Goal: Task Accomplishment & Management: Complete application form

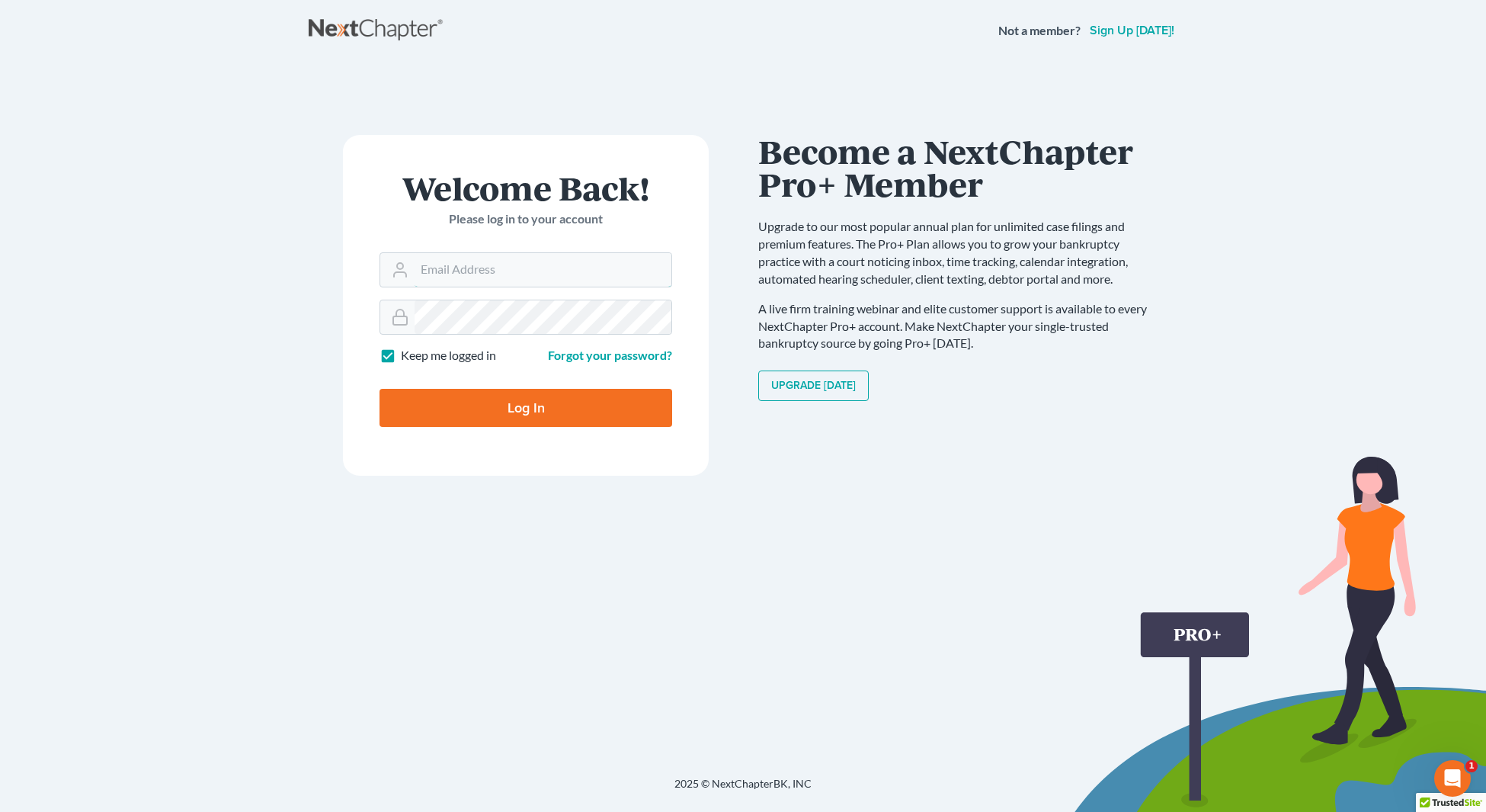
type input "[EMAIL_ADDRESS][DOMAIN_NAME]"
drag, startPoint x: 986, startPoint y: 420, endPoint x: 689, endPoint y: 372, distance: 300.9
click at [986, 420] on div "Communicate Better with your Debtor with NextMessage Send and receive messages …" at bounding box center [960, 413] width 404 height 555
click at [531, 409] on input "Log In" at bounding box center [526, 407] width 293 height 38
type input "Thinking..."
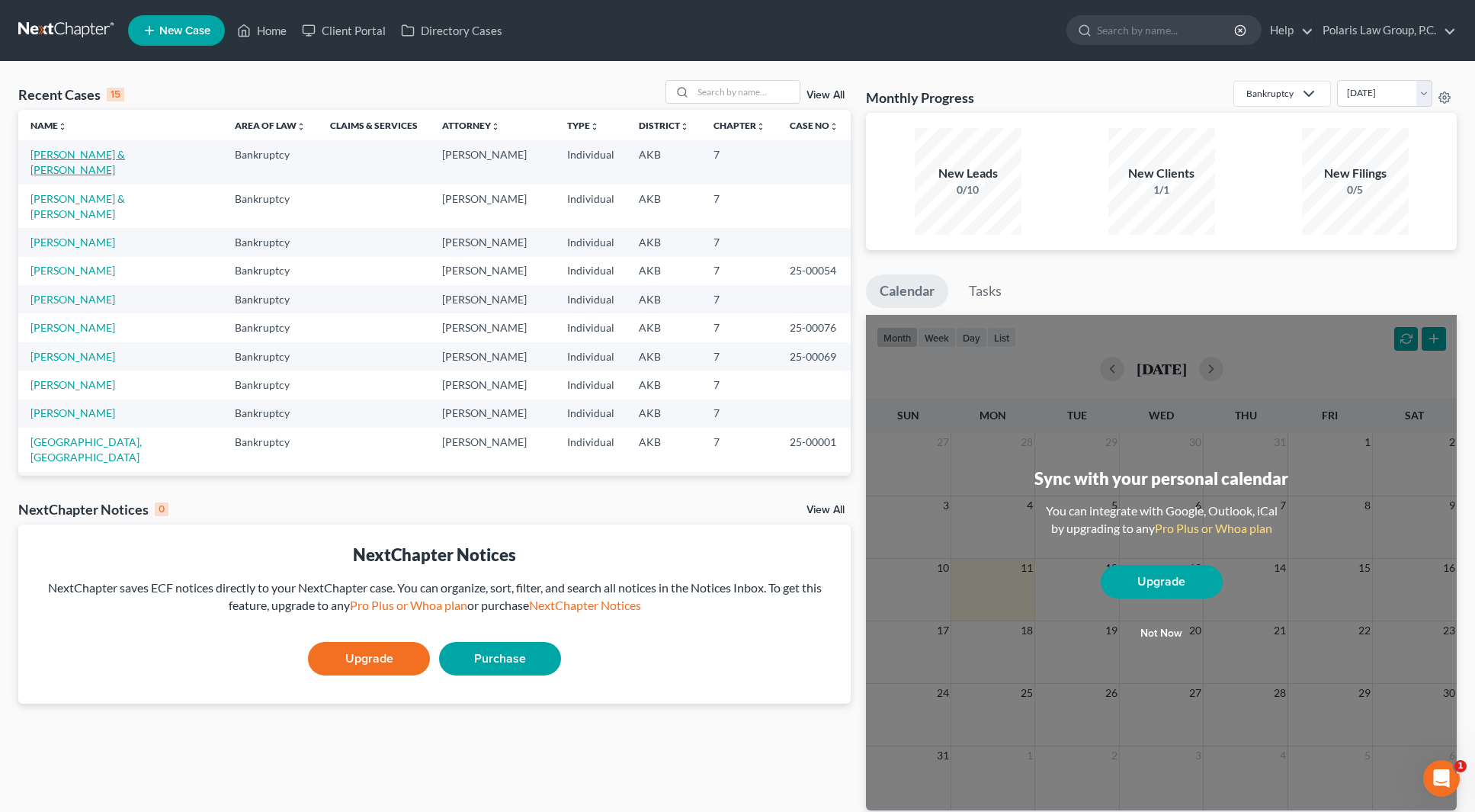
click at [111, 160] on link "[PERSON_NAME] & [PERSON_NAME]" at bounding box center [78, 162] width 95 height 29
select select "4"
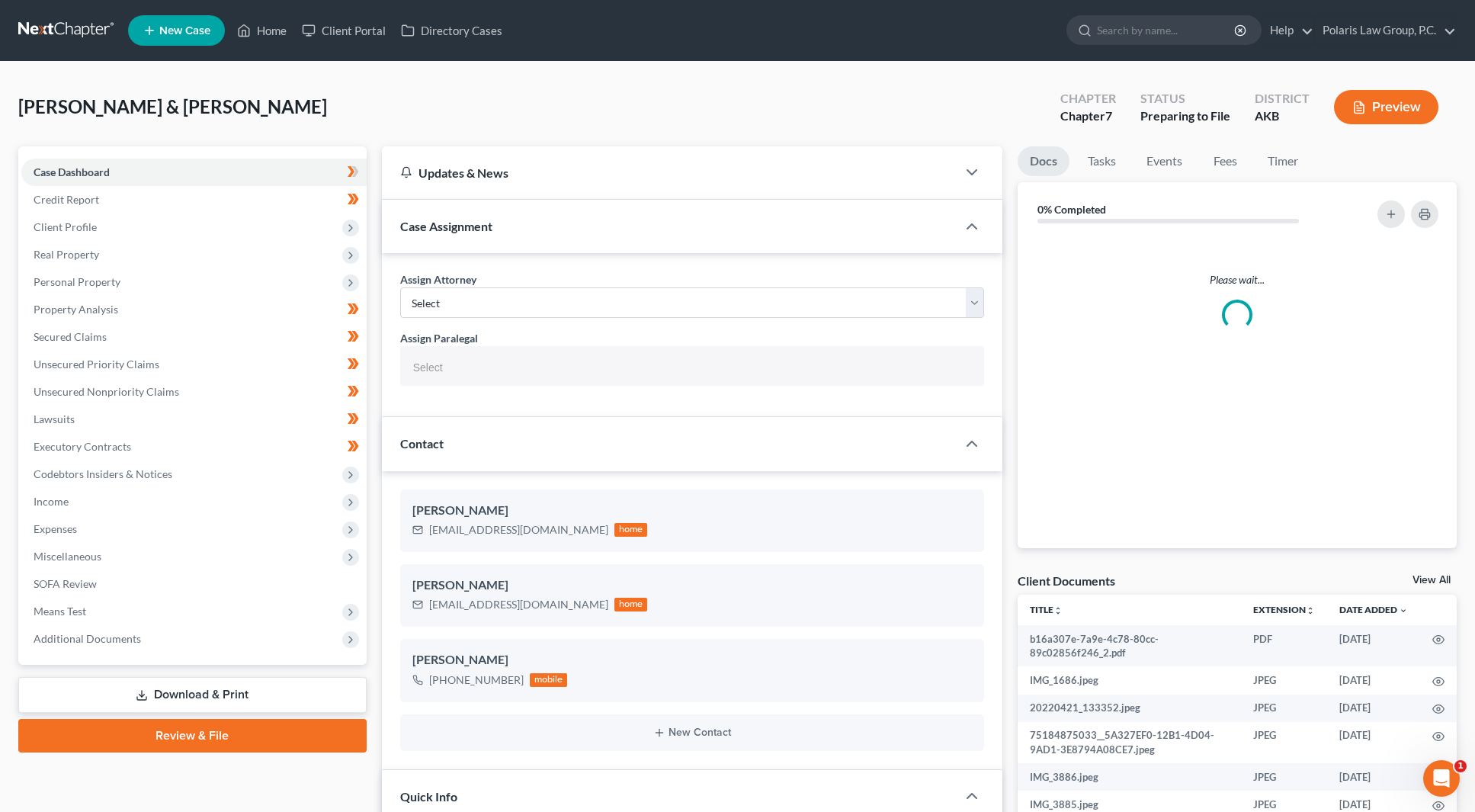
select select
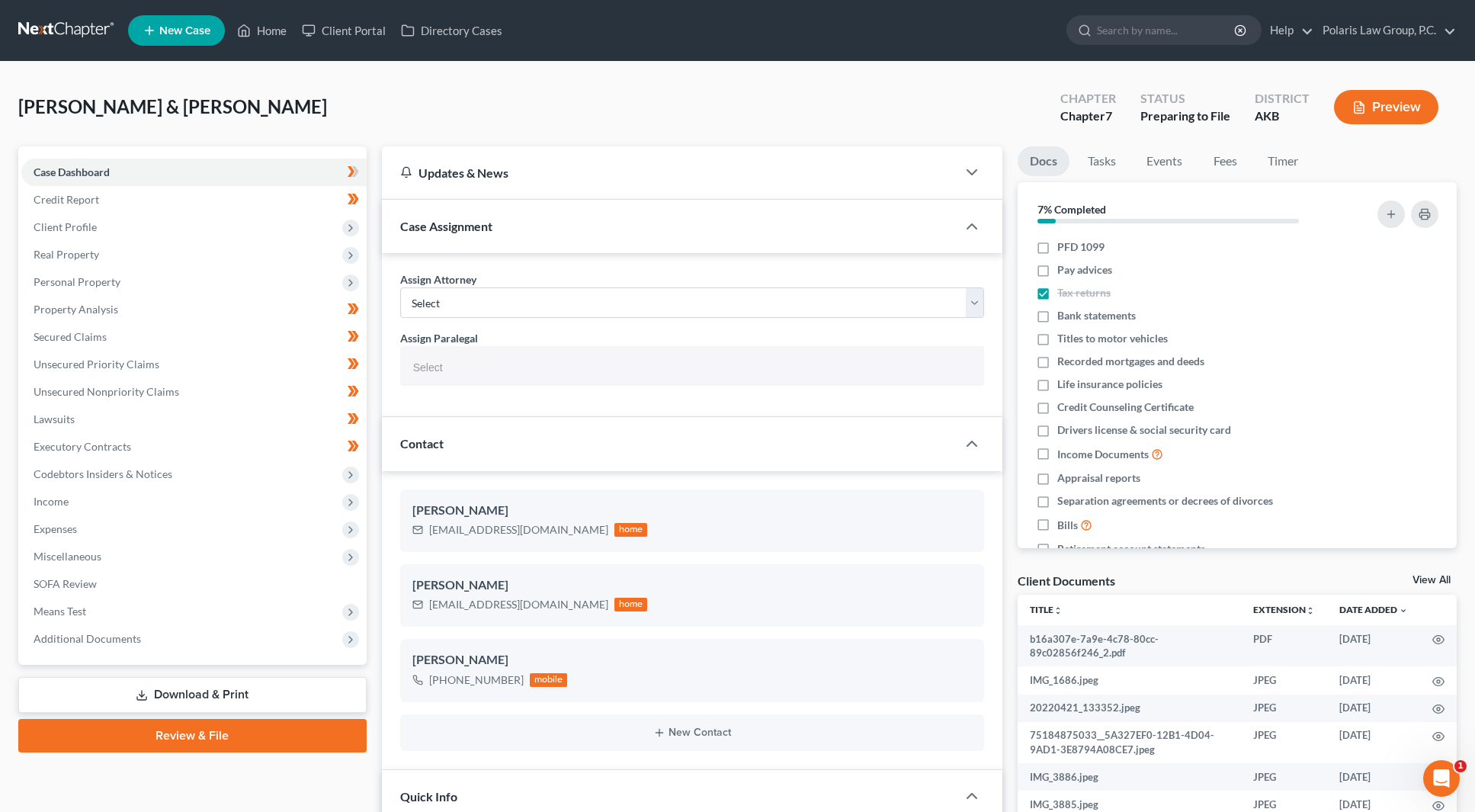
scroll to position [384, 0]
click at [598, 144] on div "[PERSON_NAME] & [PERSON_NAME] Upgraded Chapter Chapter 7 Status Preparing to Fi…" at bounding box center [738, 113] width 1439 height 66
click at [94, 386] on span "Unsecured Nonpriority Claims" at bounding box center [106, 391] width 146 height 13
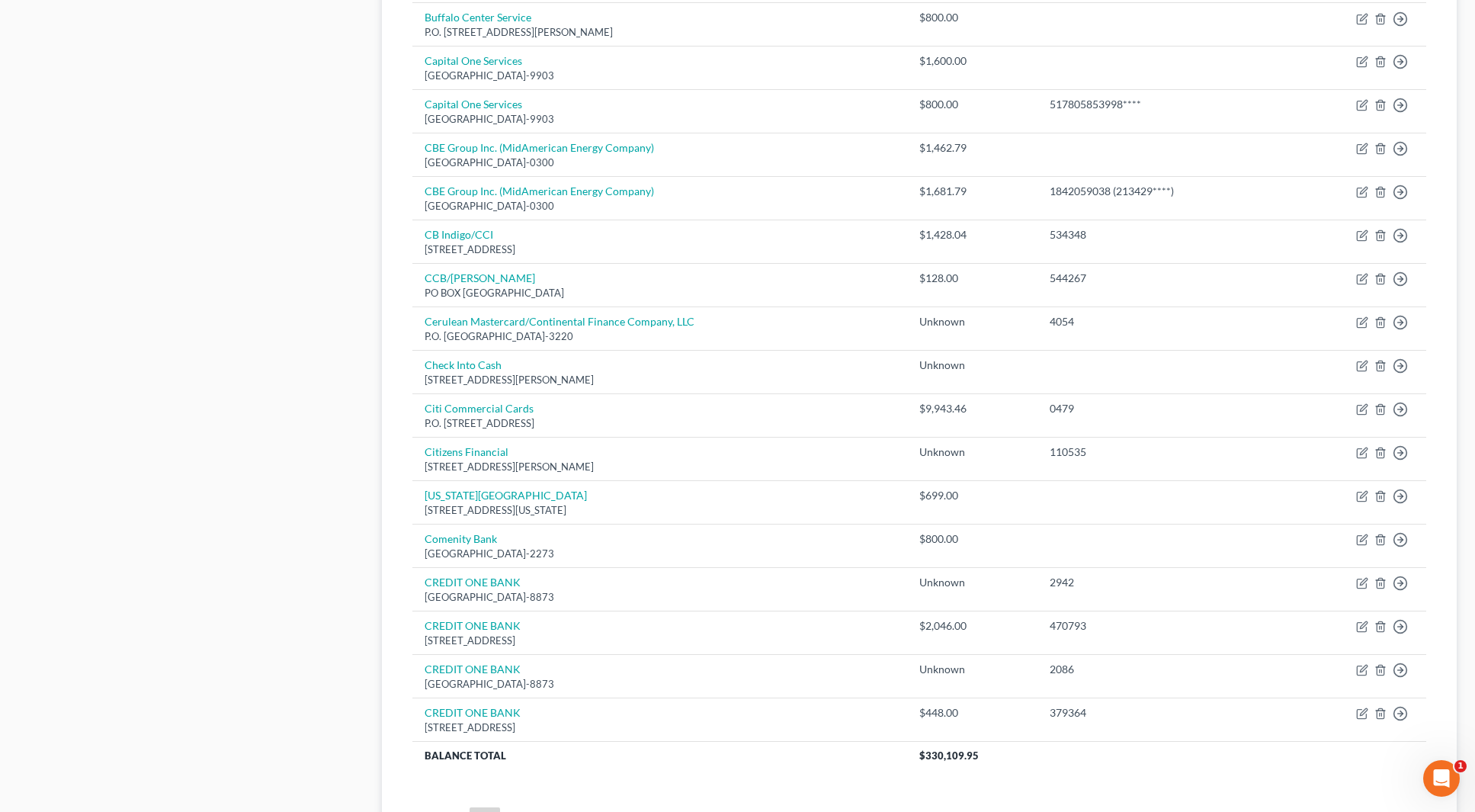
scroll to position [838, 0]
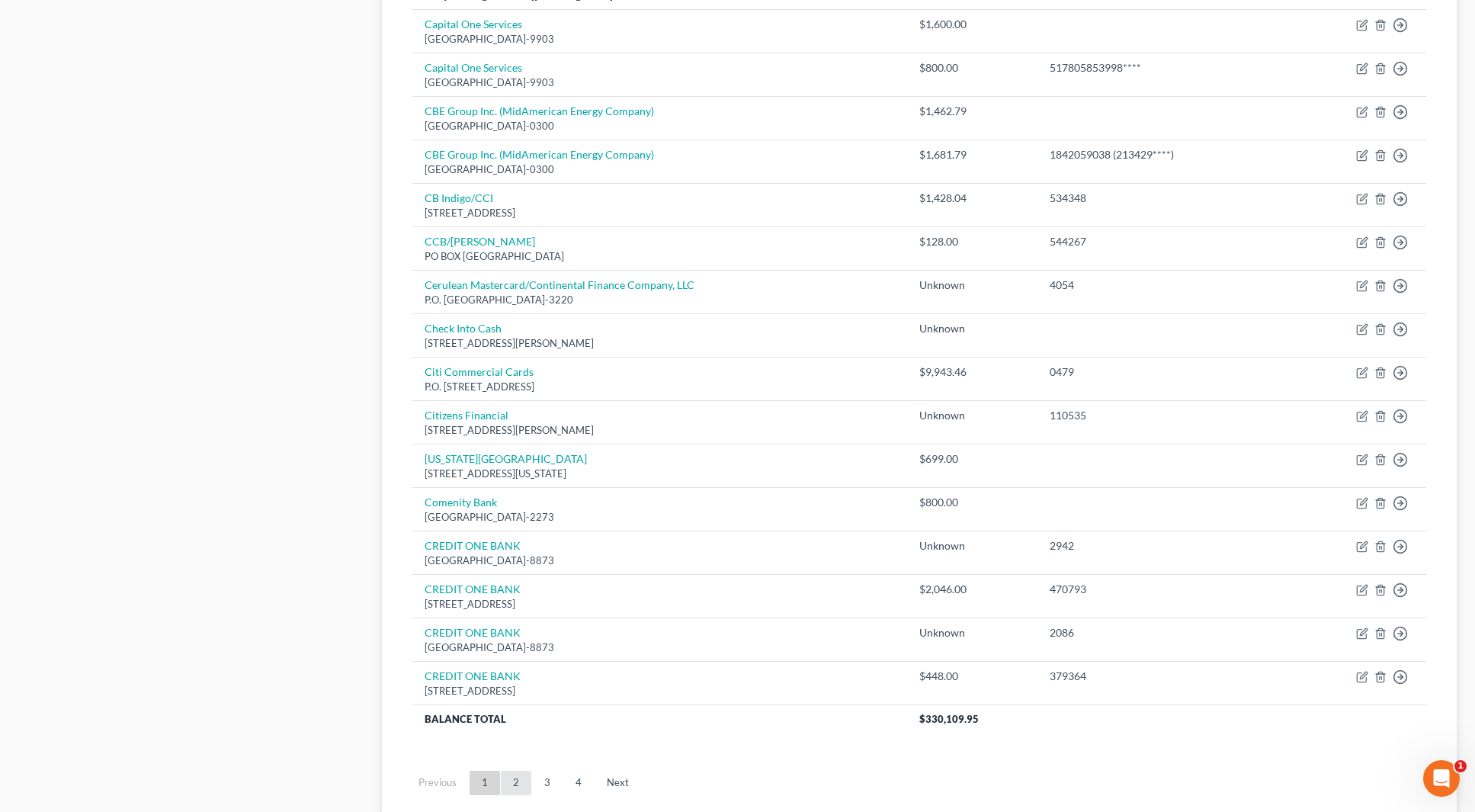
click at [518, 784] on link "2" at bounding box center [516, 783] width 31 height 25
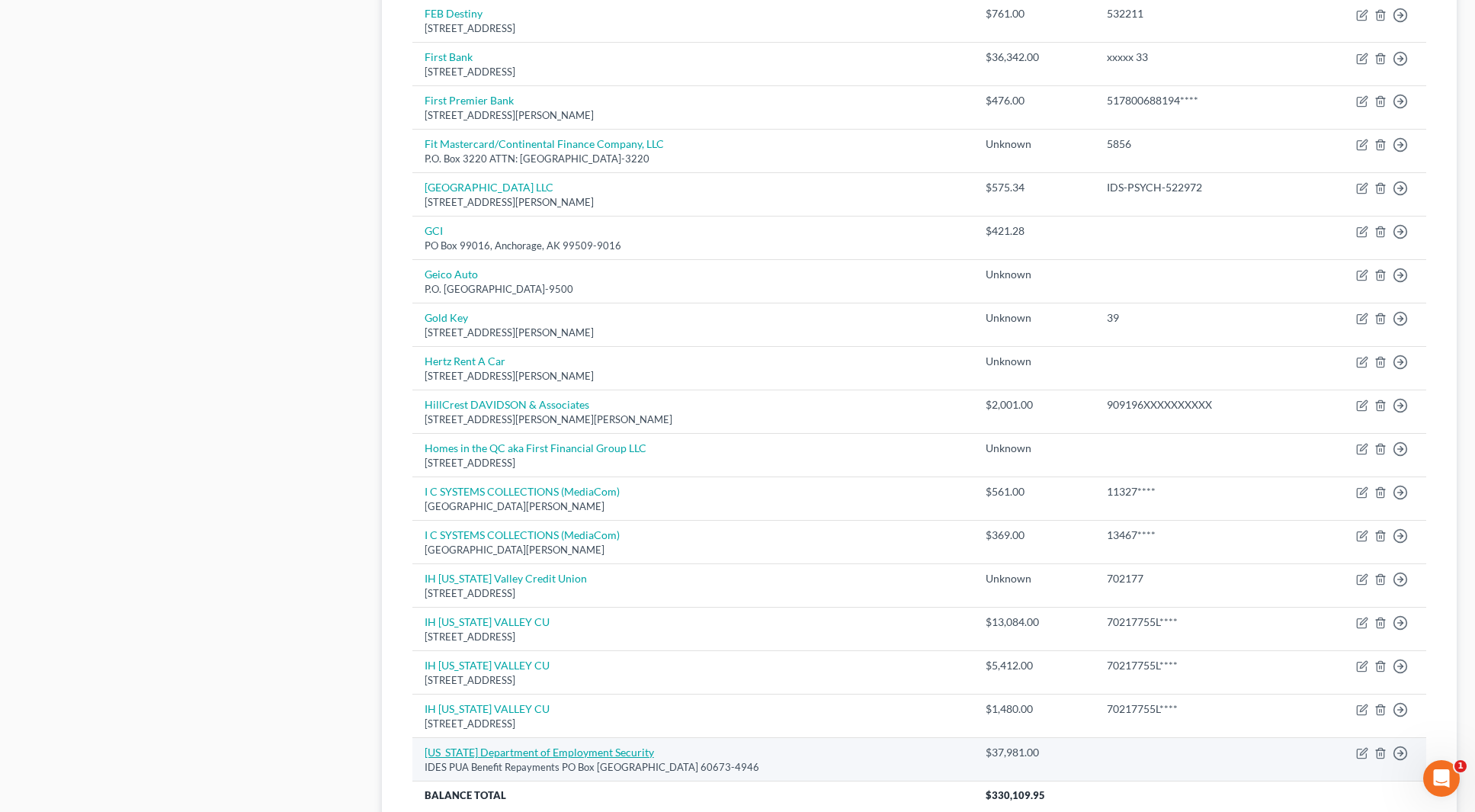
scroll to position [948, 0]
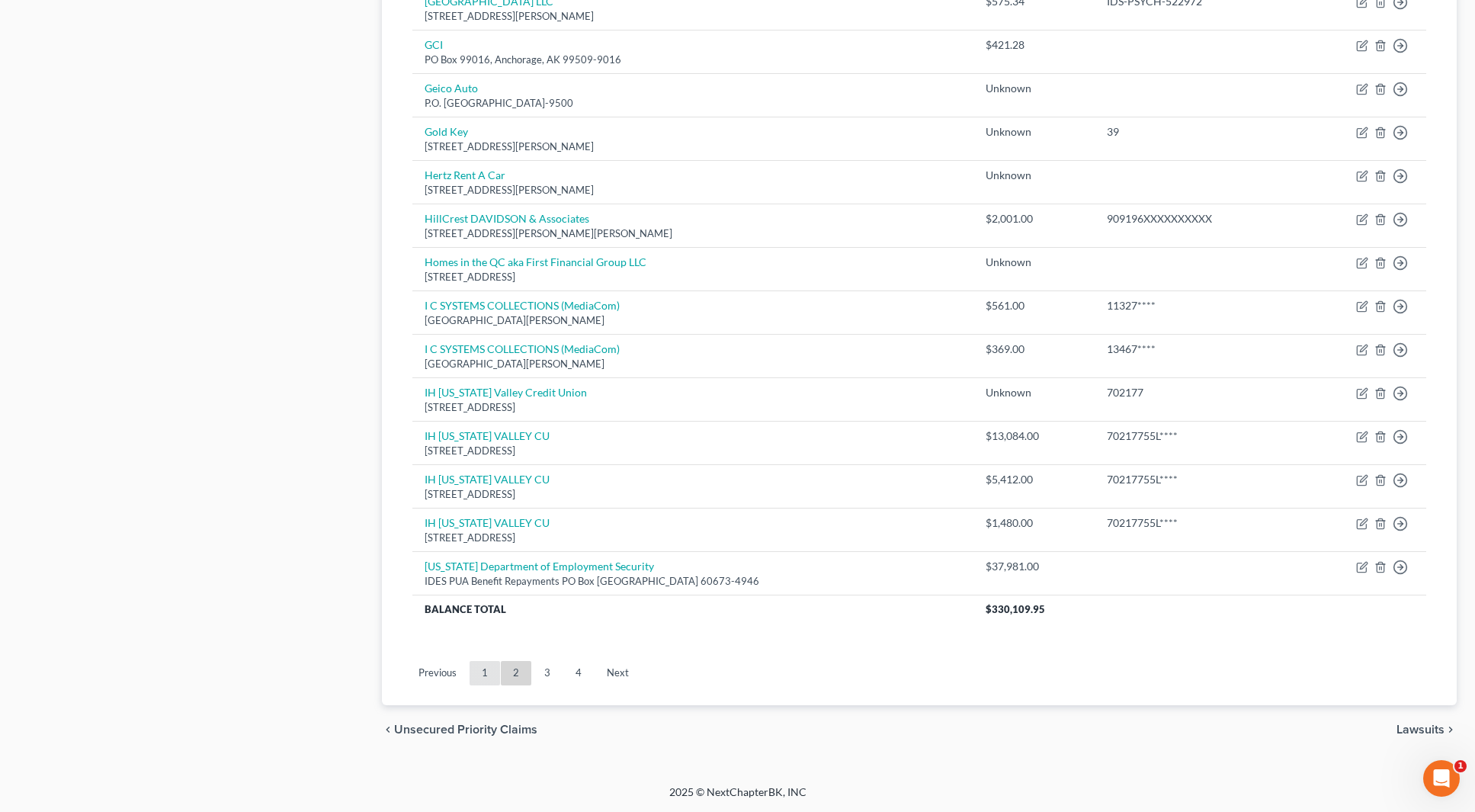
click at [480, 679] on link "1" at bounding box center [485, 673] width 31 height 25
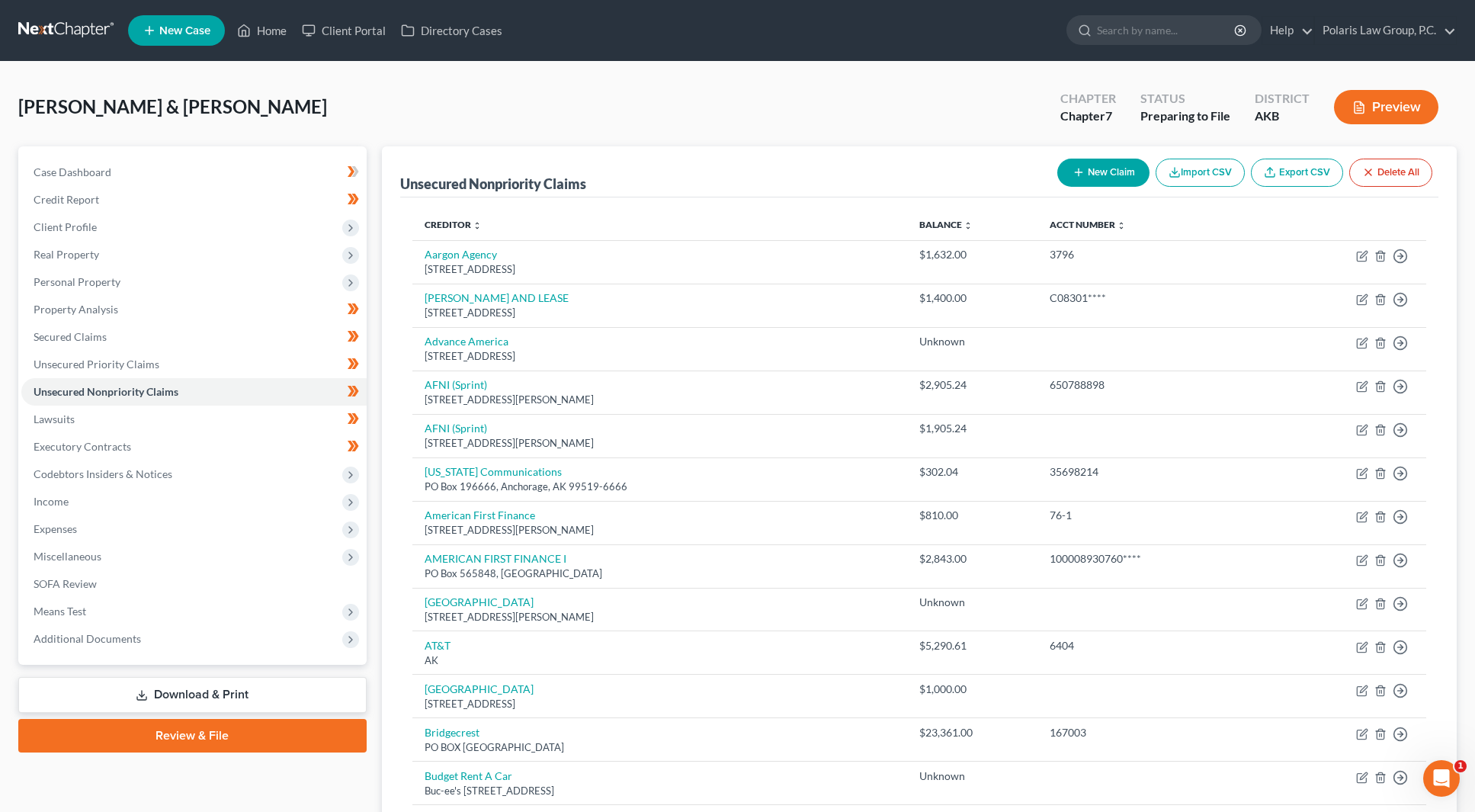
click at [1116, 171] on button "New Claim" at bounding box center [1104, 173] width 93 height 29
select select "2"
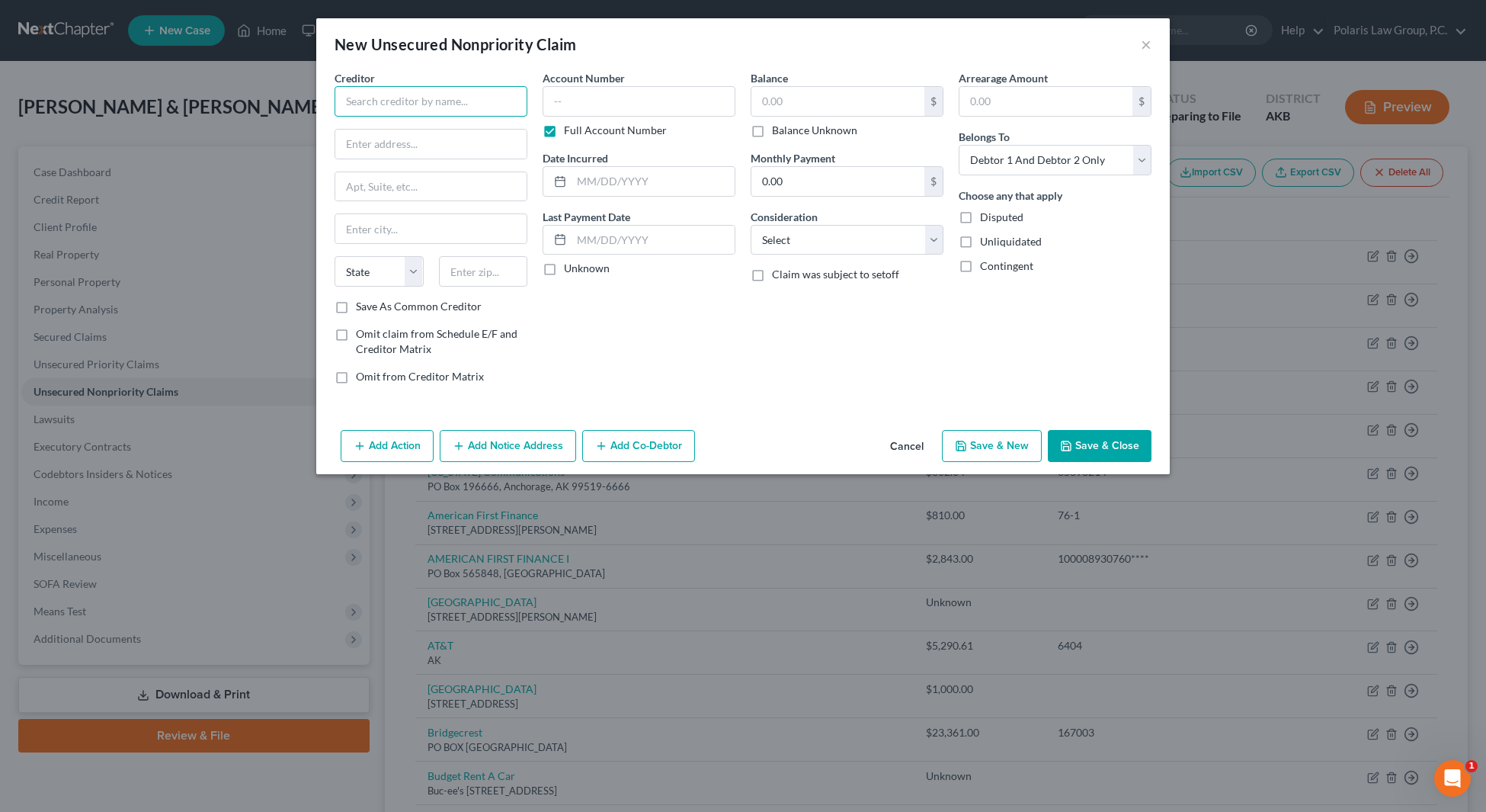
click at [399, 88] on input "text" at bounding box center [431, 102] width 193 height 31
type input "Concora Credit"
type input "PO Box 96541"
type input "28296"
type input "Charlotte"
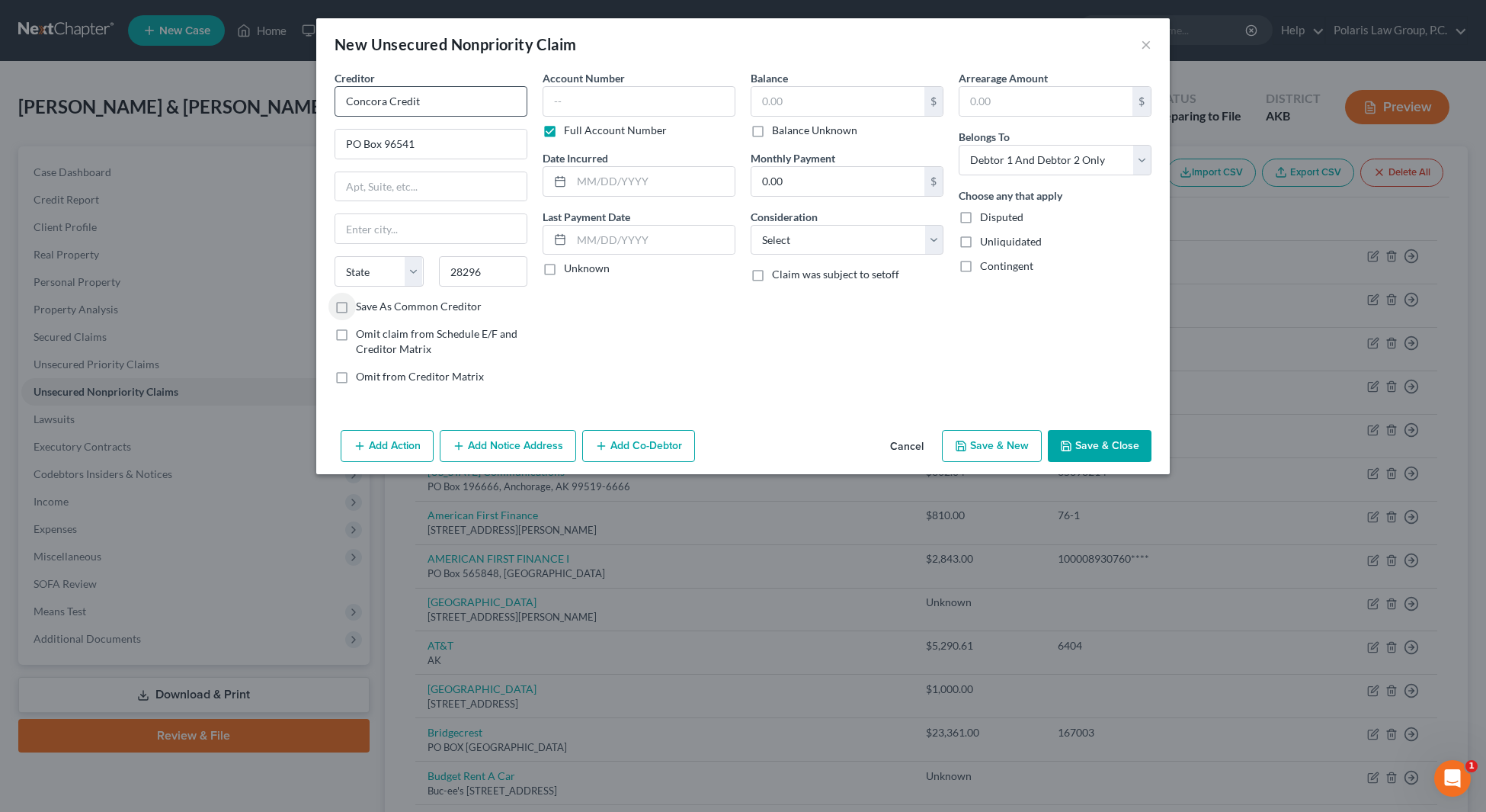
select select "28"
click at [497, 269] on input "28296" at bounding box center [484, 271] width 89 height 31
type input "28296-0541"
click at [566, 126] on label "Full Account Number" at bounding box center [615, 130] width 103 height 15
click at [570, 126] on input "Full Account Number" at bounding box center [575, 127] width 10 height 10
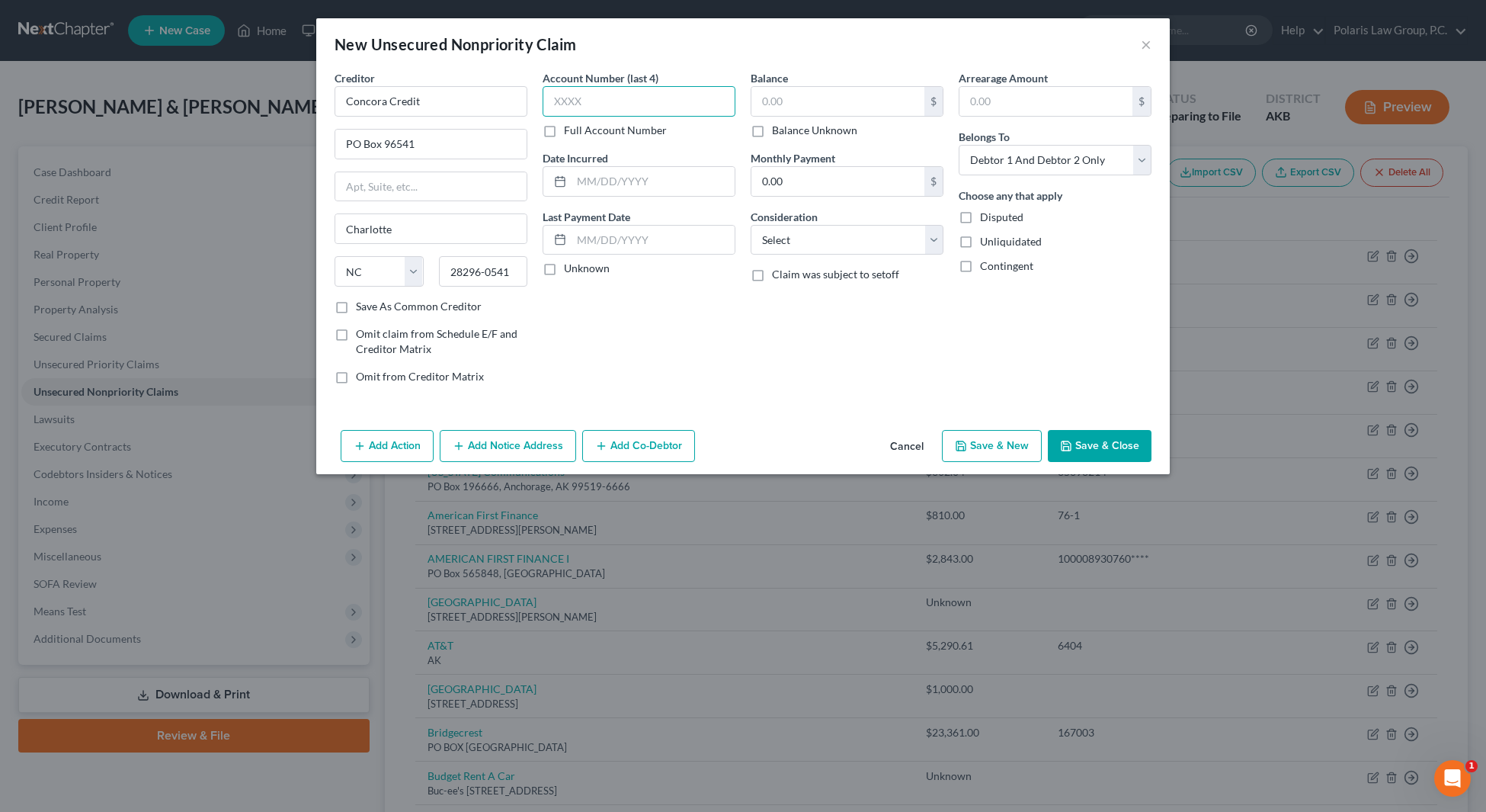
click at [571, 103] on input "text" at bounding box center [639, 102] width 193 height 31
type input "3565"
click at [1121, 164] on select "Select Debtor 1 Only Debtor 2 Only Debtor 1 And Debtor 2 Only At Least One Of T…" at bounding box center [1055, 160] width 193 height 31
select select "0"
click at [959, 145] on select "Select Debtor 1 Only Debtor 2 Only Debtor 1 And Debtor 2 Only At Least One Of T…" at bounding box center [1055, 160] width 193 height 31
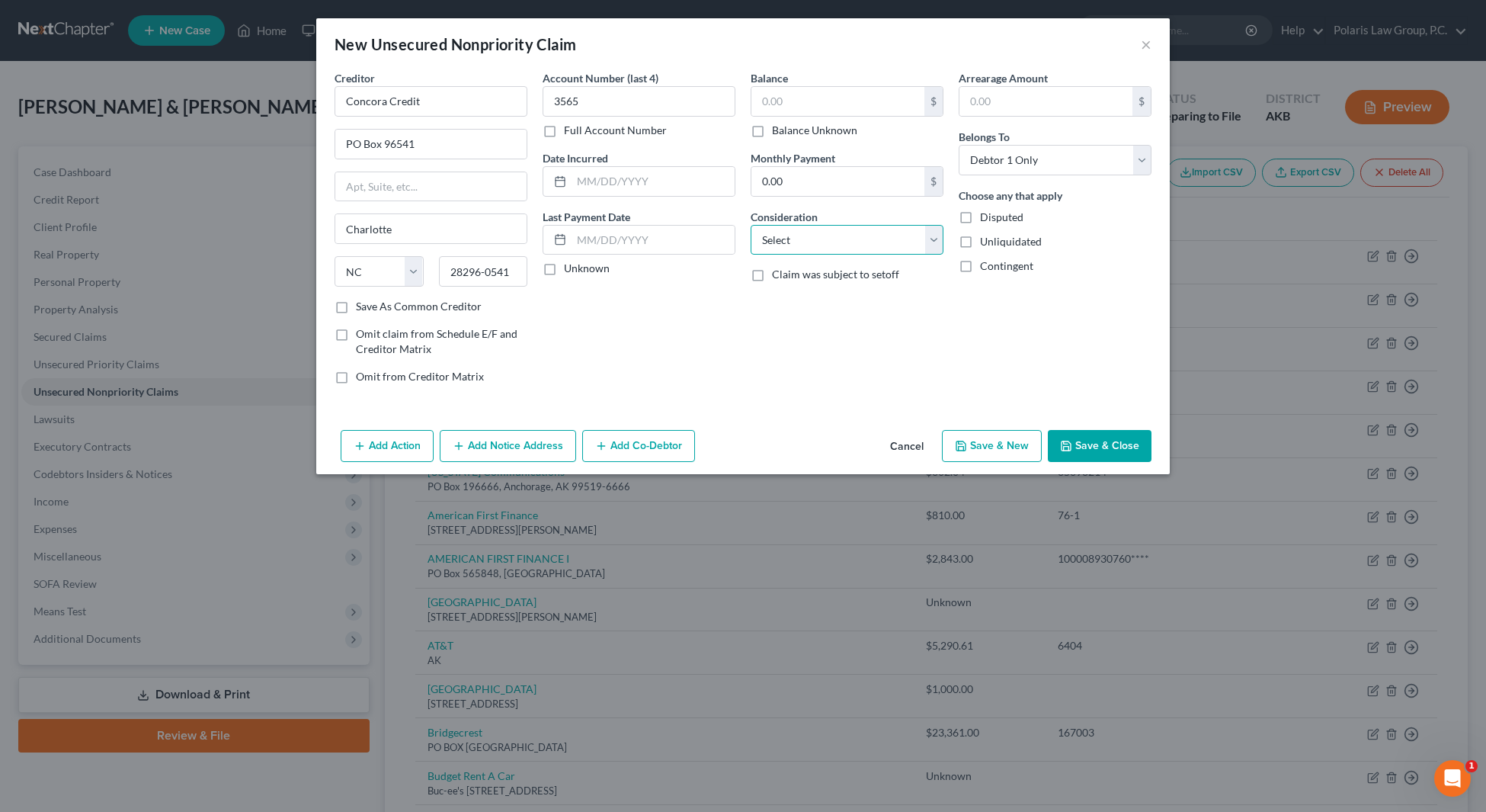
click at [809, 230] on select "Select Cable / Satellite Services Collection Agency Credit Card Debt Debt Couns…" at bounding box center [847, 241] width 193 height 31
select select "2"
click at [750, 225] on select "Select Cable / Satellite Services Collection Agency Credit Card Debt Debt Couns…" at bounding box center [847, 241] width 193 height 31
click at [825, 99] on input "text" at bounding box center [837, 102] width 173 height 29
type input "1,128.06"
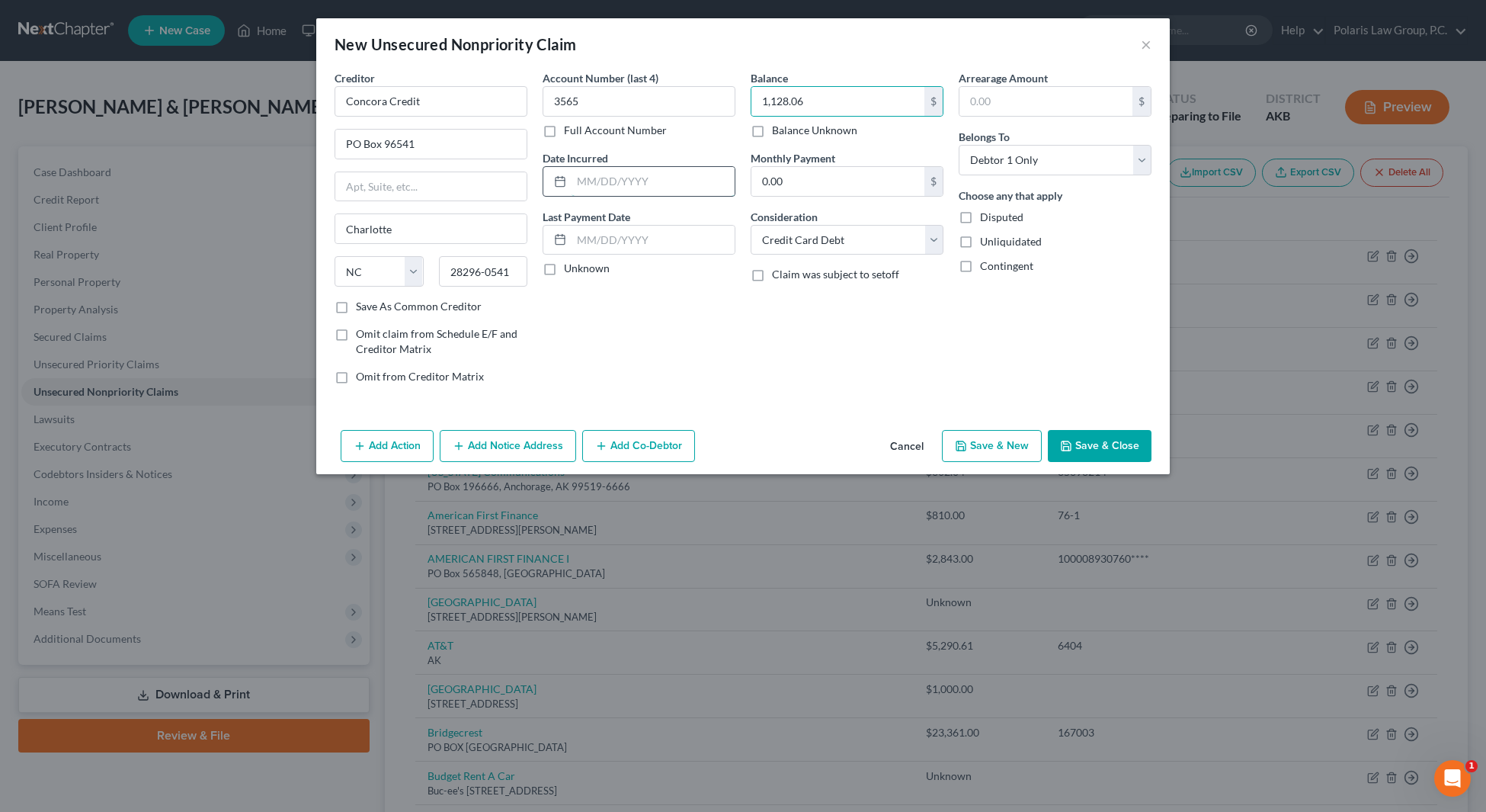
click at [655, 174] on input "text" at bounding box center [652, 181] width 163 height 29
click at [581, 264] on label "Unknown" at bounding box center [586, 268] width 45 height 15
click at [580, 264] on input "Unknown" at bounding box center [575, 265] width 10 height 10
checkbox input "true"
click at [433, 306] on label "Save As Common Creditor" at bounding box center [419, 306] width 126 height 15
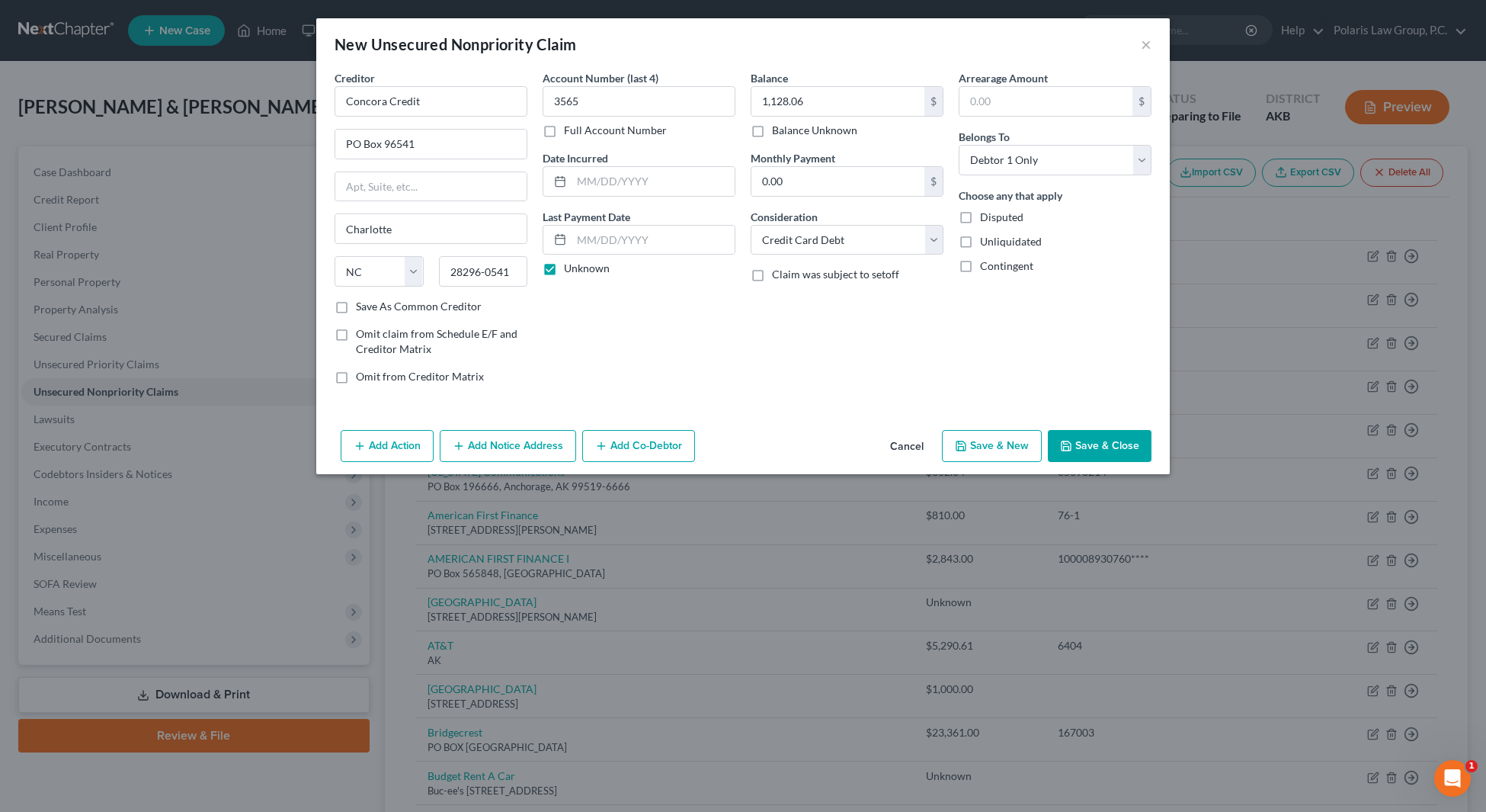
click at [372, 306] on input "Save As Common Creditor" at bounding box center [366, 303] width 10 height 10
click at [608, 177] on input "text" at bounding box center [652, 181] width 163 height 29
click at [741, 145] on div "Account Number (last 4) 3565 Full Account Number Date Incurred Last Payment Dat…" at bounding box center [639, 233] width 208 height 326
click at [1119, 442] on button "Save & Close" at bounding box center [1100, 446] width 103 height 32
checkbox input "false"
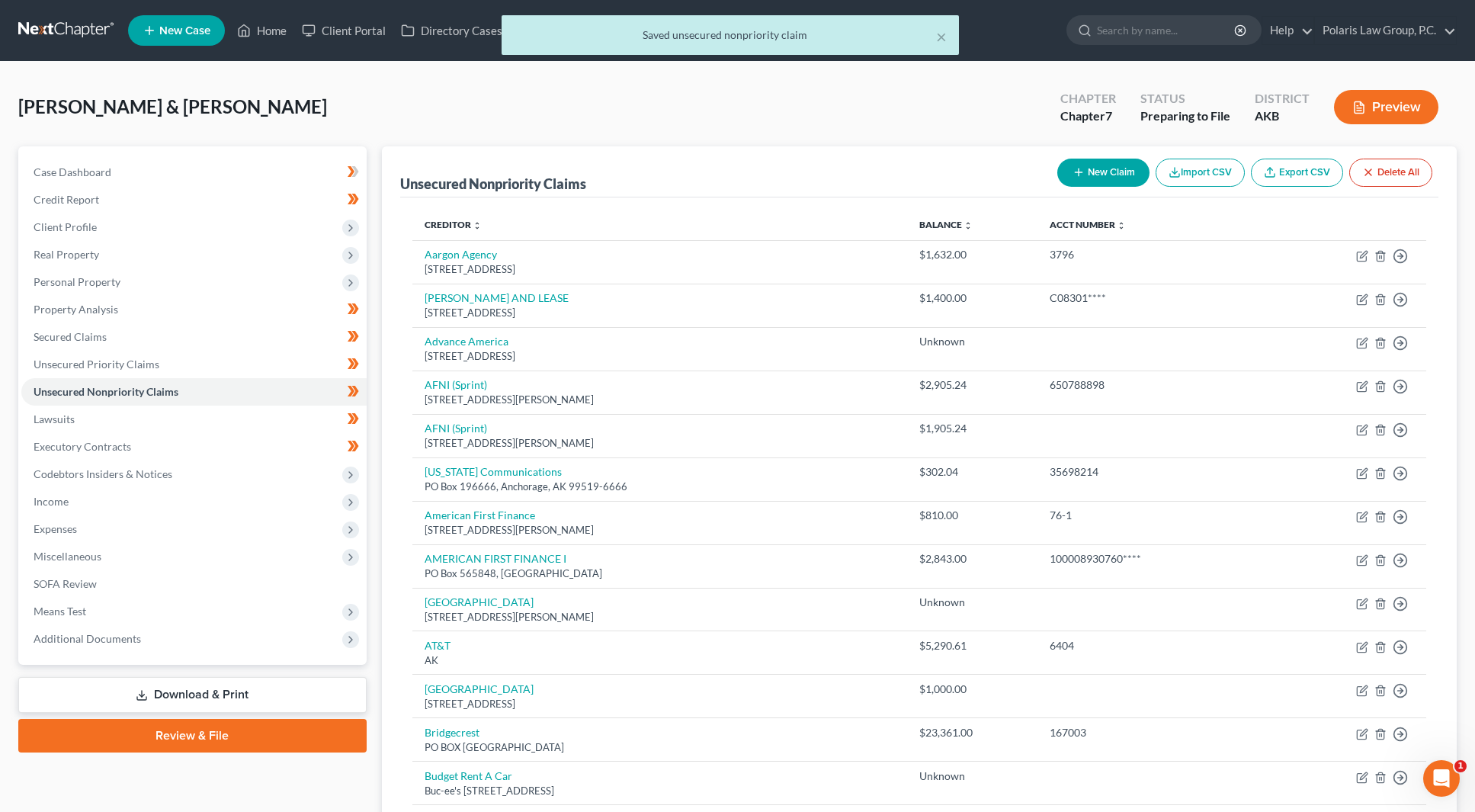
drag, startPoint x: 376, startPoint y: 147, endPoint x: 376, endPoint y: 138, distance: 9.0
click at [376, 138] on div "[PERSON_NAME] & [PERSON_NAME] Upgraded Chapter Chapter 7 Status Preparing to Fi…" at bounding box center [738, 113] width 1439 height 66
click at [376, 133] on div "[PERSON_NAME] & [PERSON_NAME] Upgraded Chapter Chapter 7 Status Preparing to Fi…" at bounding box center [738, 113] width 1439 height 66
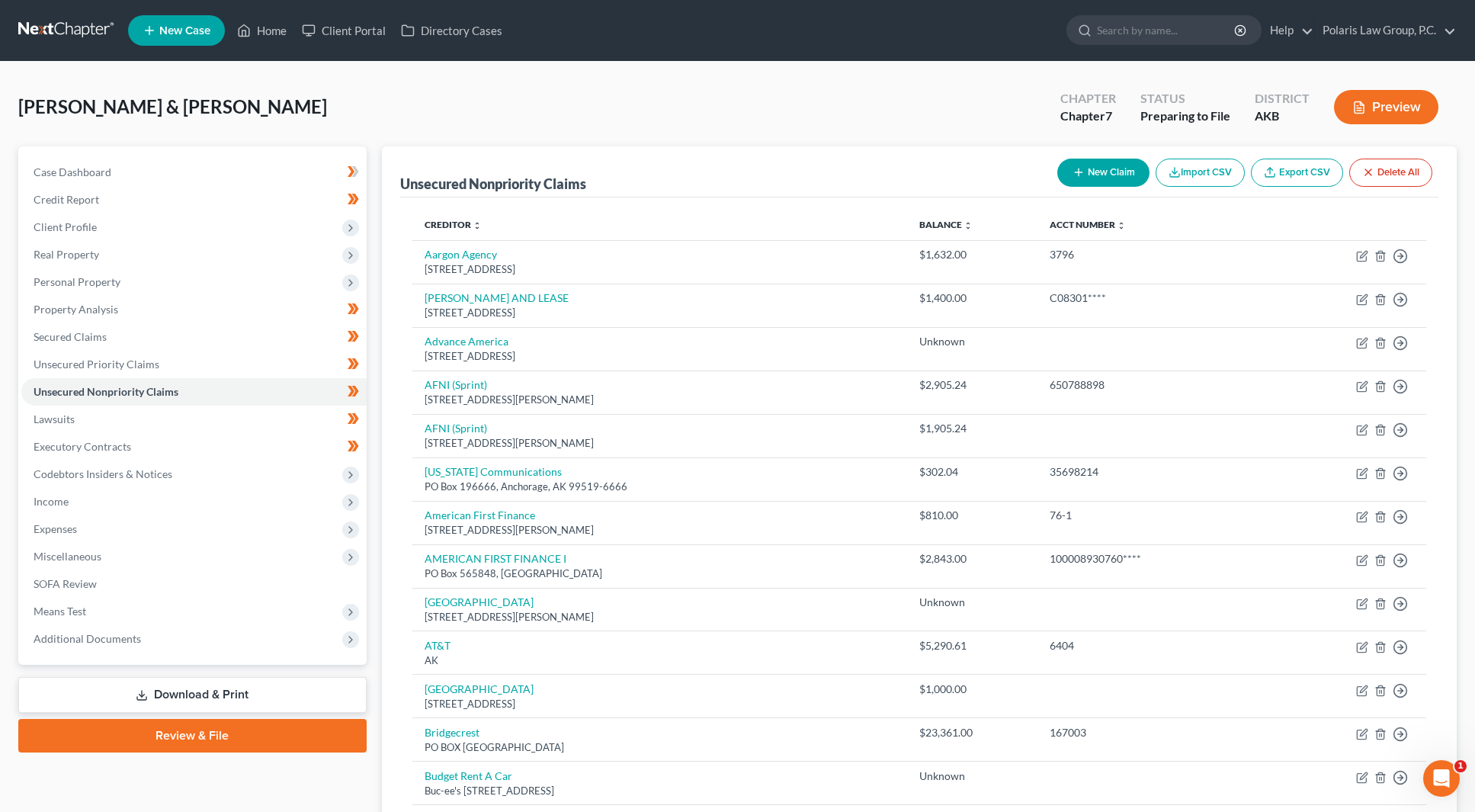
click at [227, 692] on link "Download & Print" at bounding box center [193, 695] width 349 height 35
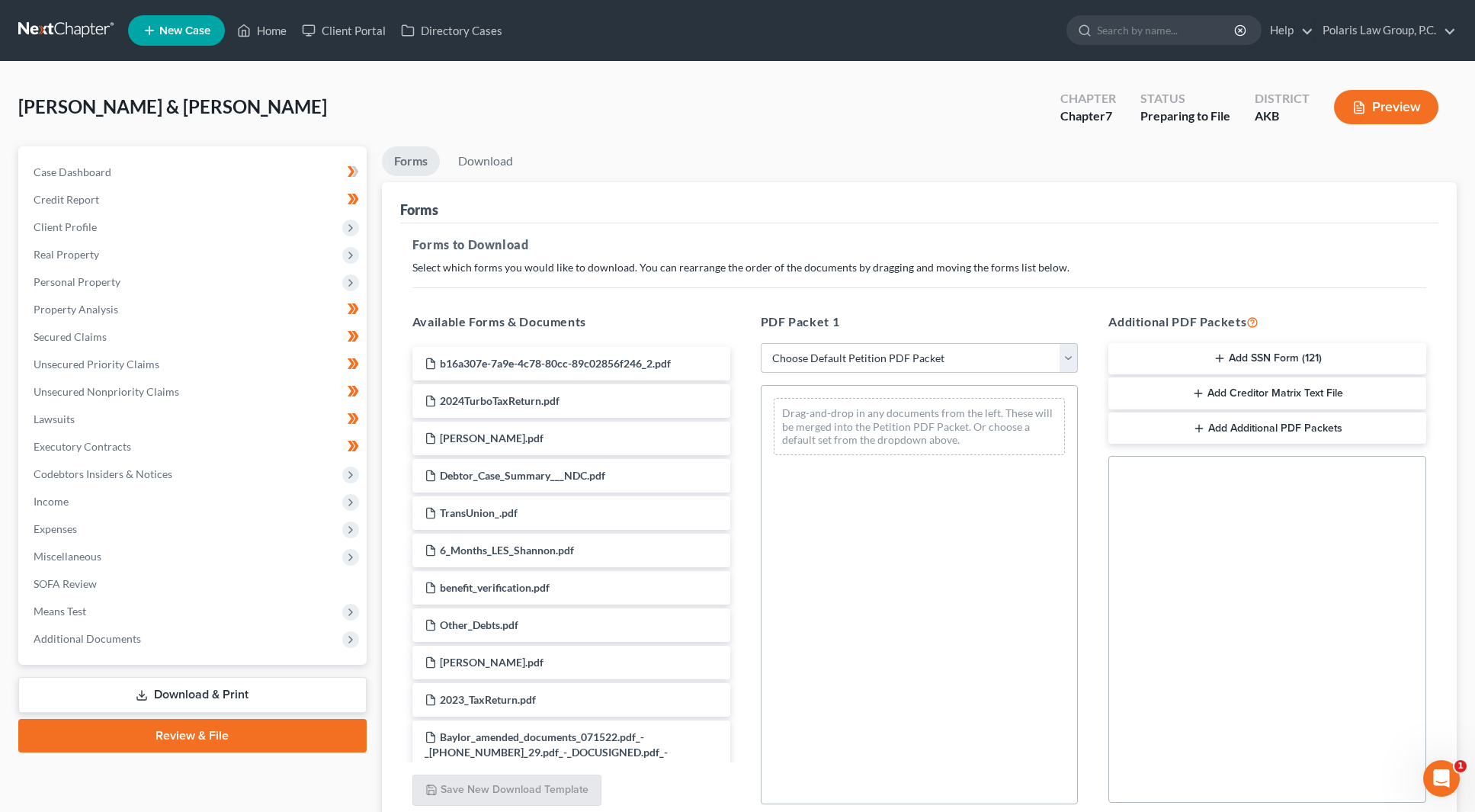
click at [962, 358] on select "Choose Default Petition PDF Packet Complete Bankruptcy Petition (all forms and …" at bounding box center [920, 359] width 318 height 31
select select "0"
click at [761, 343] on select "Choose Default Petition PDF Packet Complete Bankruptcy Petition (all forms and …" at bounding box center [920, 359] width 318 height 31
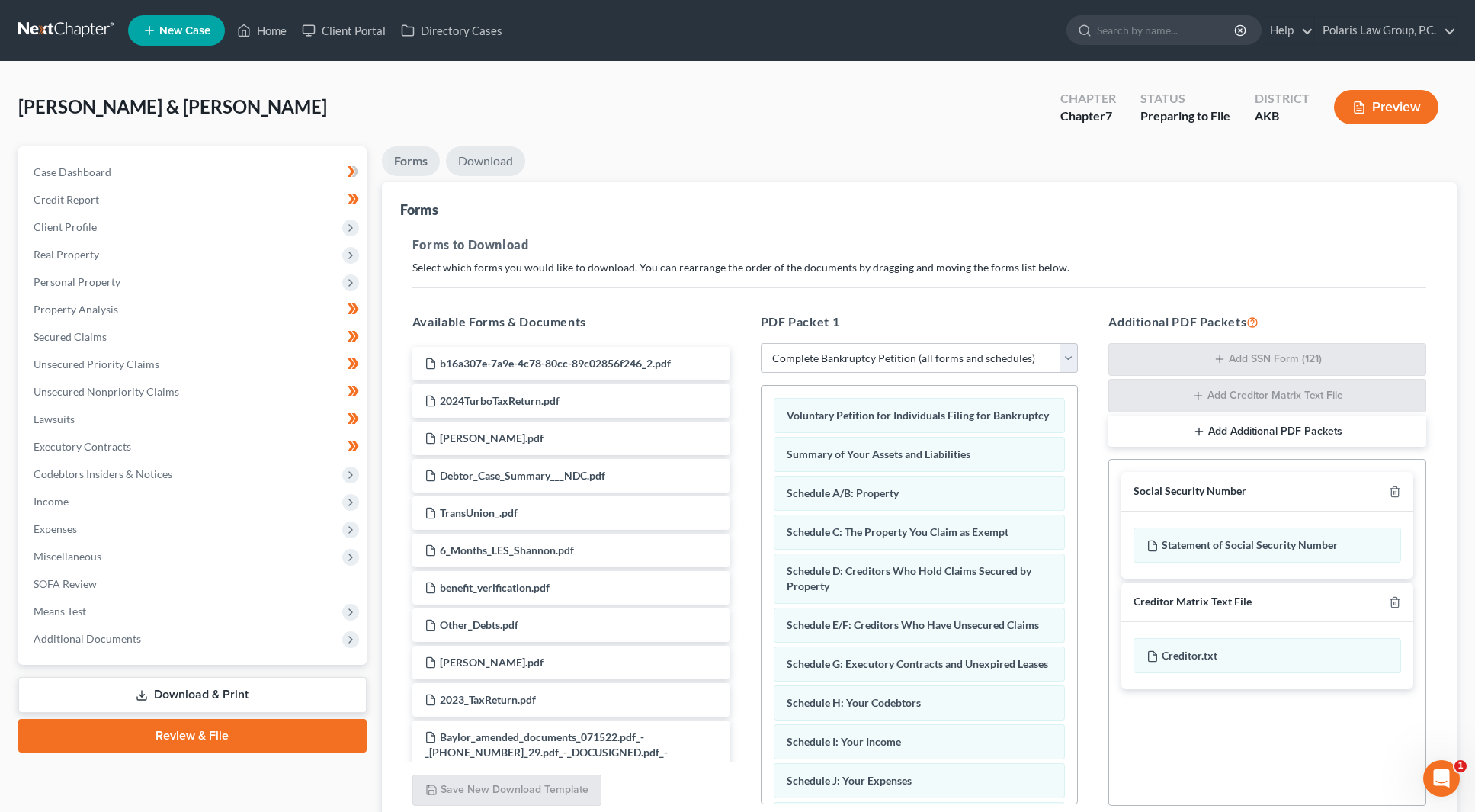
click at [488, 166] on link "Download" at bounding box center [485, 161] width 79 height 30
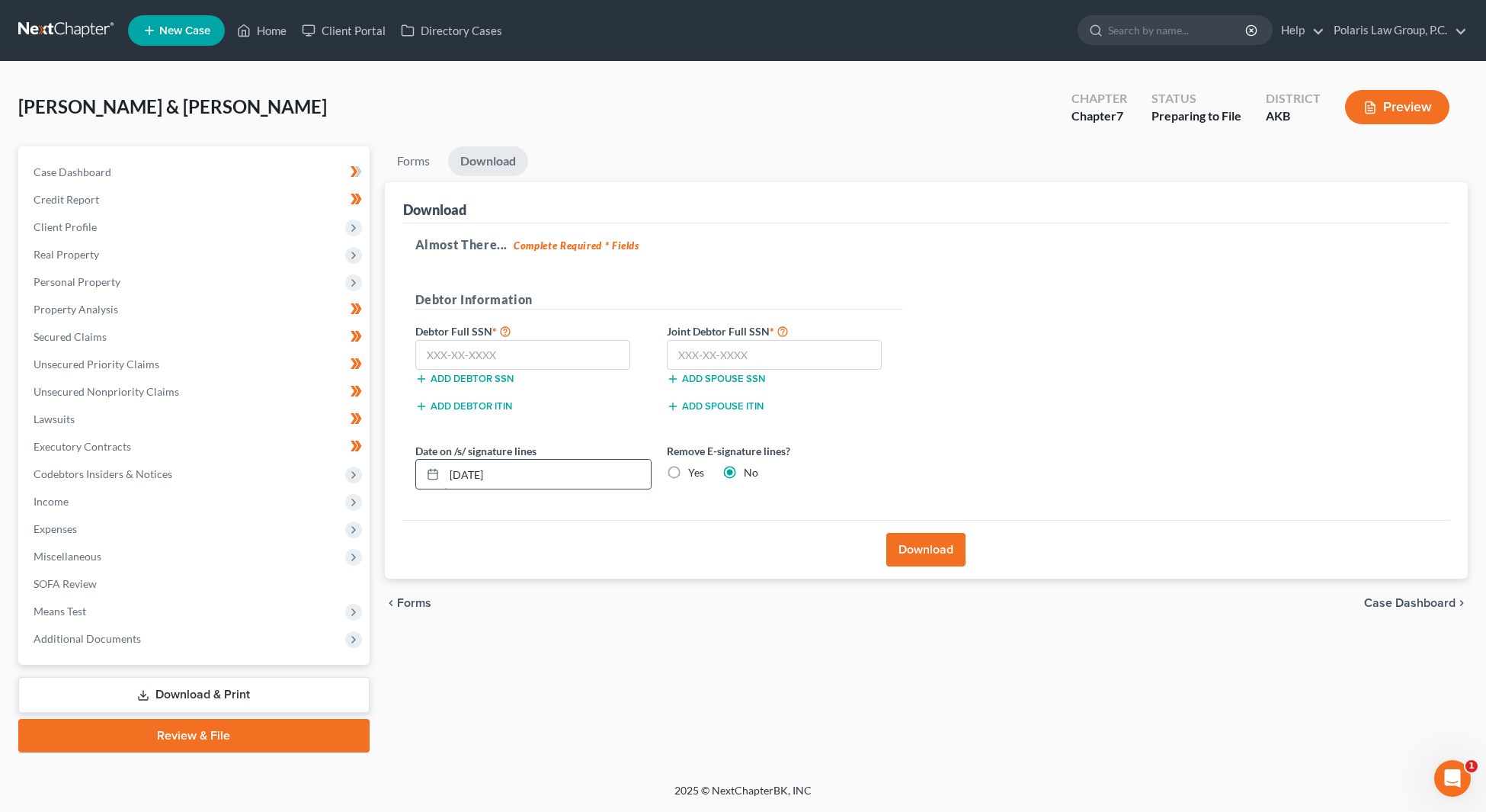
click at [474, 475] on input "[DATE]" at bounding box center [548, 474] width 207 height 29
type input "08/01/20253"
click at [977, 289] on div "Almost There... Complete Required * Fields Debtor Information Debtor Full SSN *…" at bounding box center [927, 372] width 1047 height 297
click at [541, 358] on input "text" at bounding box center [524, 355] width 216 height 31
type input "347-76-6852"
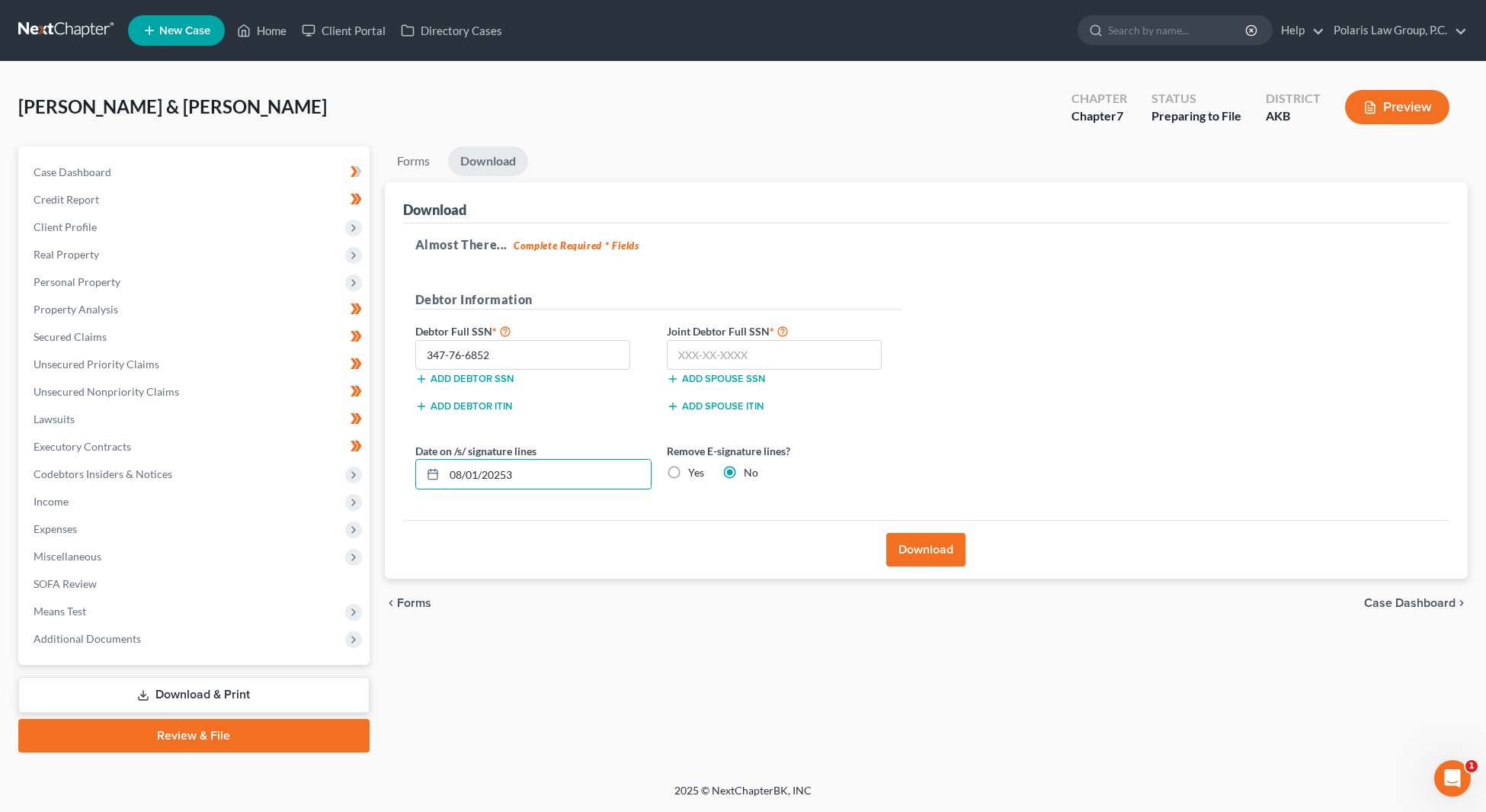
drag, startPoint x: 518, startPoint y: 472, endPoint x: 413, endPoint y: 475, distance: 105.0
click at [413, 475] on div "Date on /s/ signature lines 08/01/20253" at bounding box center [534, 466] width 251 height 46
type input "[DATE]"
click at [1060, 355] on div "Almost There... Complete Required * Fields Debtor Information Debtor Full SSN *…" at bounding box center [927, 372] width 1047 height 297
click at [756, 358] on input "text" at bounding box center [775, 355] width 216 height 31
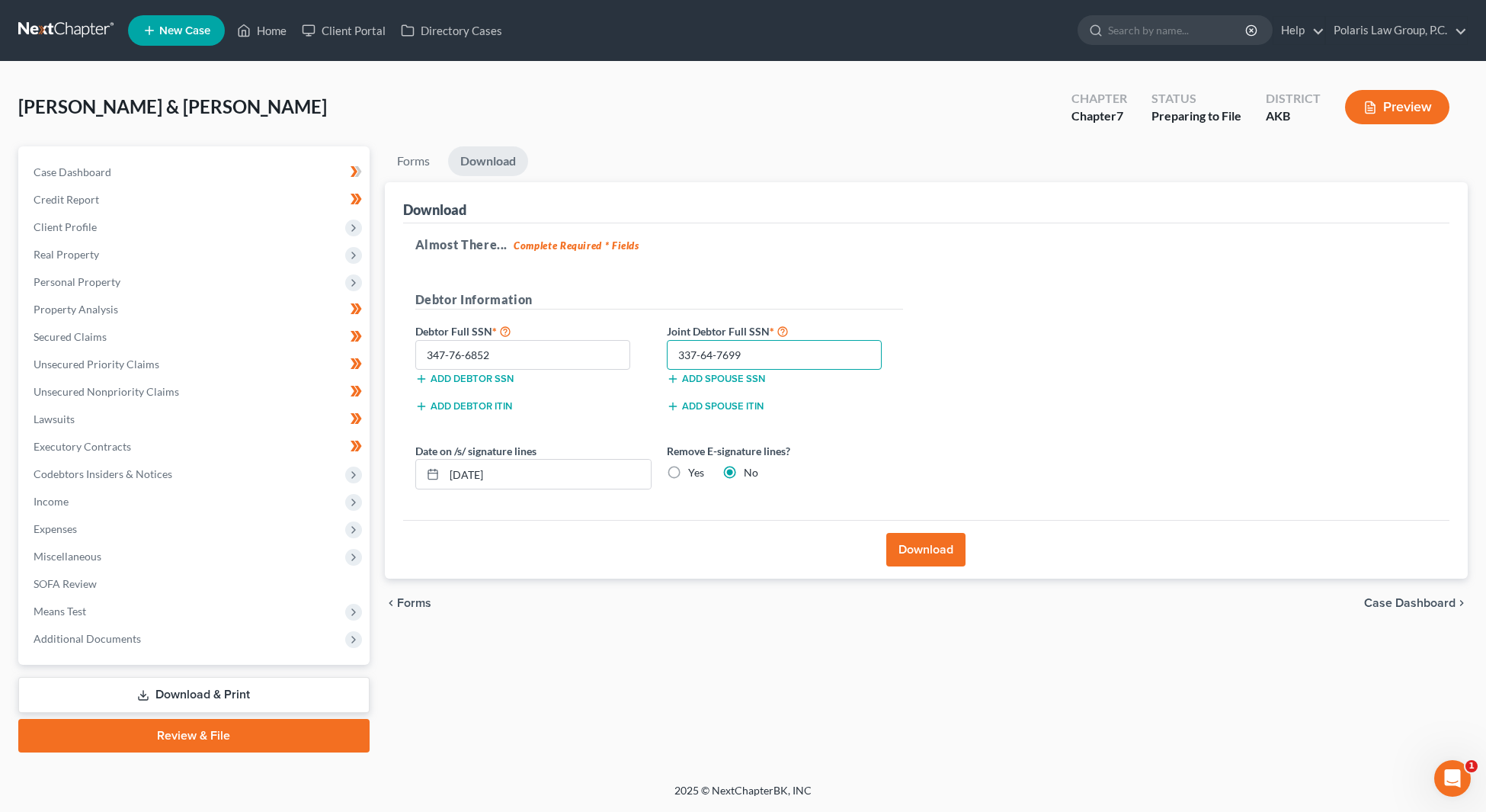
type input "337-64-7699"
click at [380, 134] on div "[PERSON_NAME] & [PERSON_NAME] Upgraded Chapter Chapter 7 Status Preparing to Fi…" at bounding box center [743, 113] width 1450 height 66
click at [933, 551] on button "Download" at bounding box center [925, 549] width 79 height 33
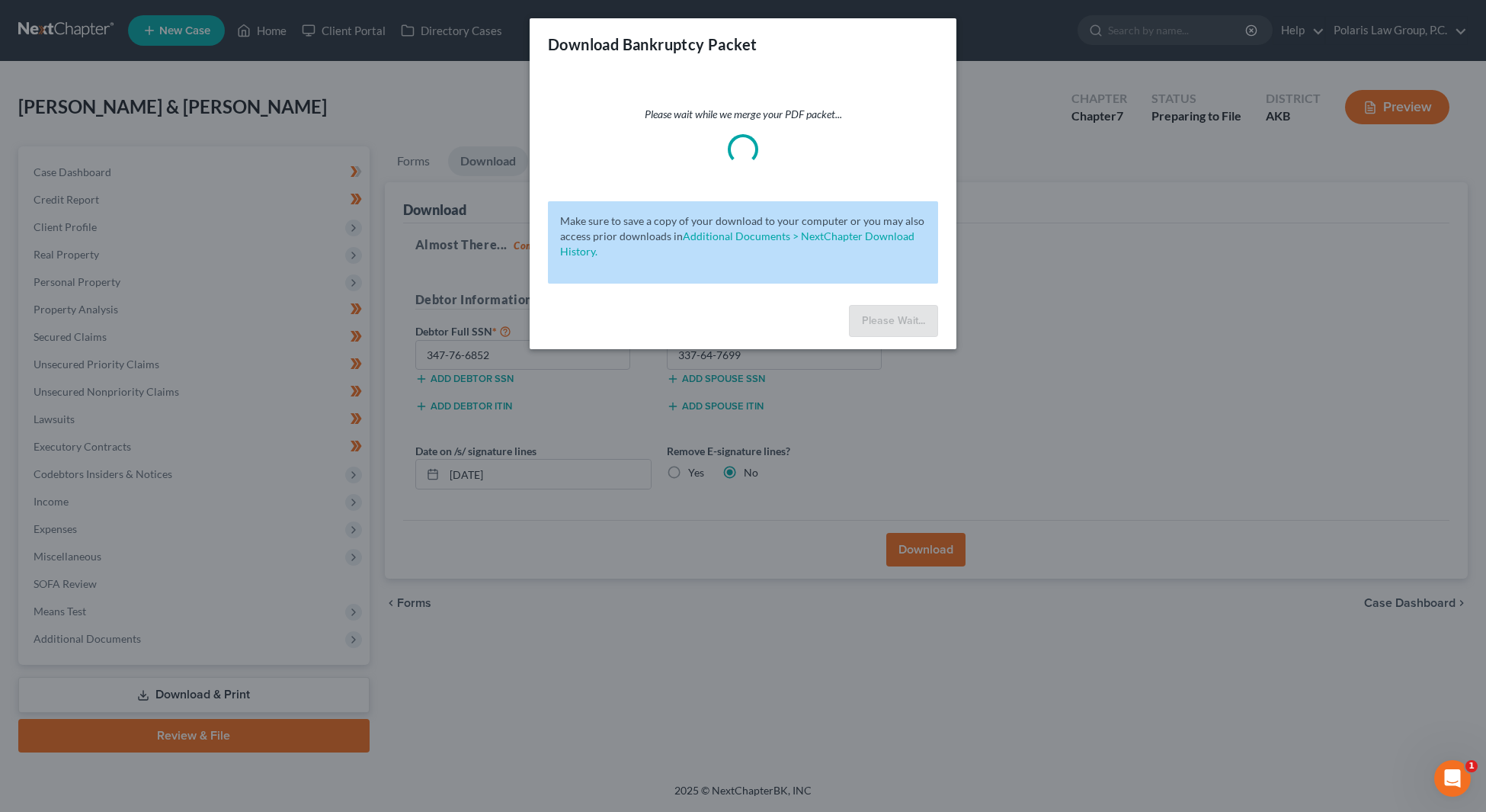
click at [786, 39] on div "Download Bankruptcy Packet" at bounding box center [743, 44] width 426 height 52
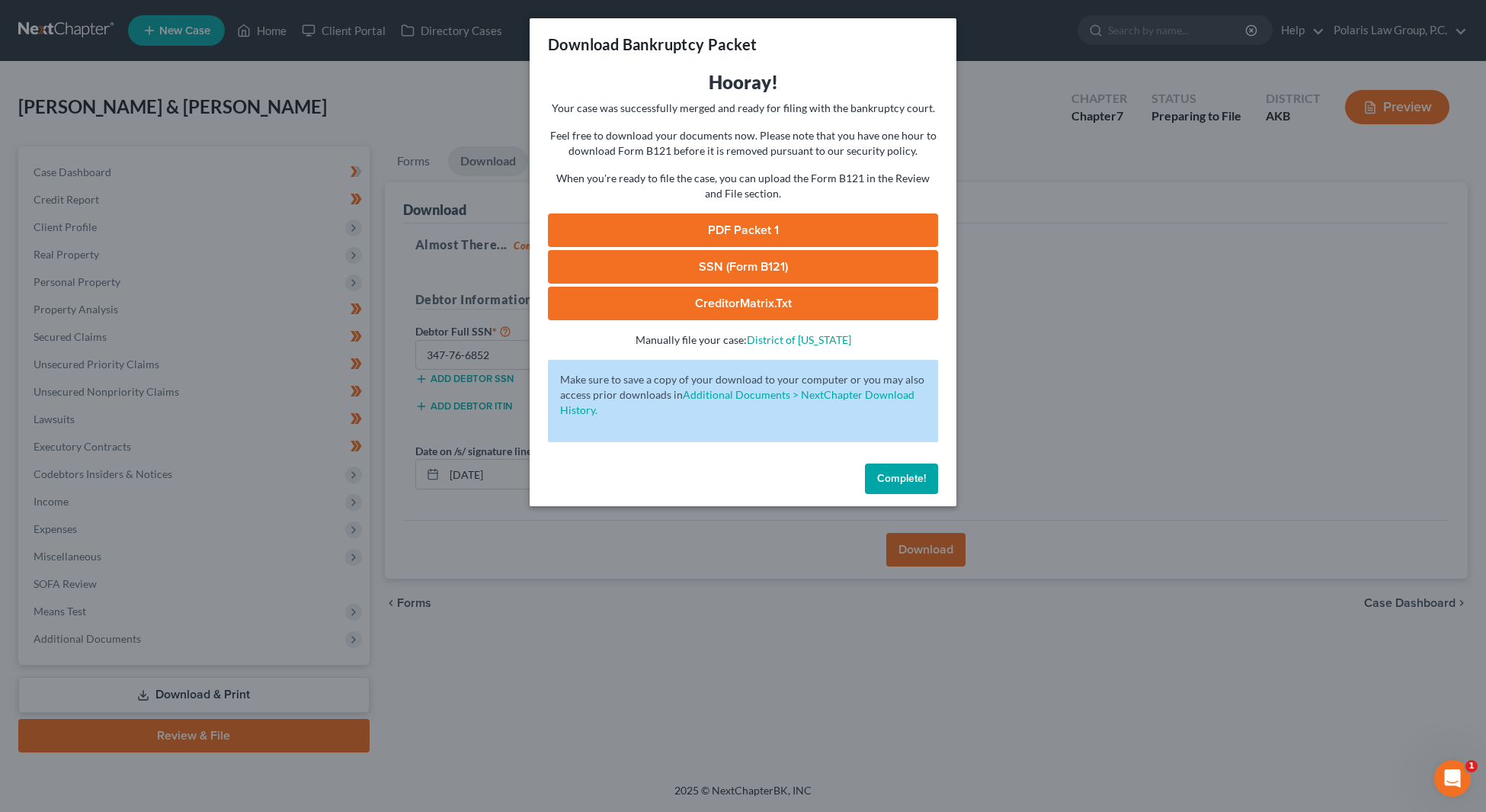
click at [692, 138] on p "Feel free to download your documents now. Please note that you have one hour to…" at bounding box center [743, 143] width 390 height 31
click at [730, 221] on link "PDF Packet 1" at bounding box center [743, 230] width 390 height 33
click at [915, 482] on span "Complete!" at bounding box center [901, 478] width 49 height 13
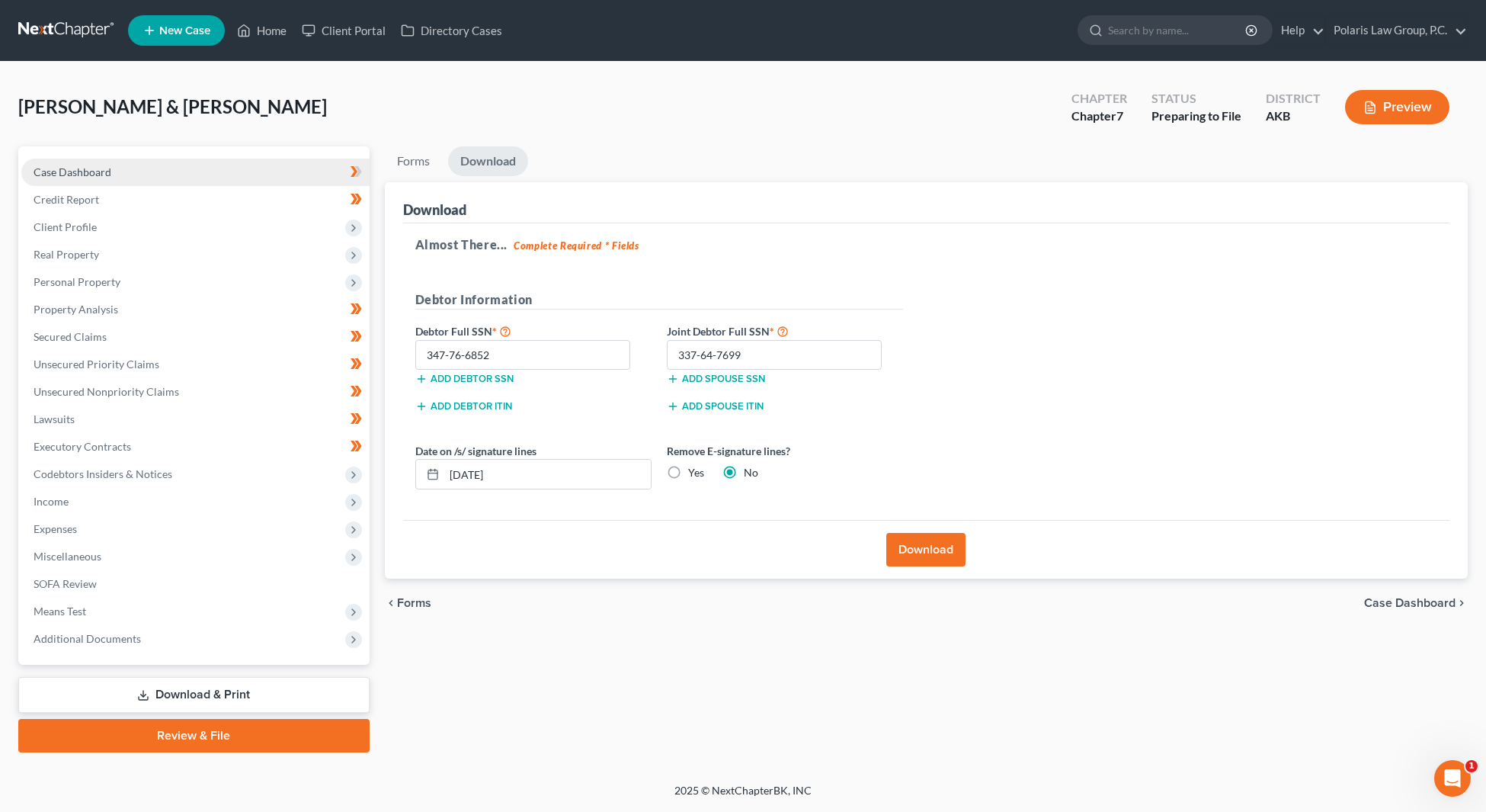
click at [175, 163] on link "Case Dashboard" at bounding box center [196, 173] width 349 height 28
select select "1"
select select "4"
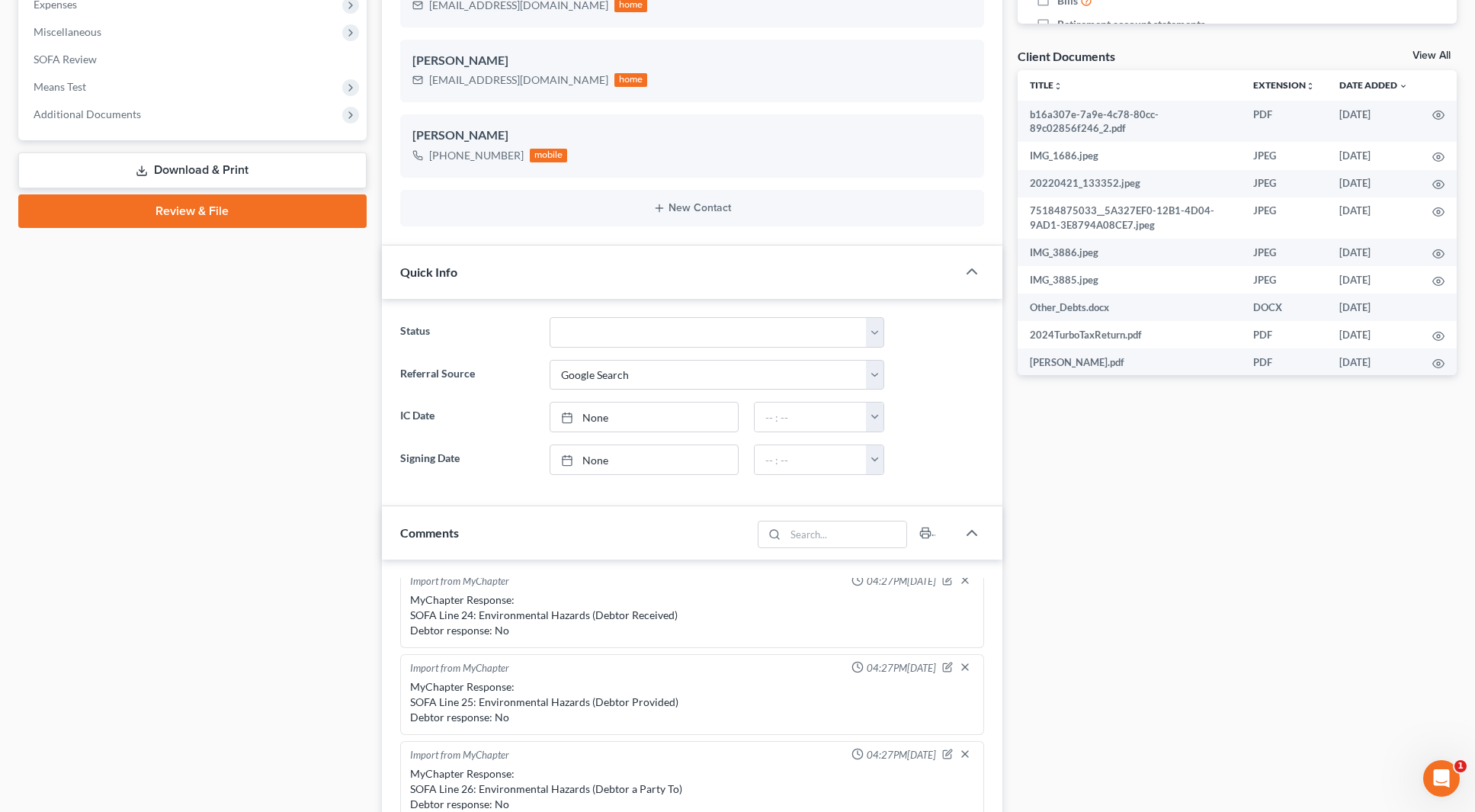
scroll to position [534, 0]
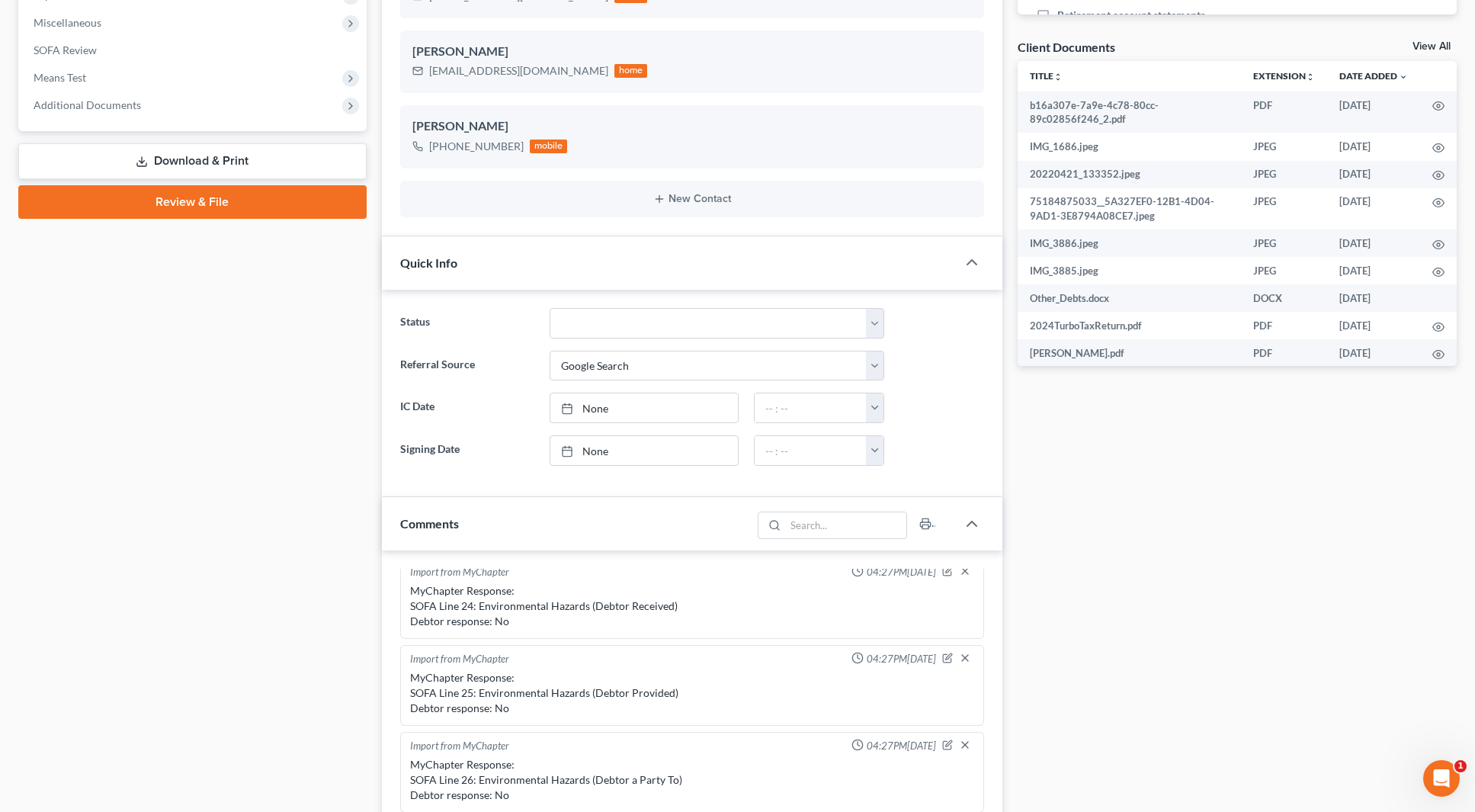
click at [1010, 299] on div "Updates & News × Alaska District Notes Take a look at NextChapter's District No…" at bounding box center [692, 406] width 636 height 1588
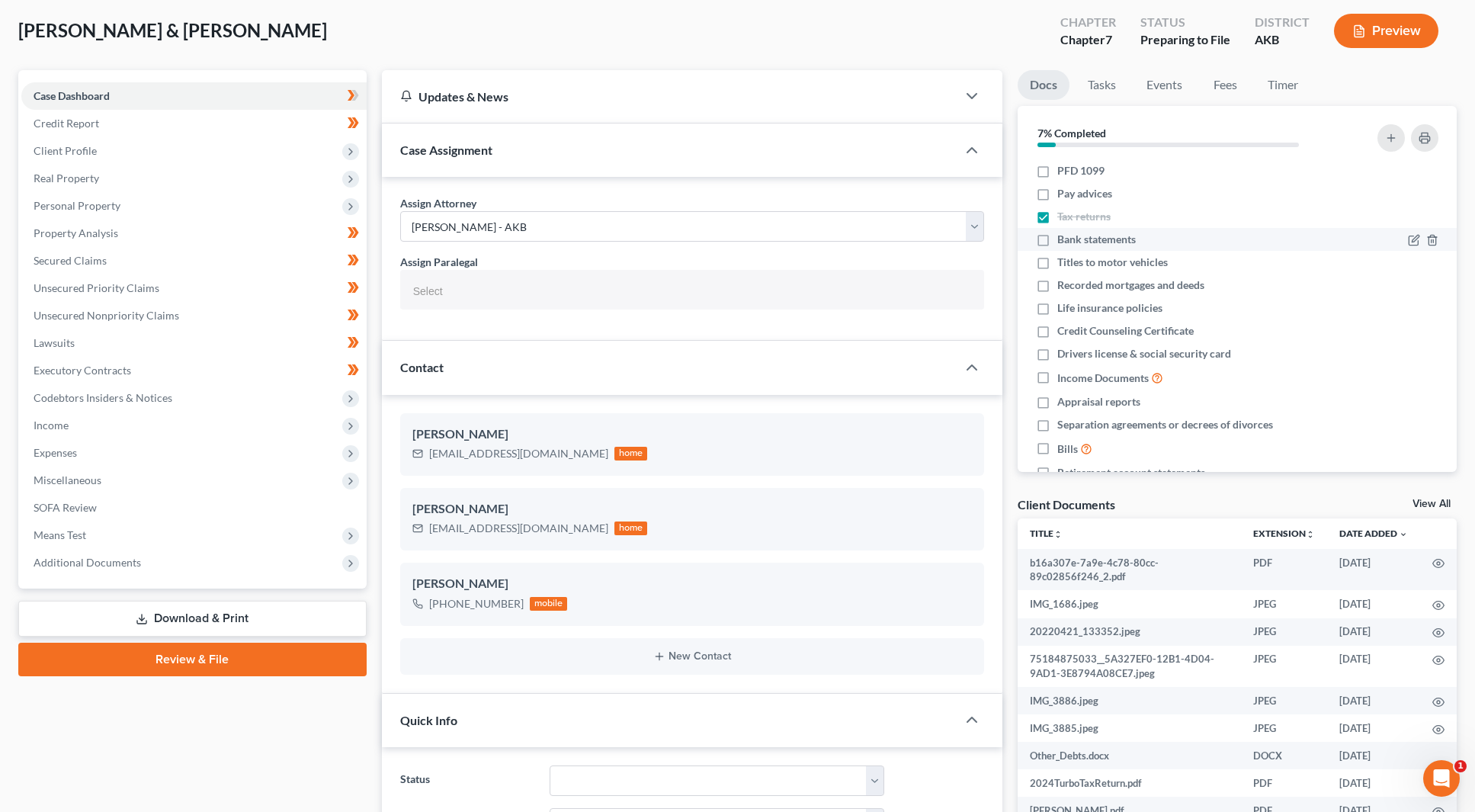
click at [1058, 243] on label "Bank statements" at bounding box center [1097, 239] width 79 height 15
click at [1064, 241] on input "Bank statements" at bounding box center [1068, 236] width 10 height 10
checkbox input "true"
click at [1058, 262] on label "Titles to motor vehicles" at bounding box center [1112, 262] width 110 height 15
click at [1064, 262] on input "Titles to motor vehicles" at bounding box center [1068, 259] width 10 height 10
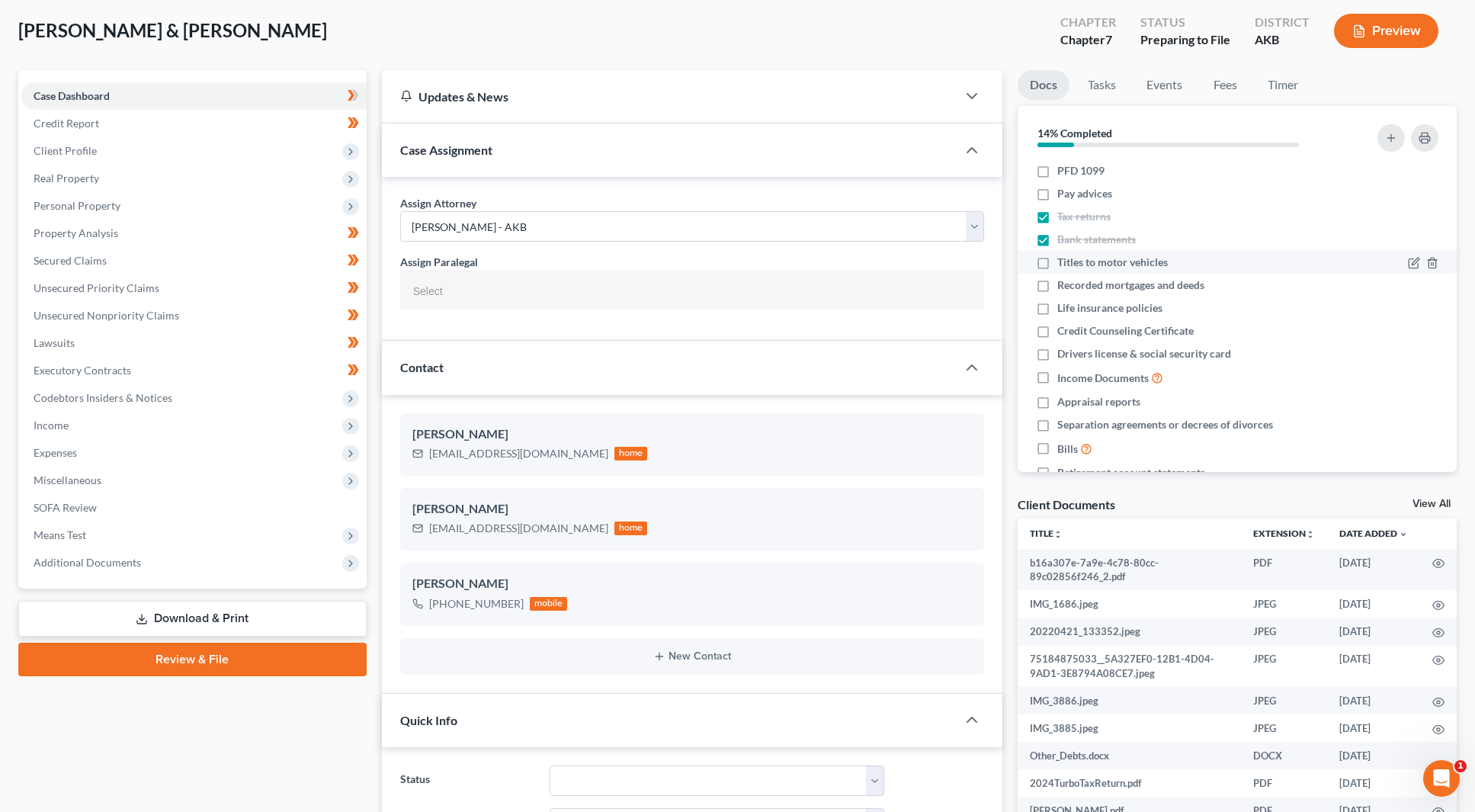
checkbox input "true"
click at [1058, 332] on label "Credit Counseling Certificate" at bounding box center [1126, 331] width 137 height 15
click at [1064, 332] on input "Credit Counseling Certificate" at bounding box center [1068, 328] width 10 height 10
checkbox input "true"
click at [1058, 359] on label "Drivers license & social security card" at bounding box center [1144, 354] width 174 height 15
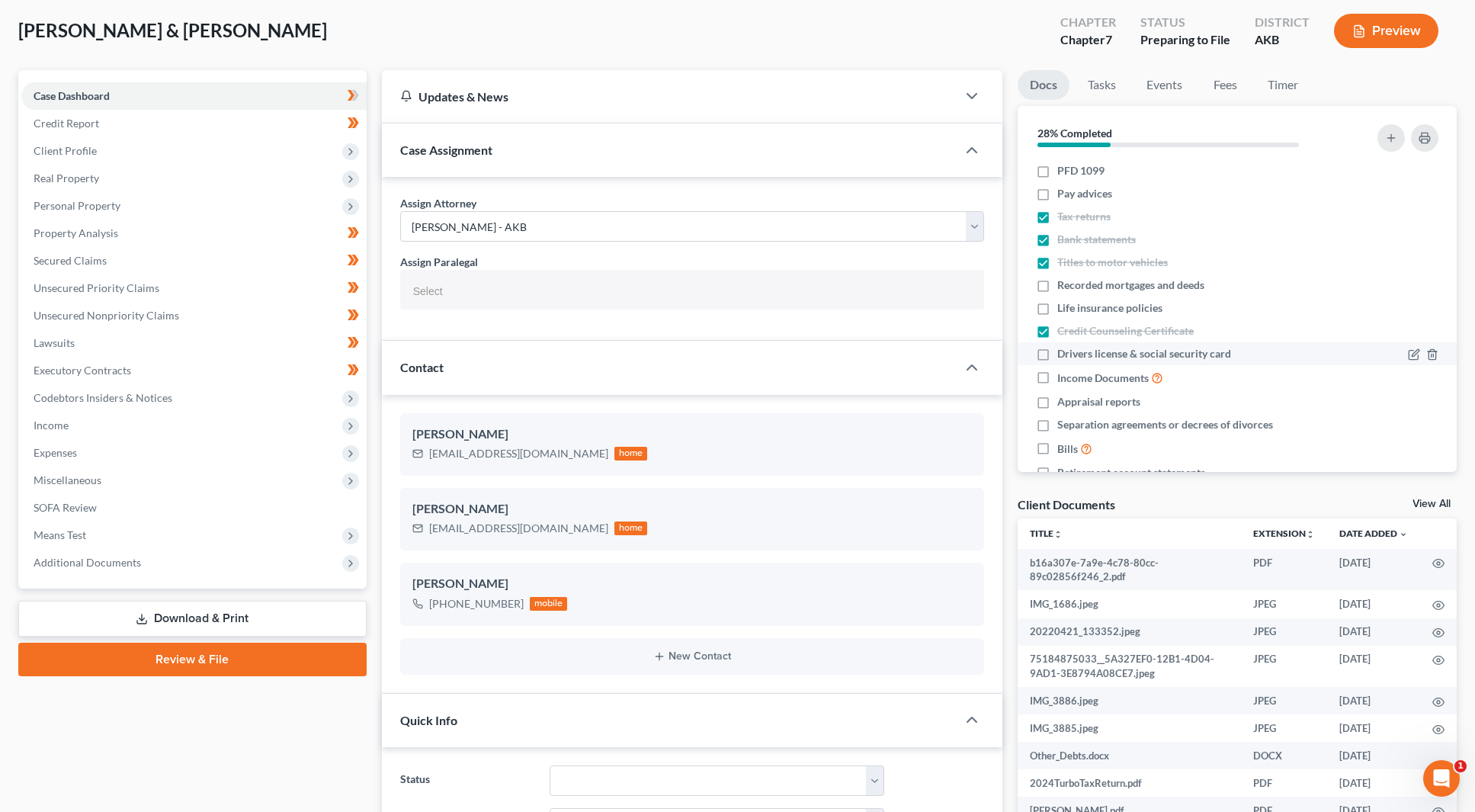
click at [1064, 356] on input "Drivers license & social security card" at bounding box center [1068, 351] width 10 height 10
checkbox input "true"
click at [1058, 379] on label "Income Documents" at bounding box center [1110, 377] width 106 height 18
click at [1064, 379] on input "Income Documents" at bounding box center [1068, 373] width 10 height 10
checkbox input "true"
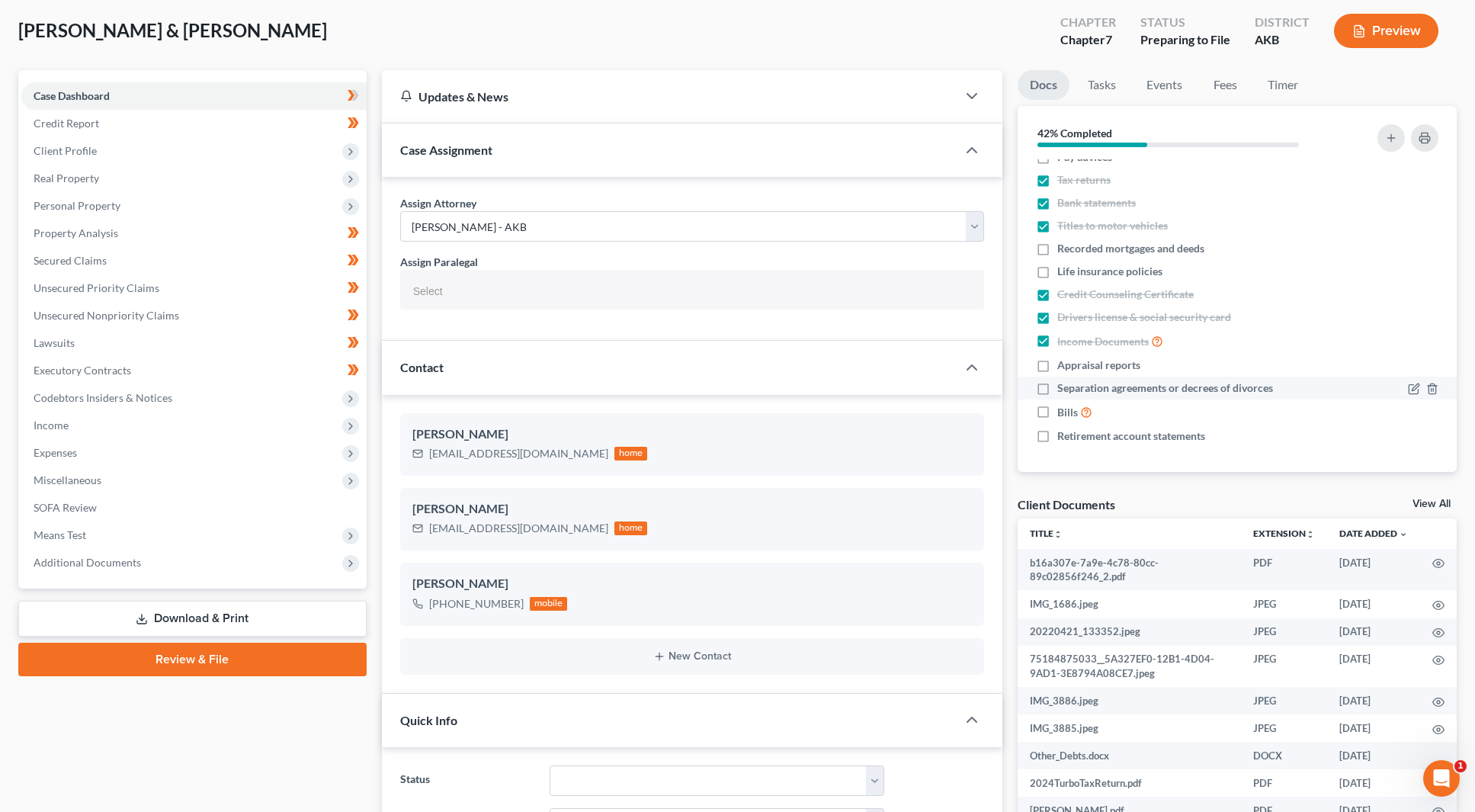
scroll to position [0, 0]
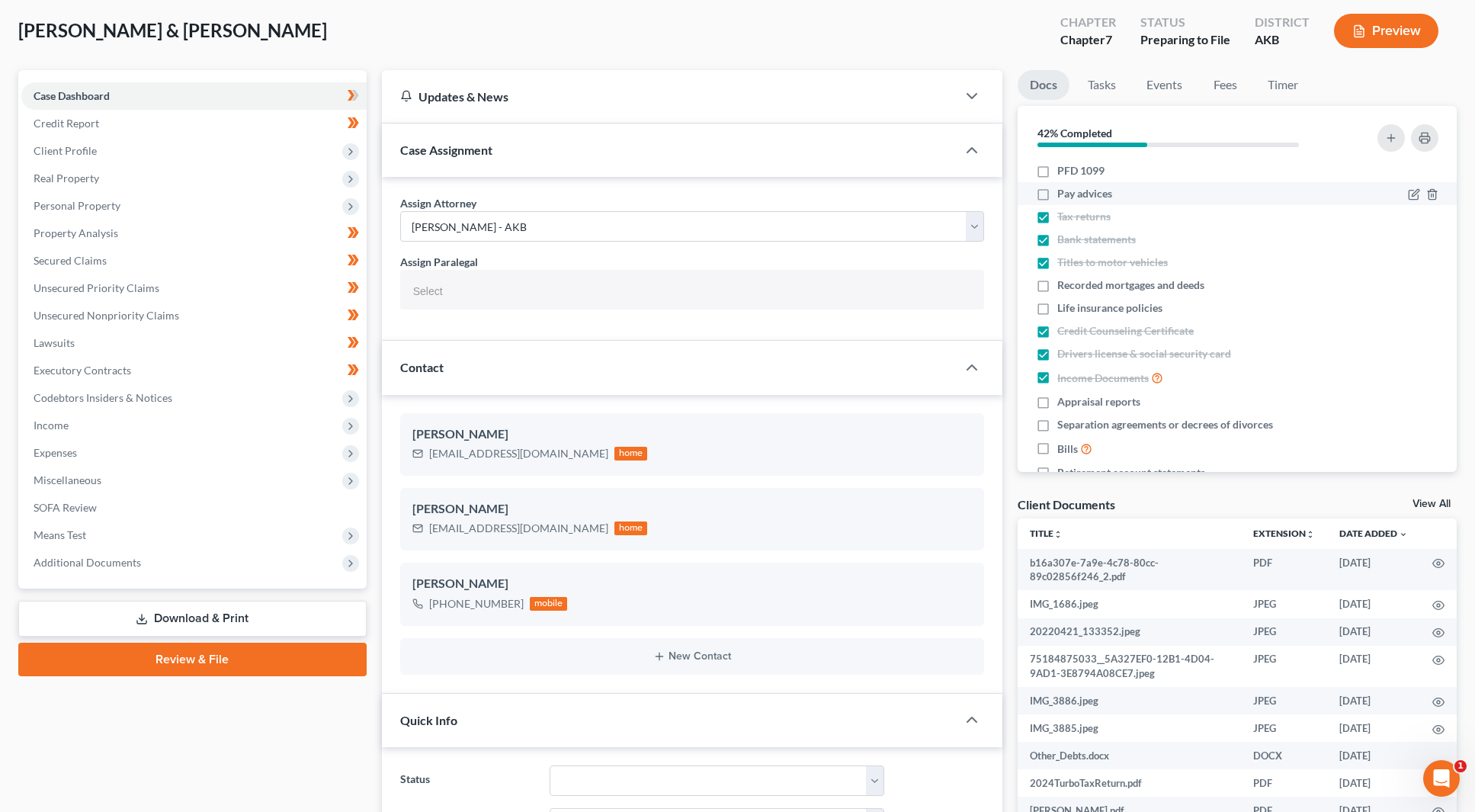
click at [1058, 198] on label "Pay advices" at bounding box center [1085, 194] width 55 height 15
click at [1064, 196] on input "Pay advices" at bounding box center [1068, 190] width 10 height 10
checkbox input "true"
drag, startPoint x: 1009, startPoint y: 59, endPoint x: 1008, endPoint y: 52, distance: 7.1
click at [1008, 54] on div "[PERSON_NAME] & [PERSON_NAME] Upgraded Chapter Chapter 7 Status Preparing to Fi…" at bounding box center [738, 37] width 1439 height 66
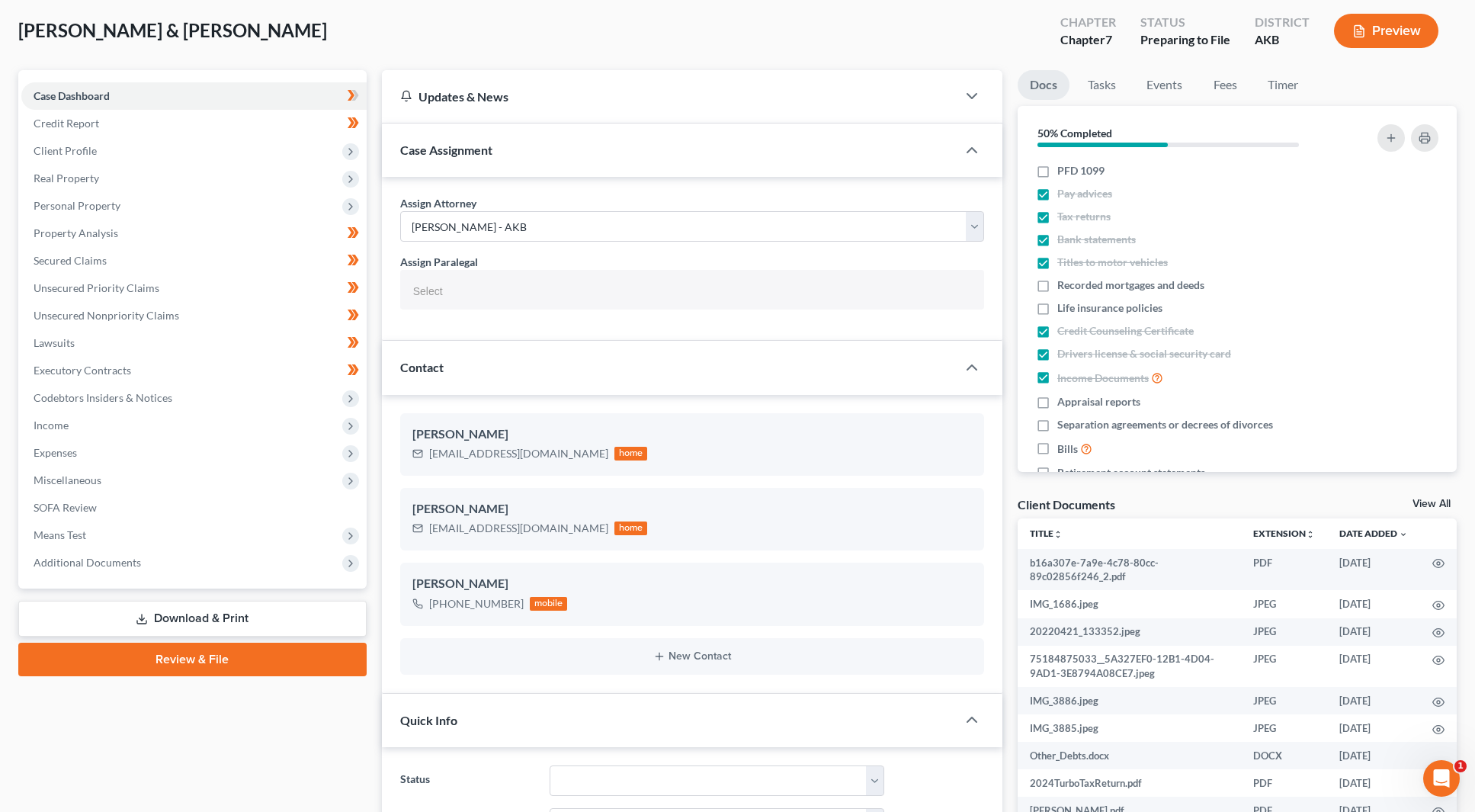
click at [1007, 45] on div "[PERSON_NAME] & [PERSON_NAME] Upgraded Chapter Chapter 7 Status Preparing to Fi…" at bounding box center [738, 37] width 1439 height 66
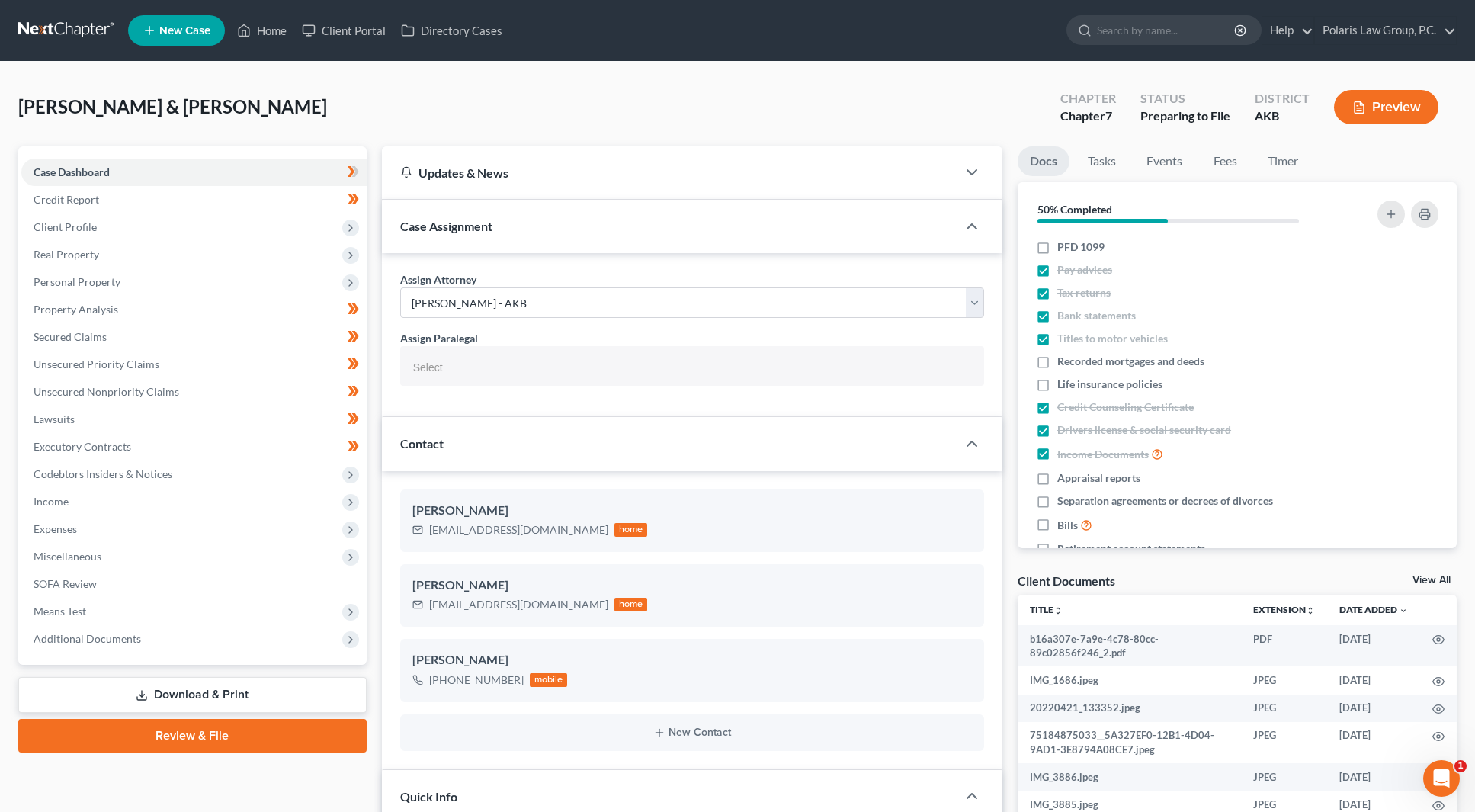
click at [374, 120] on div "[PERSON_NAME] & [PERSON_NAME] Upgraded Chapter Chapter 7 Status Preparing to Fi…" at bounding box center [738, 113] width 1439 height 66
click at [373, 119] on div "[PERSON_NAME] & [PERSON_NAME] Upgraded Chapter Chapter 7 Status Preparing to Fi…" at bounding box center [738, 113] width 1439 height 66
click at [214, 497] on span "Income" at bounding box center [194, 502] width 346 height 28
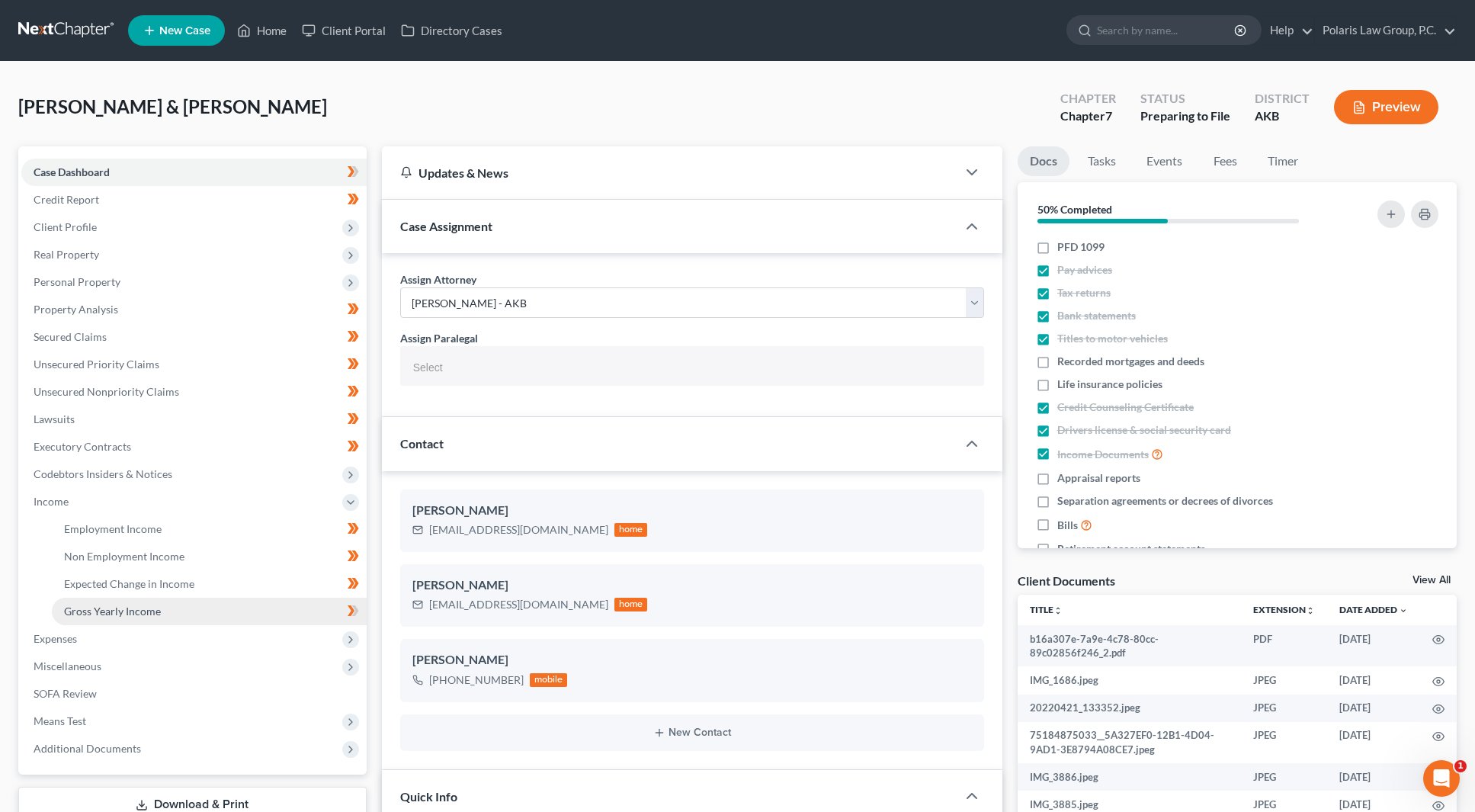
click at [312, 613] on link "Gross Yearly Income" at bounding box center [209, 612] width 315 height 28
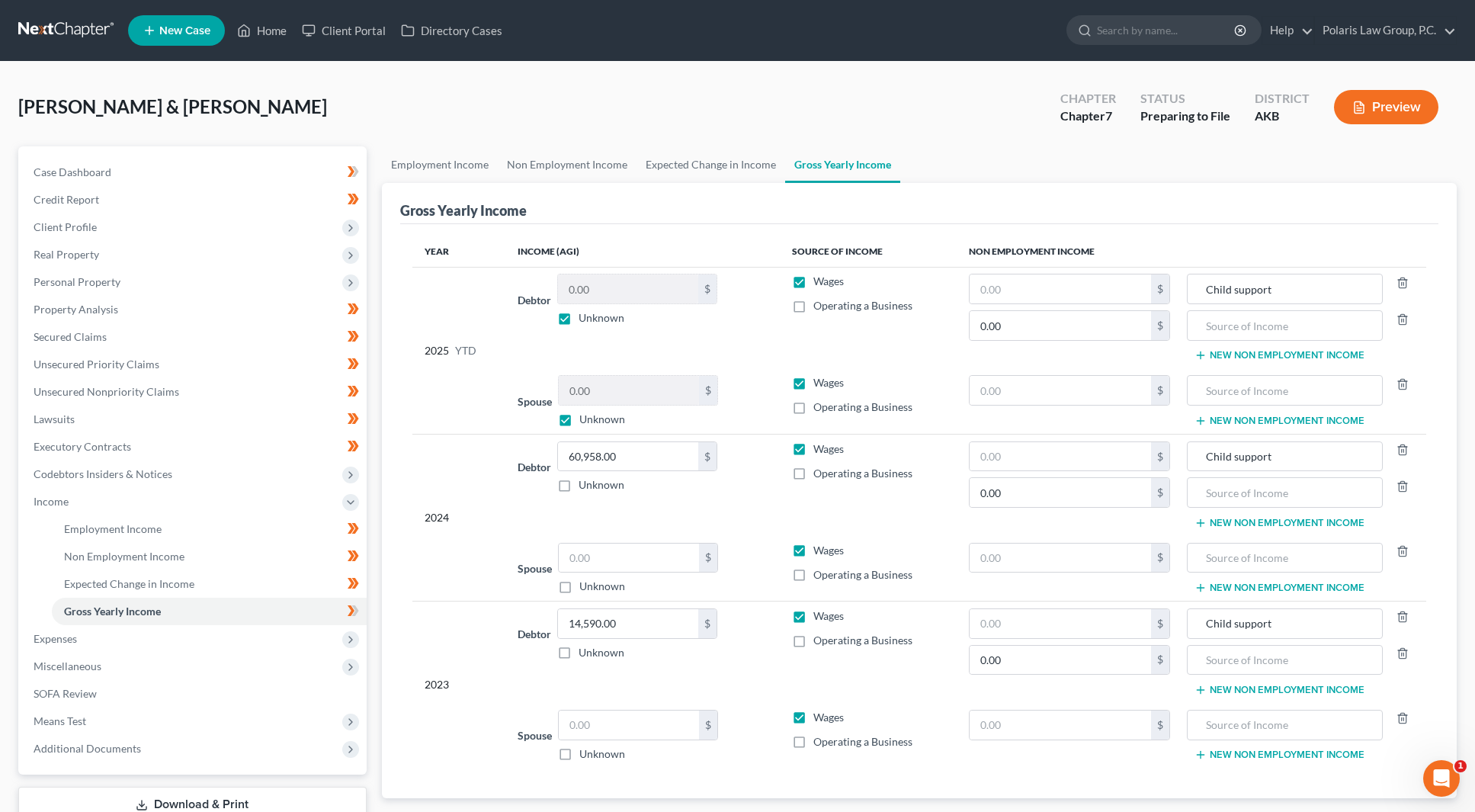
drag, startPoint x: 380, startPoint y: 132, endPoint x: 376, endPoint y: 123, distance: 9.8
click at [374, 118] on div "[PERSON_NAME] & [PERSON_NAME] Upgraded Chapter Chapter 7 Status Preparing to Fi…" at bounding box center [738, 113] width 1439 height 66
click at [373, 116] on div "[PERSON_NAME] & [PERSON_NAME] Upgraded Chapter Chapter 7 Status Preparing to Fi…" at bounding box center [738, 113] width 1439 height 66
click at [766, 221] on div "Gross Yearly Income" at bounding box center [920, 203] width 1038 height 41
click at [741, 591] on div "Spouse $ Unknown Balance Undetermined $ Unknown" at bounding box center [643, 568] width 250 height 52
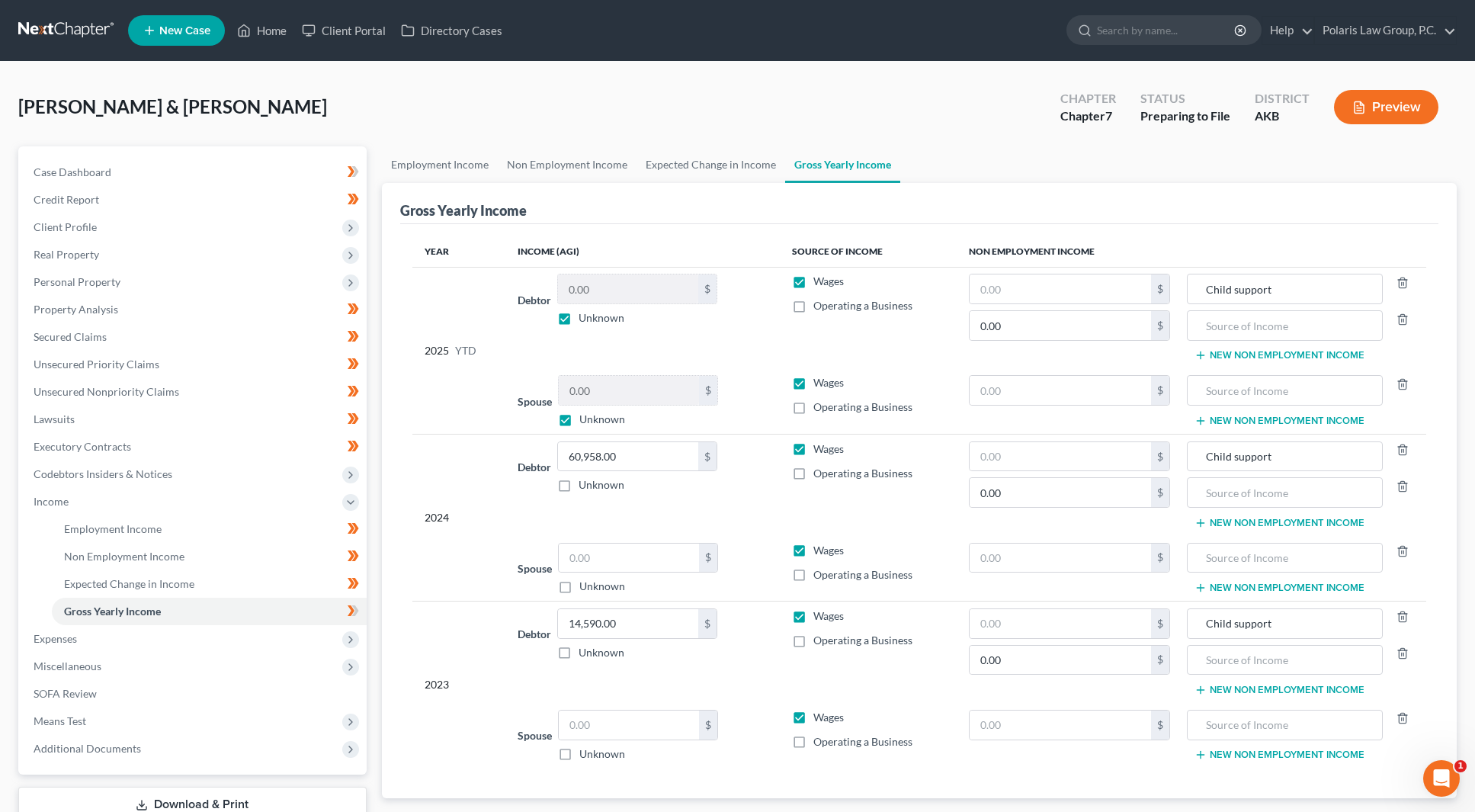
click at [741, 591] on div "Spouse $ Unknown Balance Undetermined $ Unknown" at bounding box center [643, 568] width 250 height 52
drag, startPoint x: 779, startPoint y: 522, endPoint x: 778, endPoint y: 514, distance: 8.1
click at [779, 522] on td "Debtor 60,958.00 $ Unknown Balance Undetermined 60,958.00 $ Unknown" at bounding box center [643, 483] width 275 height 101
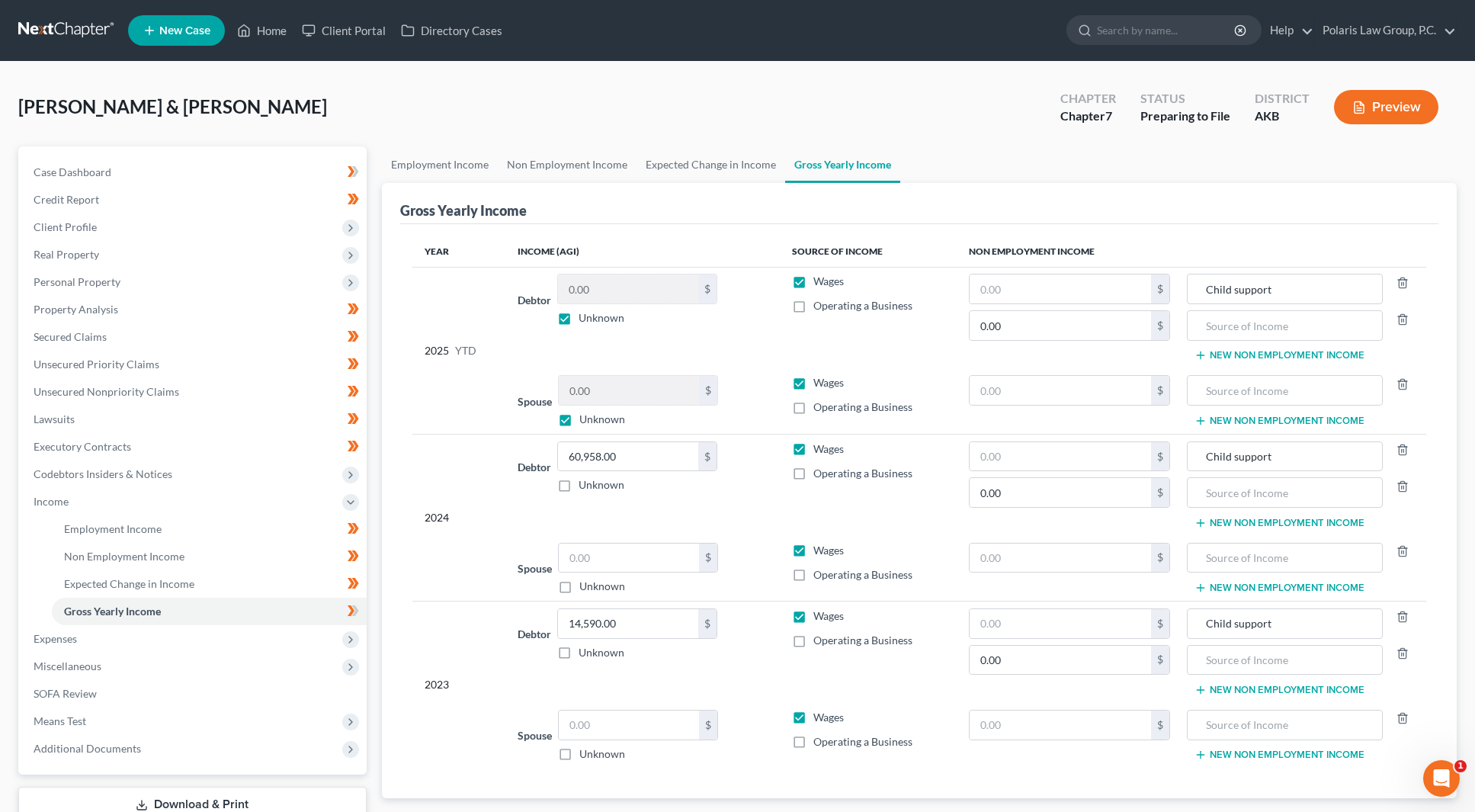
click at [964, 137] on div "[PERSON_NAME] & [PERSON_NAME] Upgraded Chapter Chapter 7 Status Preparing to Fi…" at bounding box center [738, 113] width 1439 height 66
drag, startPoint x: 917, startPoint y: 203, endPoint x: 912, endPoint y: 197, distance: 7.8
drag, startPoint x: 912, startPoint y: 197, endPoint x: 909, endPoint y: 186, distance: 11.4
click at [909, 186] on div "Gross Yearly Income" at bounding box center [920, 203] width 1038 height 41
click at [909, 183] on div "Gross Yearly Income" at bounding box center [920, 203] width 1038 height 41
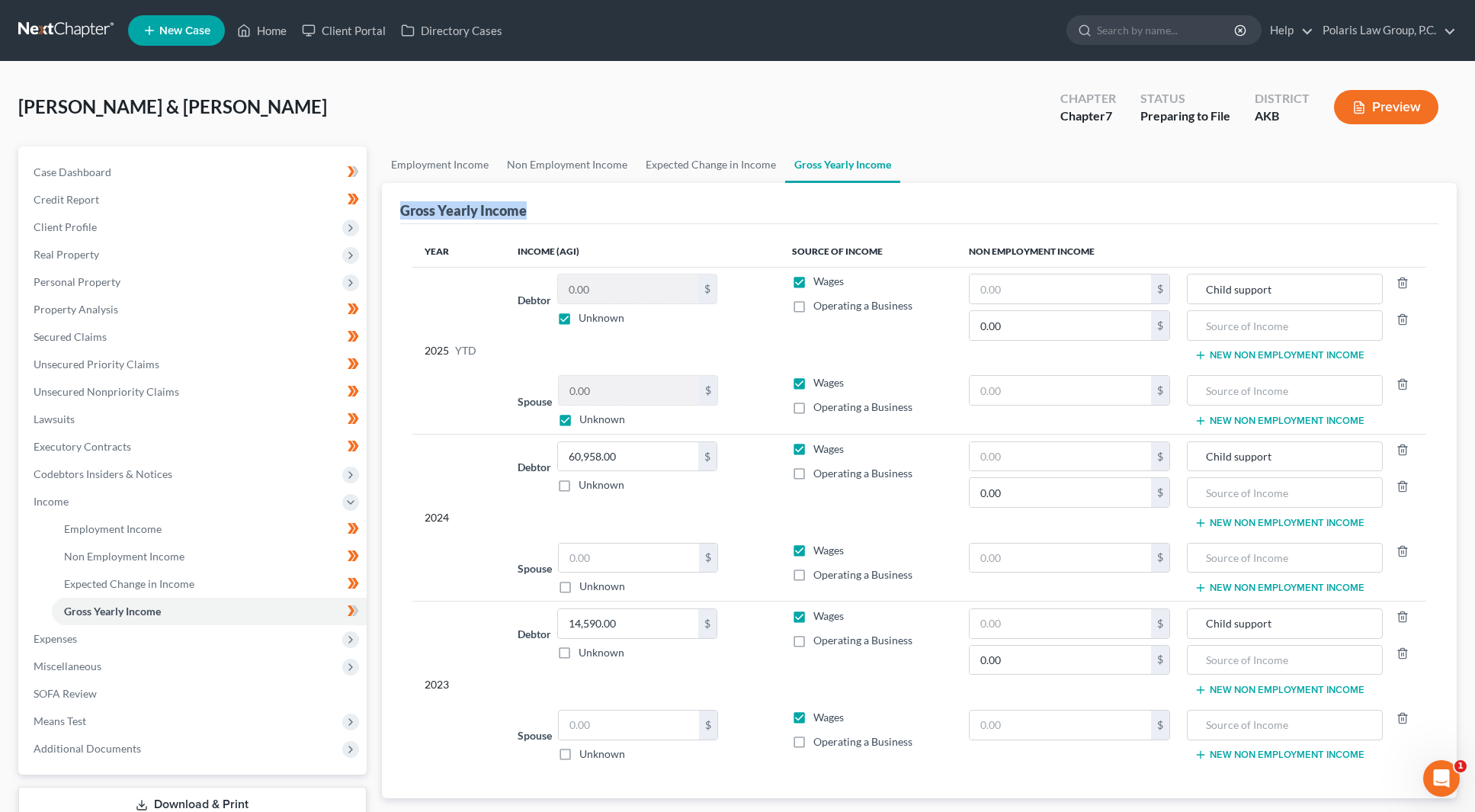
click at [909, 181] on ui-view "Employment Income Non Employment Income Expected Change in Income Gross Yearly …" at bounding box center [920, 497] width 1075 height 700
click at [909, 181] on ul "Employment Income Non Employment Income Expected Change in Income Gross Yearly …" at bounding box center [920, 164] width 1075 height 36
click at [950, 206] on div "Gross Yearly Income" at bounding box center [920, 203] width 1038 height 41
click at [945, 201] on div "Gross Yearly Income" at bounding box center [920, 203] width 1038 height 41
click at [943, 197] on div "Gross Yearly Income" at bounding box center [920, 203] width 1038 height 41
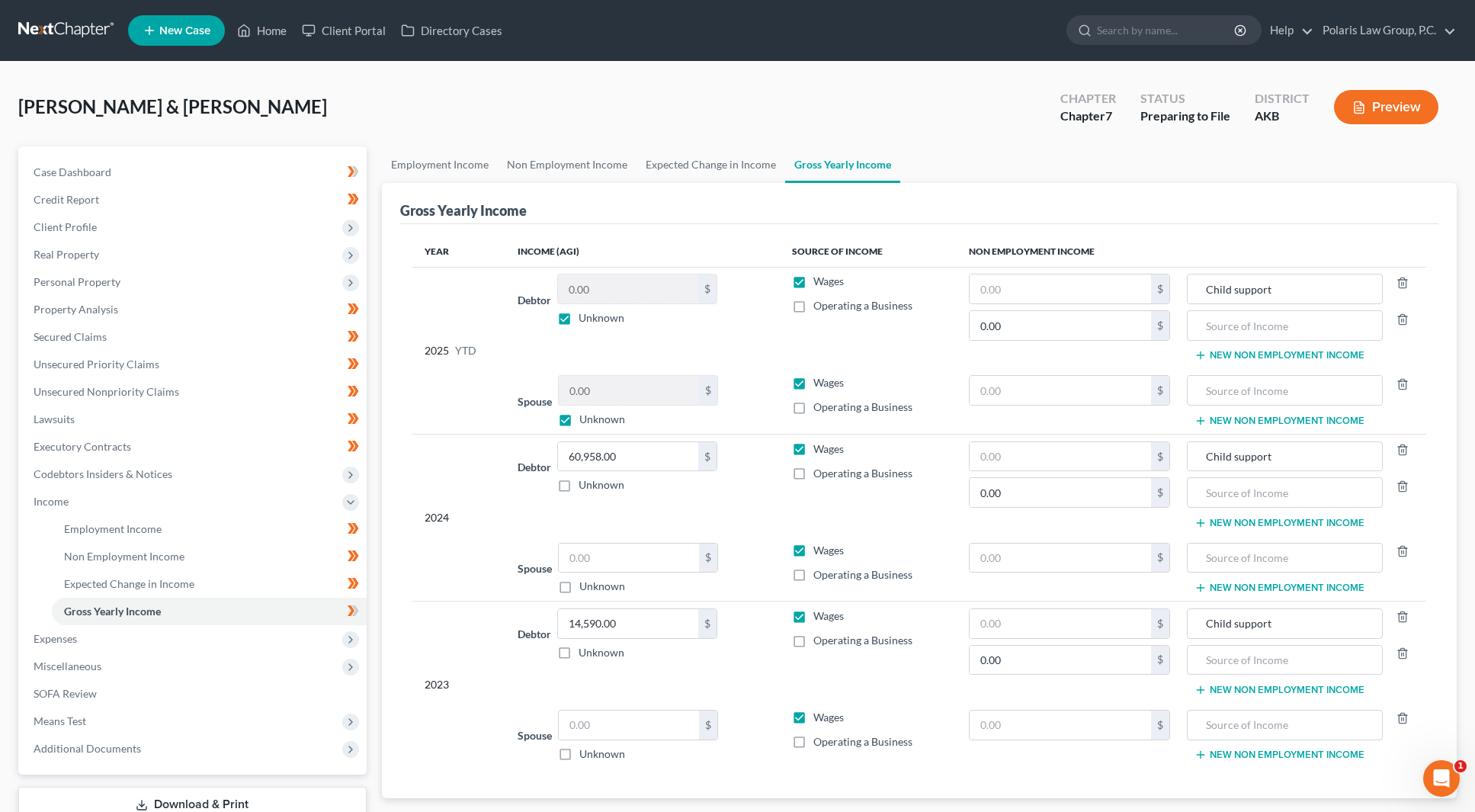
click at [721, 192] on div "Gross Yearly Income" at bounding box center [920, 203] width 1038 height 41
click at [690, 214] on div "Gross Yearly Income" at bounding box center [920, 203] width 1038 height 41
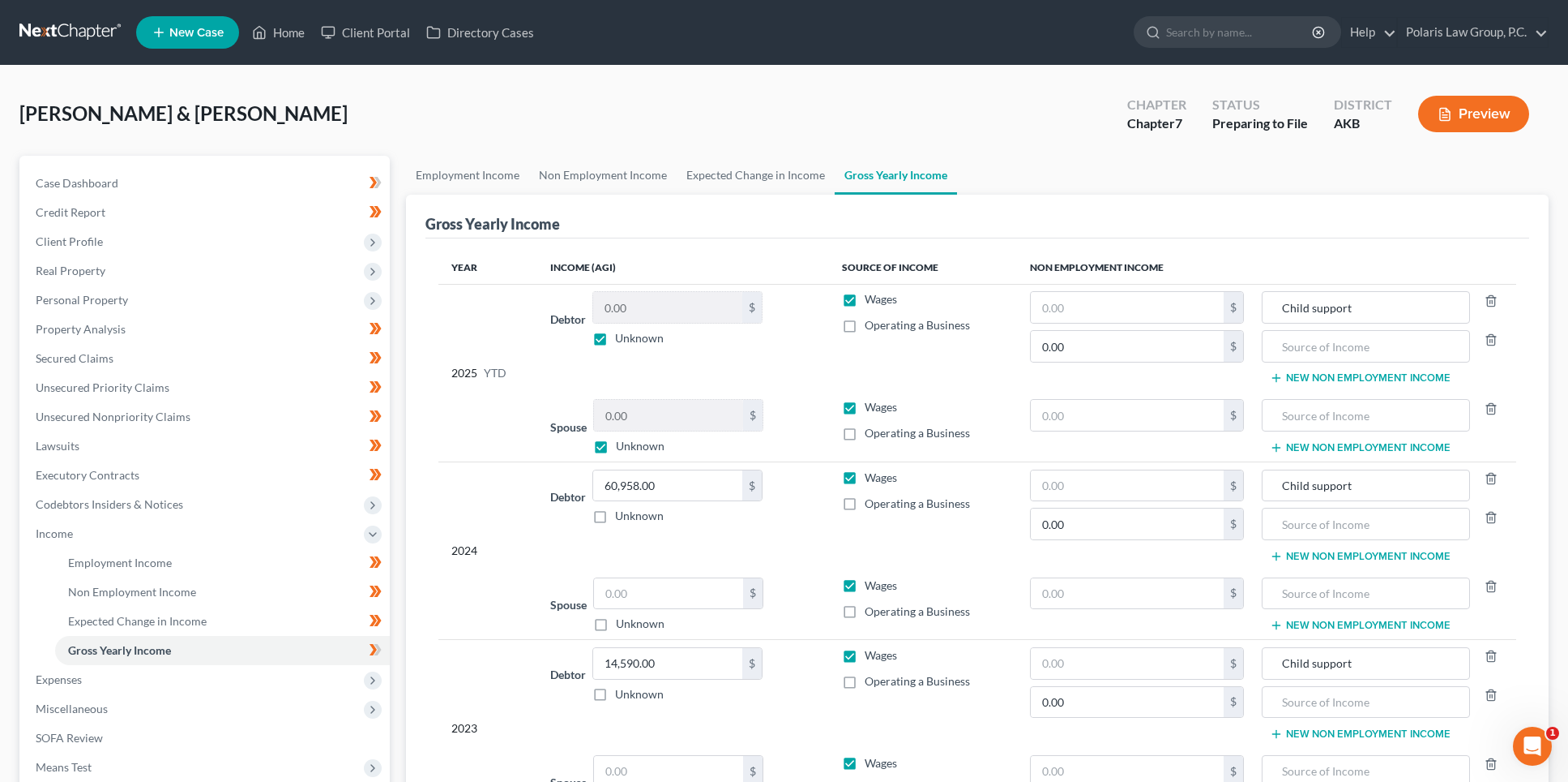
drag, startPoint x: 813, startPoint y: 264, endPoint x: 813, endPoint y: 246, distance: 18.0
click at [814, 251] on th "Income (AGI)" at bounding box center [683, 268] width 292 height 33
drag, startPoint x: 811, startPoint y: 244, endPoint x: 798, endPoint y: 219, distance: 28.2
click at [806, 232] on div "Gross Yearly Income" at bounding box center [978, 216] width 1104 height 43
click at [1028, 187] on ul "Employment Income Non Employment Income Expected Change in Income Gross Yearly …" at bounding box center [978, 175] width 1143 height 39
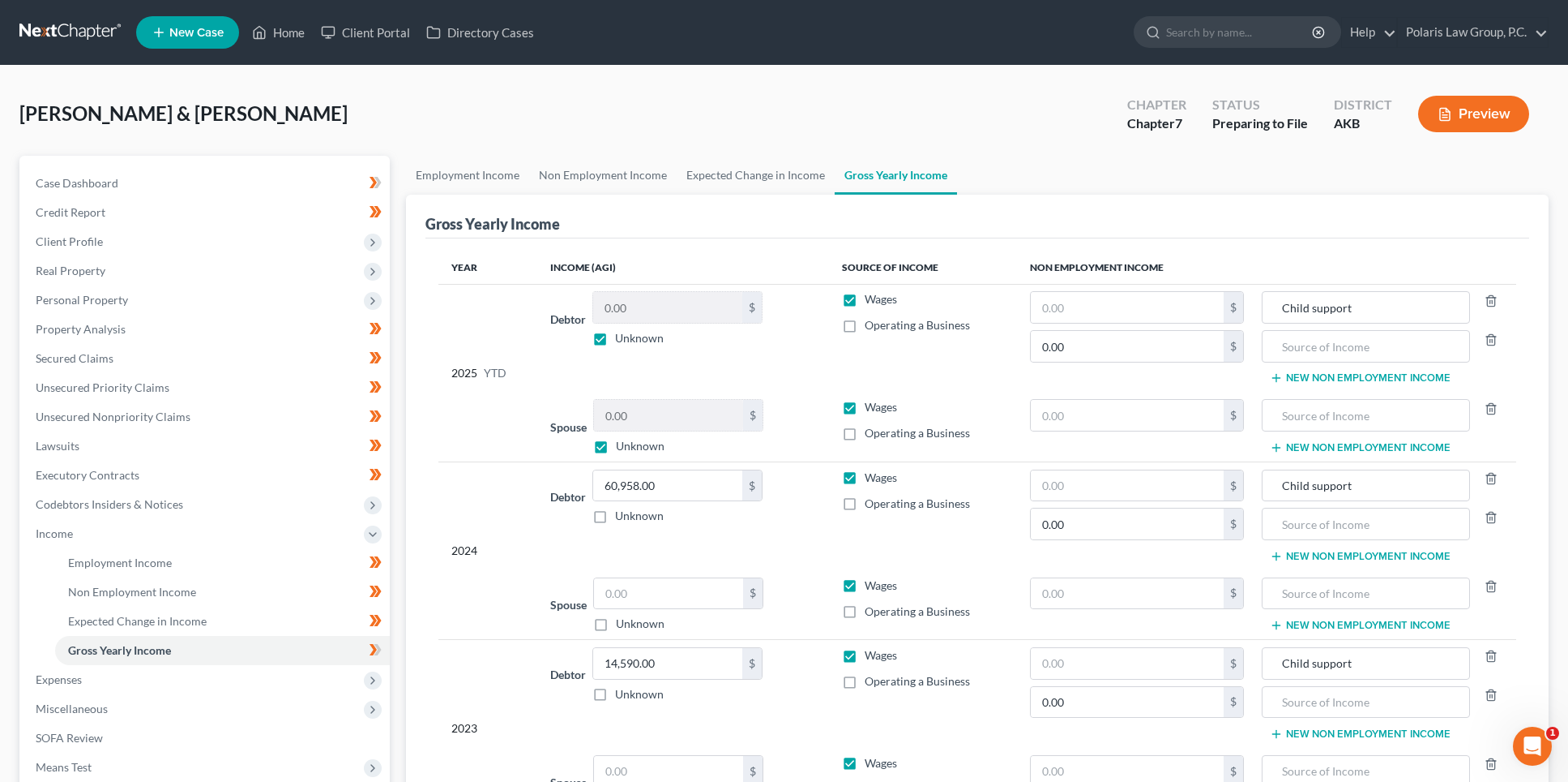
click at [1026, 186] on ul "Employment Income Non Employment Income Expected Change in Income Gross Yearly …" at bounding box center [978, 175] width 1143 height 39
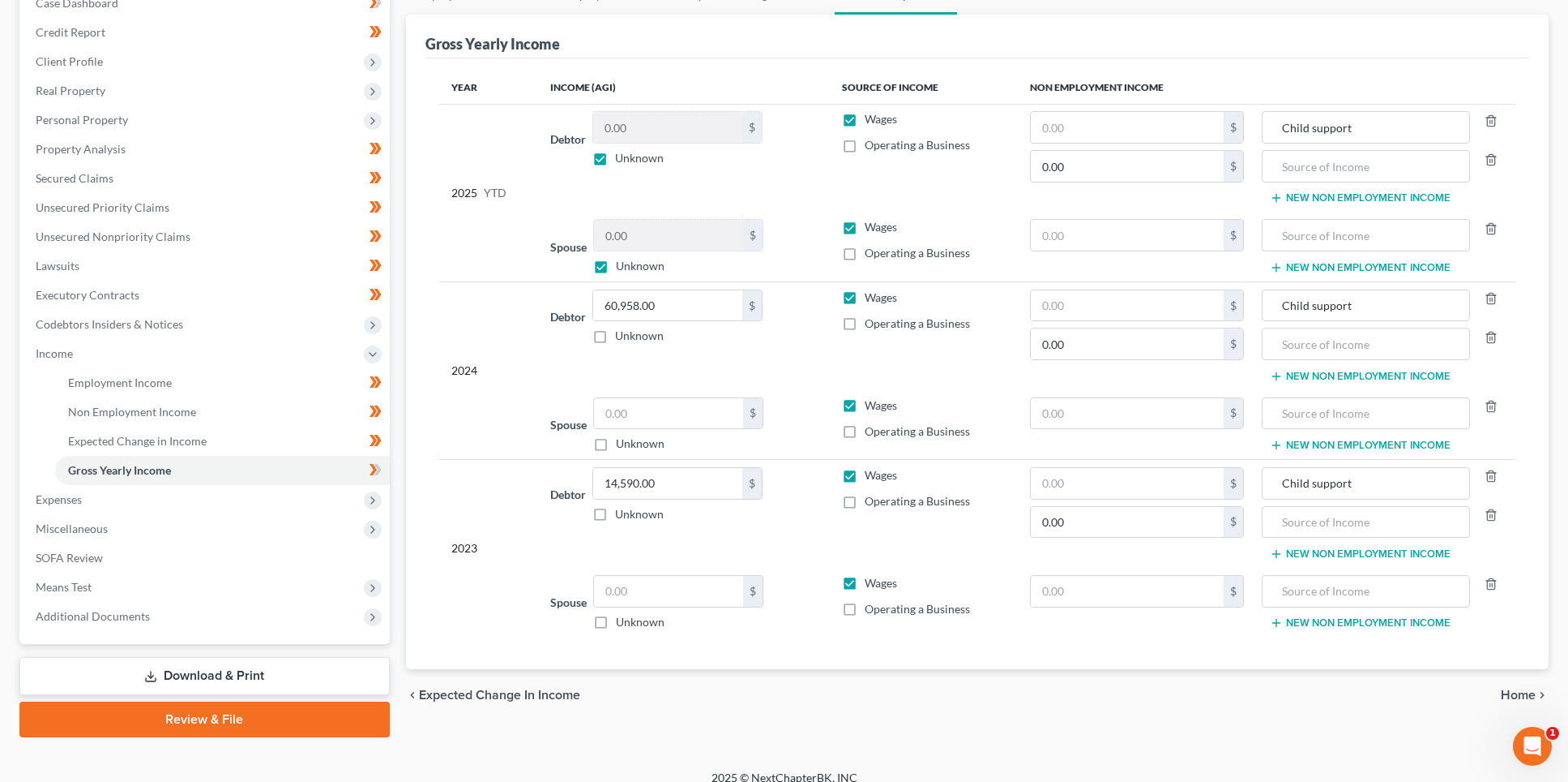
scroll to position [197, 0]
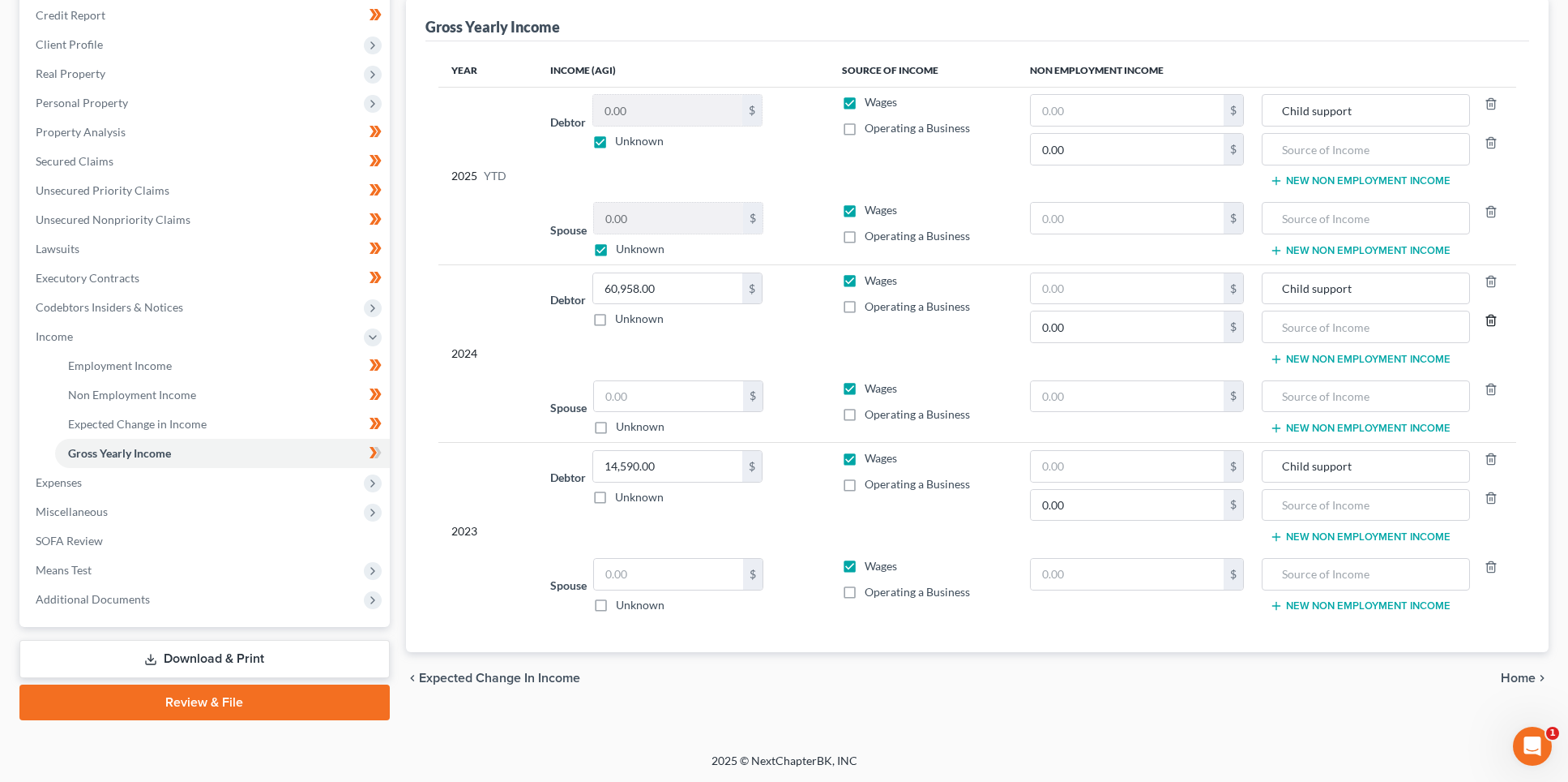
click at [1489, 320] on icon "button" at bounding box center [1492, 320] width 13 height 13
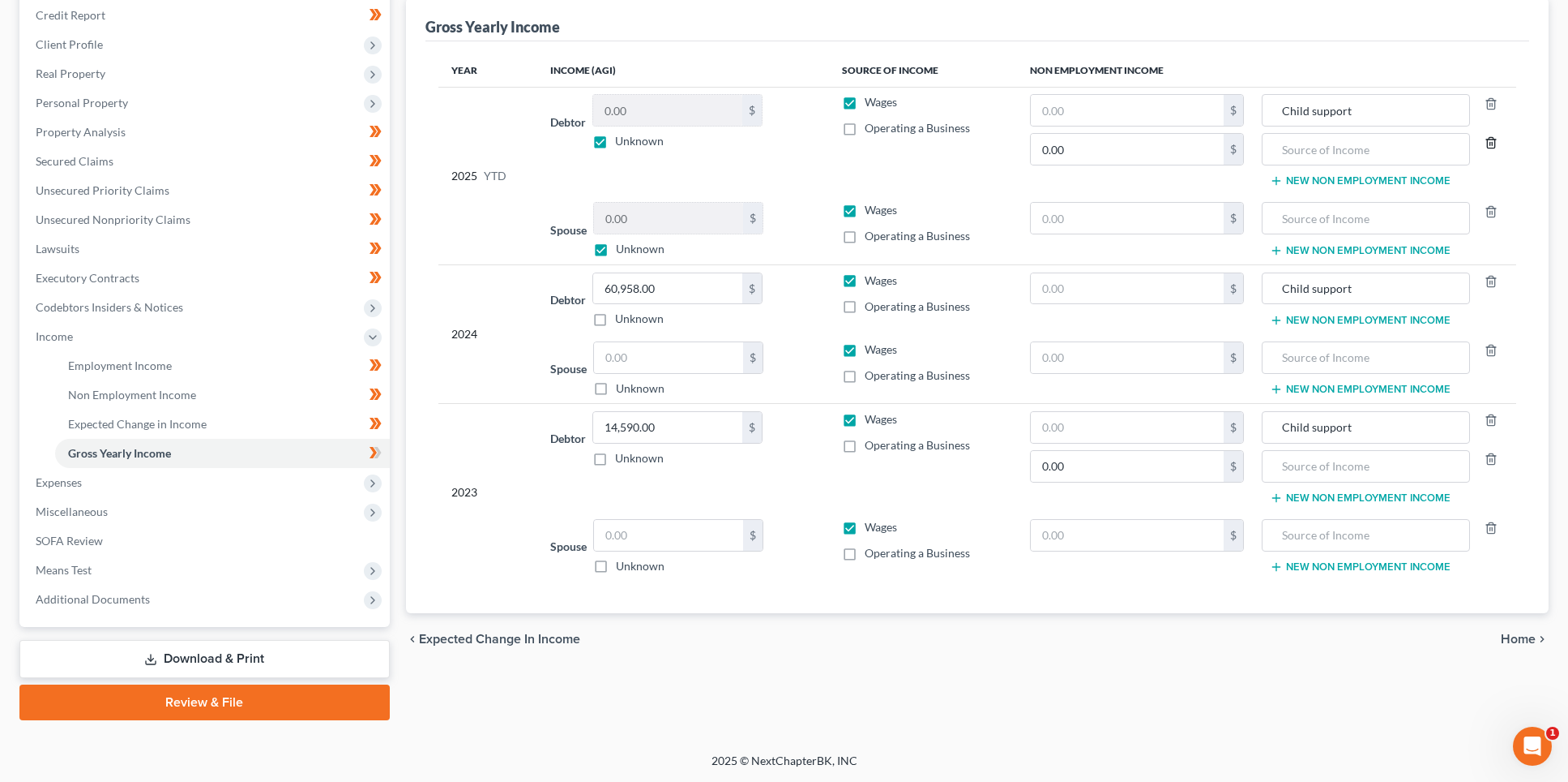
click at [1490, 144] on line "button" at bounding box center [1490, 144] width 0 height 3
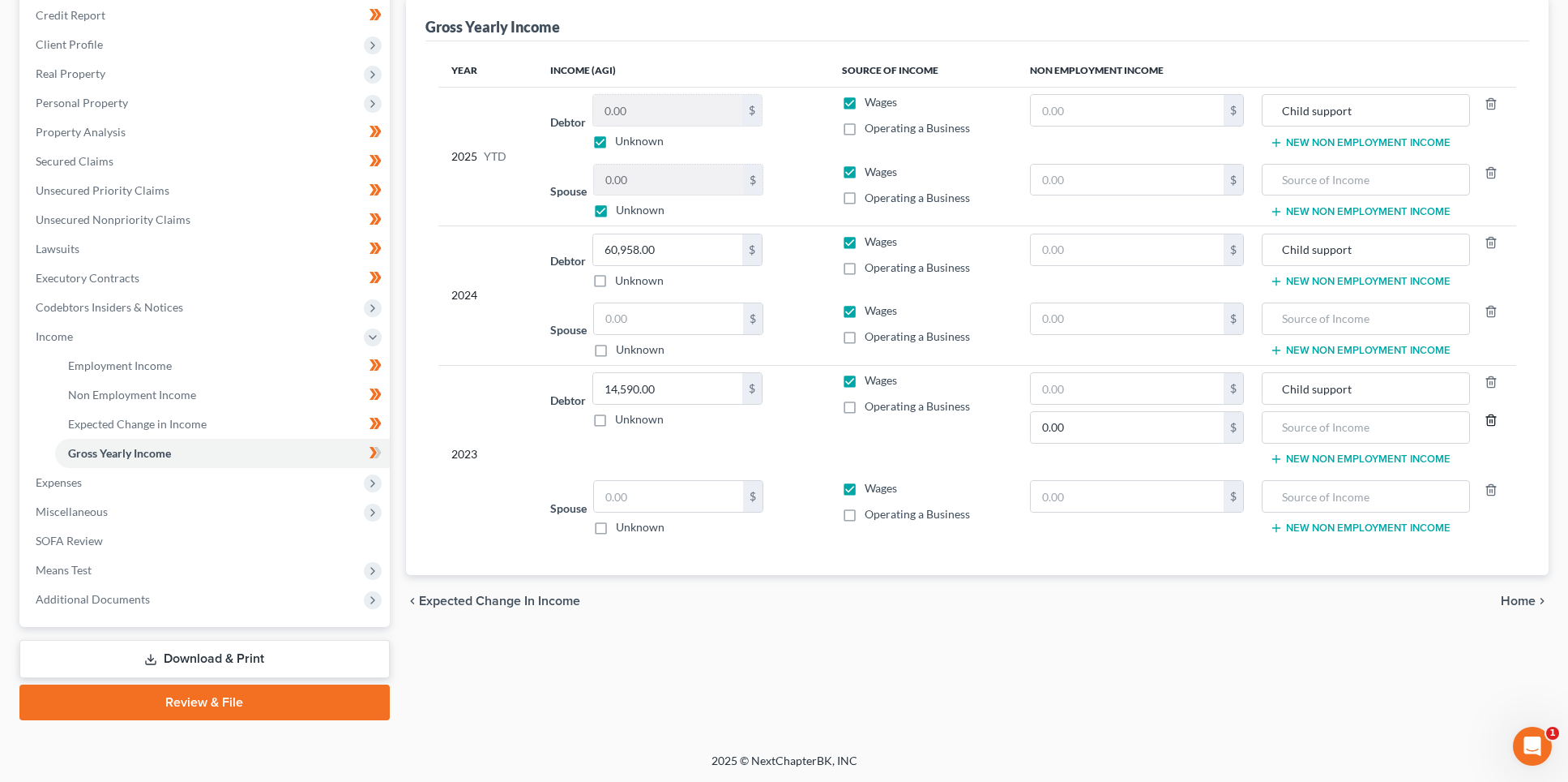
click at [1490, 423] on line "button" at bounding box center [1490, 422] width 0 height 3
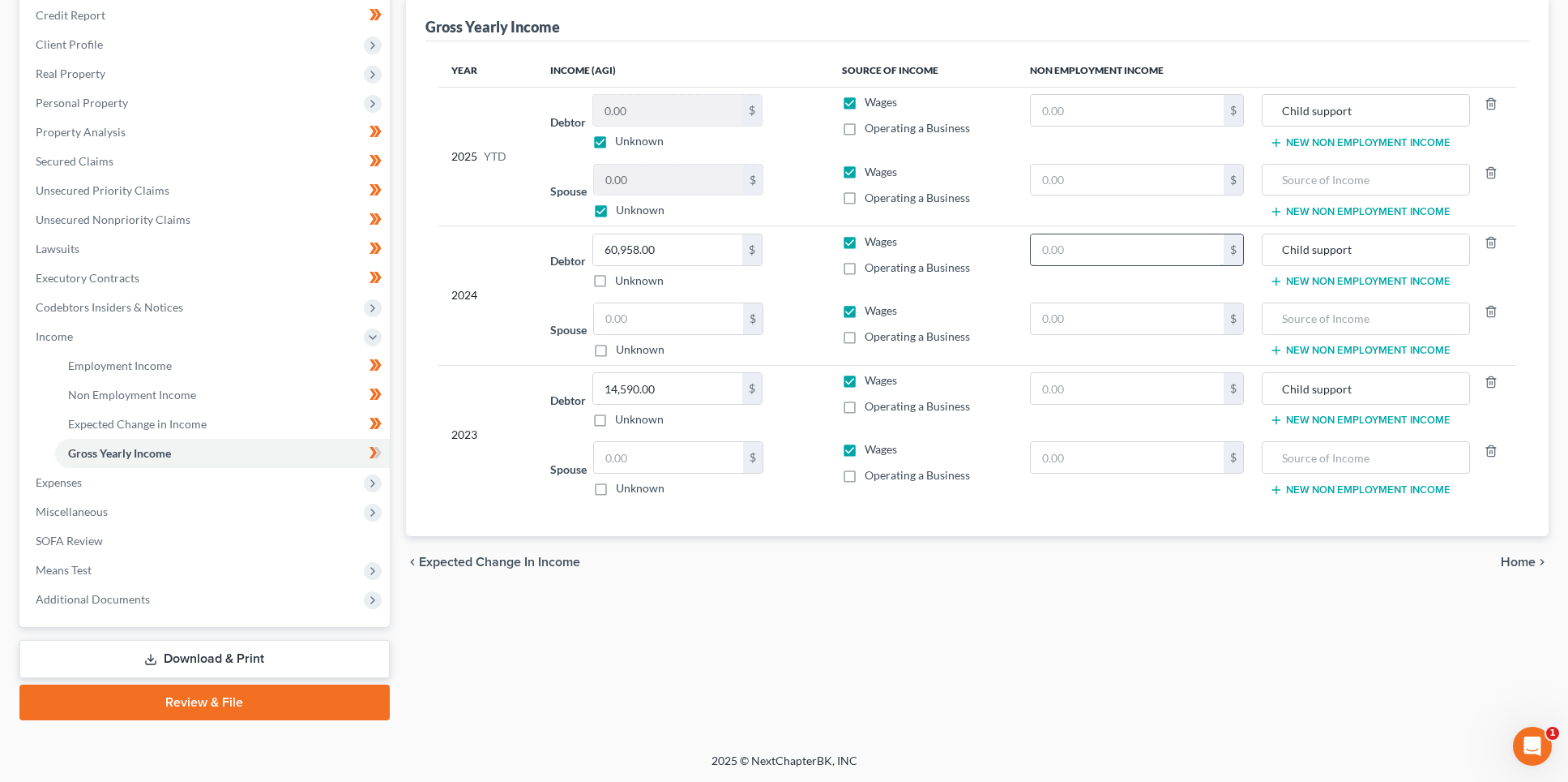
click at [1058, 254] on input "text" at bounding box center [1127, 250] width 193 height 31
click at [1014, 220] on td "Wages Operating a Business" at bounding box center [923, 191] width 188 height 70
click at [1085, 124] on input "text" at bounding box center [1127, 111] width 193 height 31
type input "1,757.06"
click at [1079, 248] on input "text" at bounding box center [1127, 250] width 193 height 31
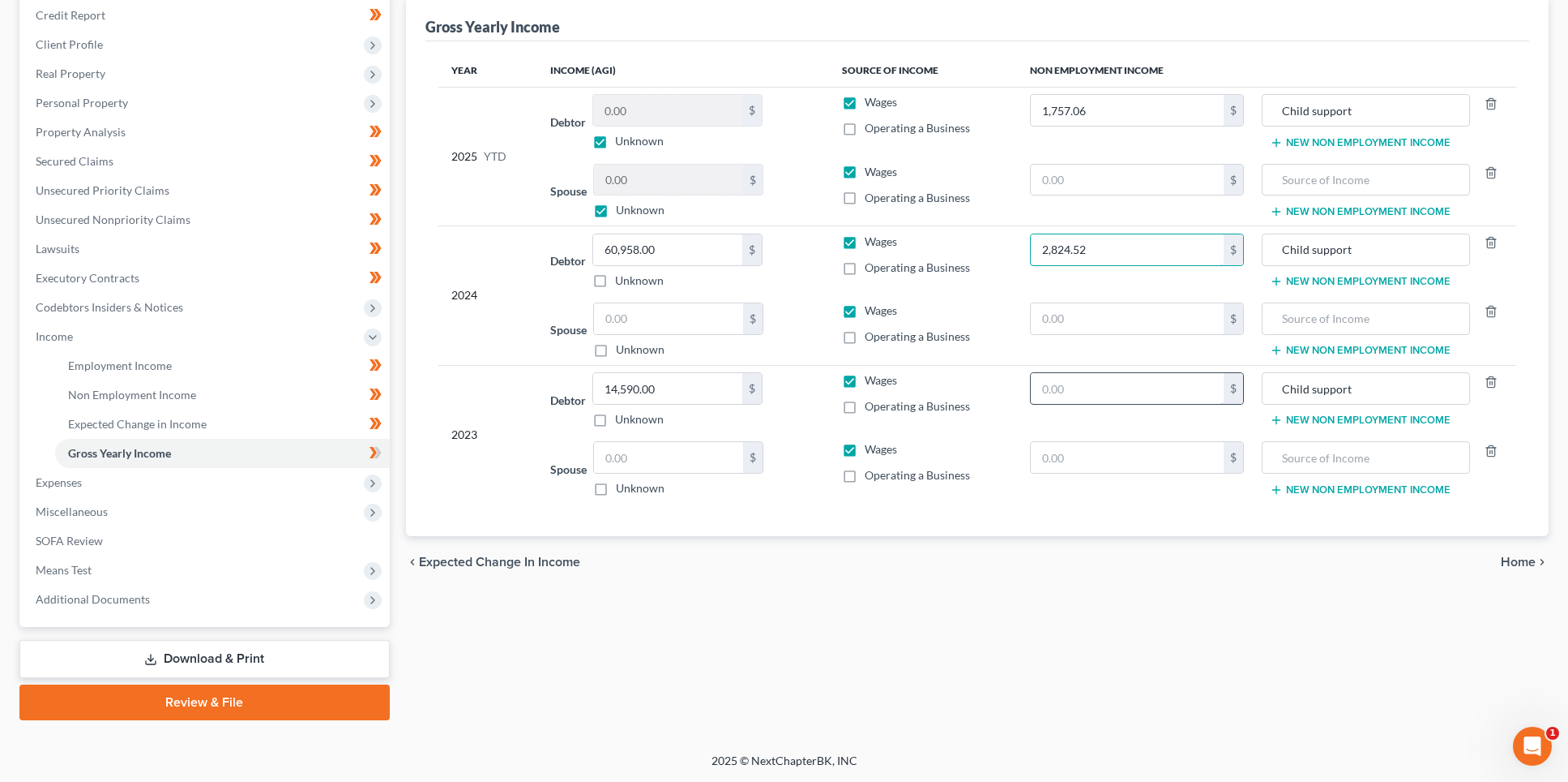
type input "2,824.52"
click at [1100, 387] on input "text" at bounding box center [1127, 389] width 193 height 31
type input "1,757.06"
click at [1092, 578] on div "chevron_left Expected Change in Income Home chevron_right" at bounding box center [978, 561] width 1143 height 52
click at [1085, 578] on div "chevron_left Expected Change in Income Home chevron_right" at bounding box center [978, 561] width 1143 height 52
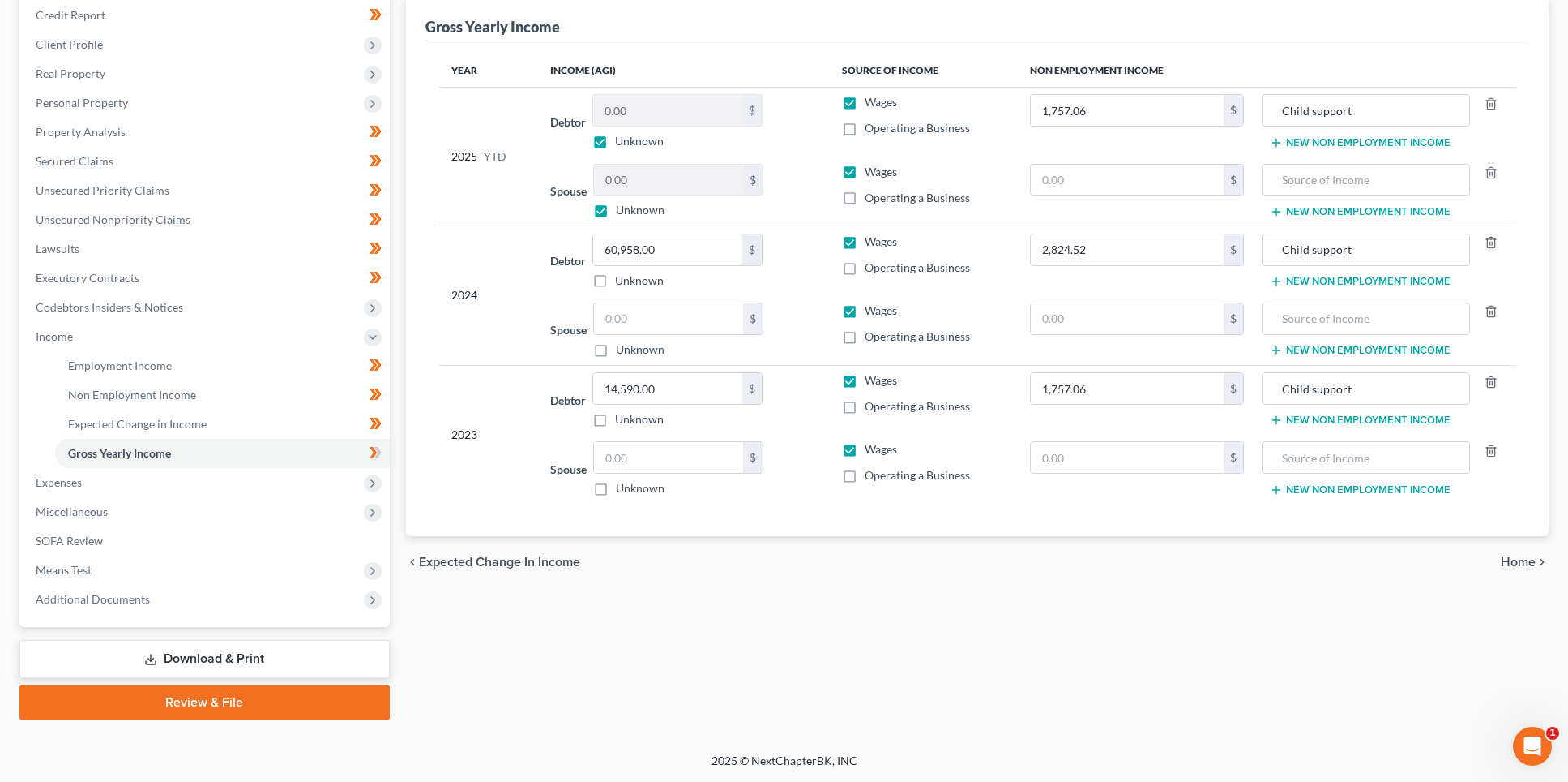
drag, startPoint x: 1084, startPoint y: 578, endPoint x: 1071, endPoint y: 574, distance: 13.6
click at [1071, 574] on div "chevron_left Expected Change in Income Home chevron_right" at bounding box center [978, 561] width 1143 height 52
click at [996, 48] on div "Year Income (AGI) Source of Income Non Employment Income 2025 YTD Debtor 0.00 $…" at bounding box center [978, 288] width 1104 height 495
click at [999, 580] on div "chevron_left Expected Change in Income Home chevron_right" at bounding box center [978, 561] width 1143 height 52
click at [998, 581] on div "chevron_left Expected Change in Income Home chevron_right" at bounding box center [978, 561] width 1143 height 52
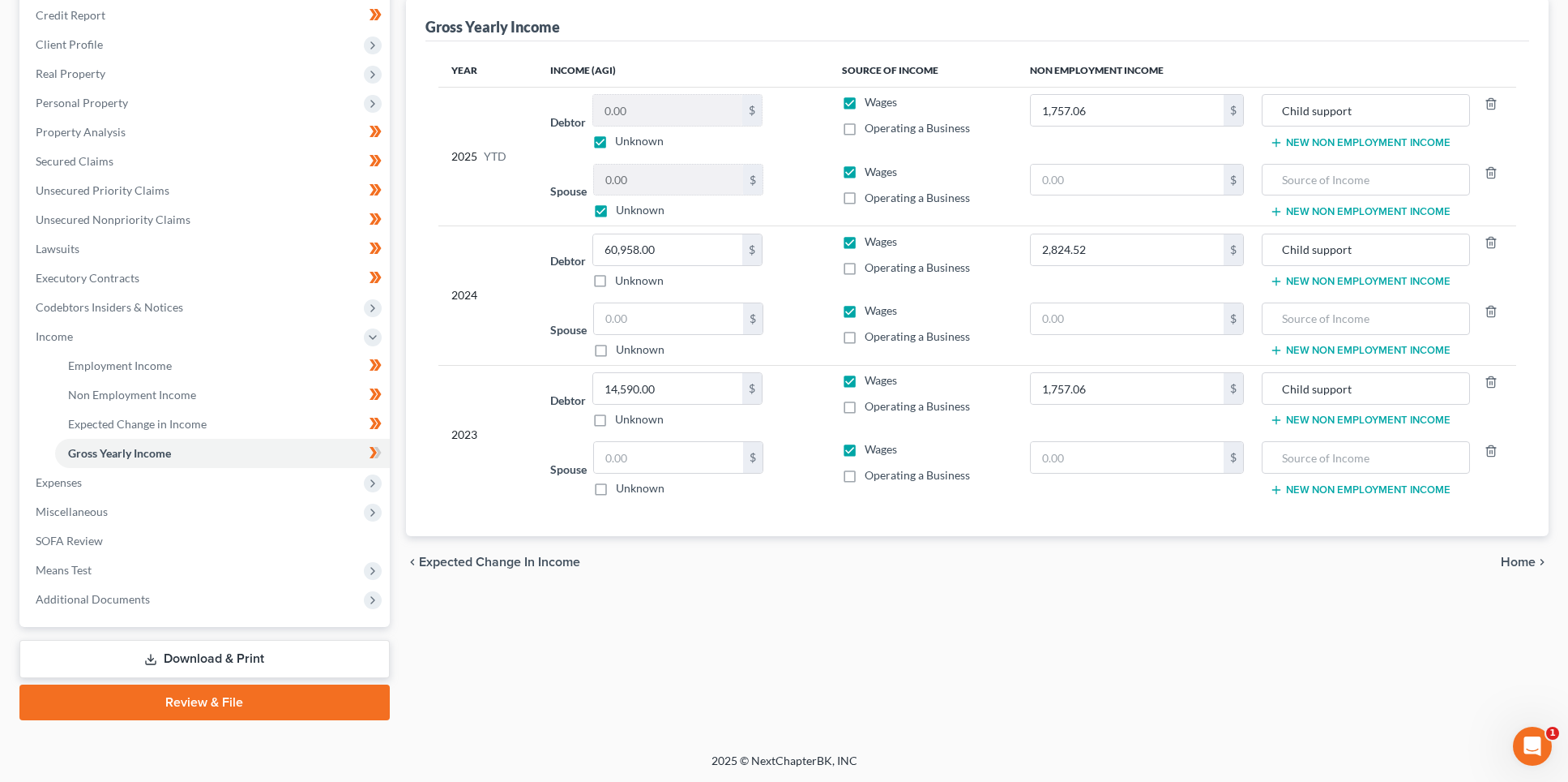
click at [998, 581] on div "chevron_left Expected Change in Income Home chevron_right" at bounding box center [978, 561] width 1143 height 52
drag, startPoint x: 922, startPoint y: 620, endPoint x: 586, endPoint y: 507, distance: 354.5
click at [922, 620] on div "Employment Income Non Employment Income Expected Change in Income Gross Yearly …" at bounding box center [977, 340] width 1159 height 761
click at [160, 400] on span "Non Employment Income" at bounding box center [132, 394] width 128 height 14
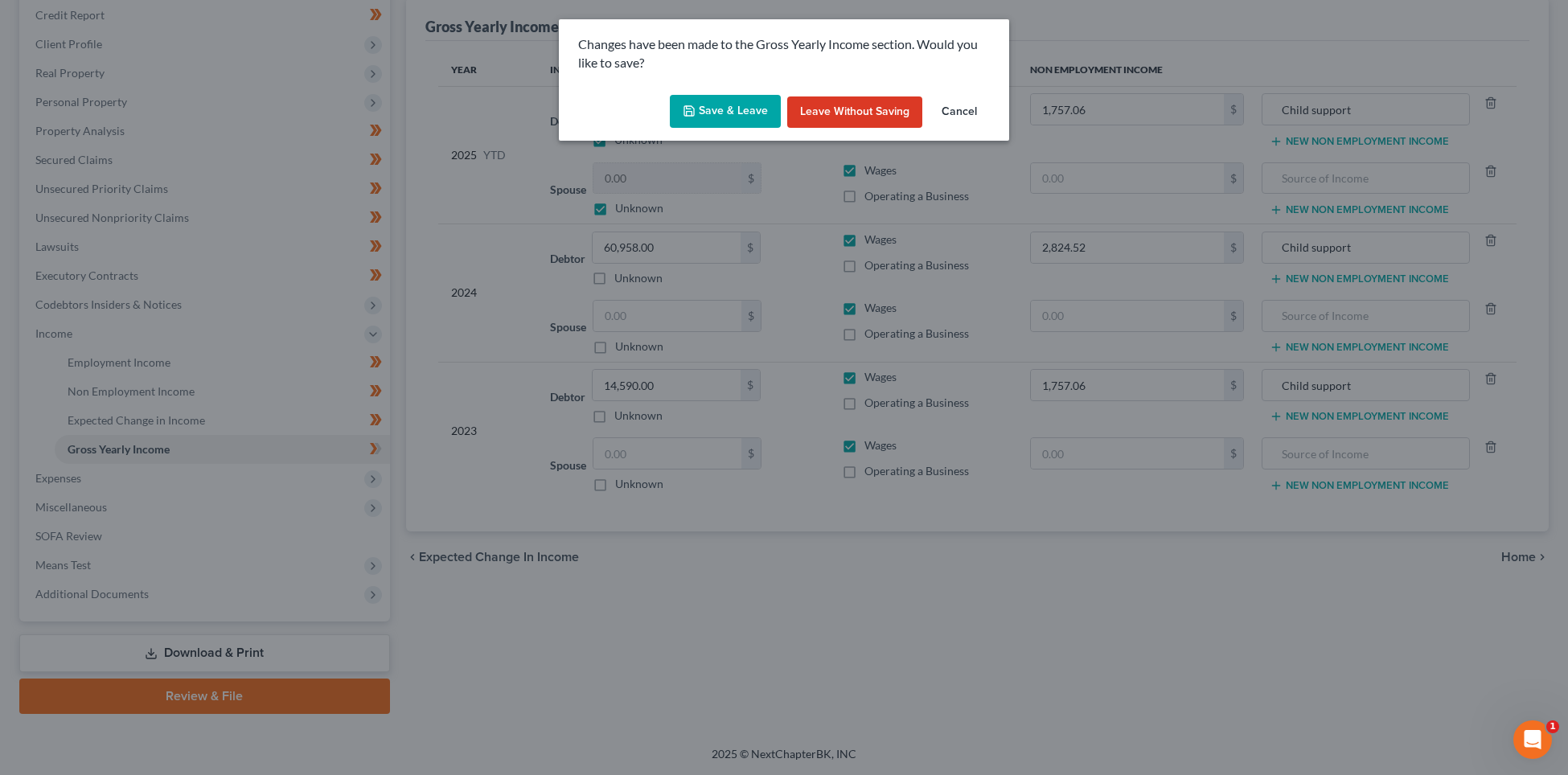
click at [740, 112] on button "Save & Leave" at bounding box center [725, 112] width 111 height 34
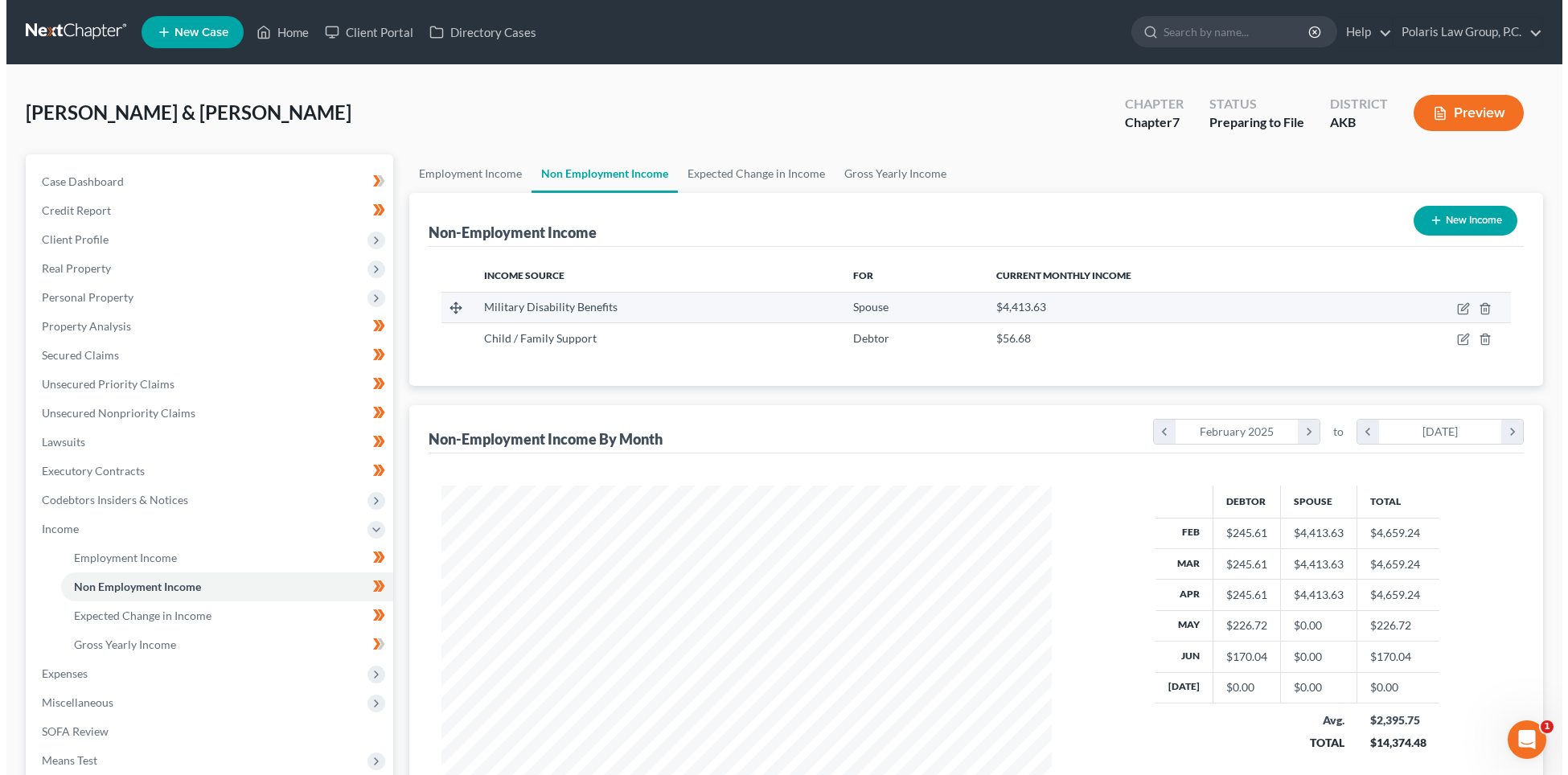
scroll to position [305, 644]
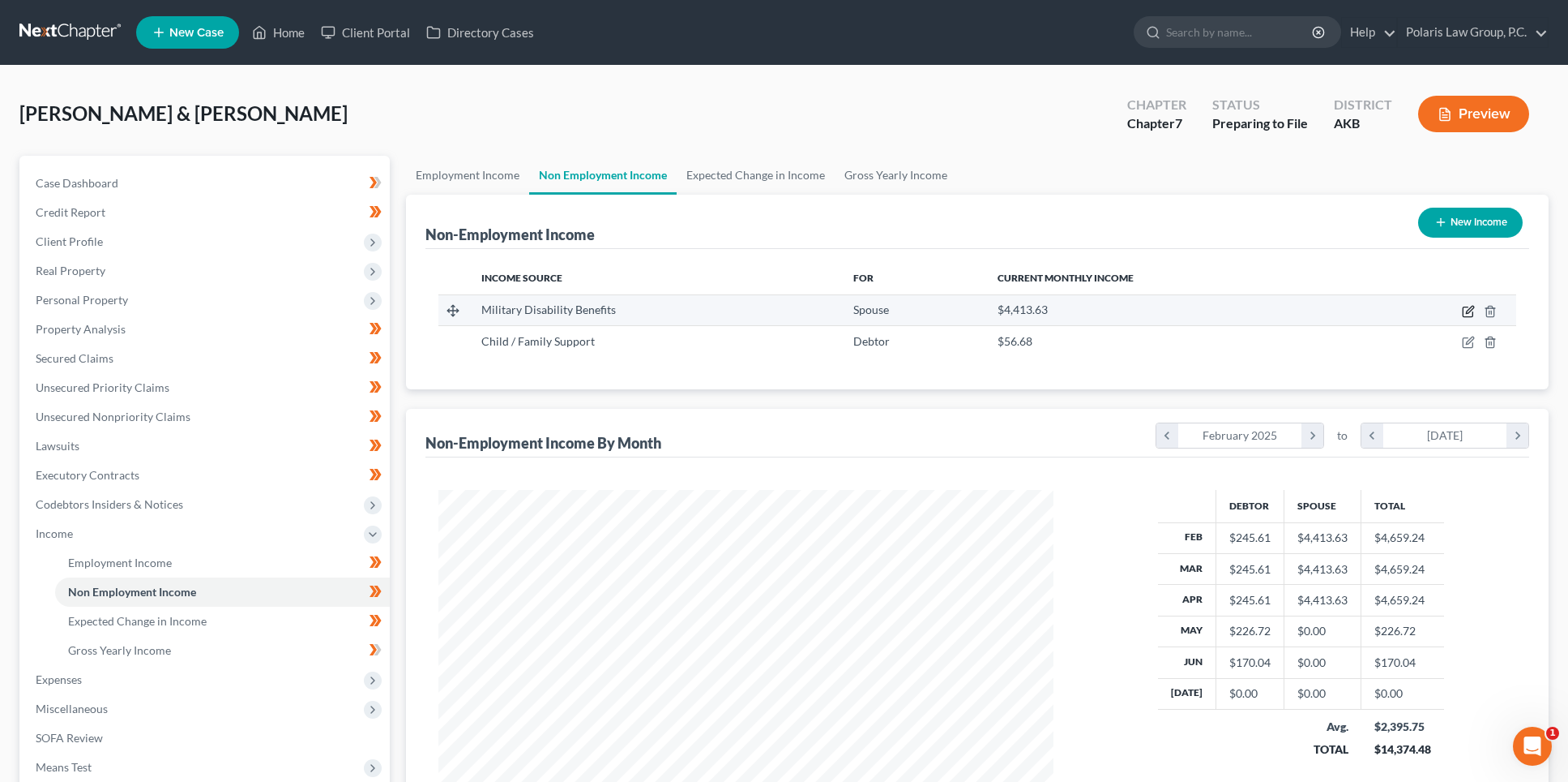
click at [1465, 312] on icon "button" at bounding box center [1469, 312] width 13 height 13
select select "12"
select select "0"
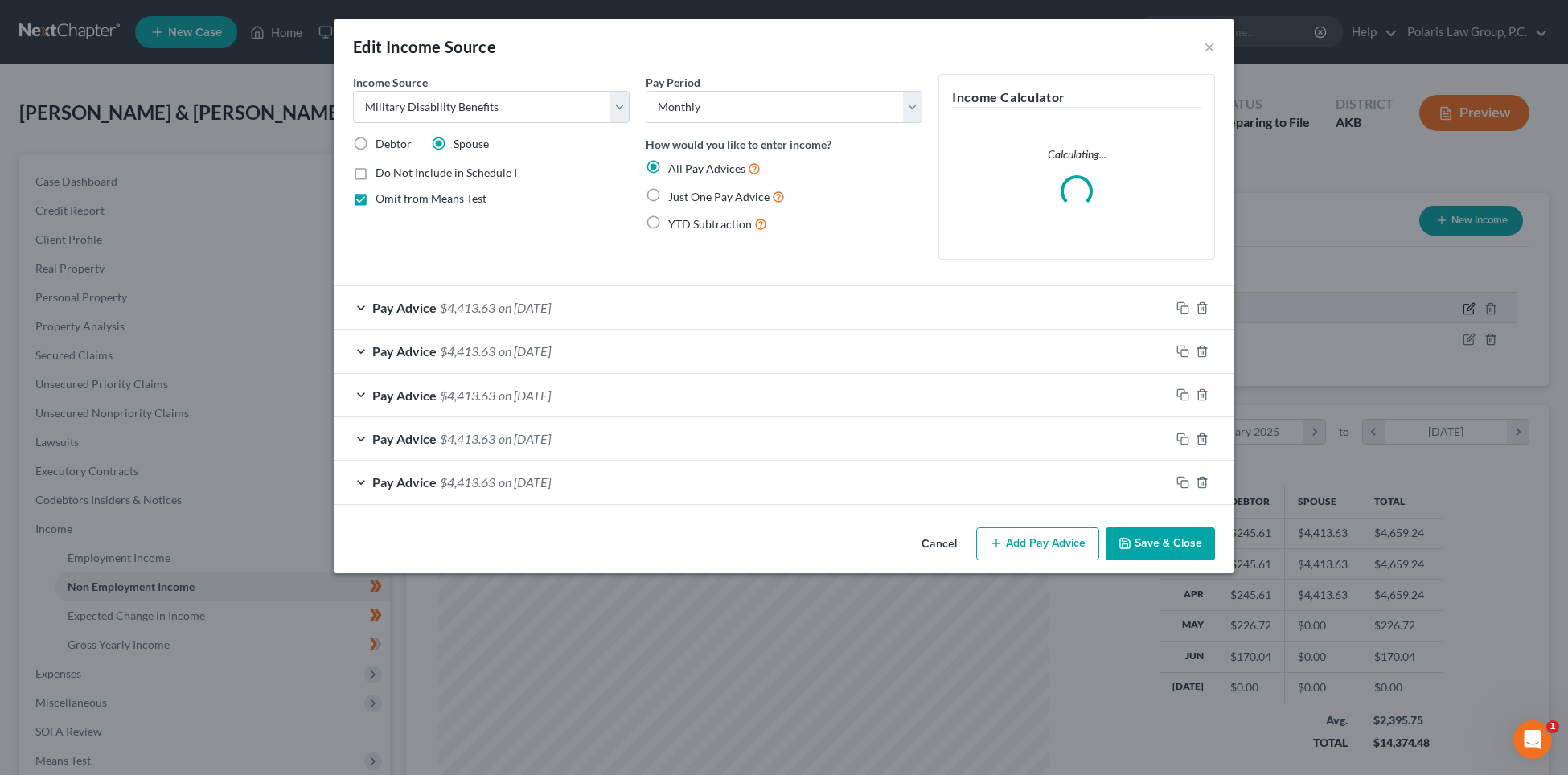
scroll to position [308, 649]
click at [1085, 549] on button "Add Pay Advice" at bounding box center [1037, 544] width 123 height 34
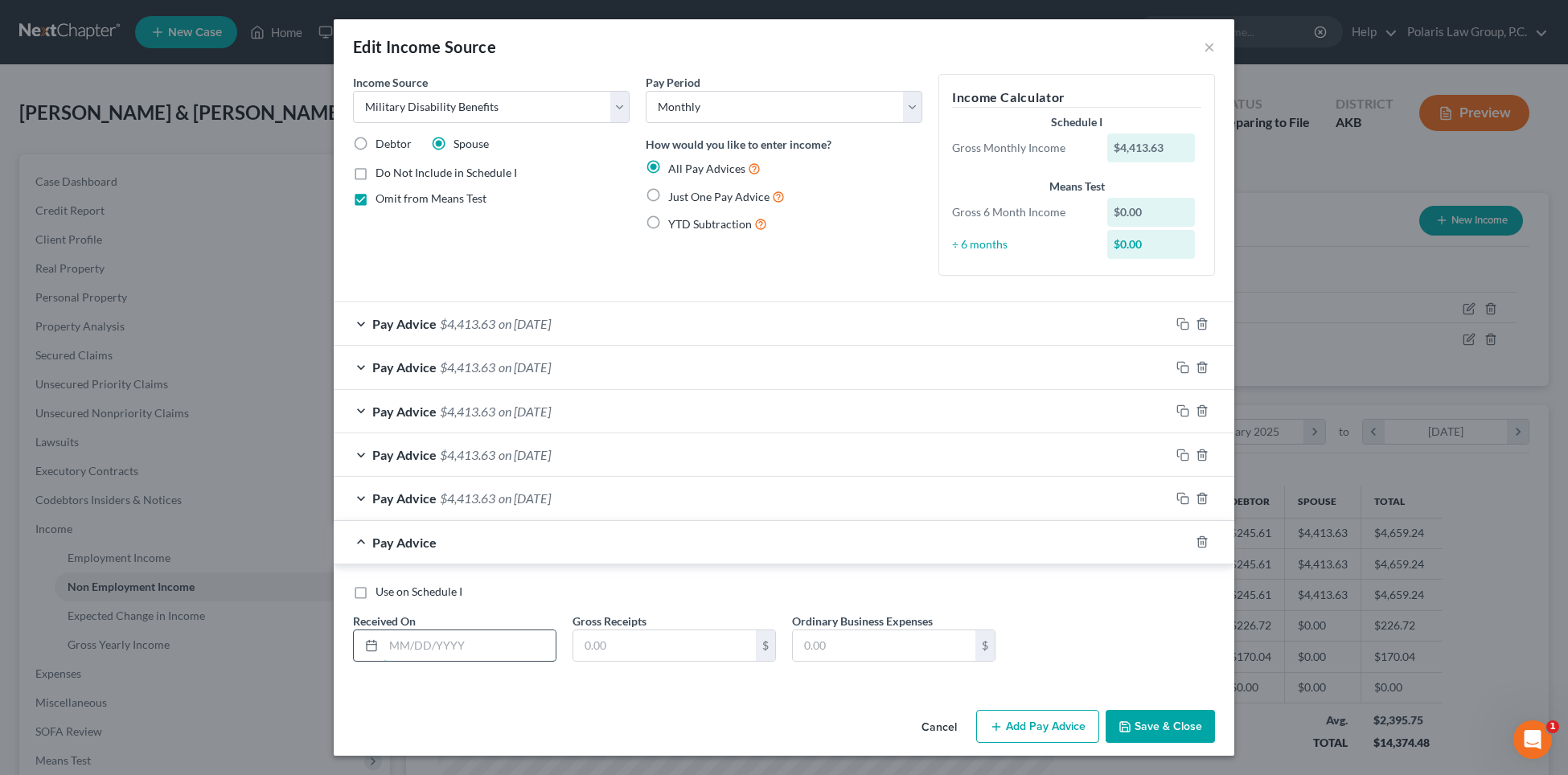
click at [476, 640] on input "text" at bounding box center [469, 646] width 172 height 31
type input "05/01/2025"
click at [624, 641] on input "text" at bounding box center [665, 646] width 182 height 31
drag, startPoint x: 659, startPoint y: 650, endPoint x: 539, endPoint y: 658, distance: 120.3
click at [539, 658] on div "Use on Schedule I Received On * 05/01/2025 Gross Receipts 4,413.63 $ Ordinary B…" at bounding box center [784, 629] width 878 height 91
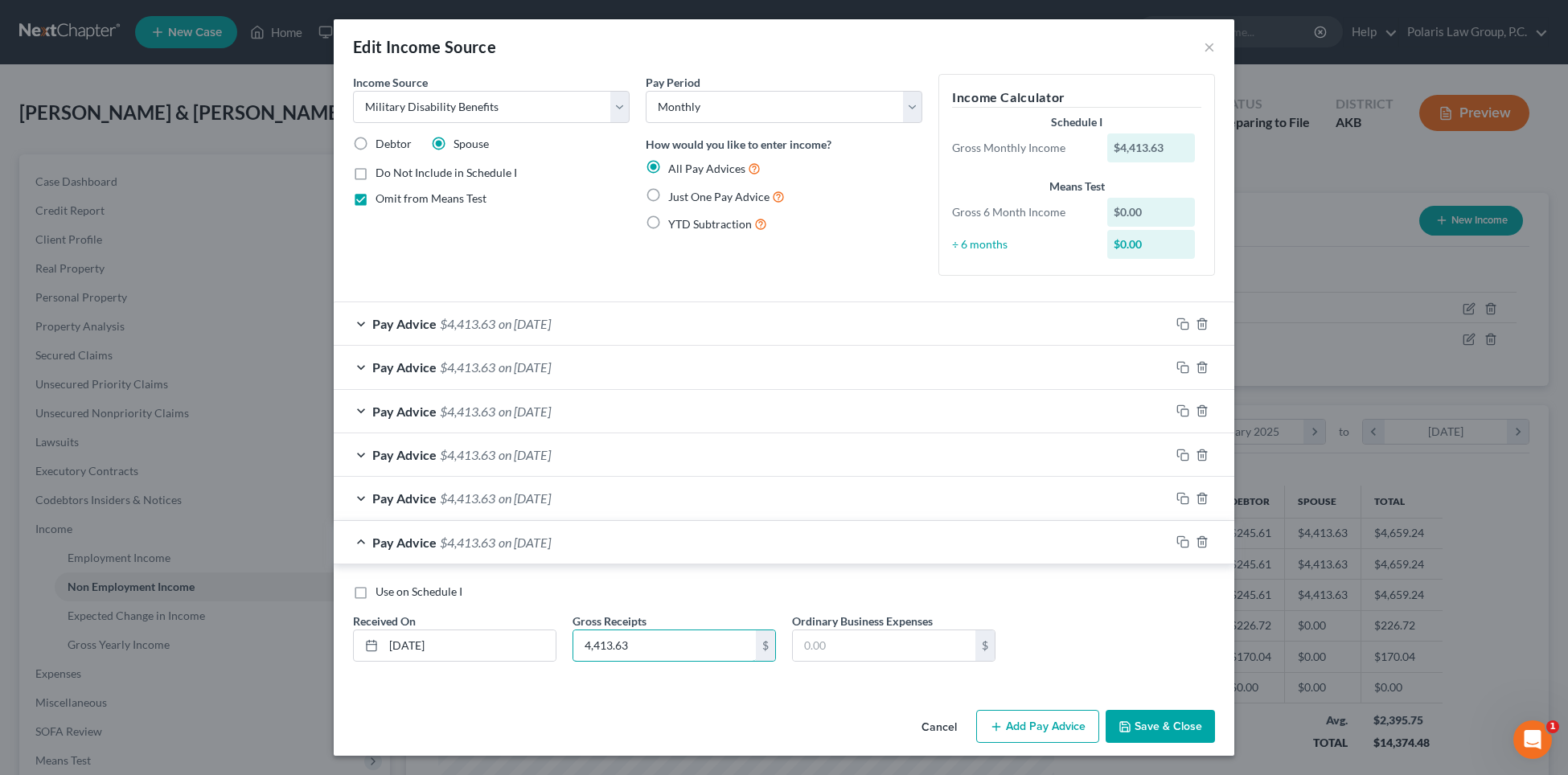
type input "4,413.63"
click at [1015, 723] on button "Add Pay Advice" at bounding box center [1037, 727] width 123 height 34
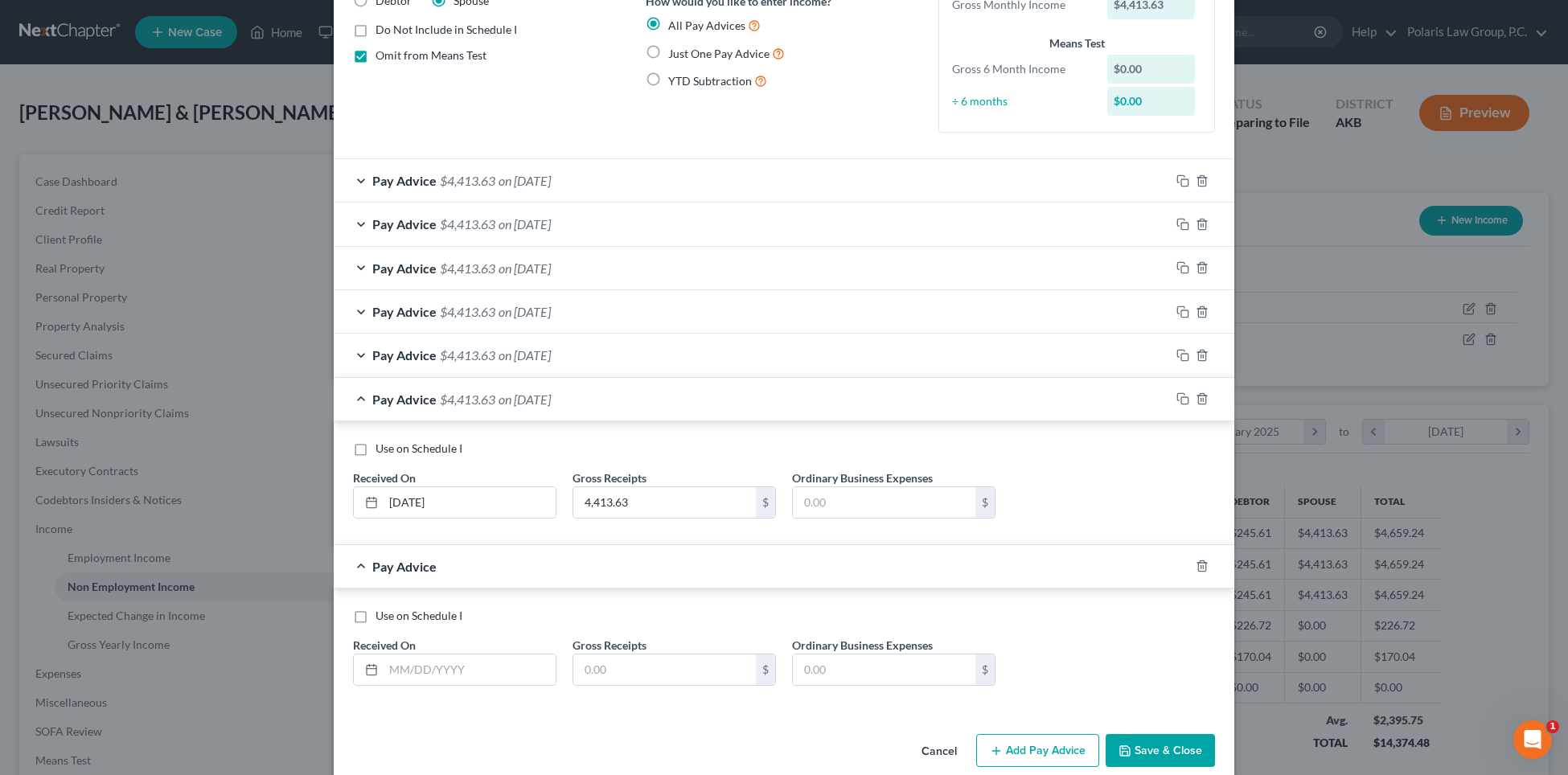
scroll to position [168, 0]
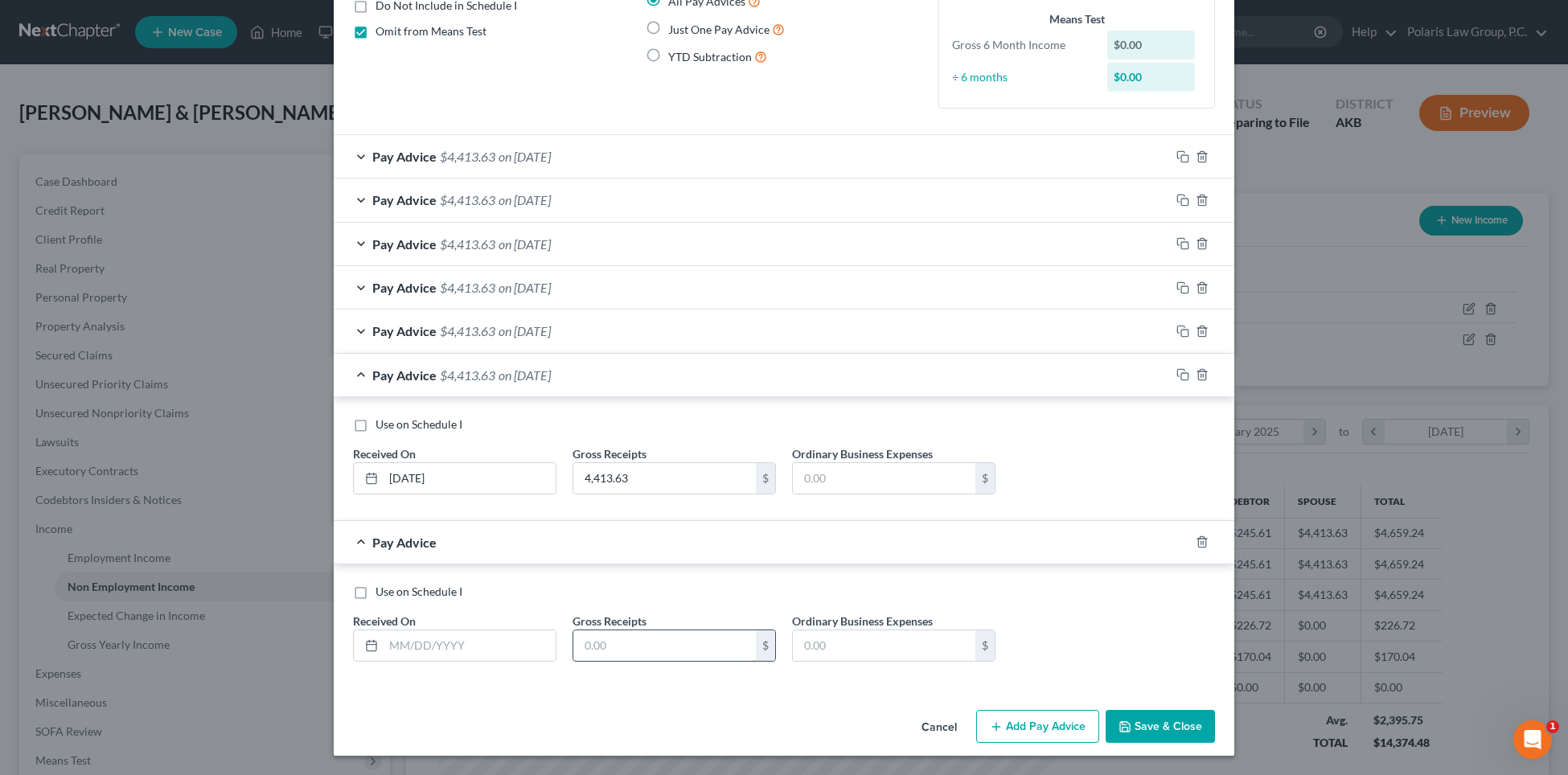
click at [644, 640] on input "text" at bounding box center [665, 646] width 182 height 31
paste input "4,413.63"
type input "4,413.63"
click at [417, 642] on input "text" at bounding box center [469, 646] width 172 height 31
type input "06/01/2025"
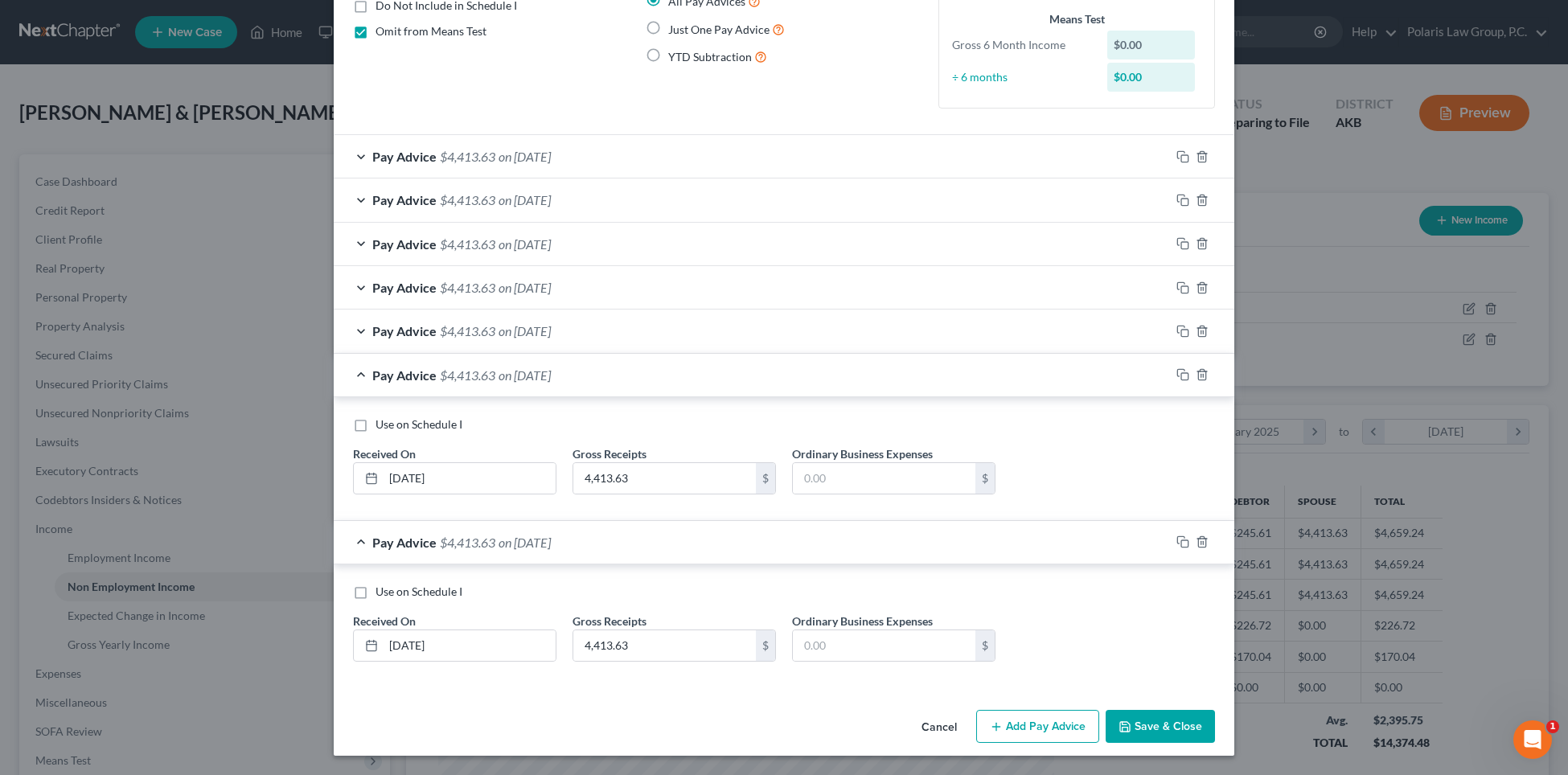
click at [1051, 718] on button "Add Pay Advice" at bounding box center [1037, 727] width 123 height 34
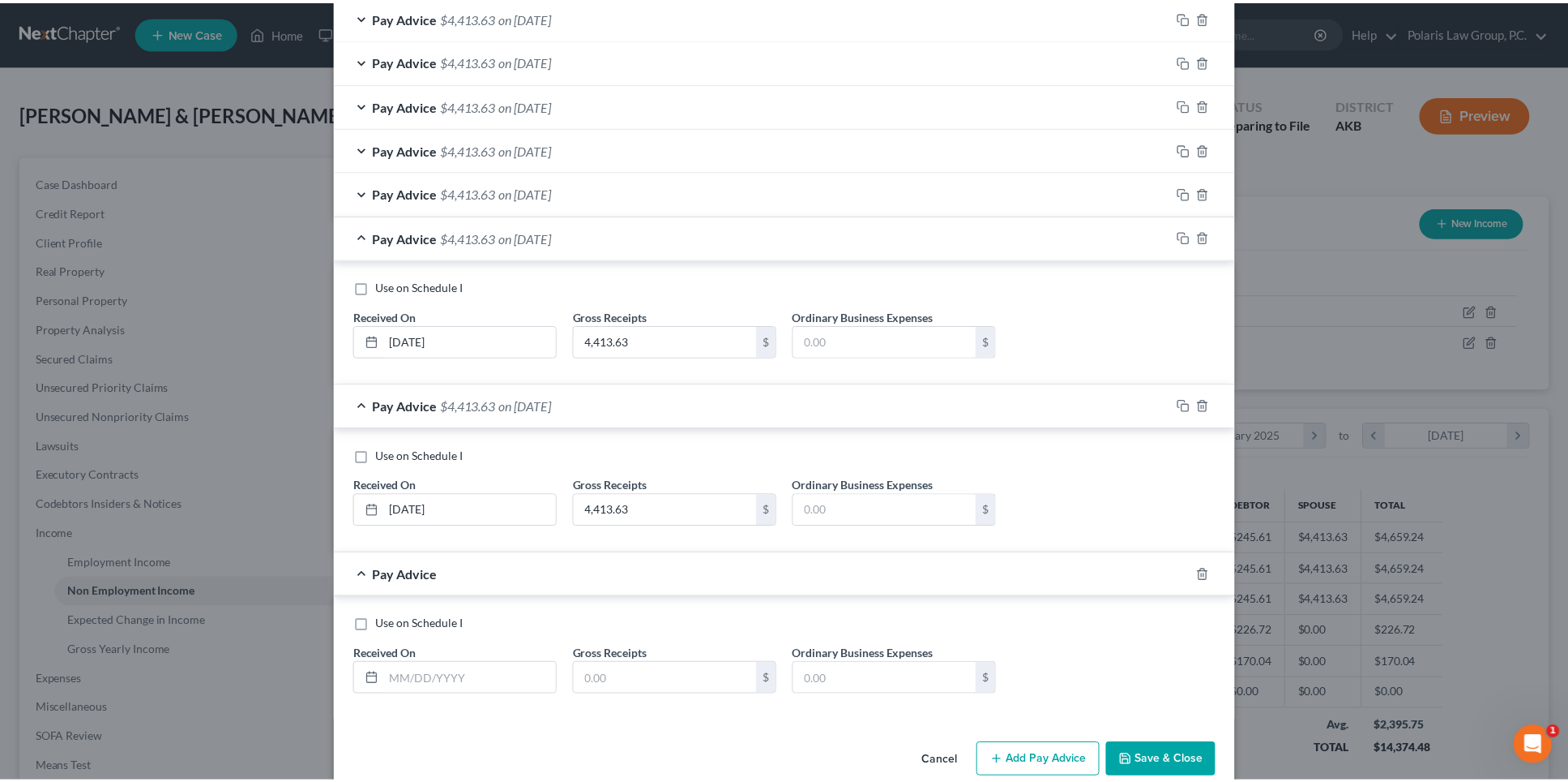
scroll to position [338, 0]
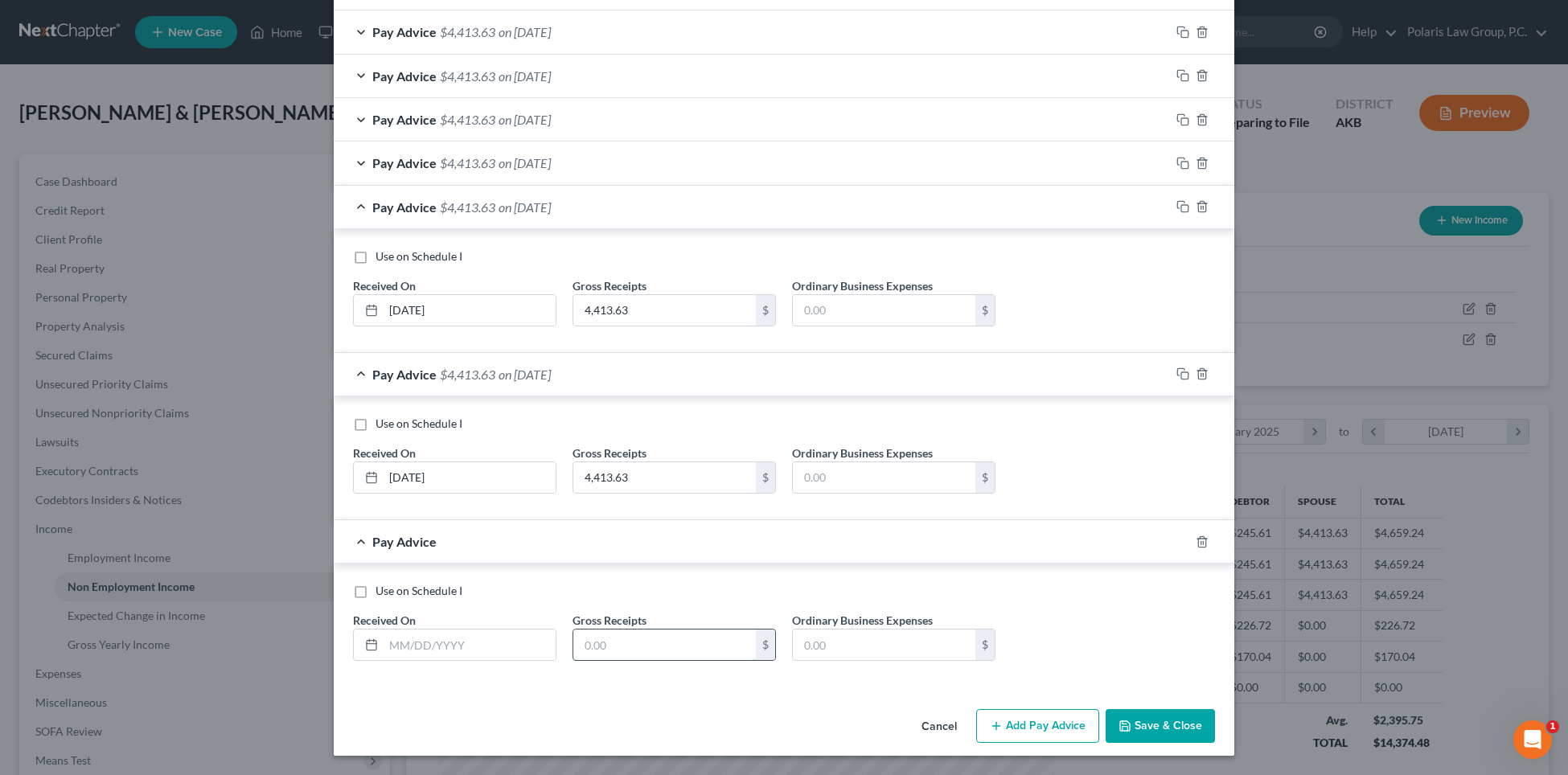
click at [594, 637] on input "text" at bounding box center [665, 645] width 182 height 31
paste input "4,413.63"
type input "4,413.63"
click at [488, 647] on input "text" at bounding box center [469, 645] width 172 height 31
type input "07/01/2025"
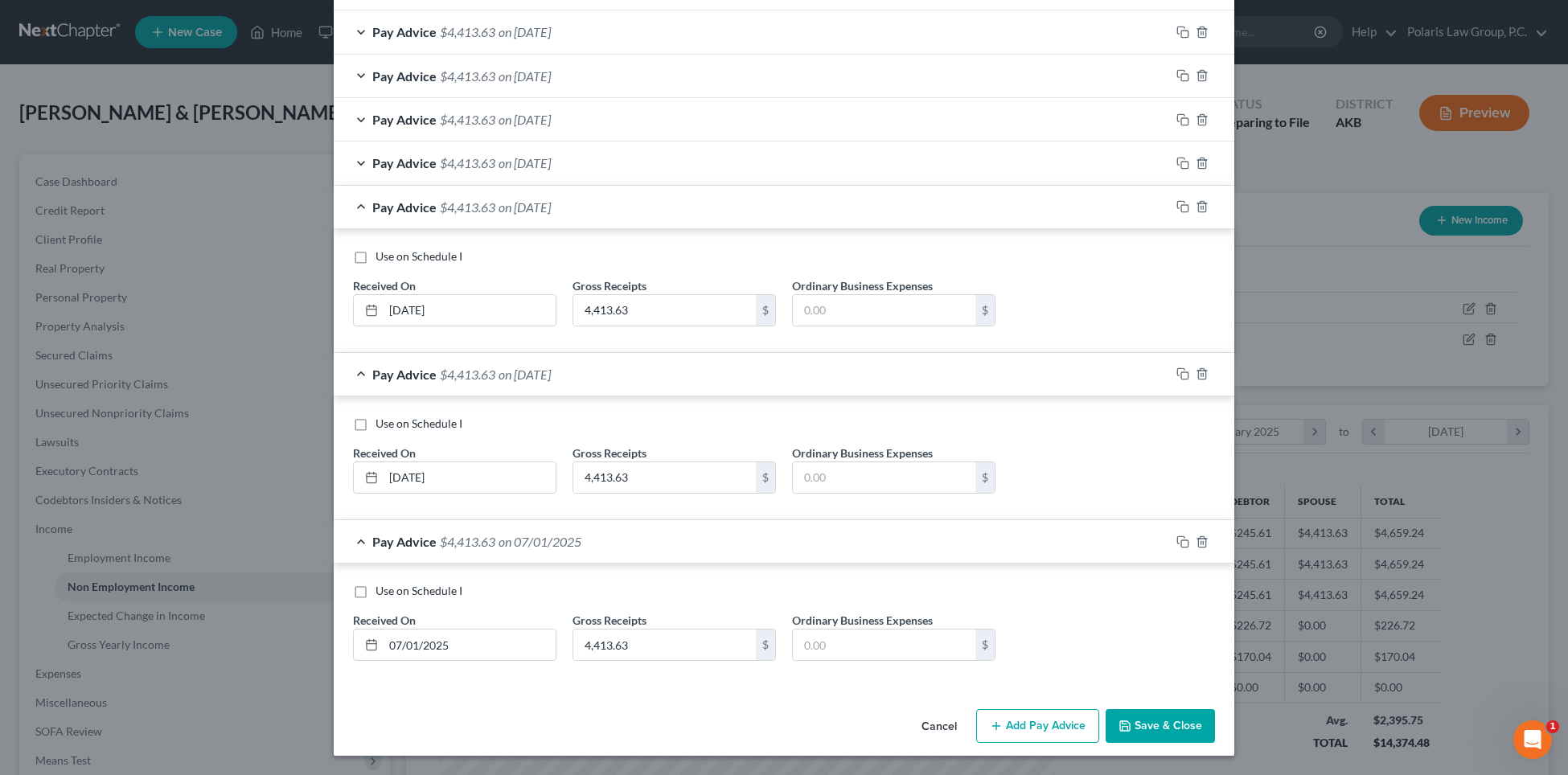
click at [1199, 732] on button "Save & Close" at bounding box center [1160, 726] width 109 height 34
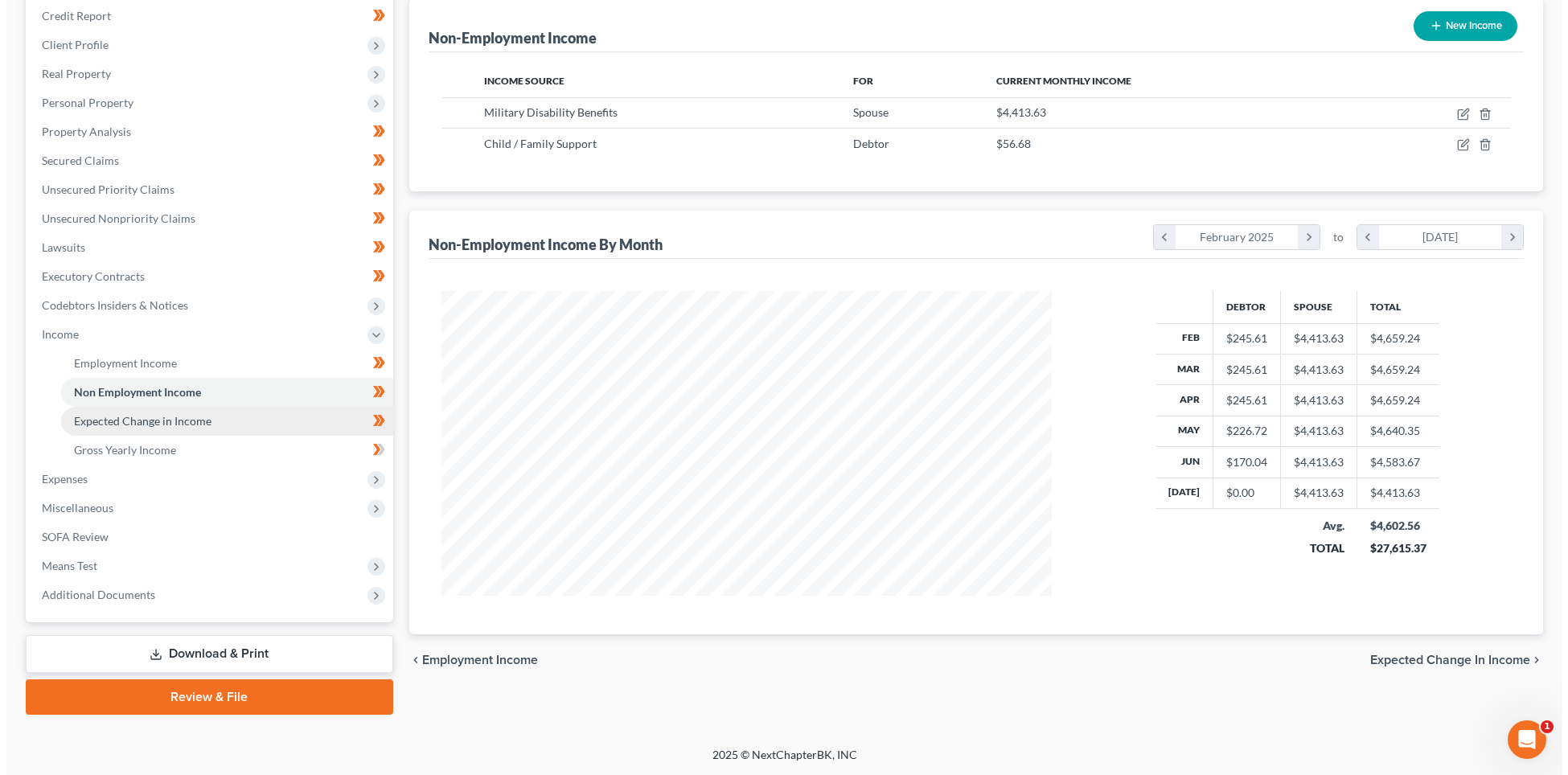
scroll to position [195, 0]
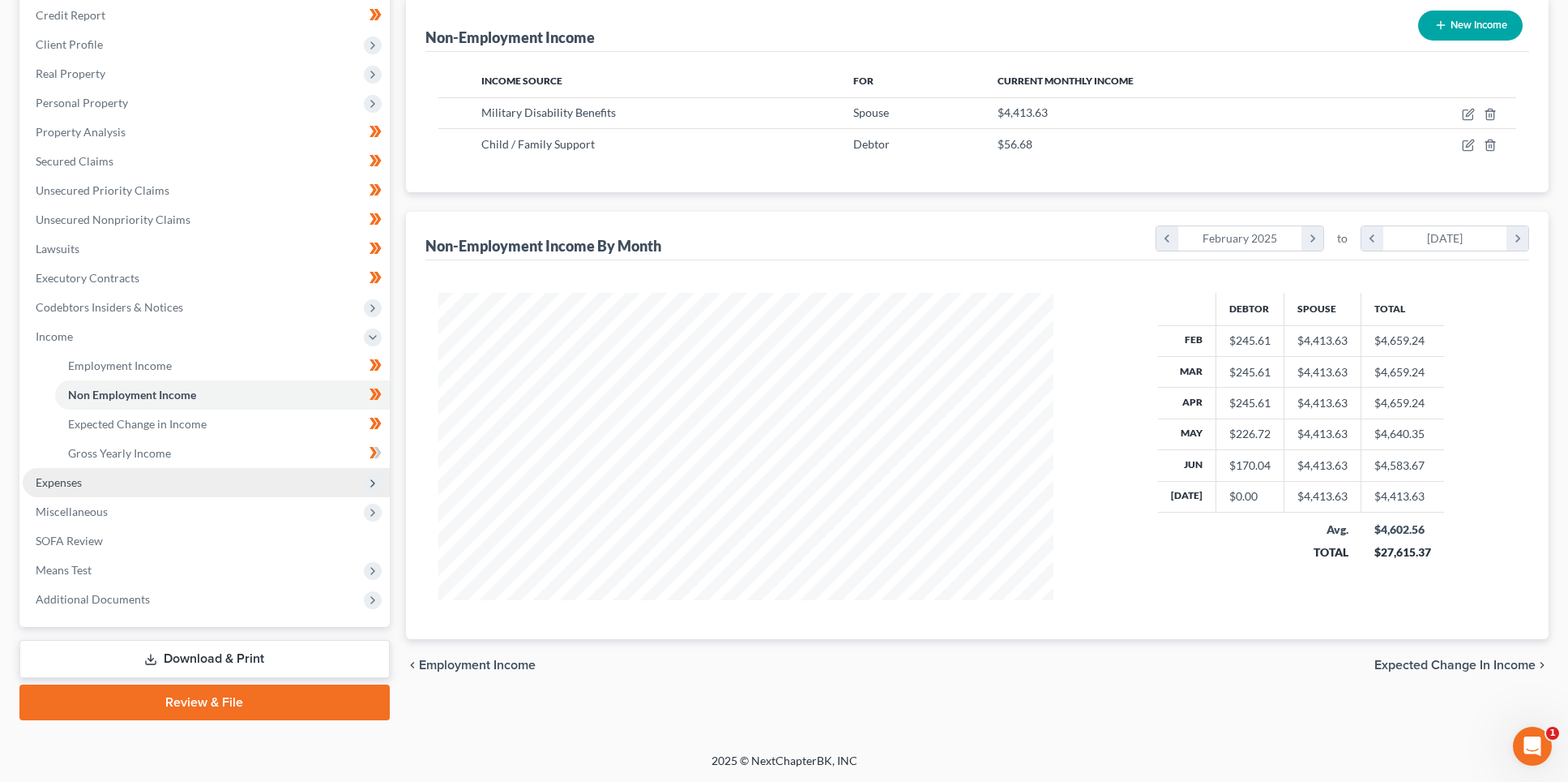
click at [120, 477] on span "Expenses" at bounding box center [207, 482] width 367 height 30
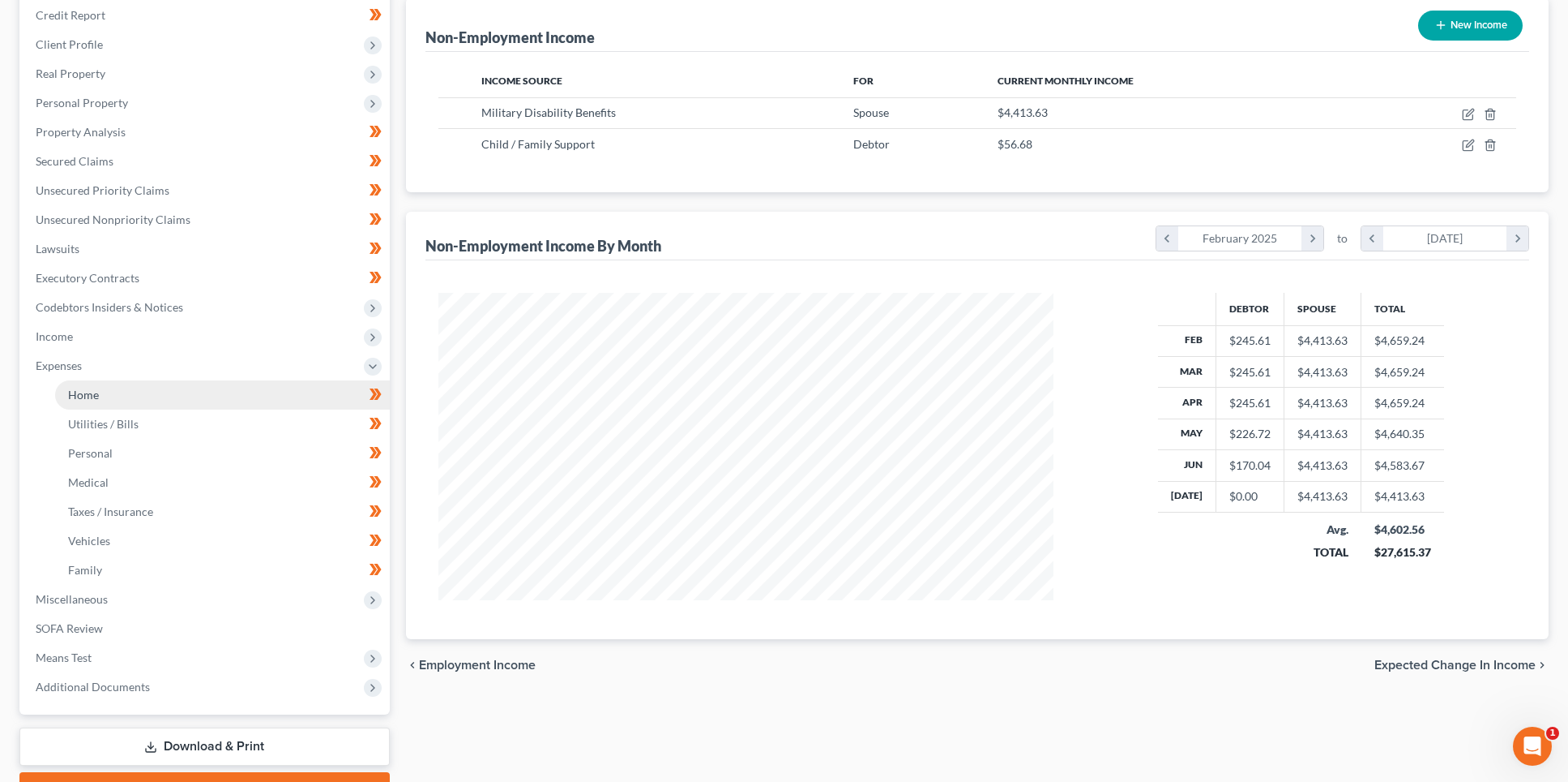
click at [124, 397] on link "Home" at bounding box center [222, 396] width 335 height 30
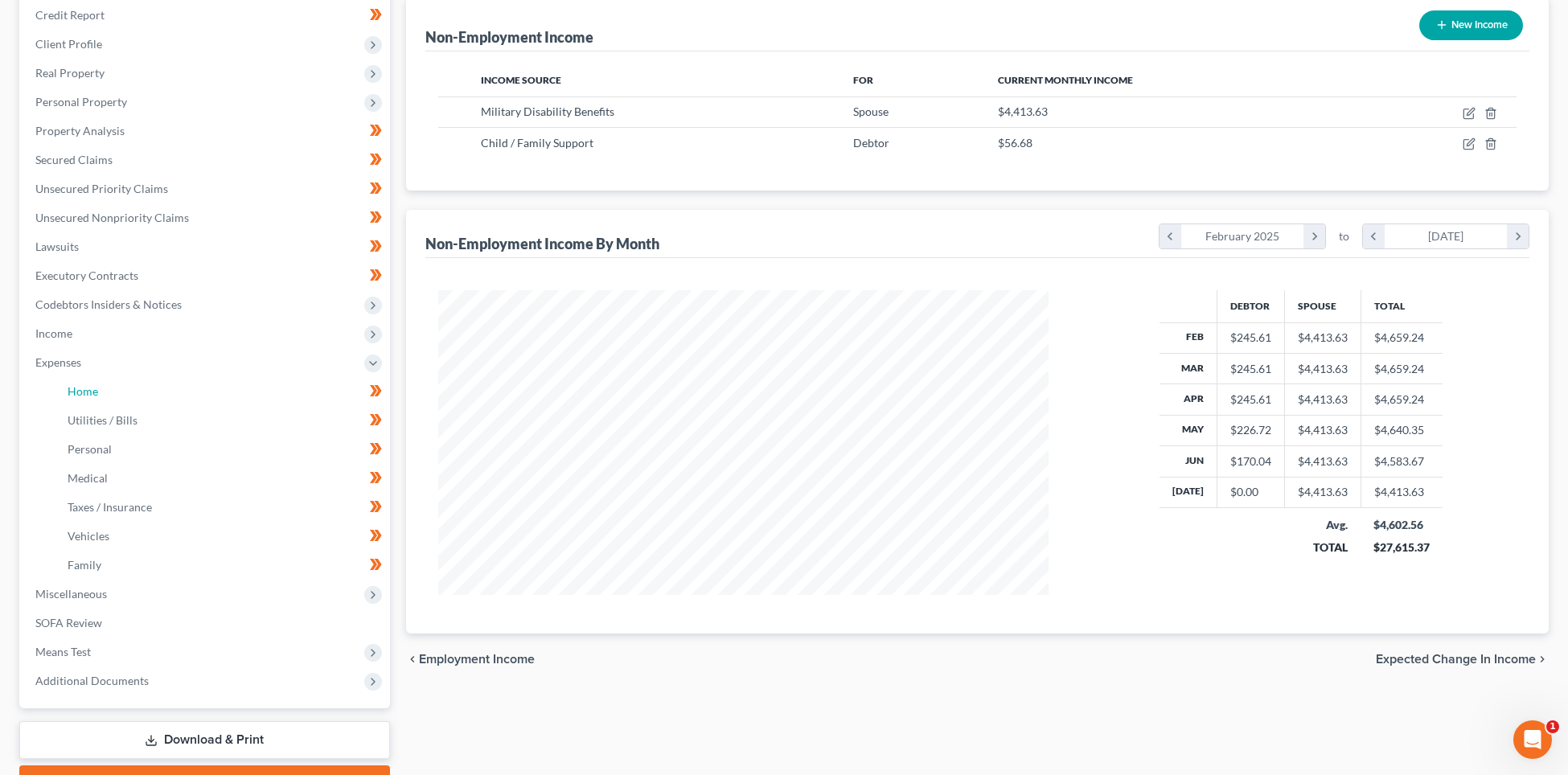
scroll to position [308, 649]
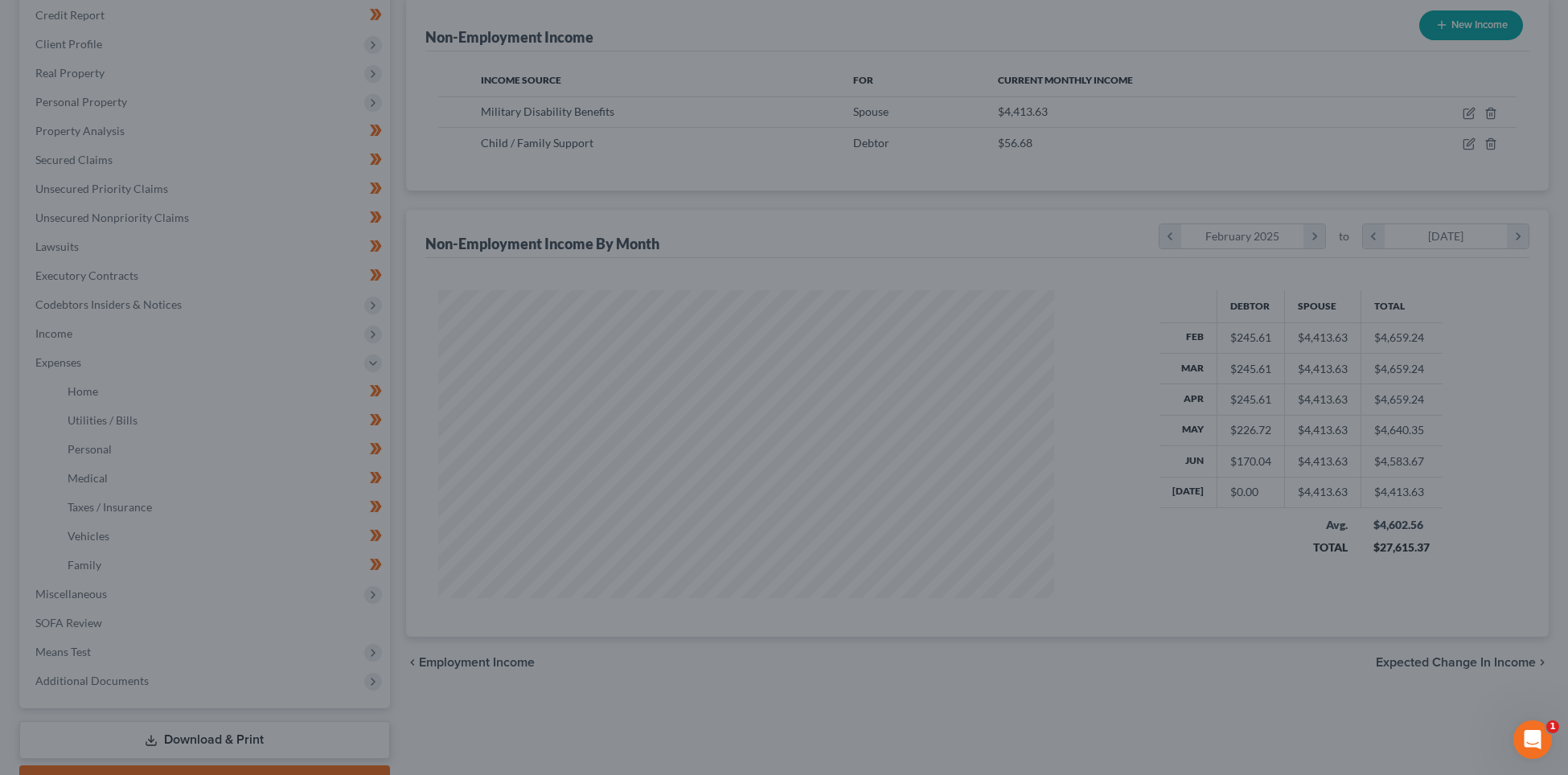
click at [581, 364] on div at bounding box center [784, 387] width 1568 height 775
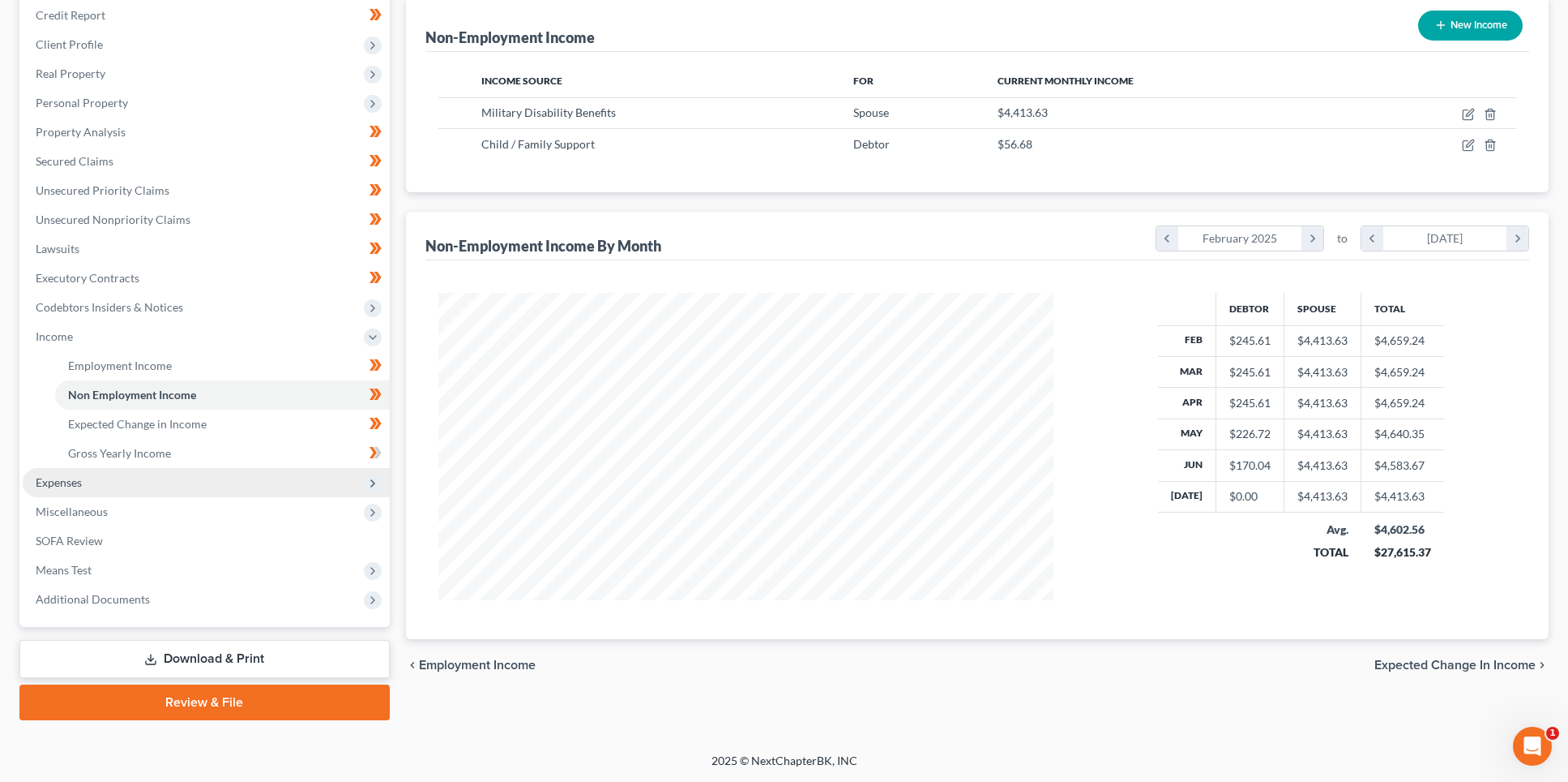
click at [62, 487] on span "Expenses" at bounding box center [58, 482] width 46 height 14
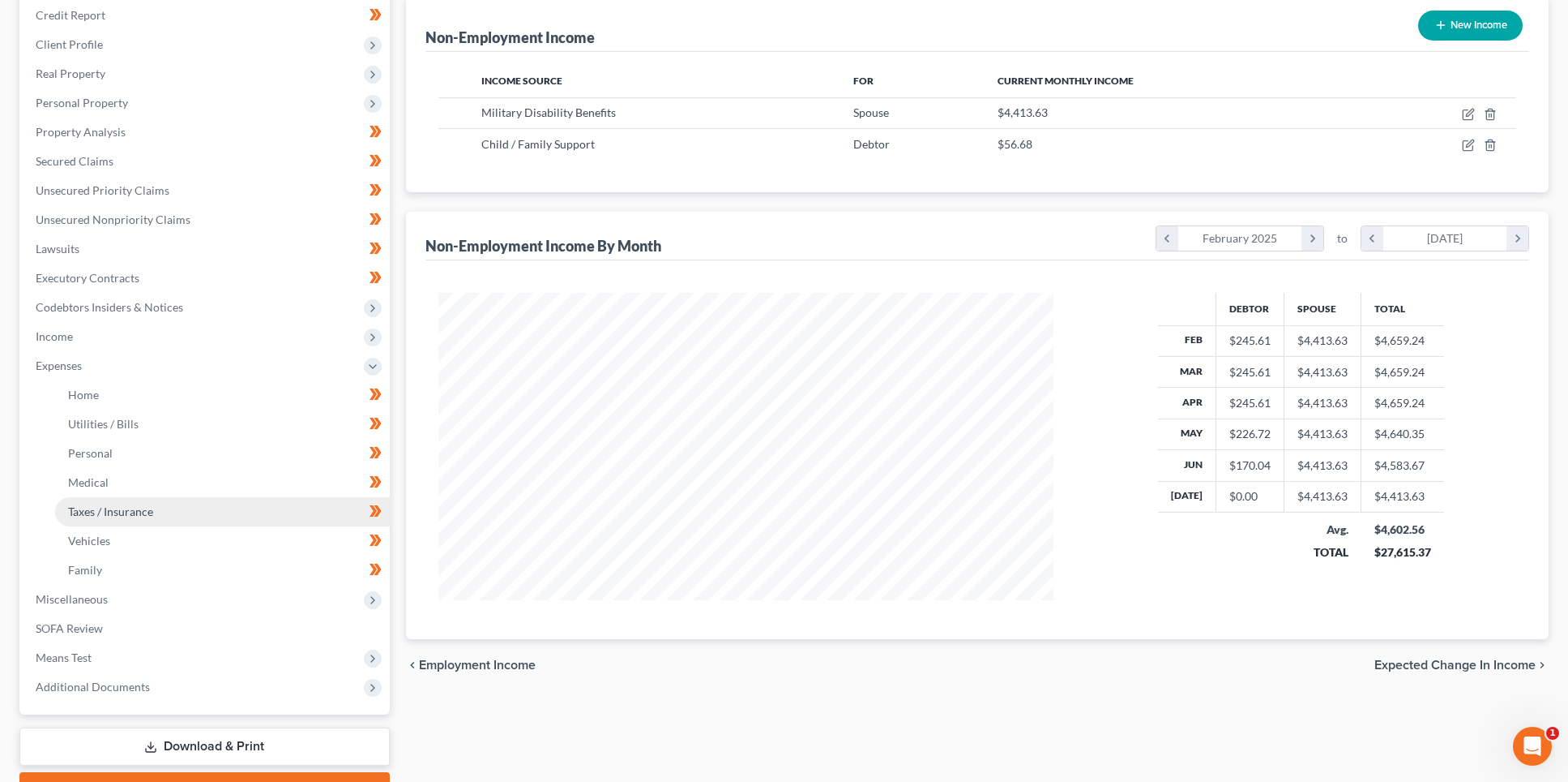
click at [98, 510] on span "Taxes / Insurance" at bounding box center [111, 511] width 85 height 14
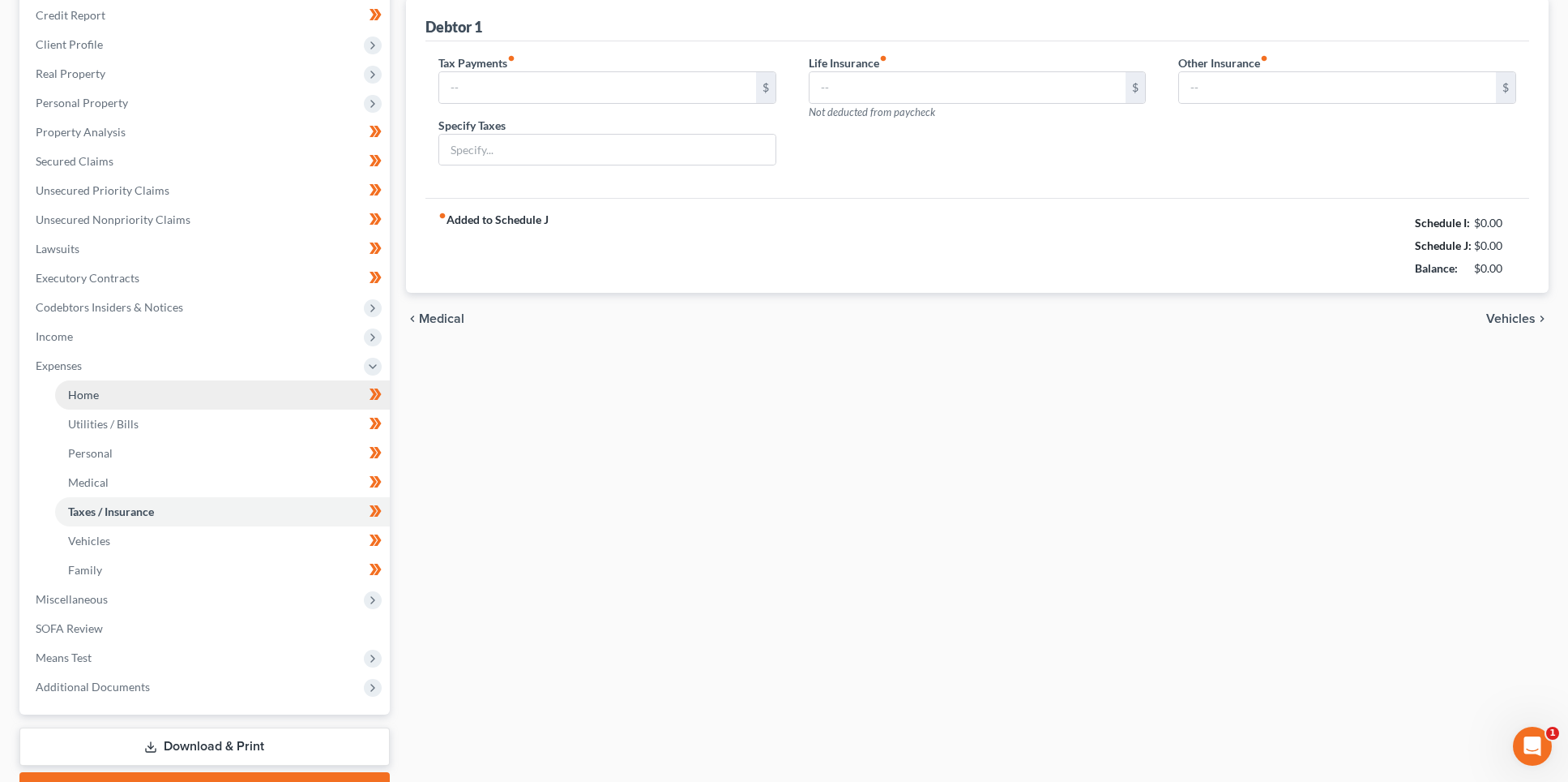
scroll to position [189, 0]
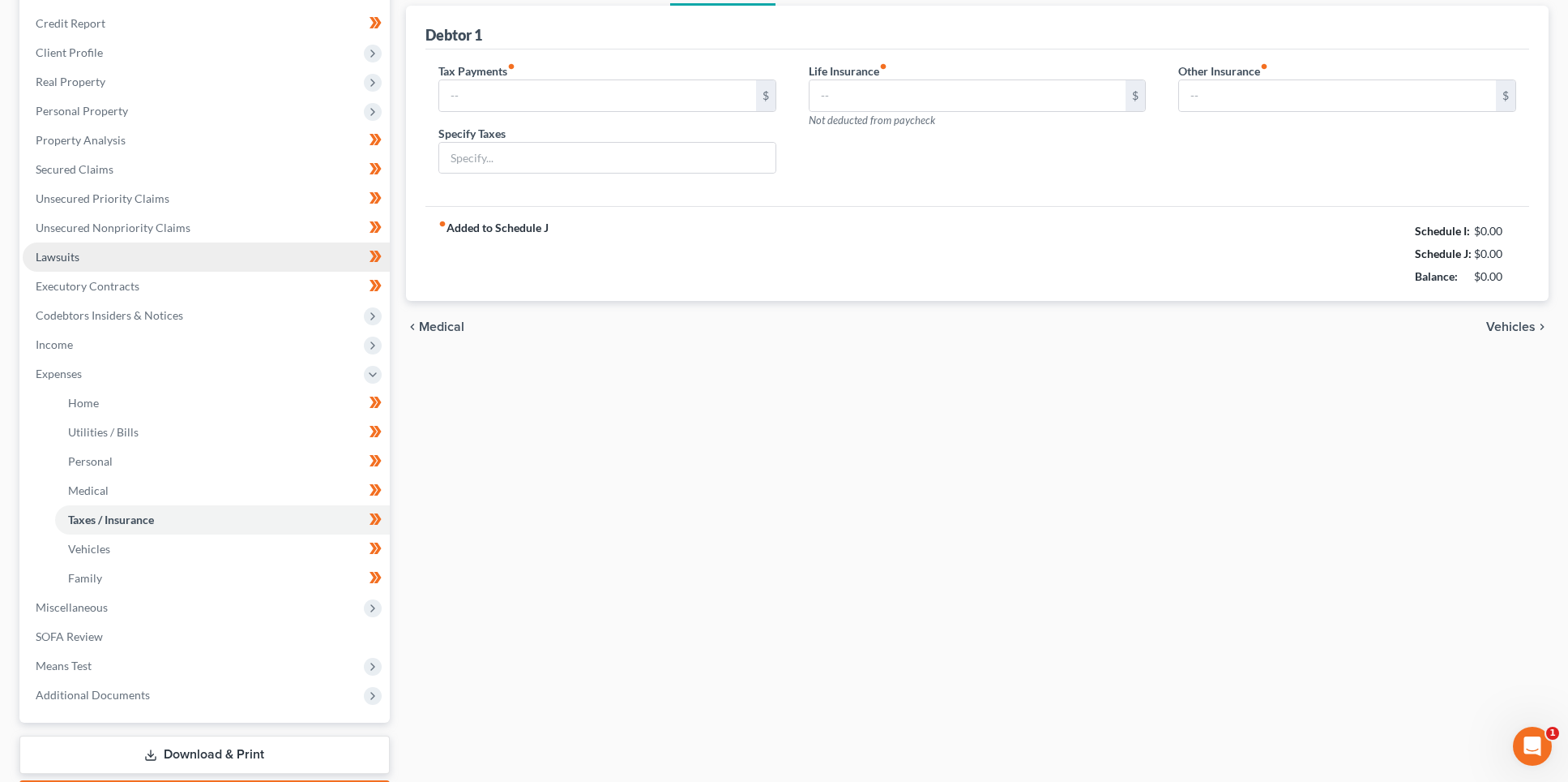
type input "0.00"
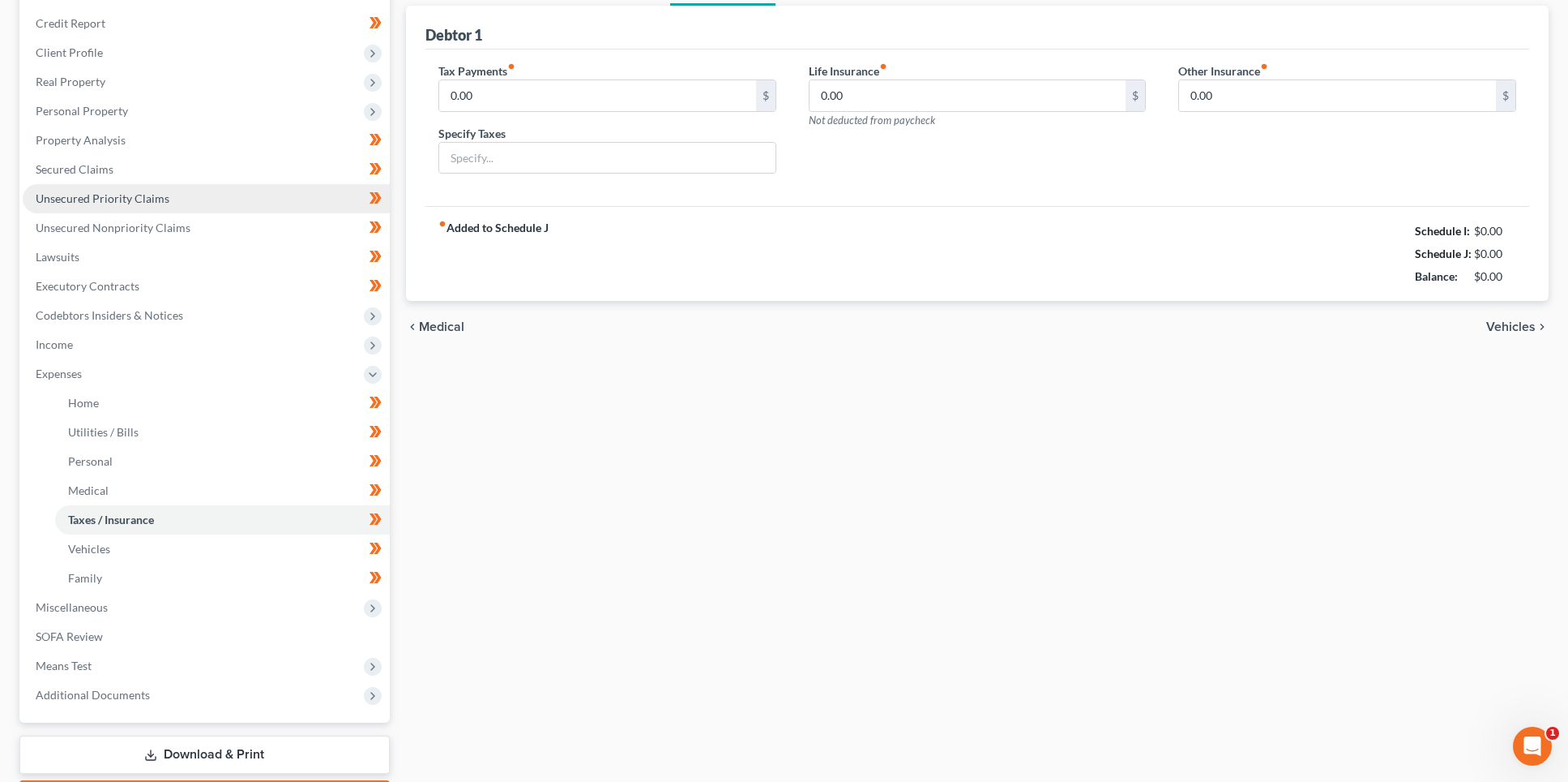
scroll to position [0, 0]
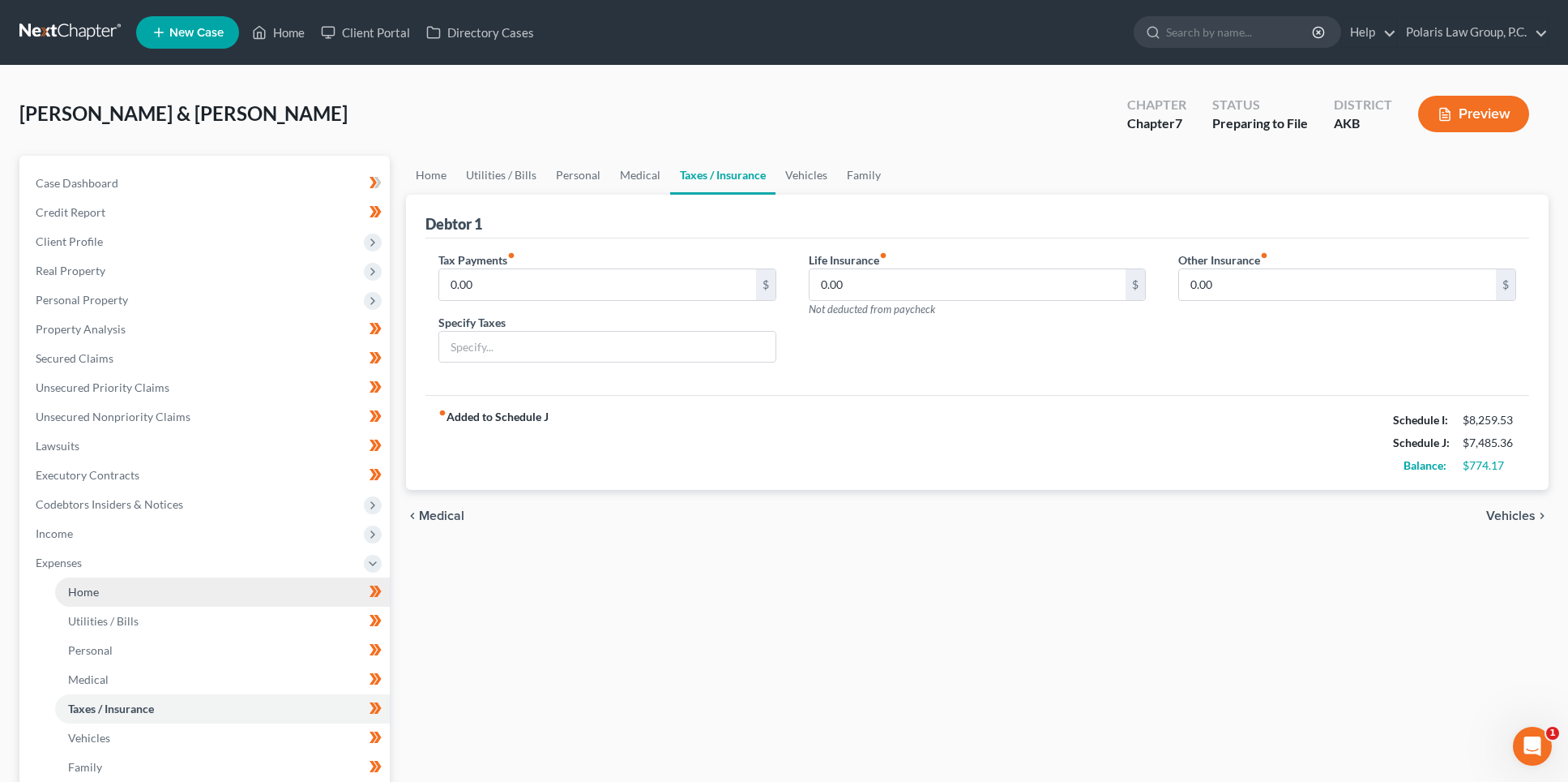
click at [103, 589] on link "Home" at bounding box center [222, 592] width 335 height 30
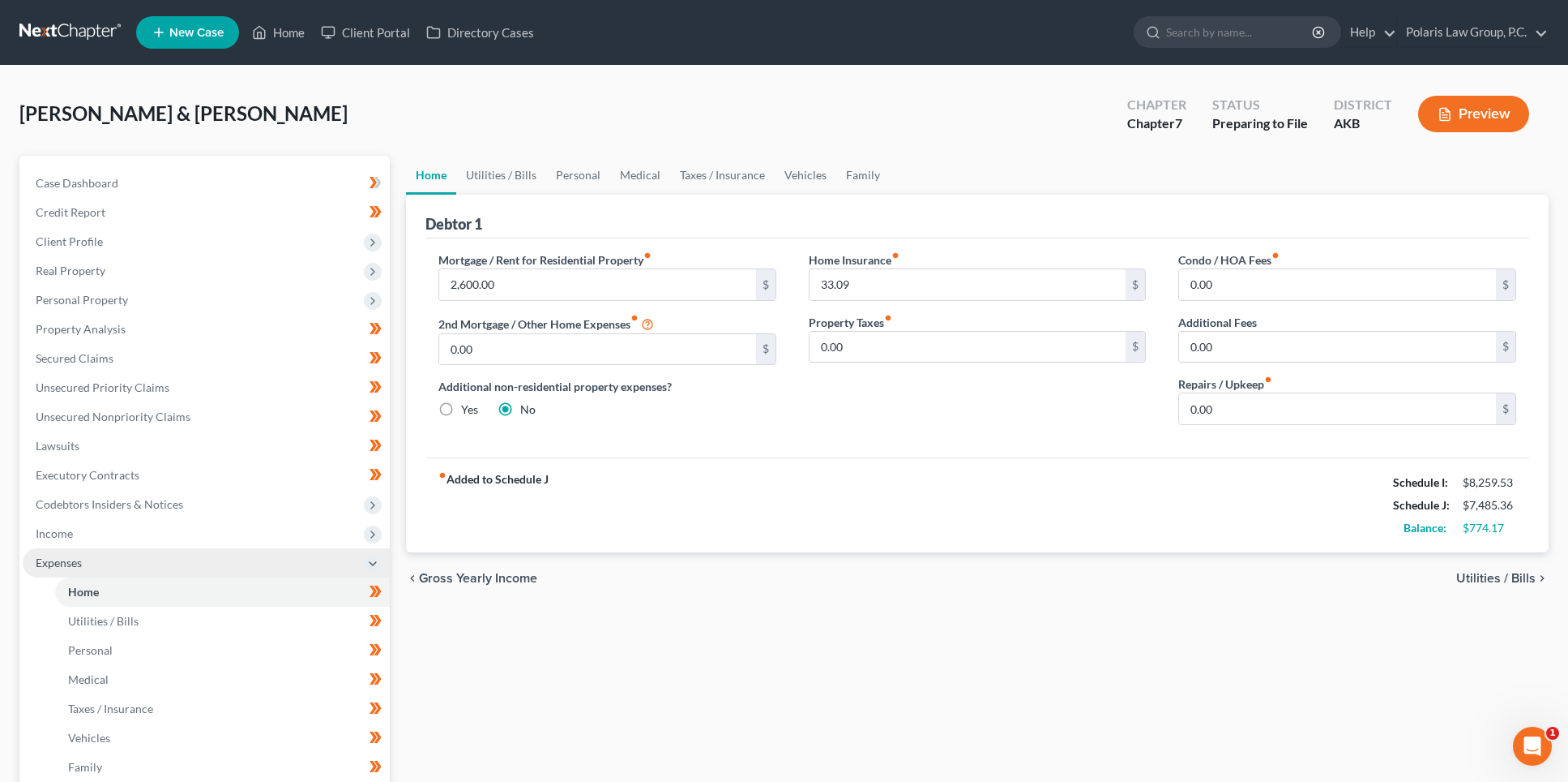
click at [203, 566] on span "Expenses" at bounding box center [207, 563] width 367 height 30
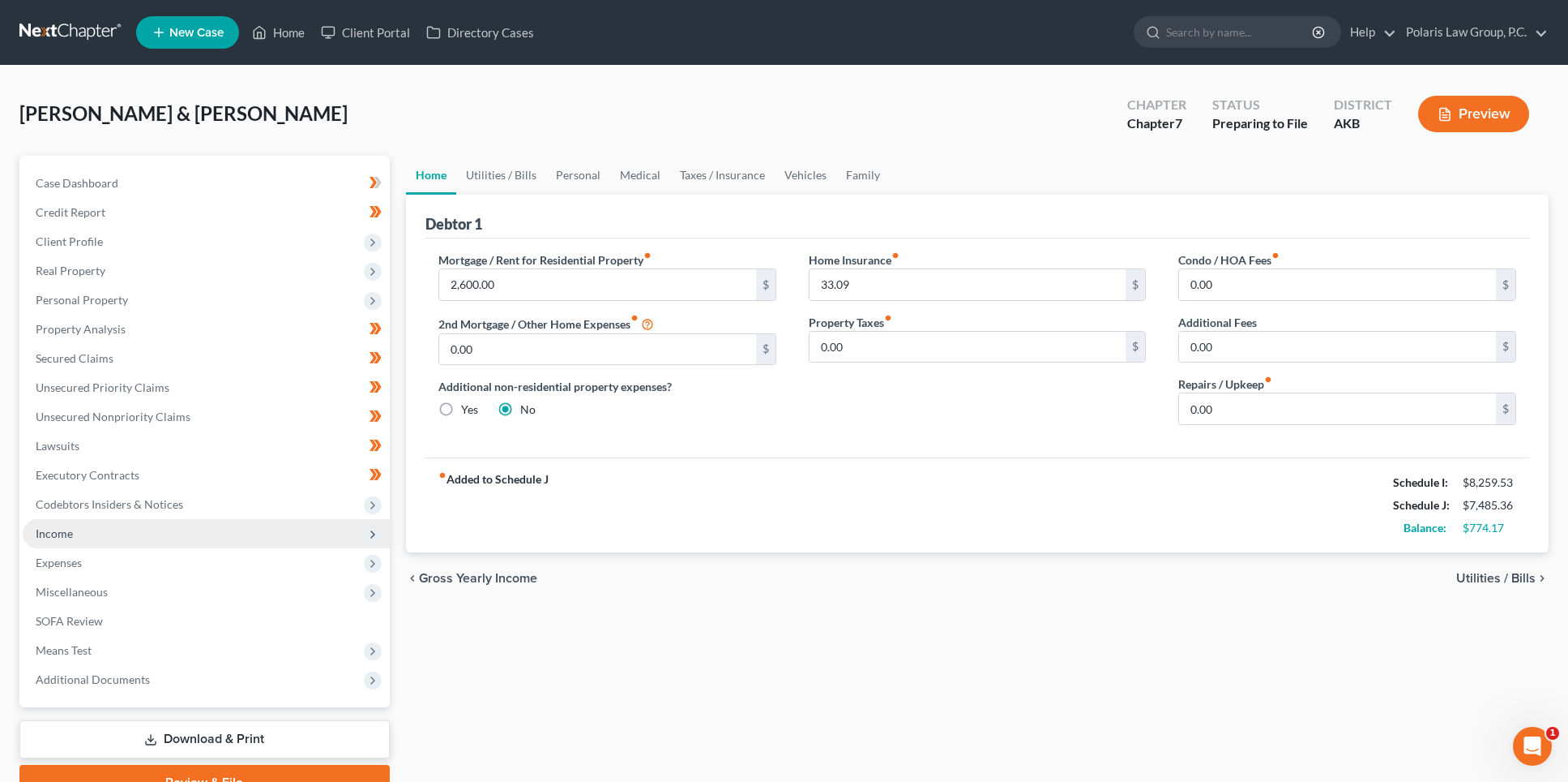
click at [205, 537] on span "Income" at bounding box center [207, 534] width 367 height 30
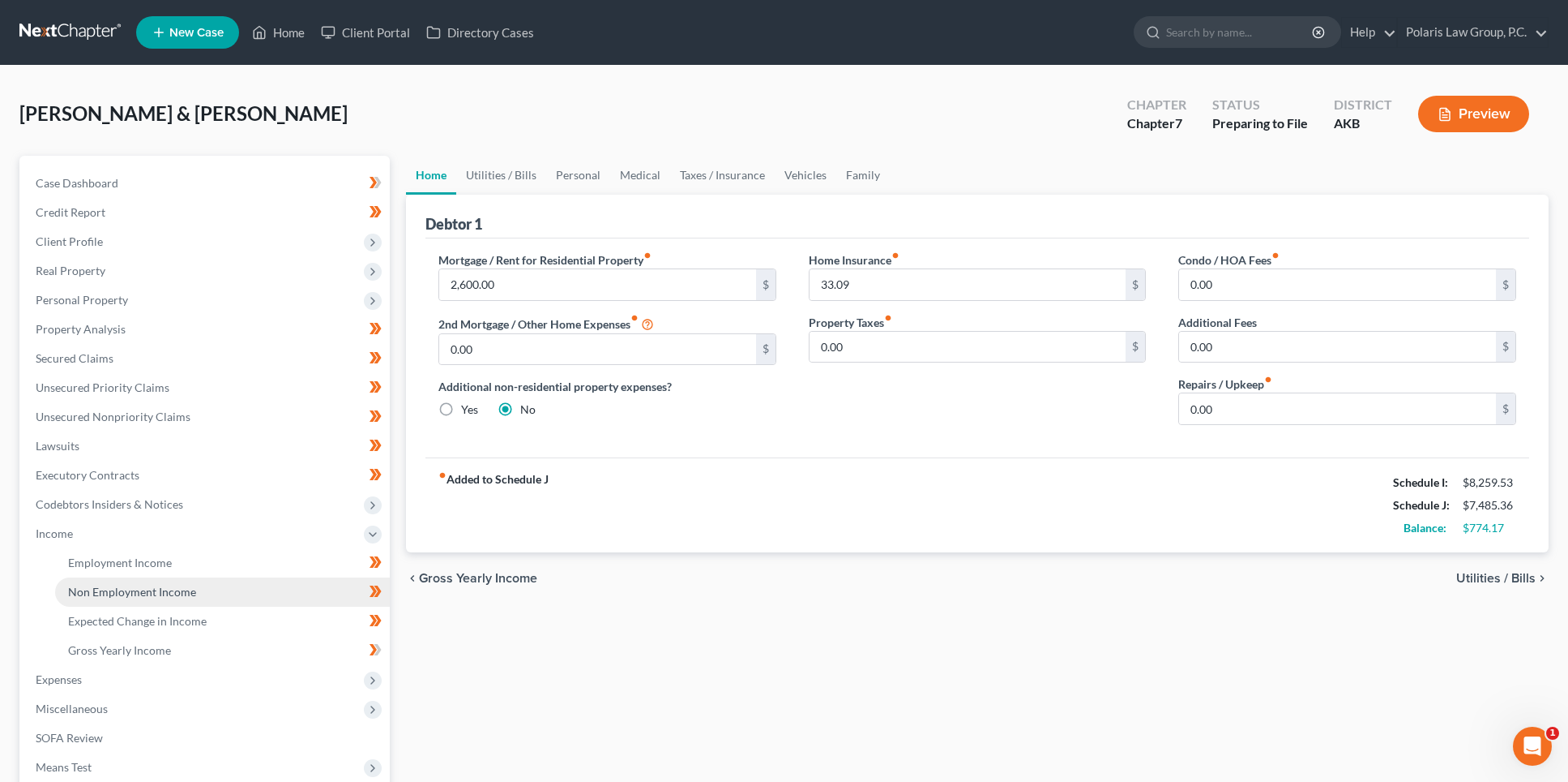
click at [189, 587] on span "Non Employment Income" at bounding box center [132, 592] width 128 height 14
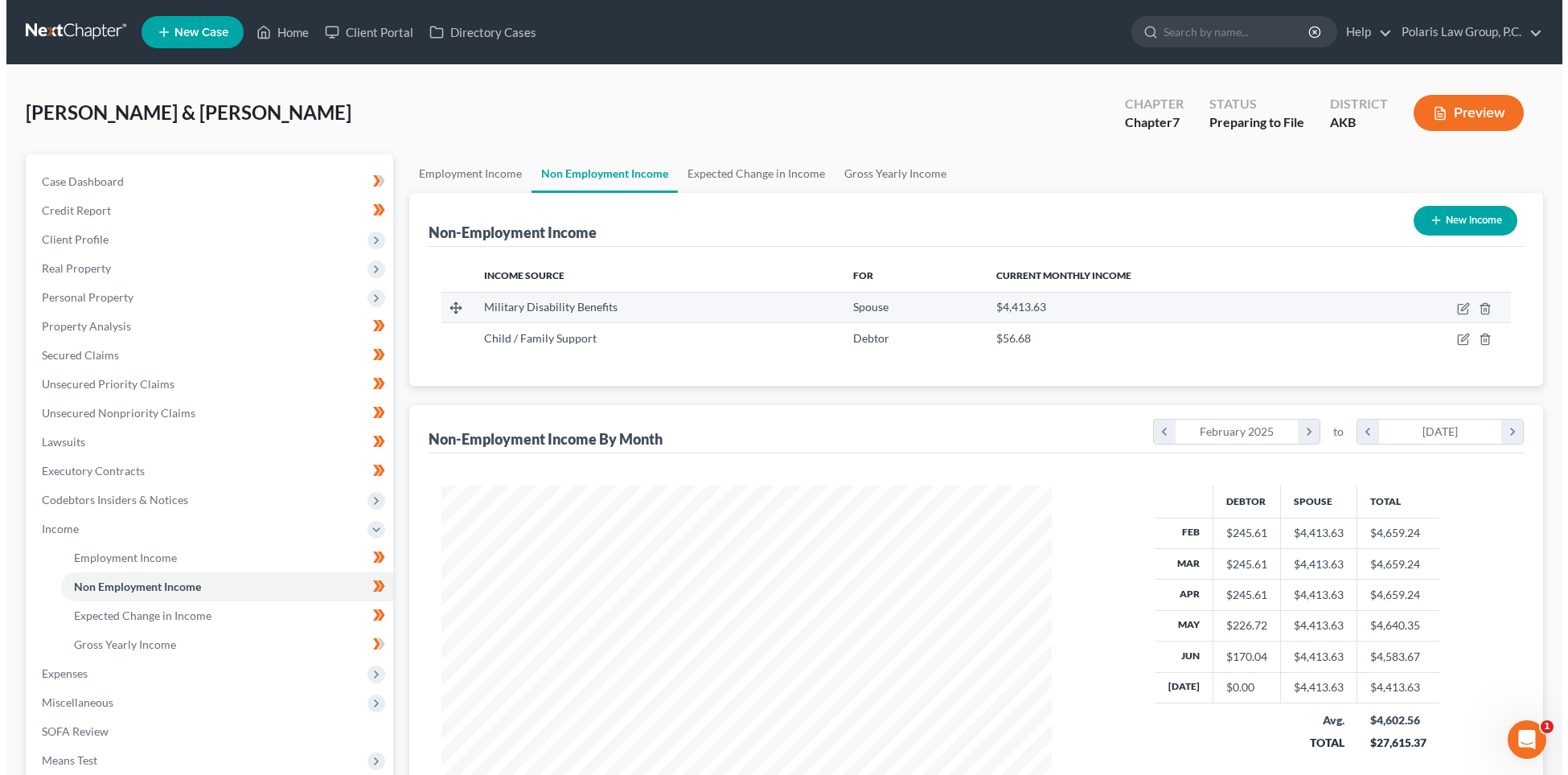
scroll to position [305, 644]
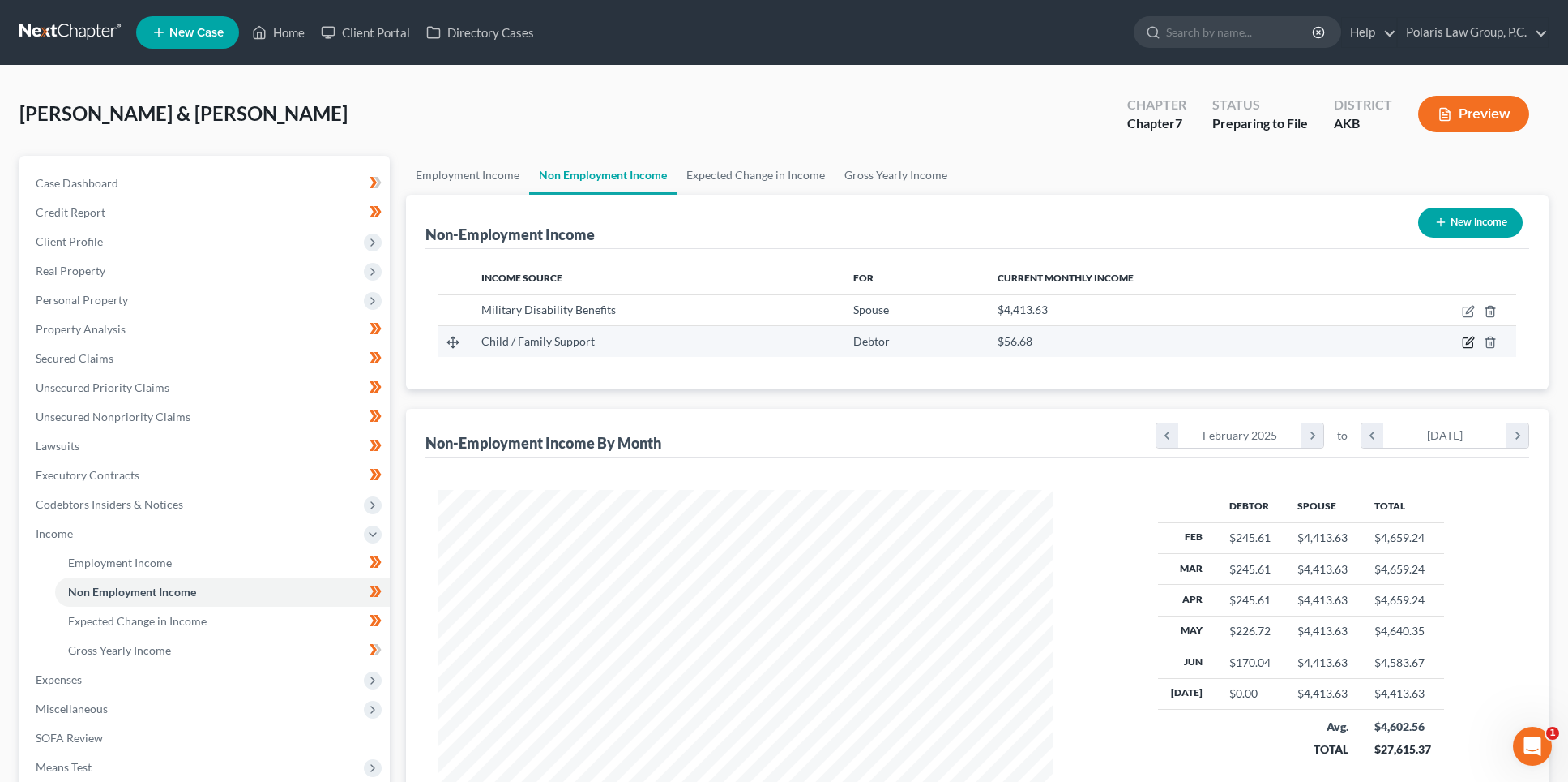
click at [1467, 343] on icon "button" at bounding box center [1470, 341] width 7 height 7
select select "7"
select select "0"
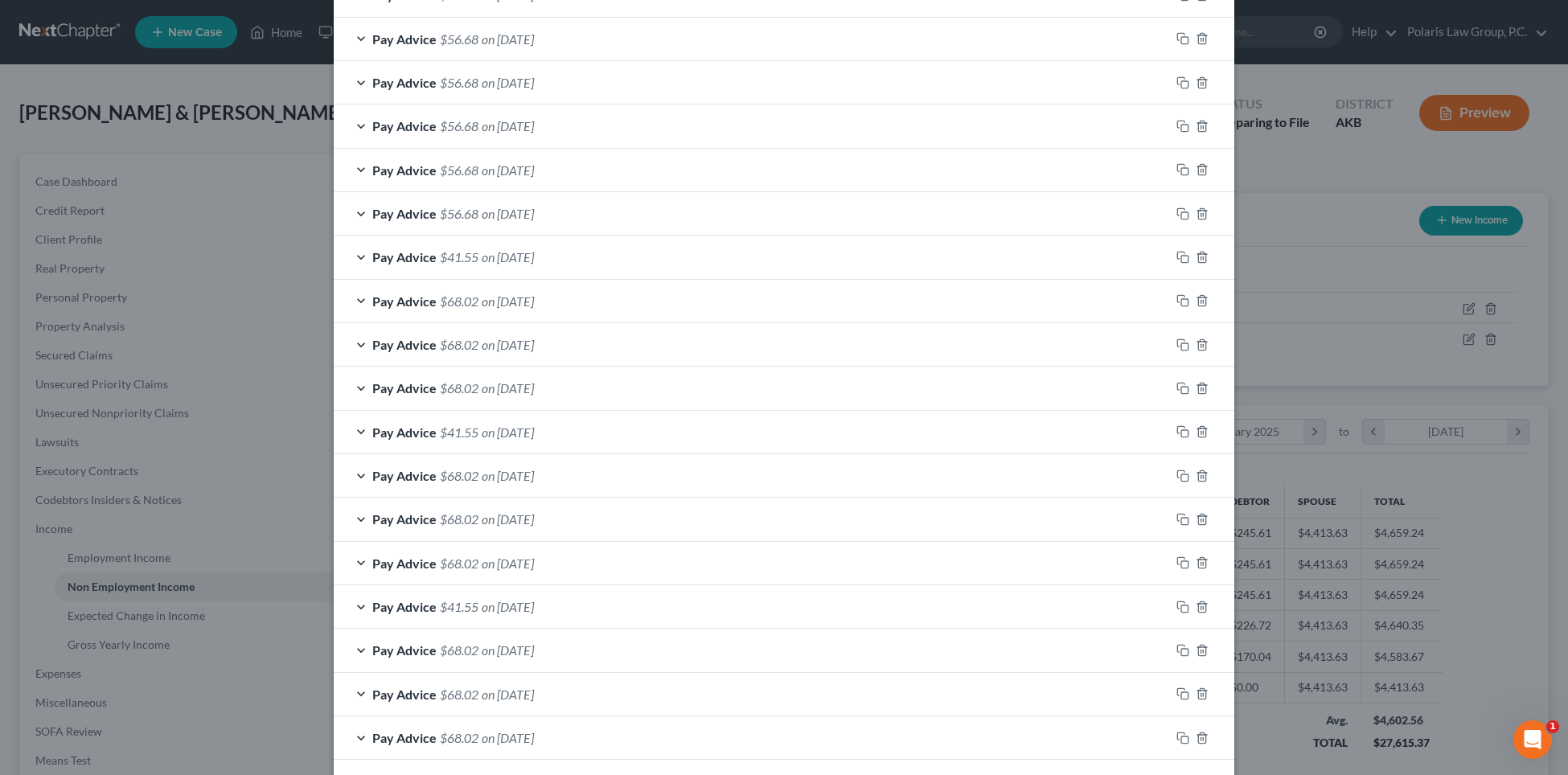
scroll to position [41, 0]
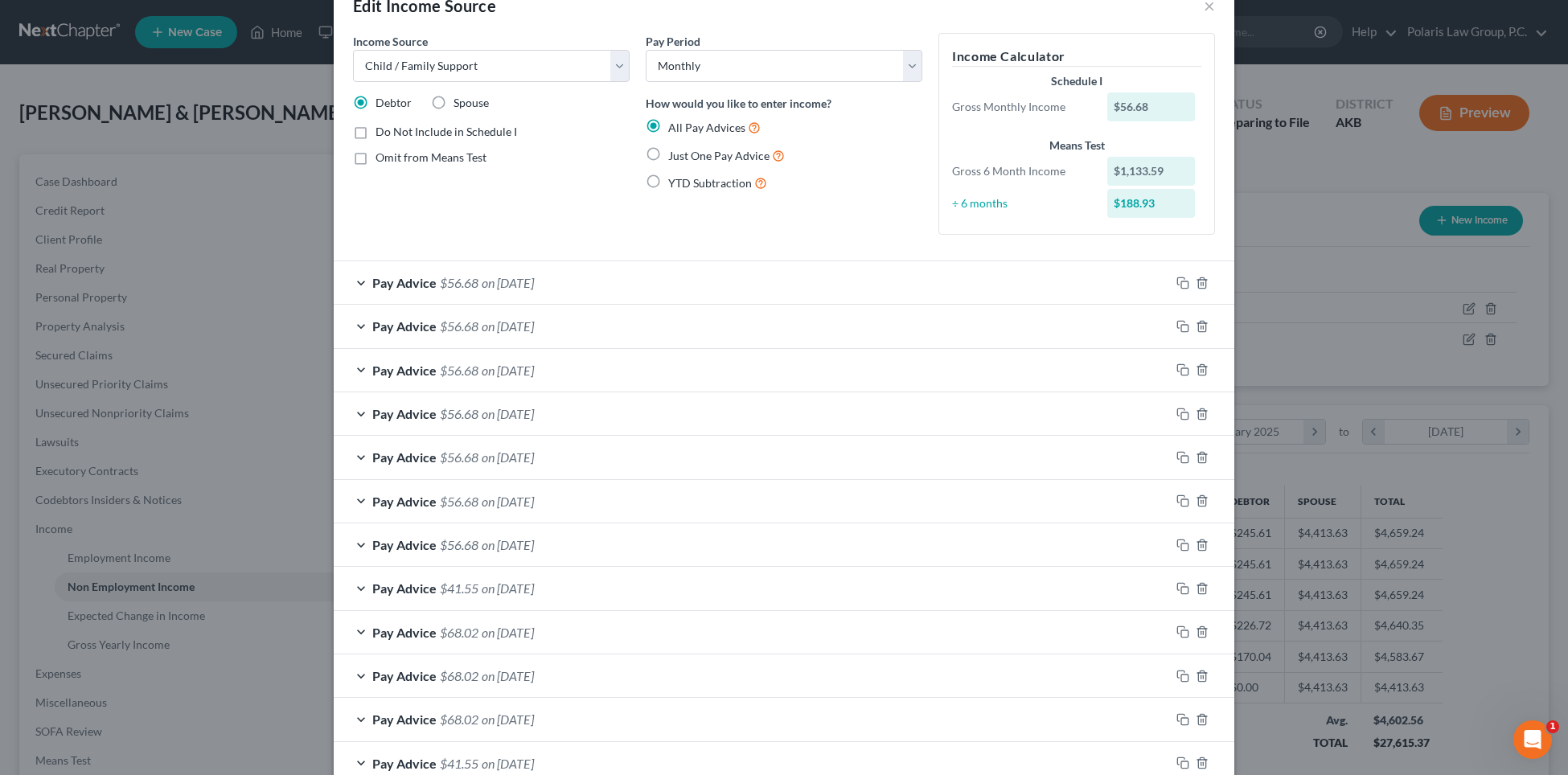
click at [609, 221] on div "Income Source * Select Unemployment Disability (from employer) Pension Retireme…" at bounding box center [491, 141] width 293 height 215
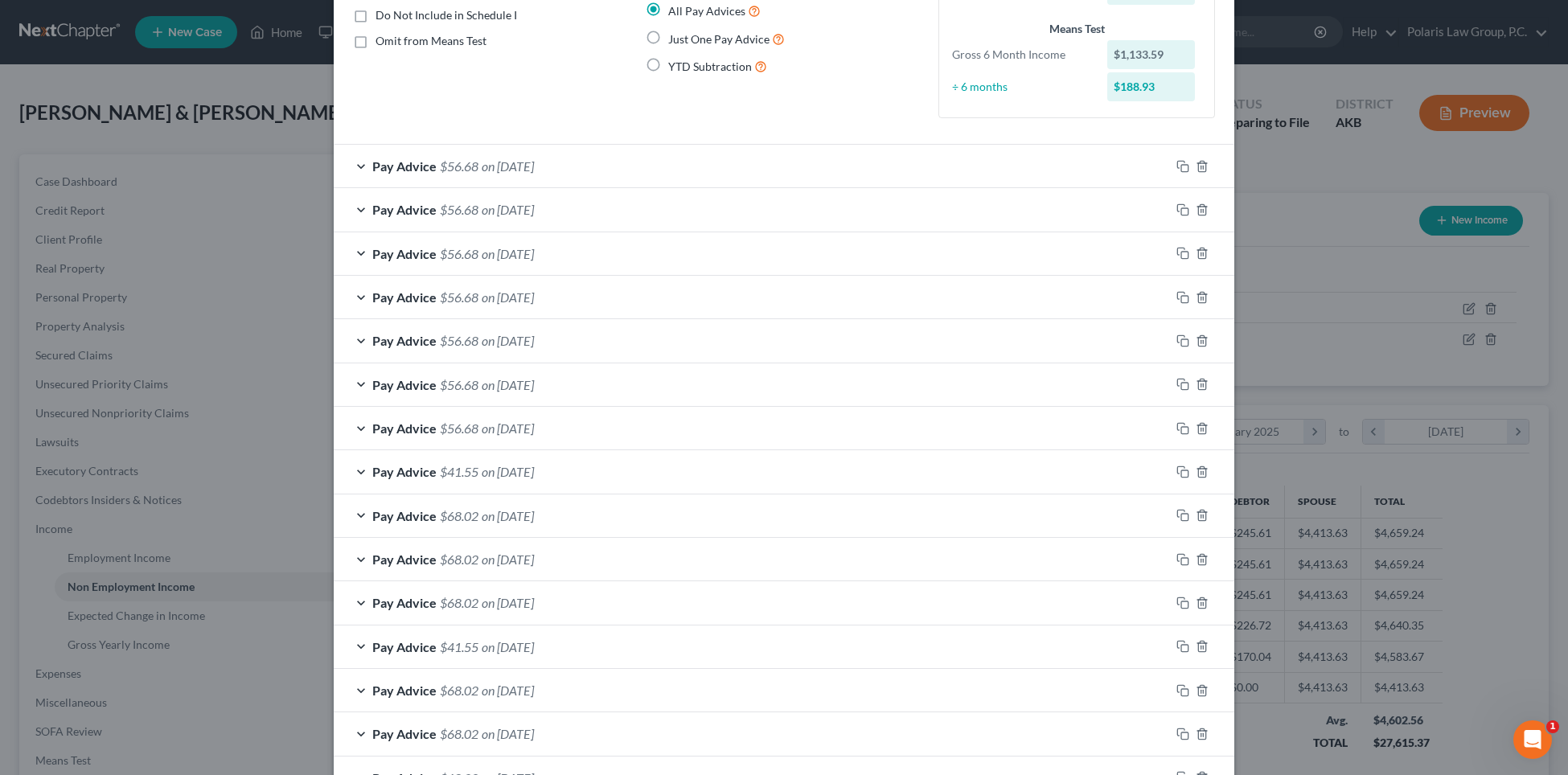
scroll to position [603, 0]
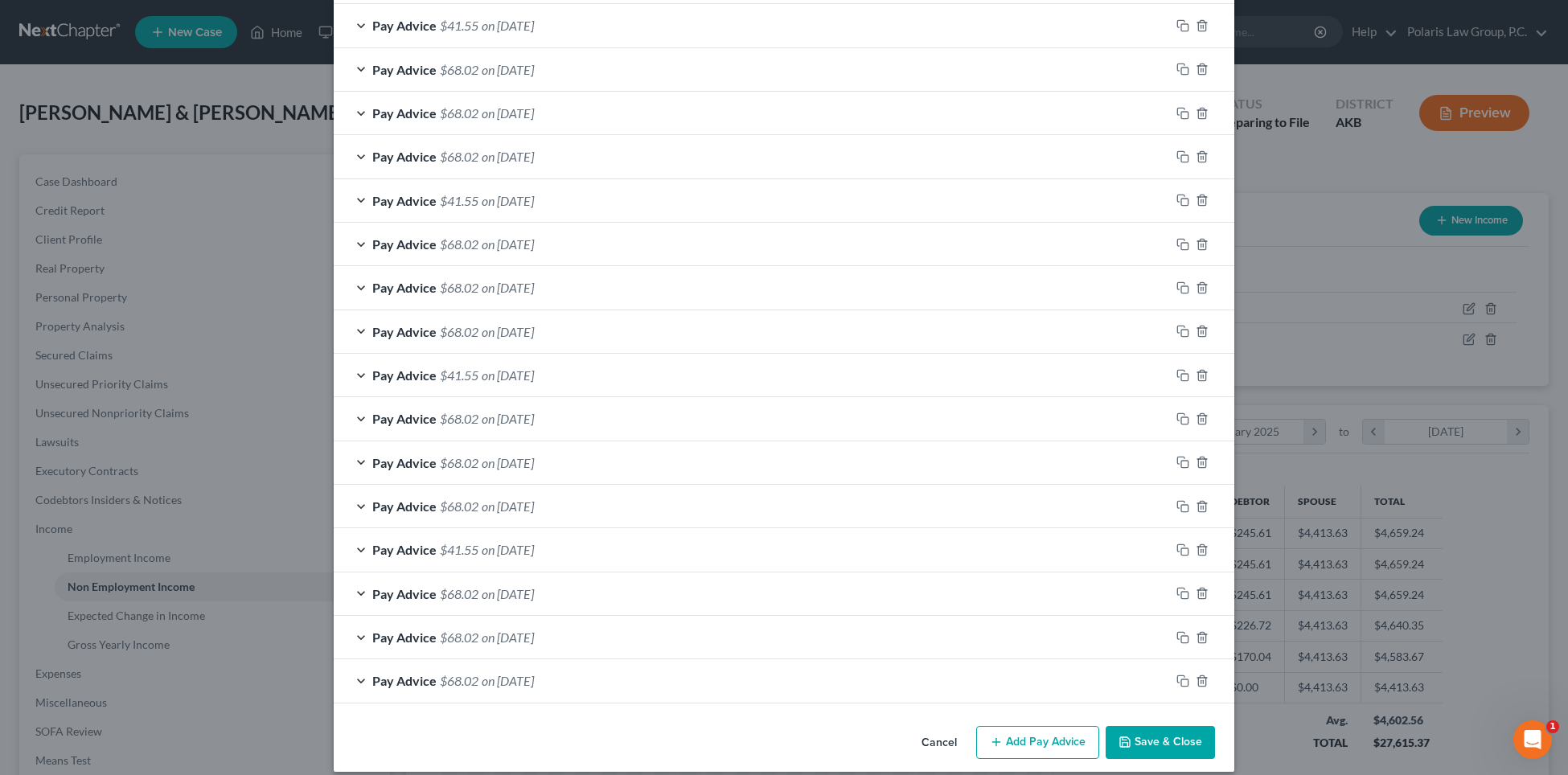
click at [1016, 743] on button "Add Pay Advice" at bounding box center [1037, 742] width 123 height 34
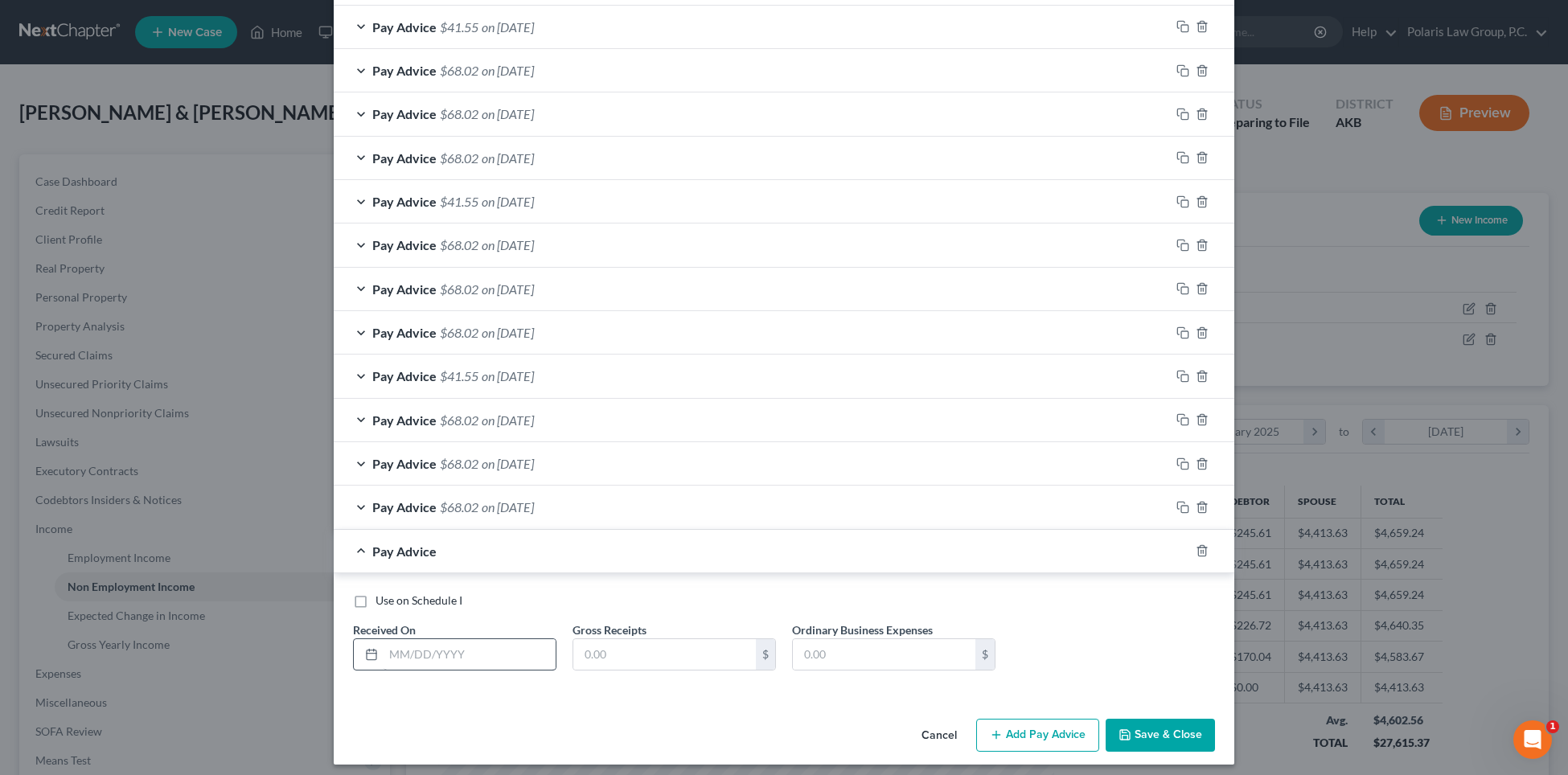
scroll to position [786, 0]
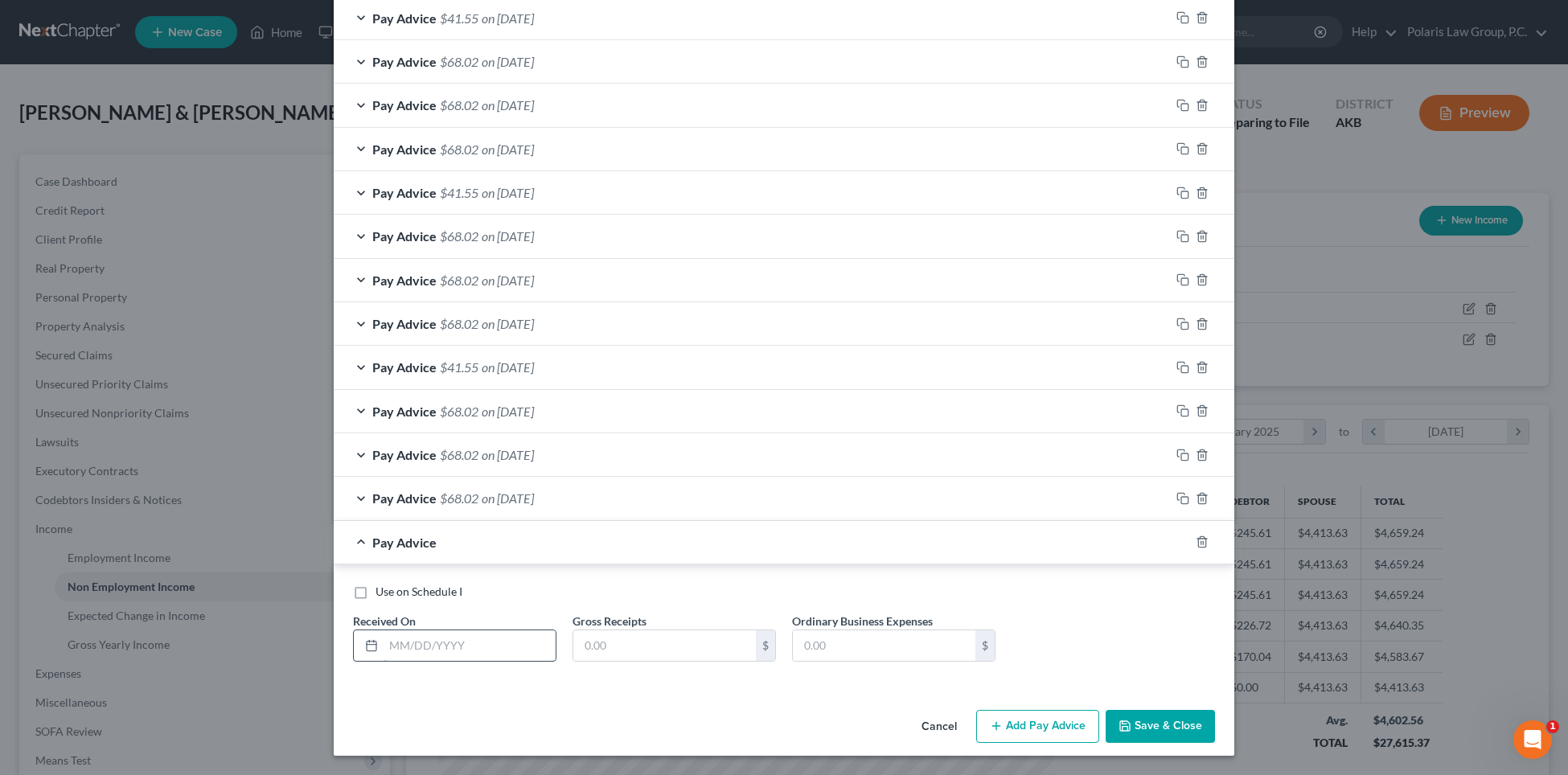
click at [456, 642] on input "text" at bounding box center [469, 646] width 172 height 31
type input "06/25/2025"
click at [590, 643] on input "text" at bounding box center [665, 646] width 182 height 31
type input "56.68"
click at [1024, 715] on button "Add Pay Advice" at bounding box center [1037, 727] width 123 height 34
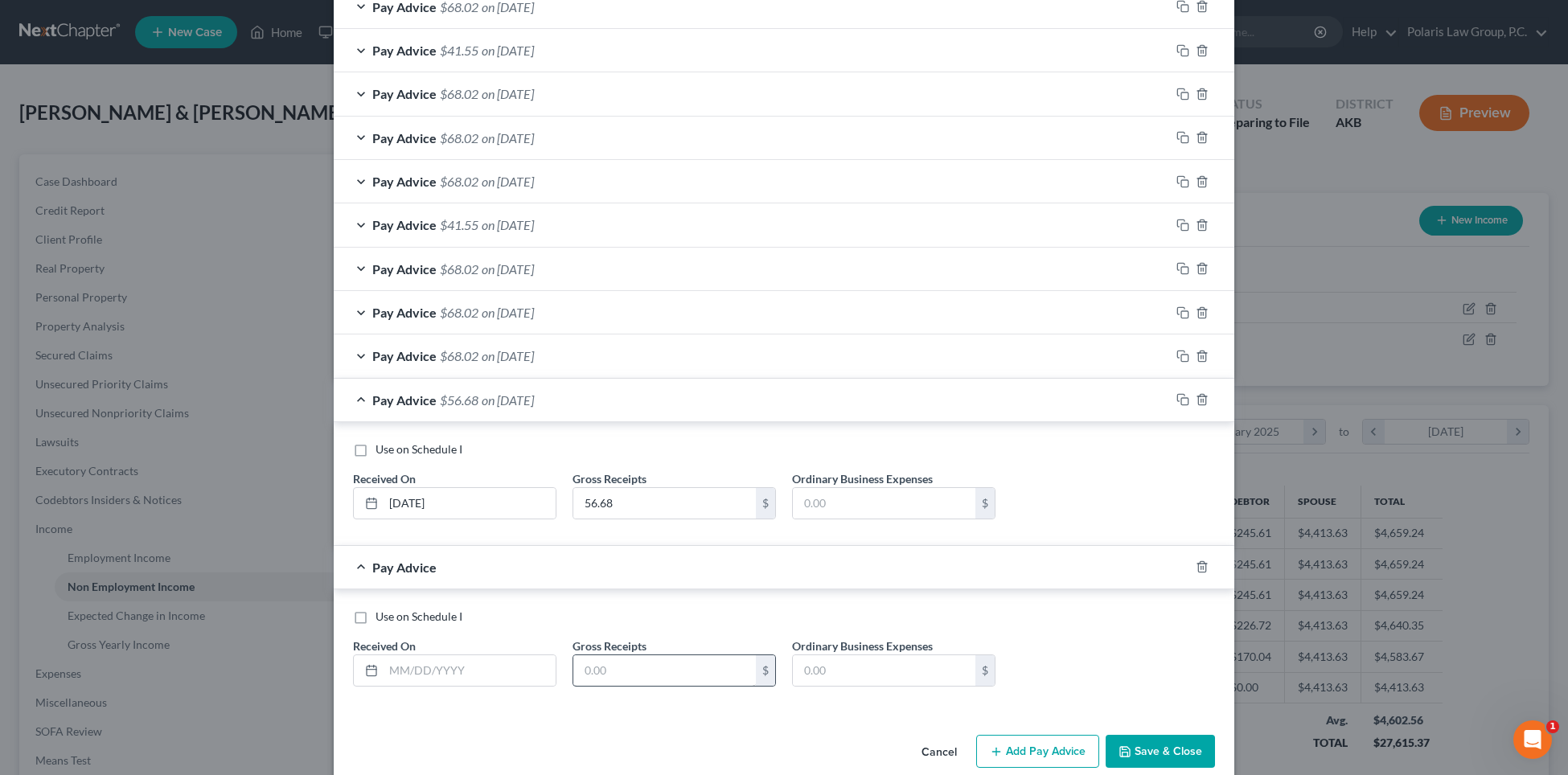
scroll to position [953, 0]
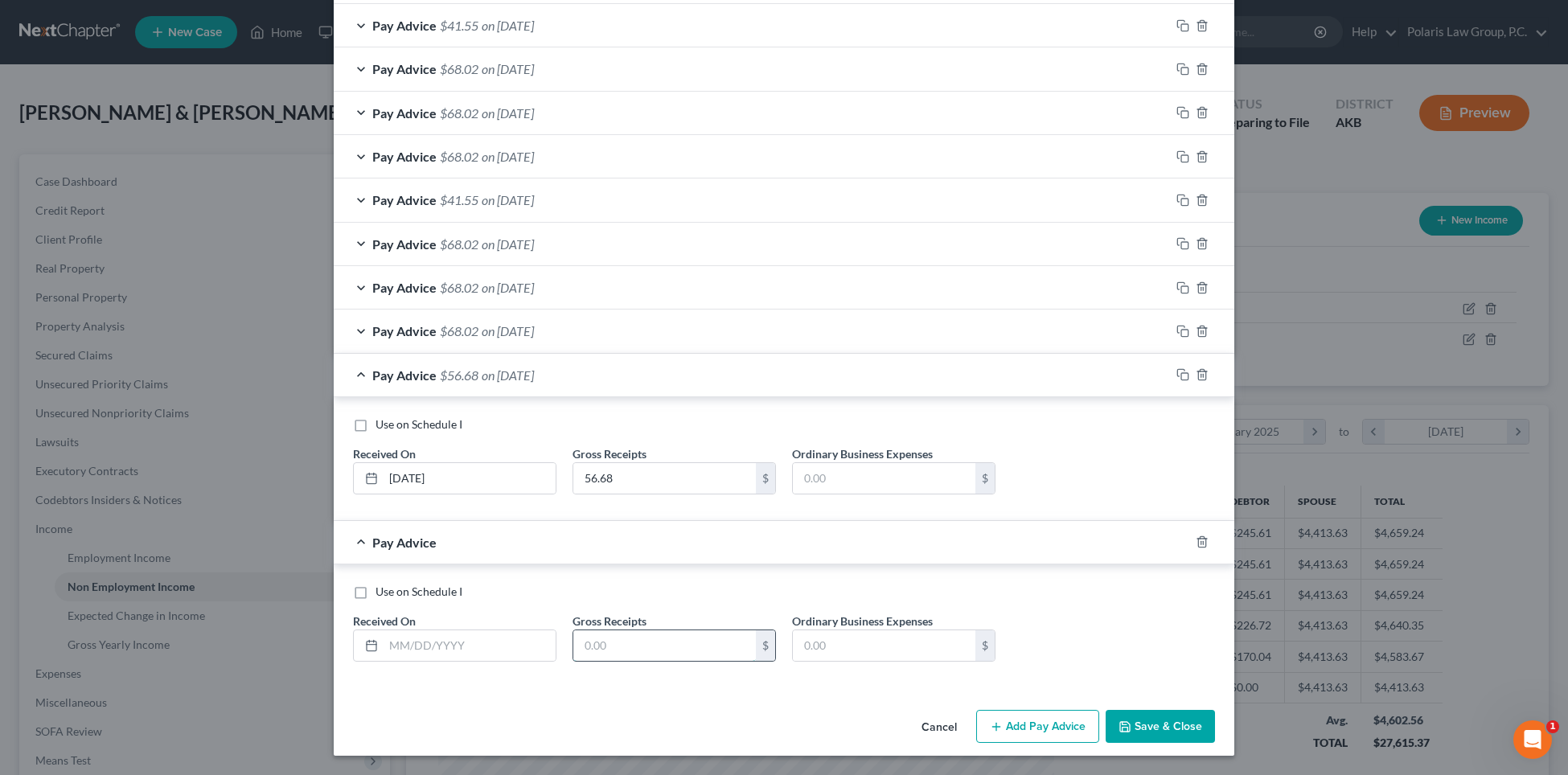
click at [644, 650] on input "text" at bounding box center [665, 646] width 182 height 31
paste input "56.68"
type input "56.68"
click at [475, 653] on input "text" at bounding box center [469, 646] width 172 height 31
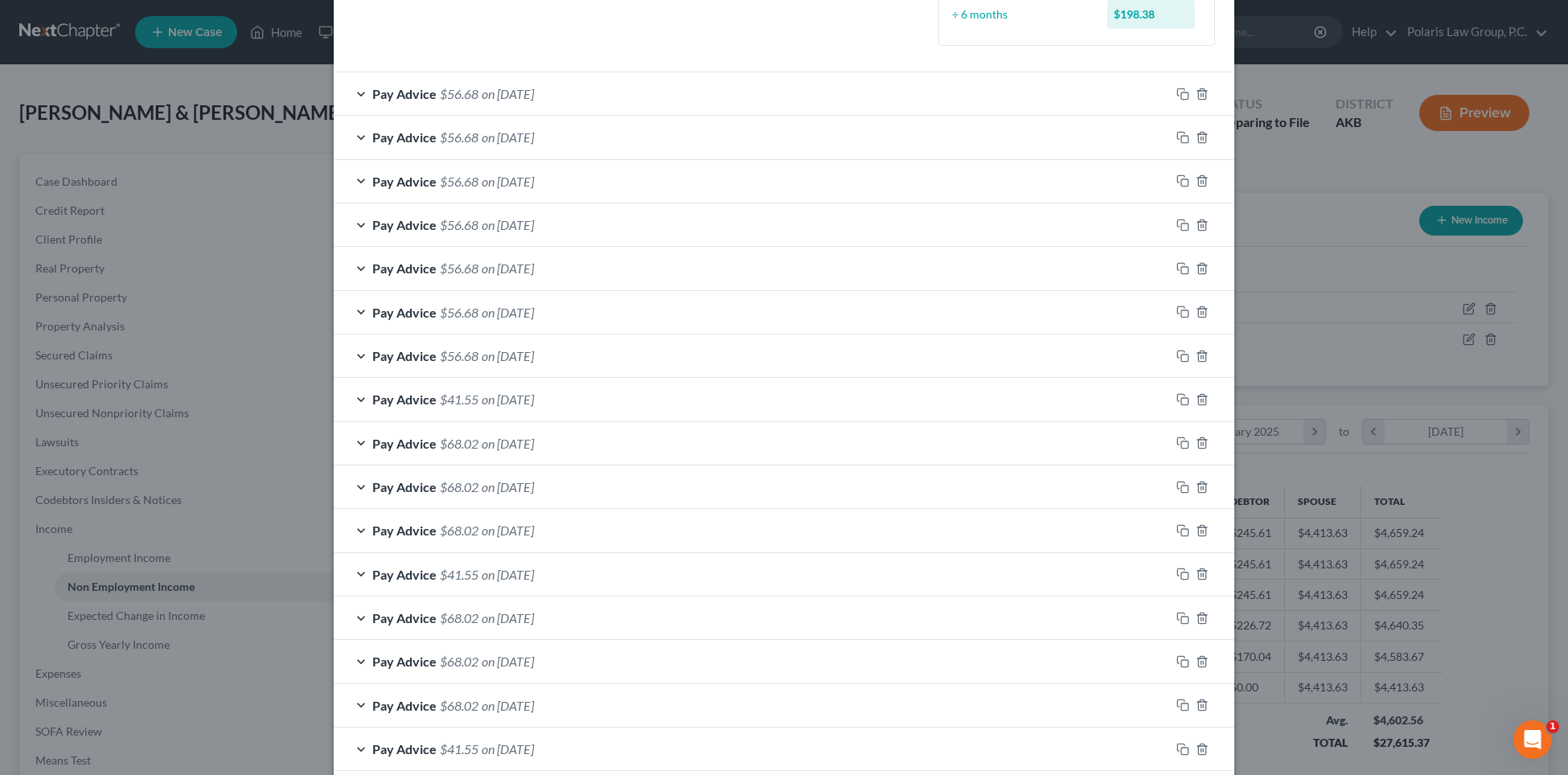
scroll to position [0, 0]
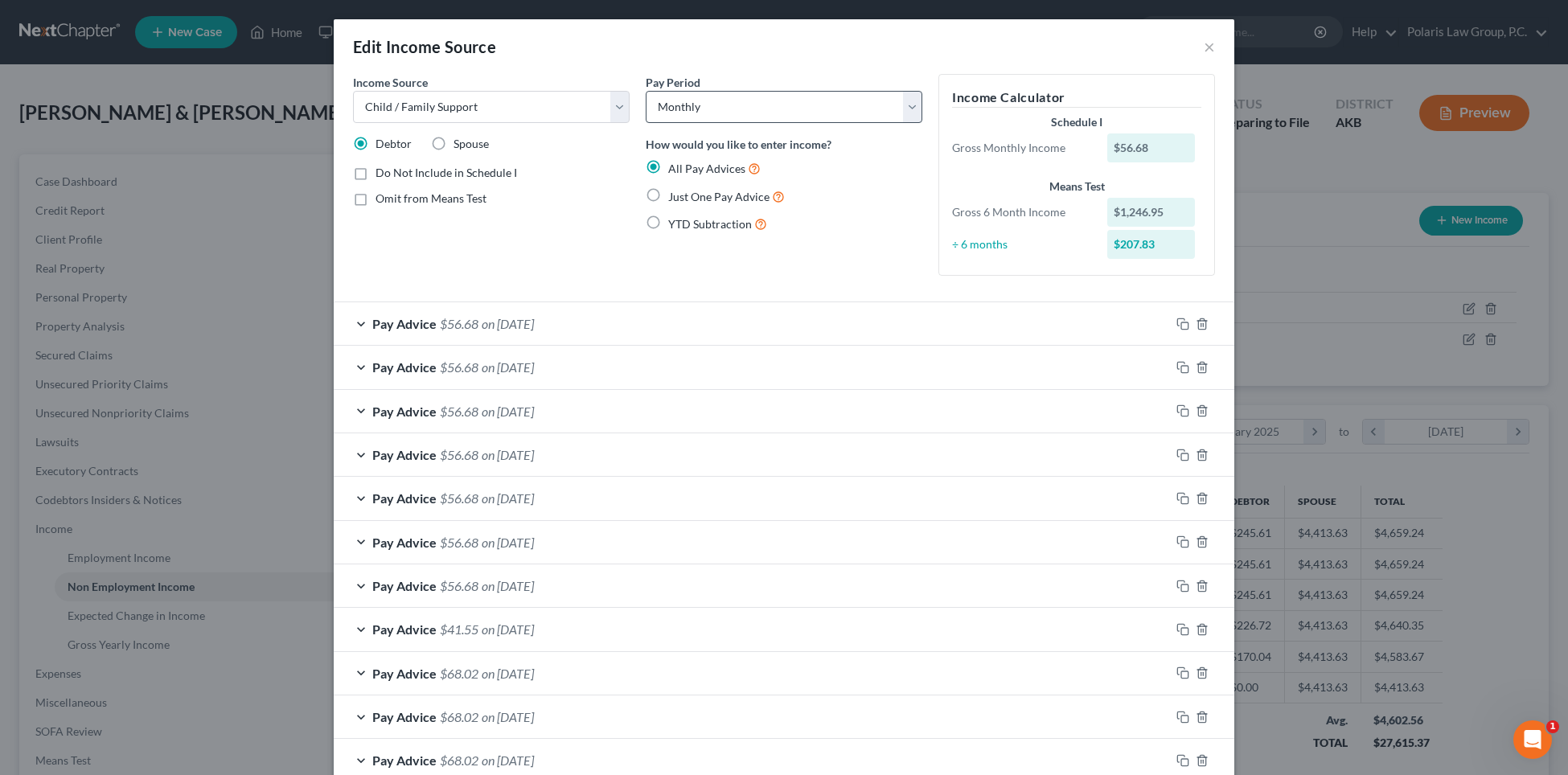
type input "06/30/2025"
click at [902, 103] on select "Select Monthly Twice Monthly Every Other Week Weekly" at bounding box center [784, 107] width 277 height 33
select select "3"
click at [646, 91] on select "Select Monthly Twice Monthly Every Other Week Weekly" at bounding box center [784, 107] width 277 height 33
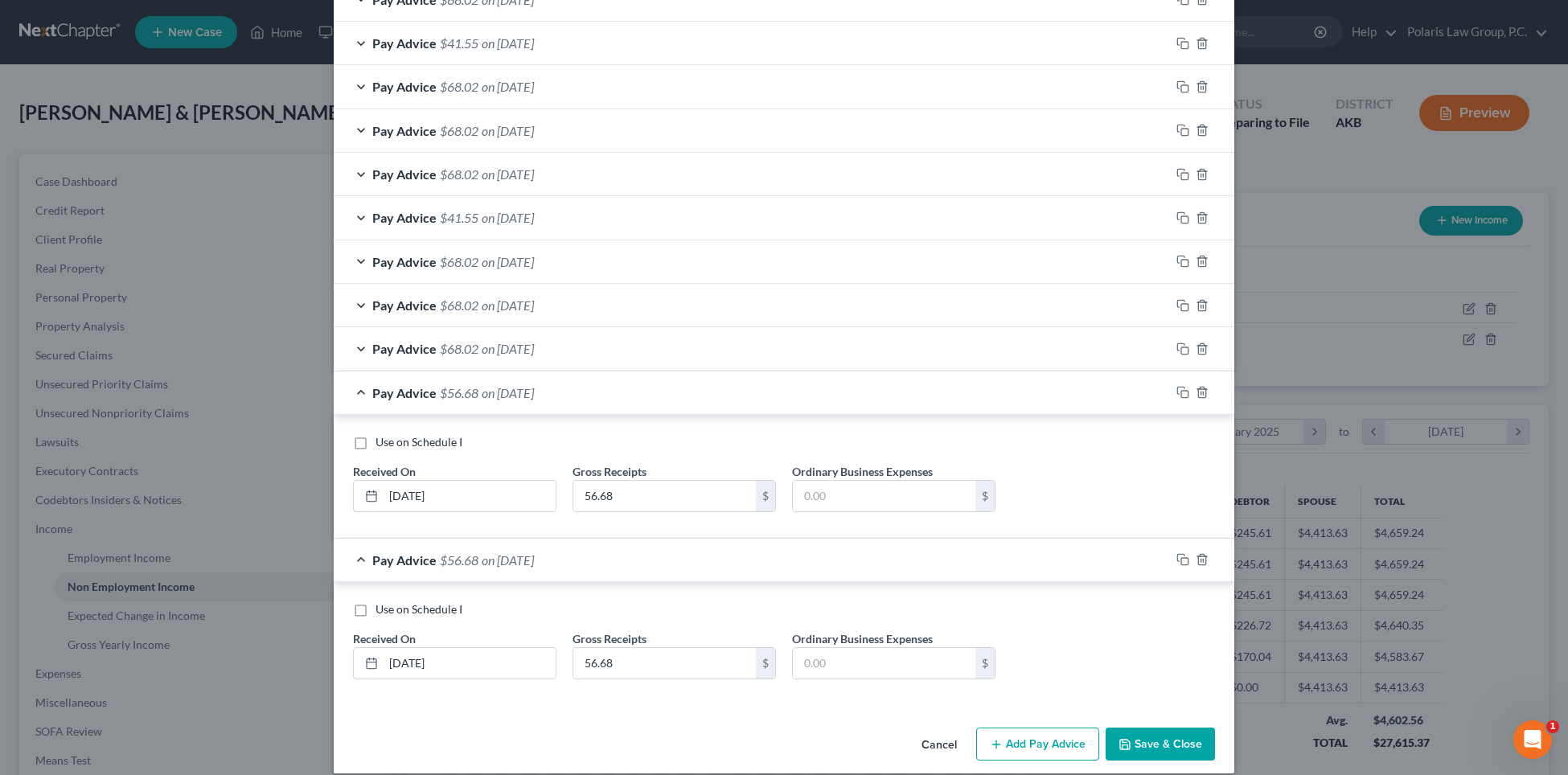
scroll to position [986, 0]
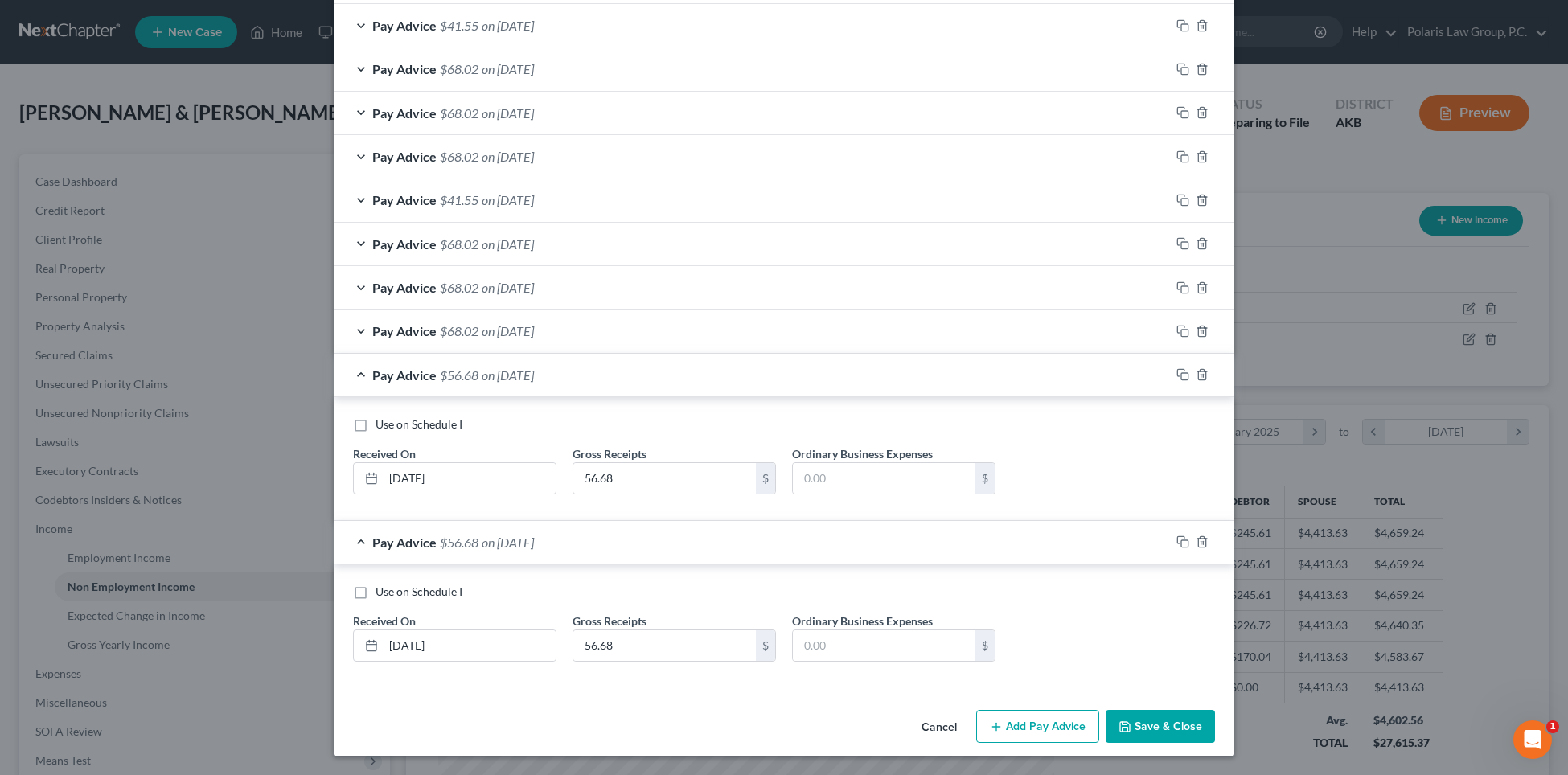
click at [1024, 718] on button "Add Pay Advice" at bounding box center [1037, 727] width 123 height 34
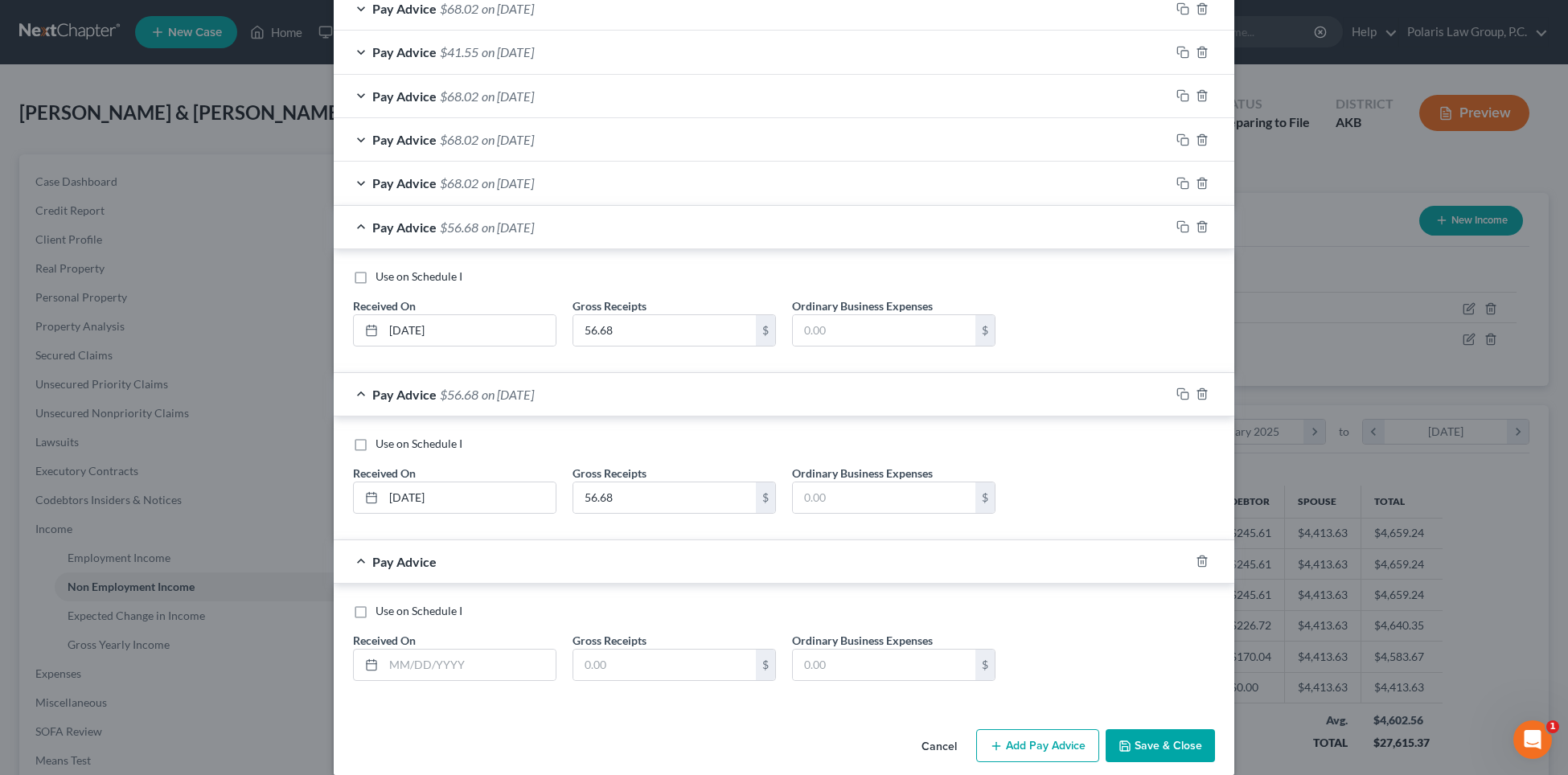
scroll to position [1152, 0]
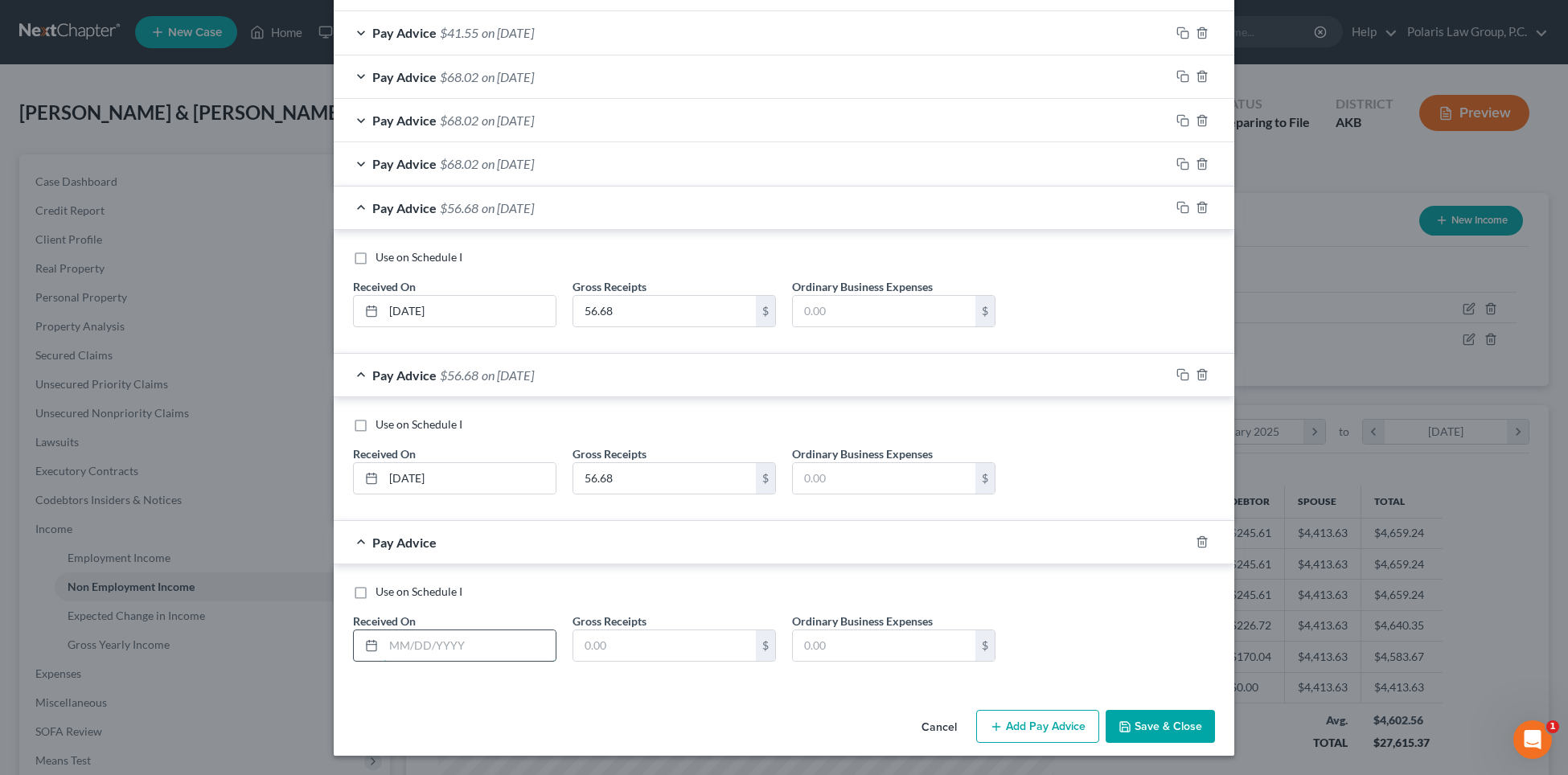
click at [432, 642] on input "text" at bounding box center [469, 646] width 172 height 31
type input "07/08/2025"
paste input "56.68"
type input "56.68"
click at [1017, 726] on button "Add Pay Advice" at bounding box center [1037, 727] width 123 height 34
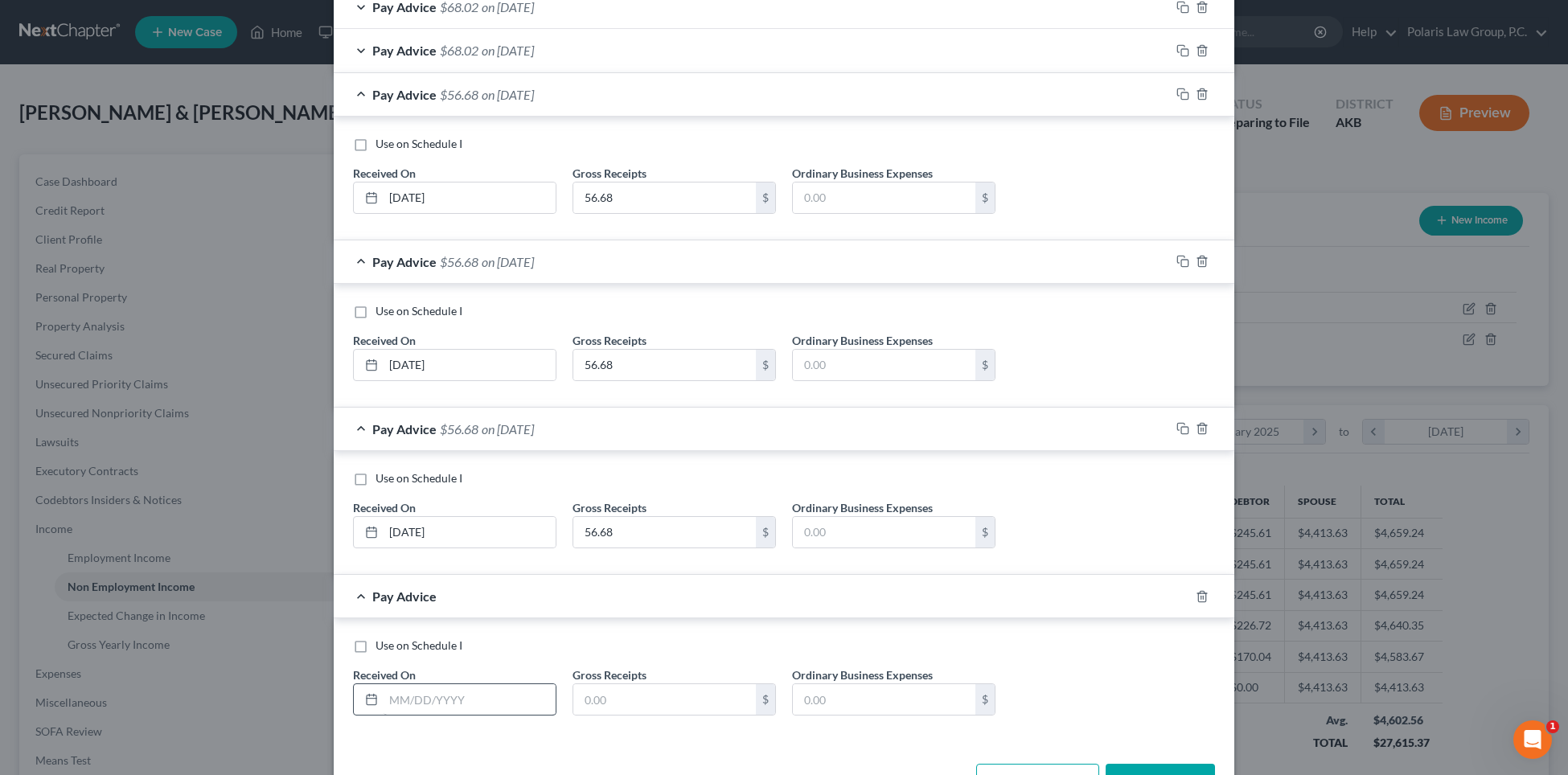
scroll to position [1300, 0]
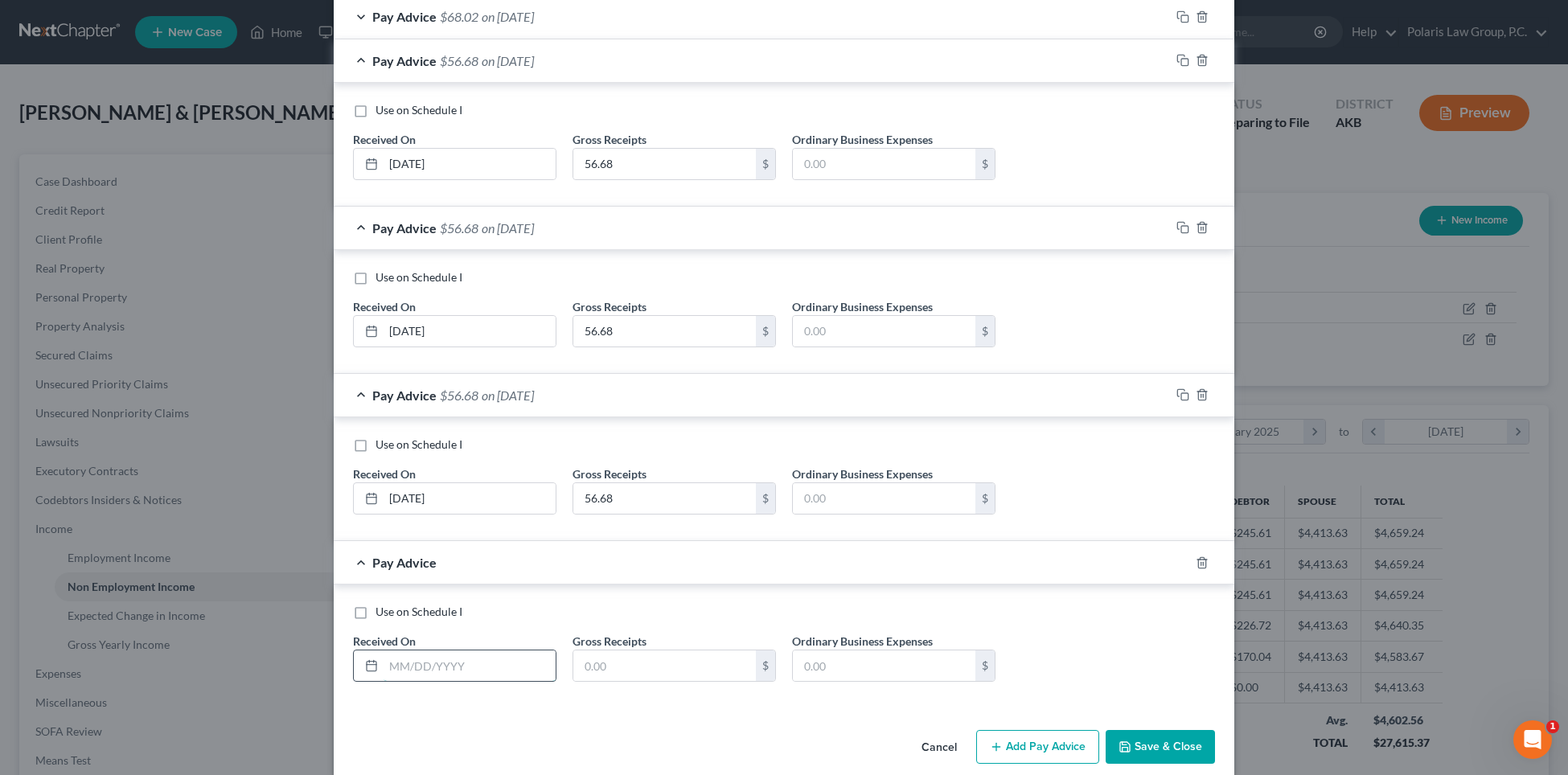
click at [486, 657] on input "text" at bounding box center [469, 666] width 172 height 31
type input "07/18/2025"
paste input "56.68"
type input "56.68"
click at [1020, 732] on button "Add Pay Advice" at bounding box center [1037, 747] width 123 height 34
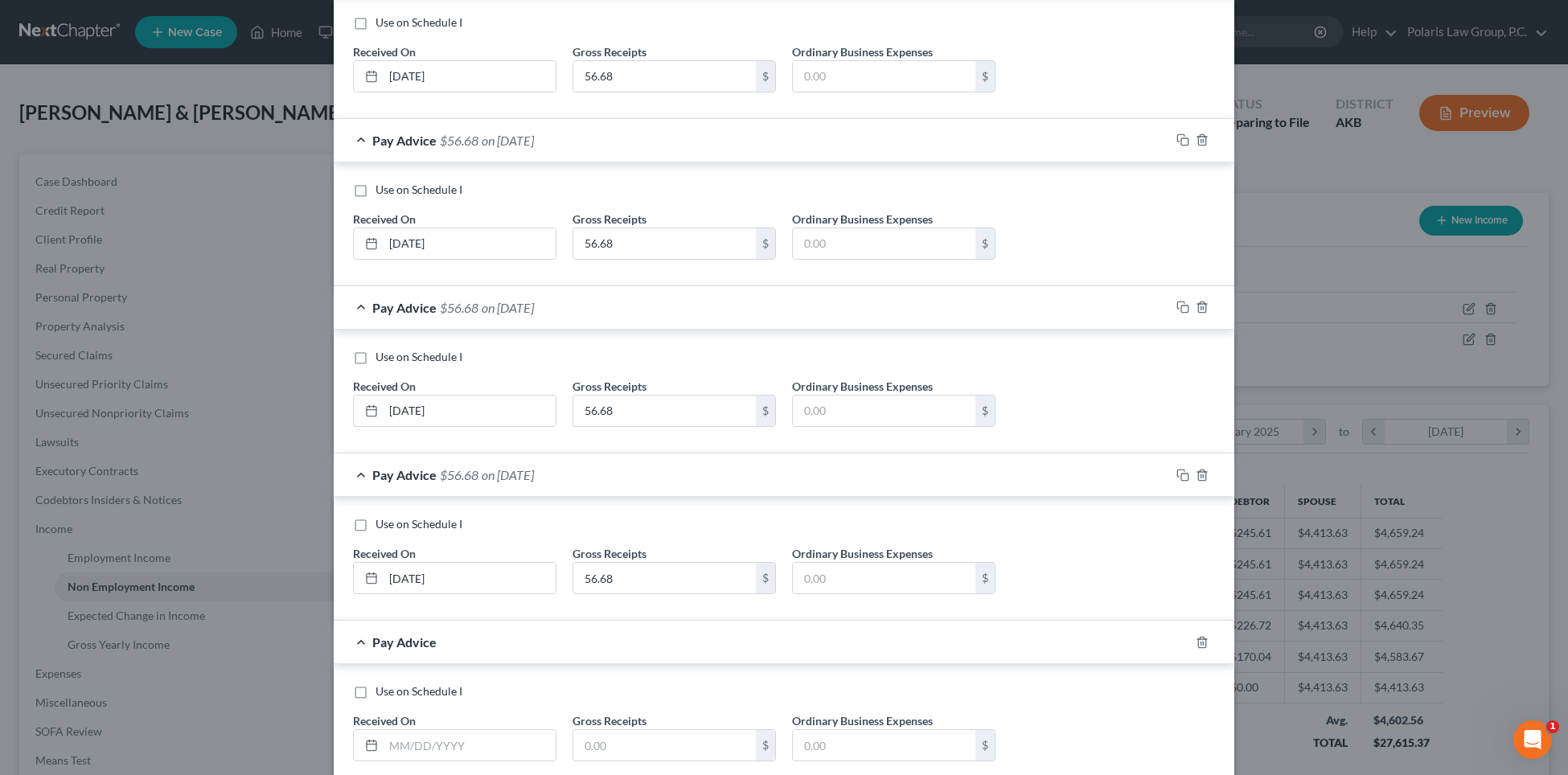
scroll to position [1467, 0]
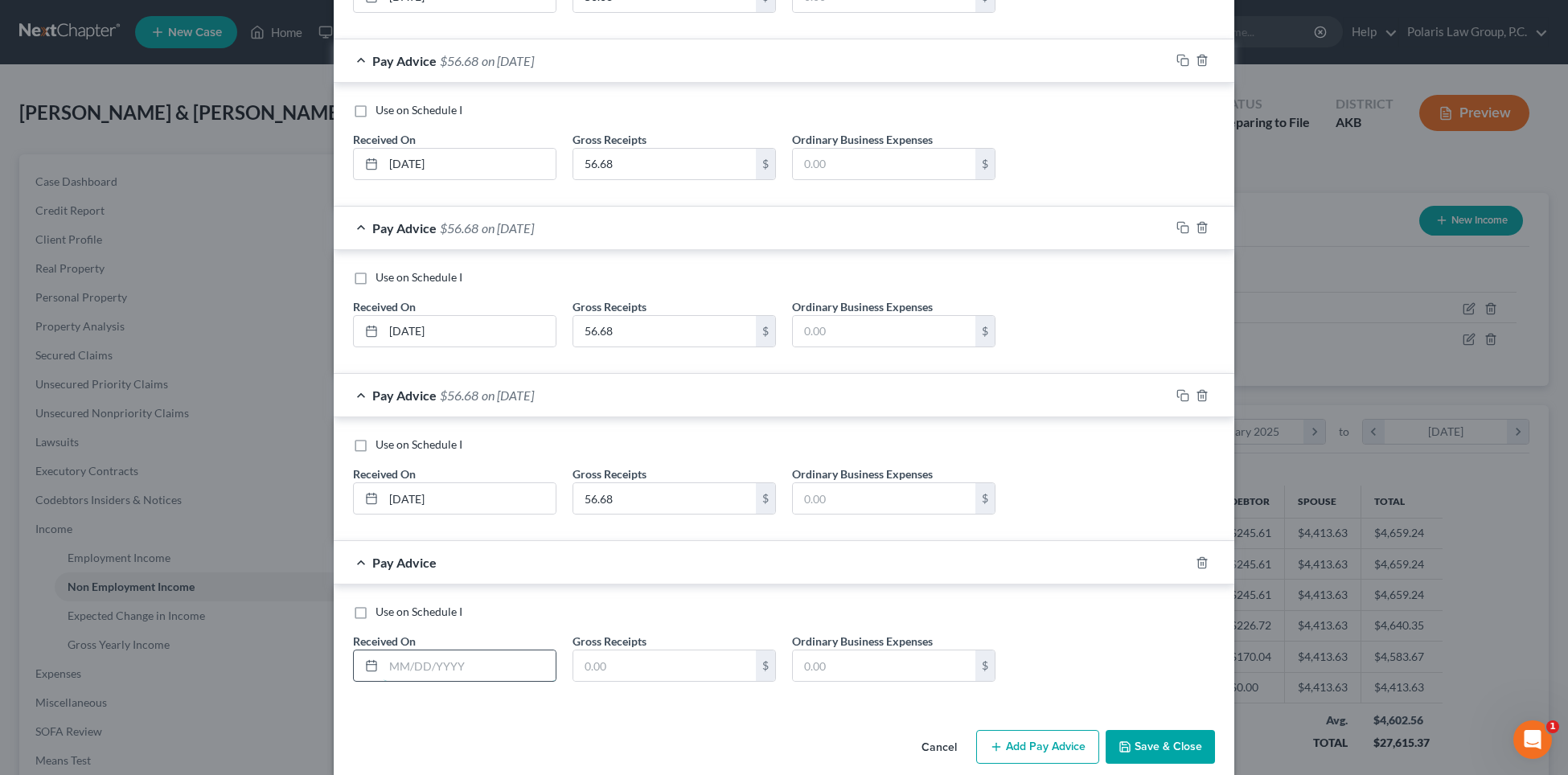
click at [464, 672] on input "text" at bounding box center [469, 666] width 172 height 31
type input "07/25/2025"
paste input "56.68"
type input "56.68"
click at [1017, 743] on button "Add Pay Advice" at bounding box center [1037, 747] width 123 height 34
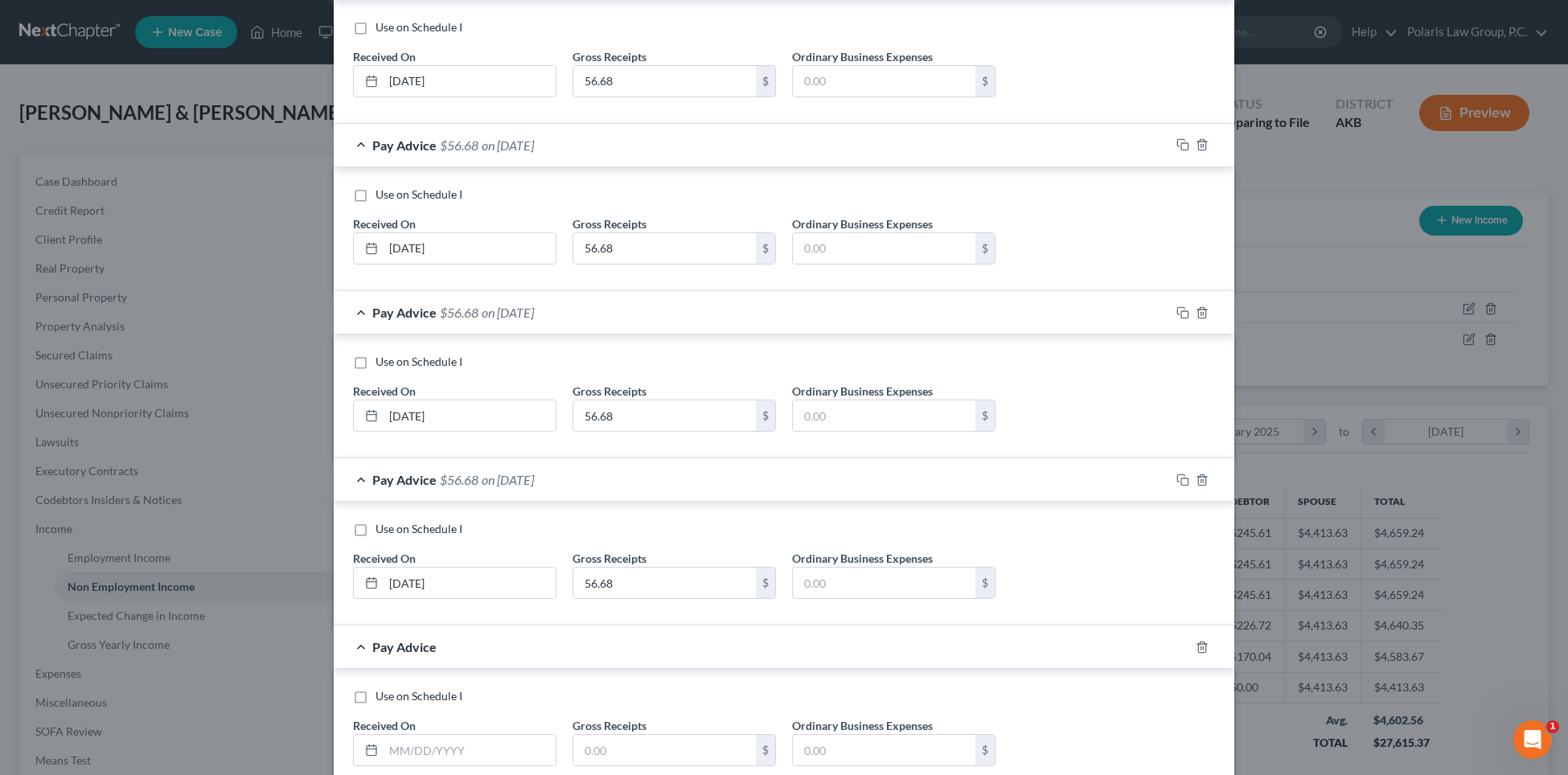
scroll to position [1550, 0]
click at [443, 735] on input "text" at bounding box center [469, 749] width 172 height 31
type input "07/29/2025"
paste input "56.68"
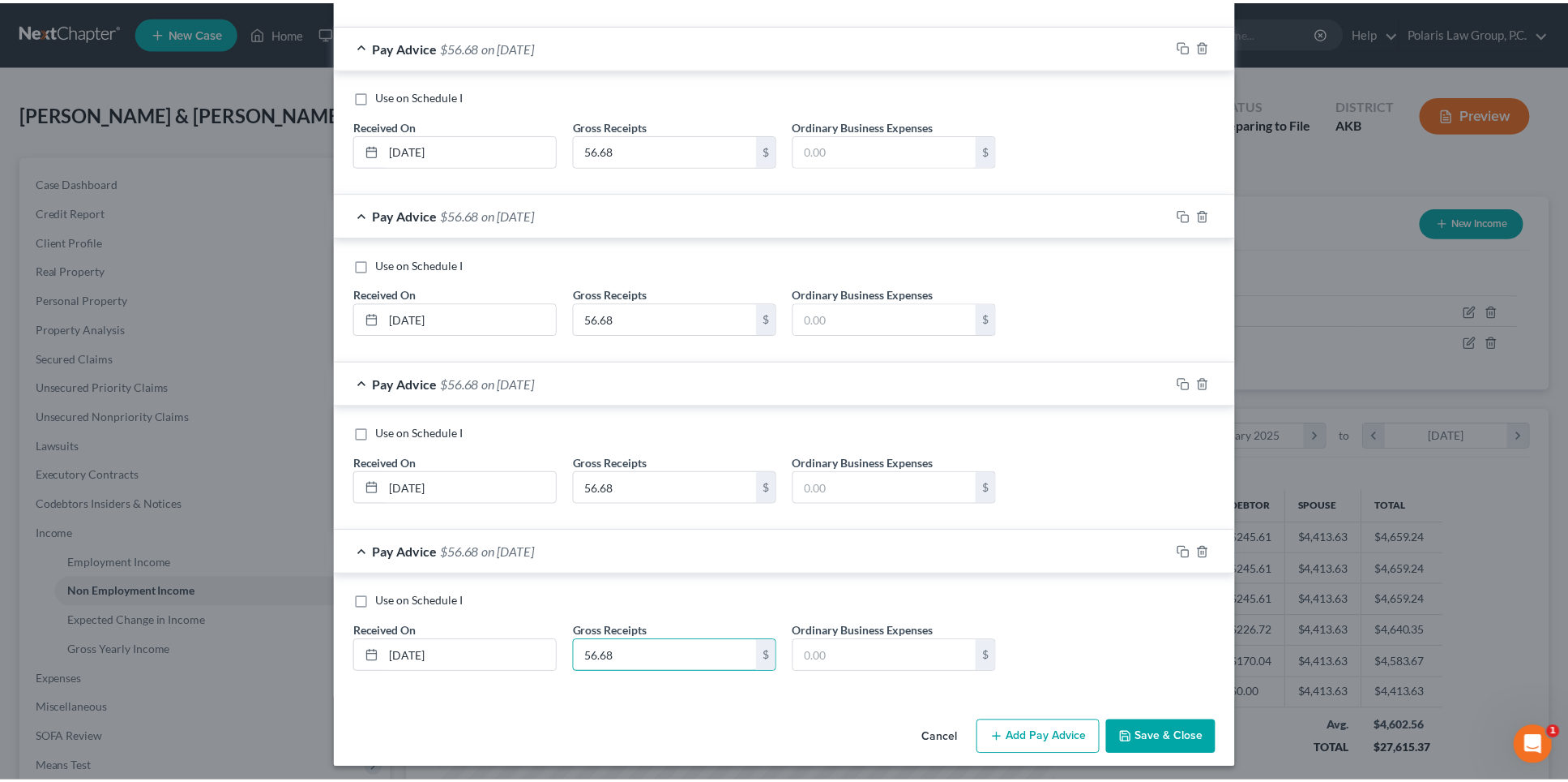
scroll to position [1670, 0]
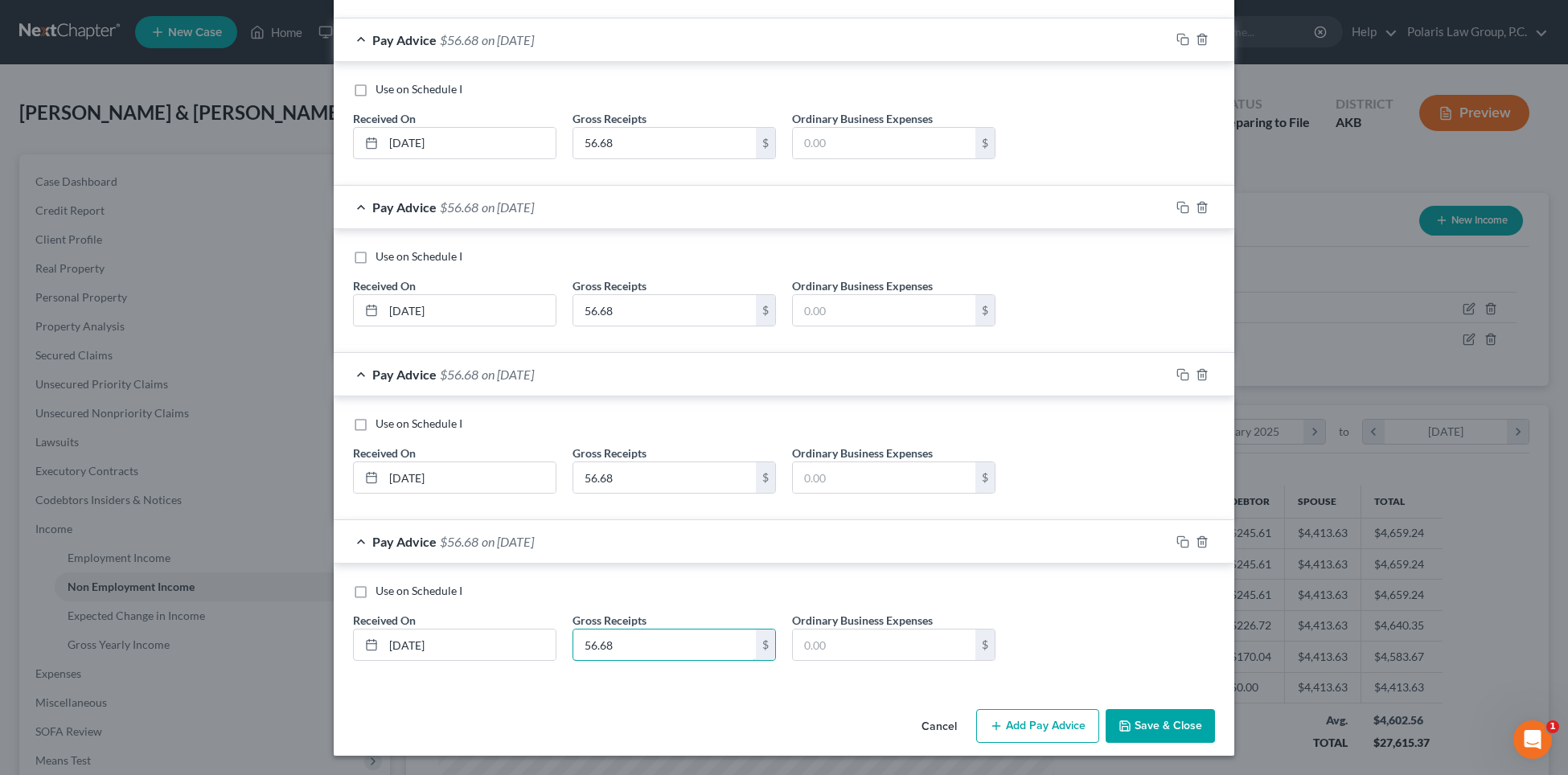
type input "56.68"
click at [1155, 730] on button "Save & Close" at bounding box center [1160, 726] width 109 height 34
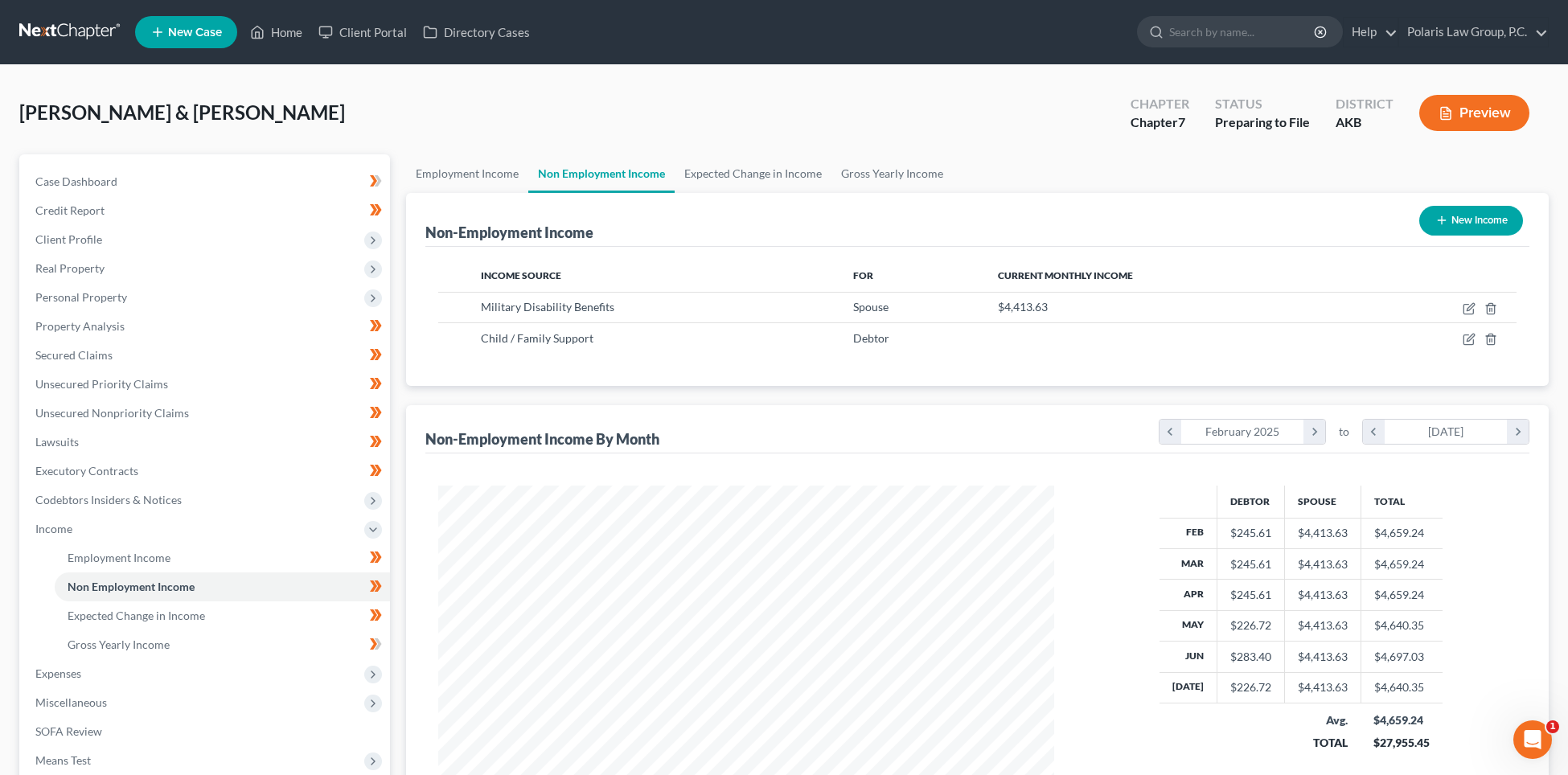
scroll to position [803407, 803542]
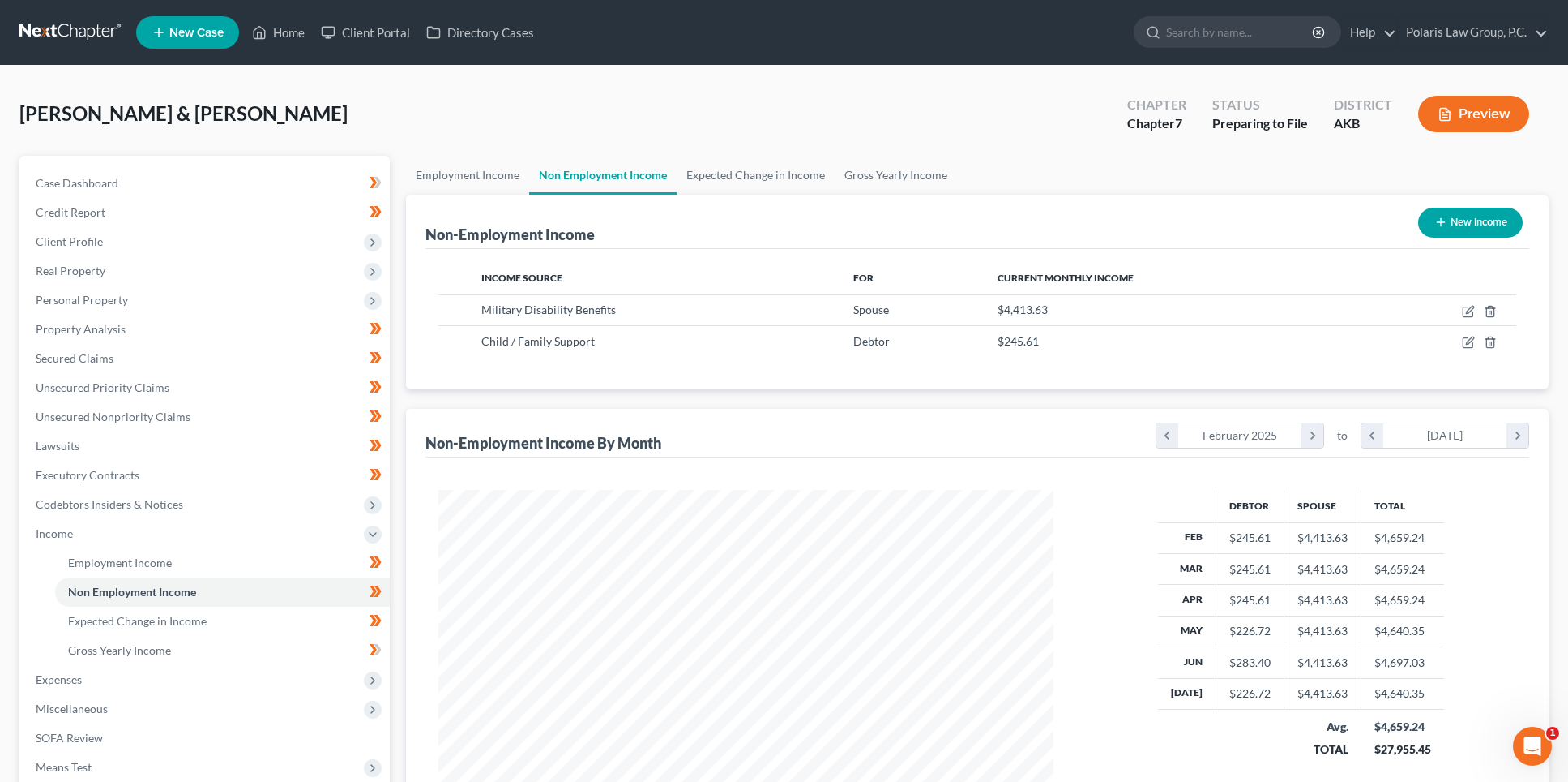
click at [1101, 423] on div "Non-Employment Income By Month chevron_left February 2025 chevron_right to chev…" at bounding box center [978, 432] width 1104 height 48
click at [1100, 421] on div "Non-Employment Income By Month chevron_left February 2025 chevron_right to chev…" at bounding box center [978, 432] width 1104 height 48
click at [1095, 417] on div "Non-Employment Income By Month chevron_left February 2025 chevron_right to chev…" at bounding box center [978, 432] width 1104 height 48
click at [1472, 344] on icon "button" at bounding box center [1469, 342] width 13 height 13
select select "7"
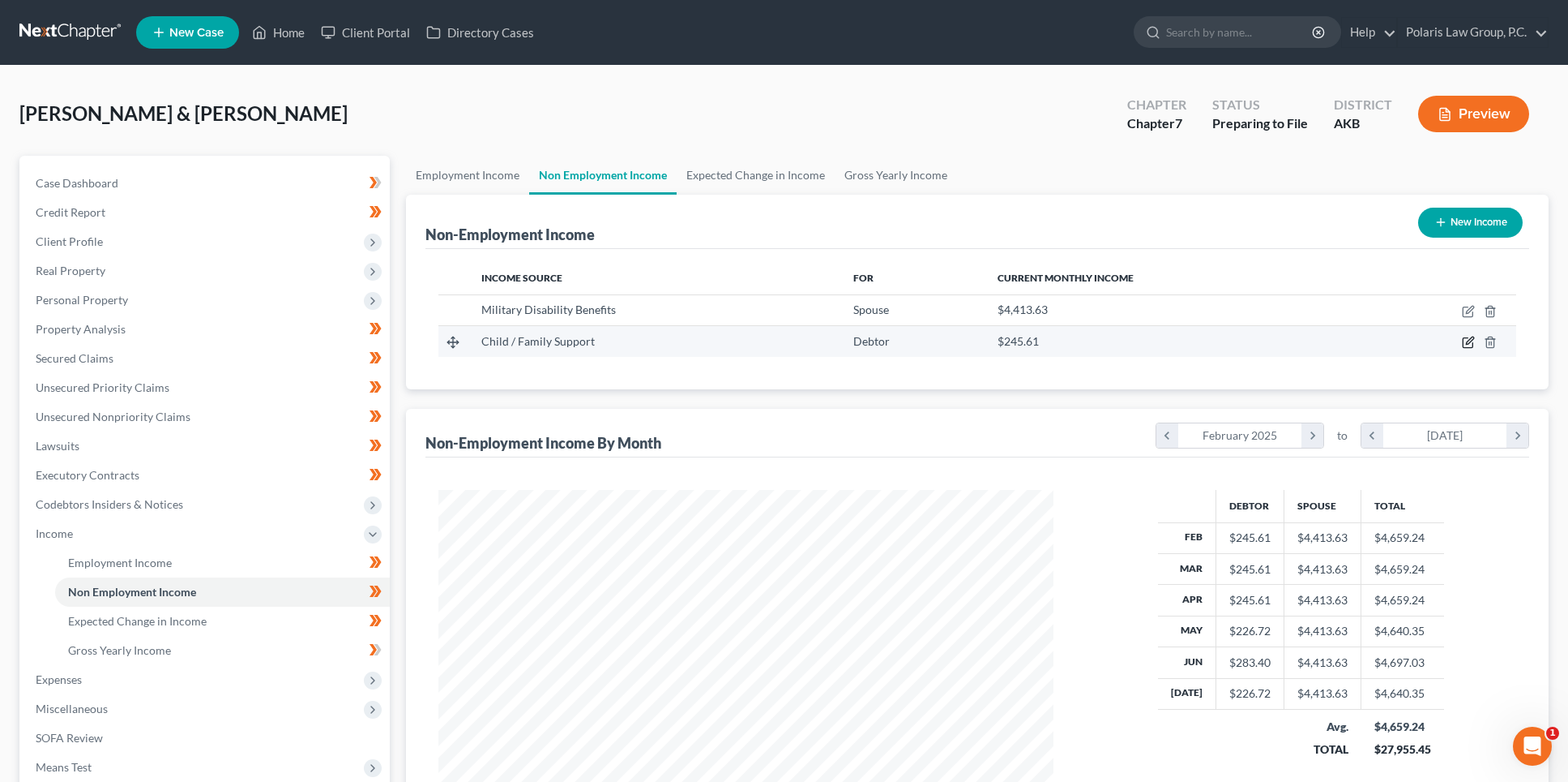
select select "3"
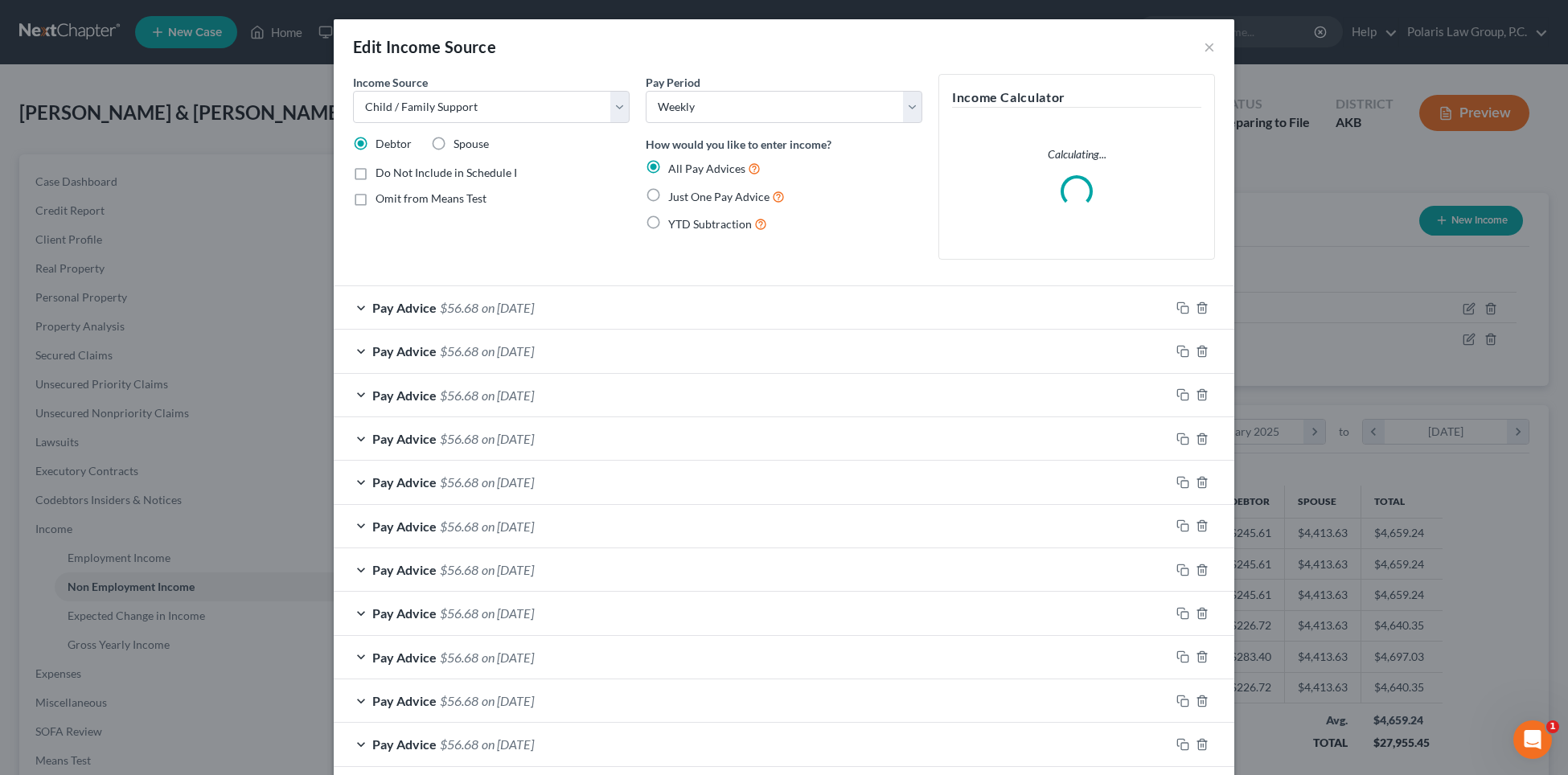
scroll to position [308, 649]
click at [534, 487] on span "on 06/30/2025" at bounding box center [508, 481] width 52 height 15
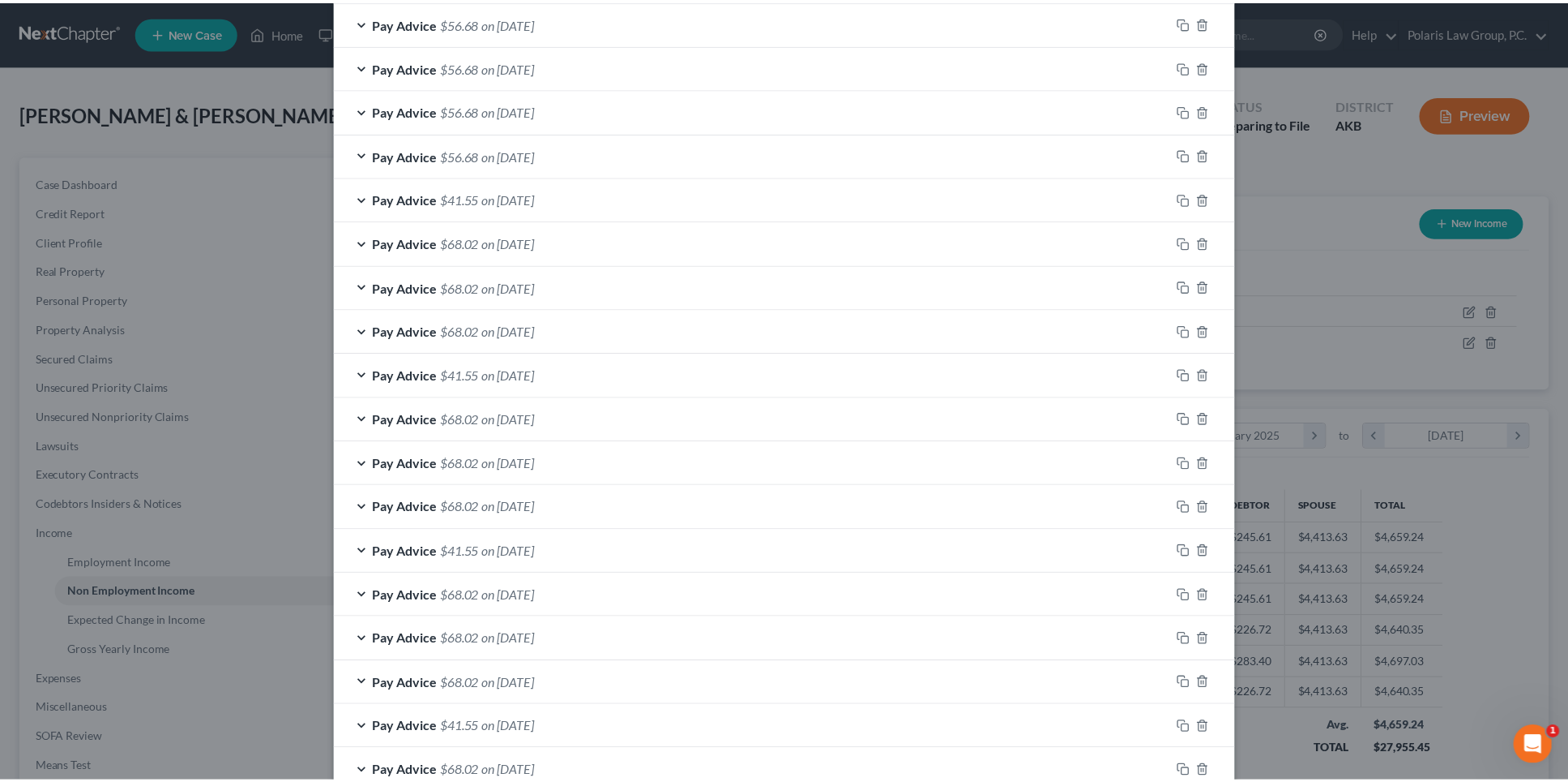
scroll to position [999, 0]
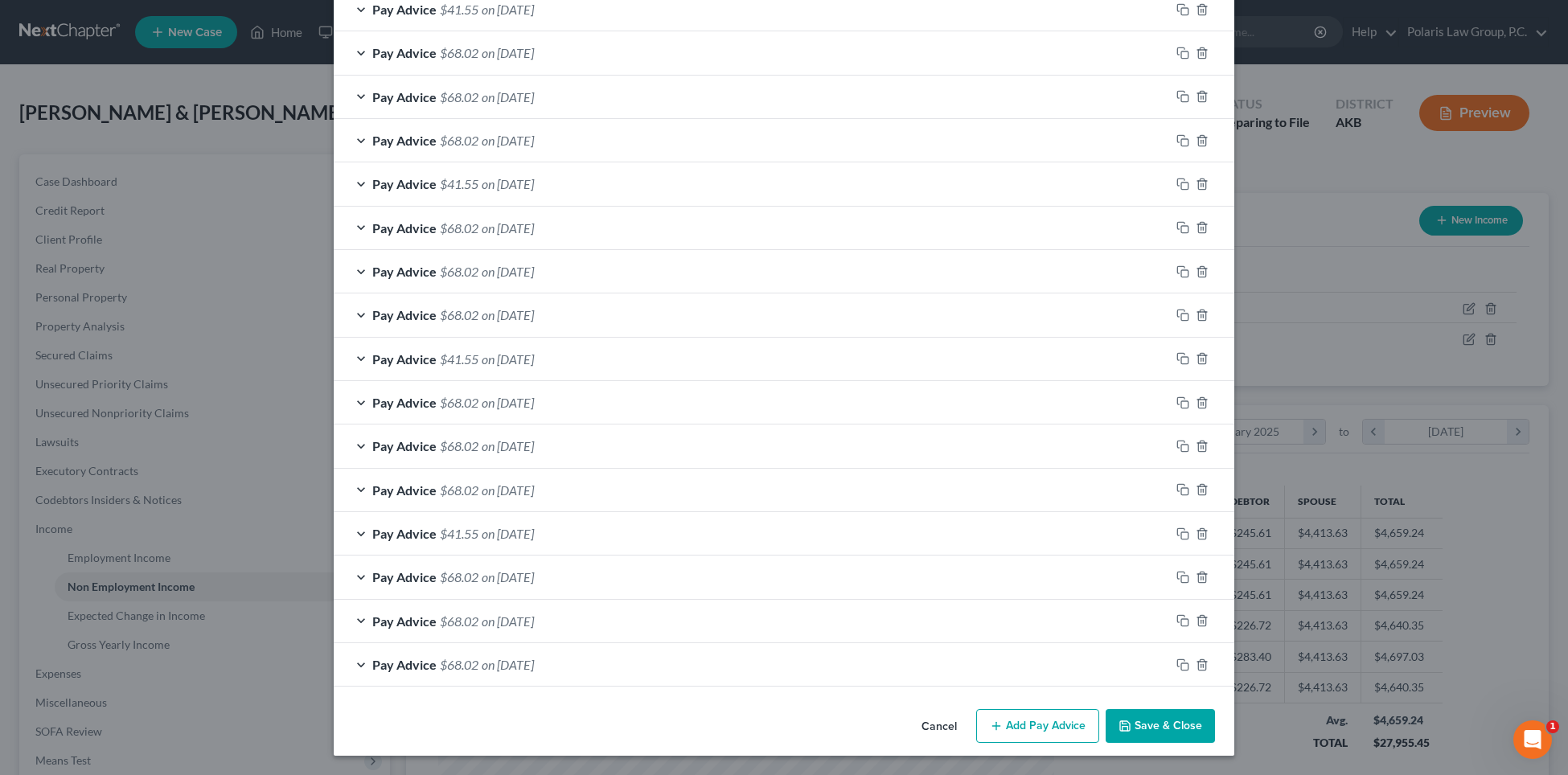
type input "37.78"
click at [1174, 728] on button "Save & Close" at bounding box center [1160, 726] width 109 height 34
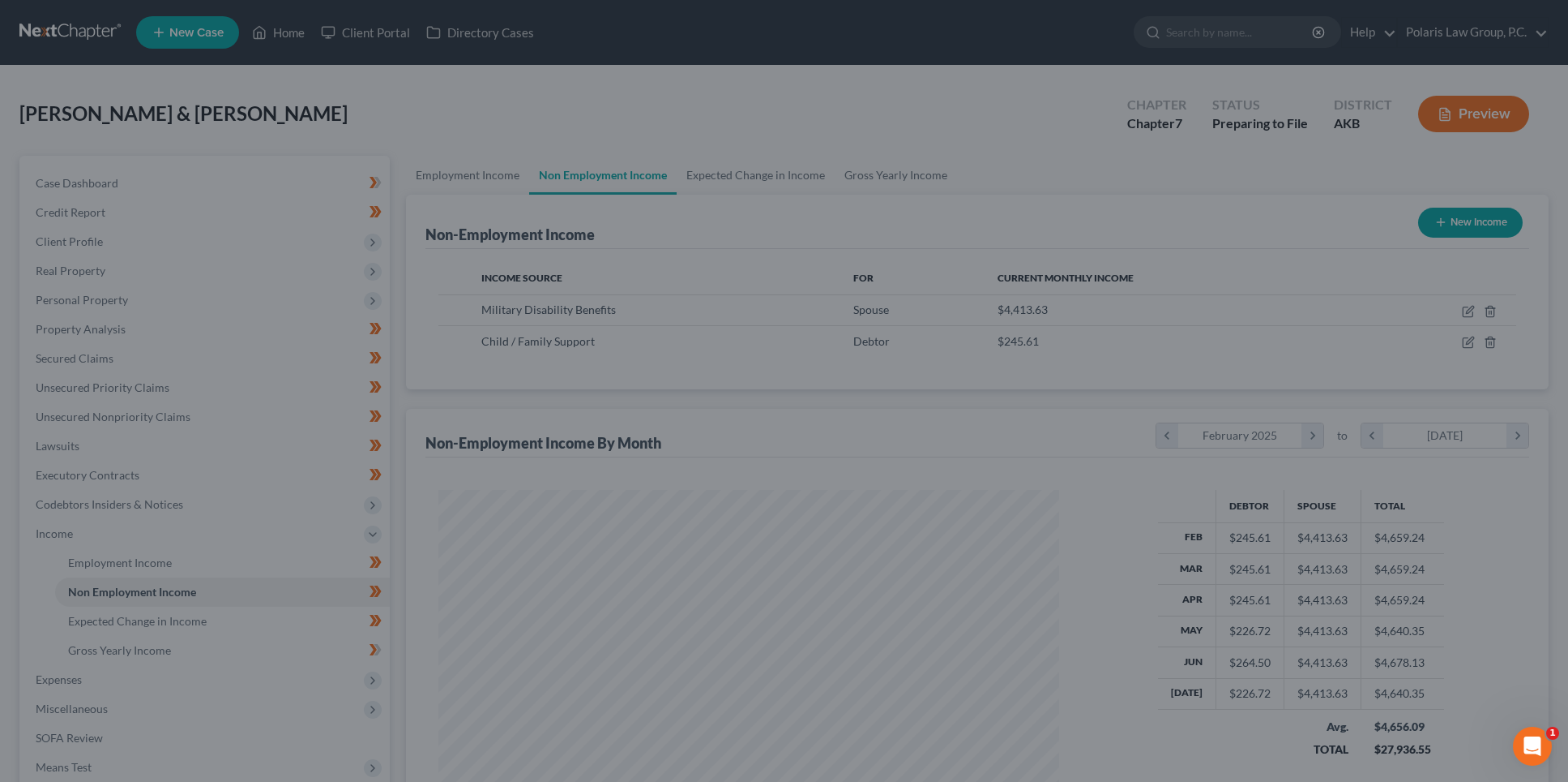
scroll to position [810663, 809846]
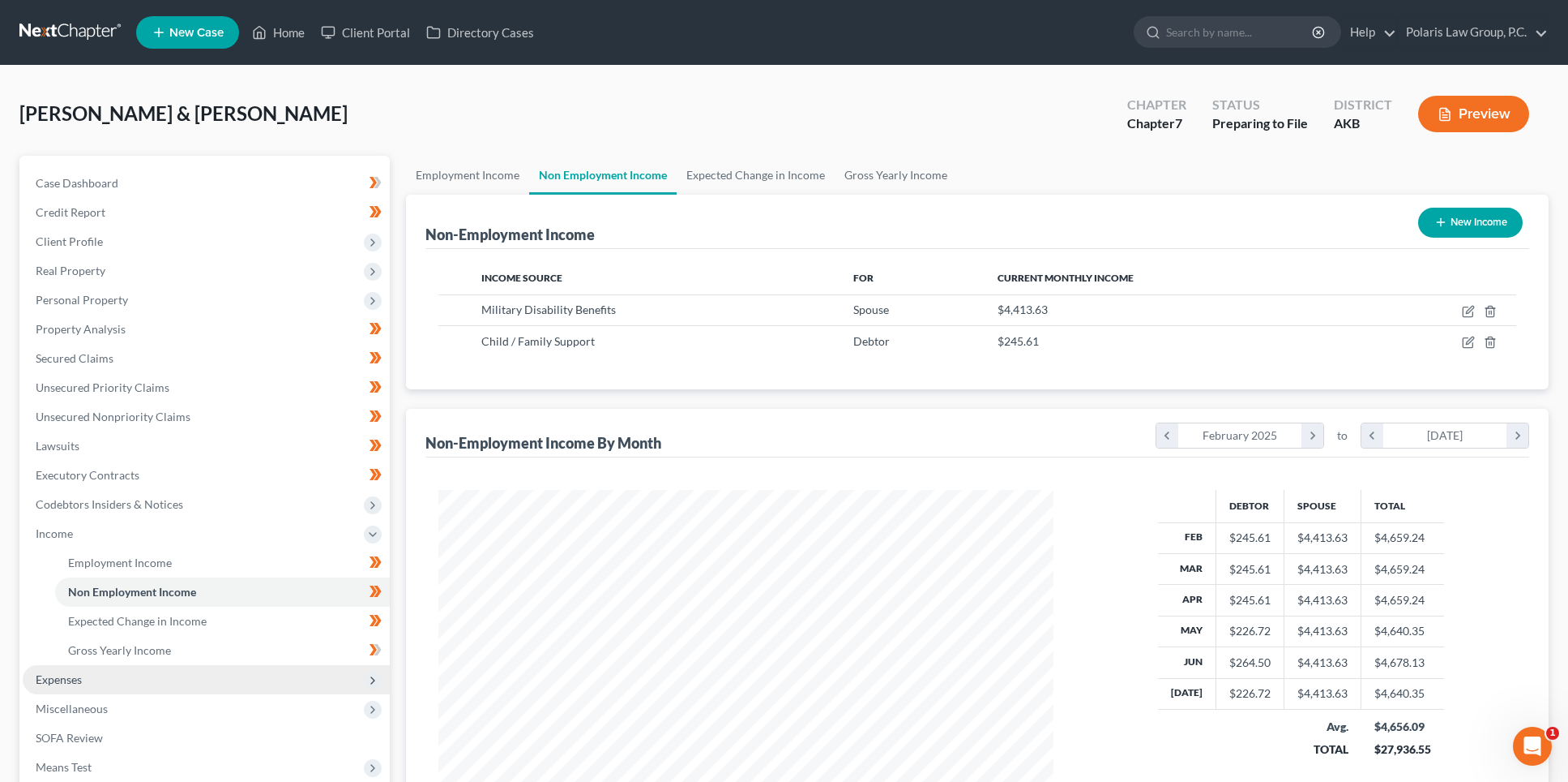
click at [136, 672] on span "Expenses" at bounding box center [207, 679] width 367 height 30
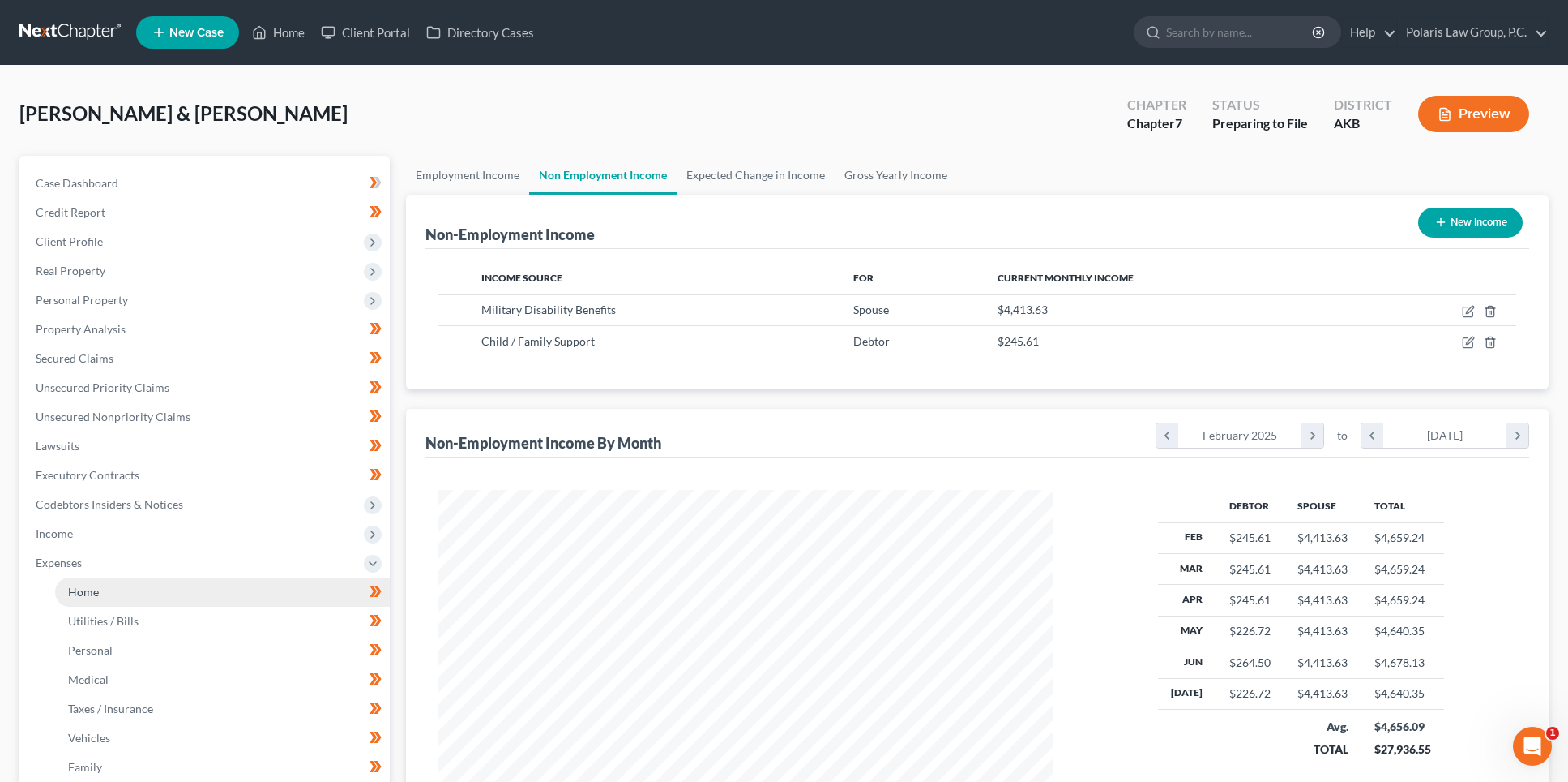
click at [152, 593] on link "Home" at bounding box center [222, 592] width 335 height 30
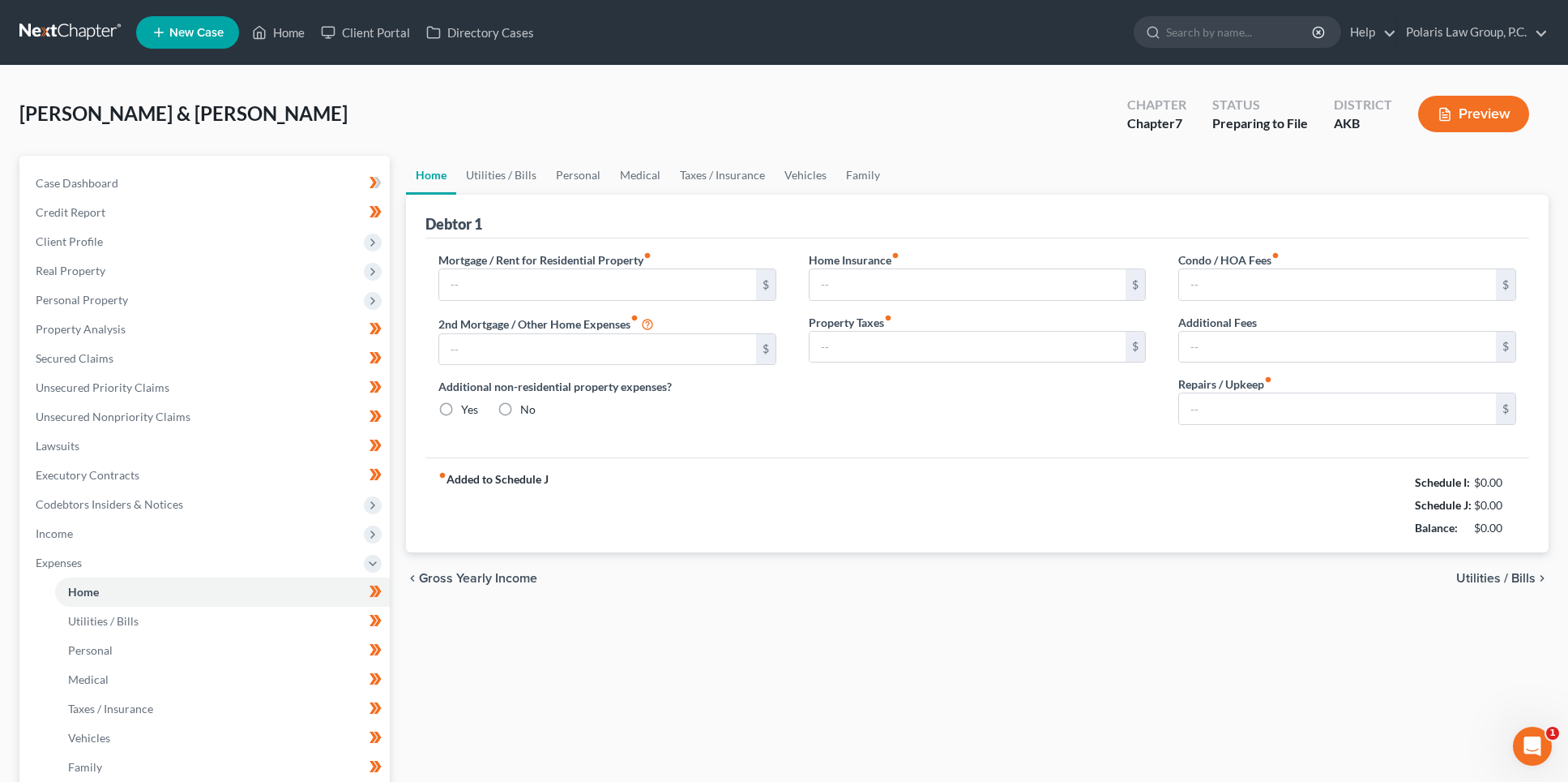
type input "2,600.00"
type input "0.00"
radio input "true"
type input "33.09"
type input "0.00"
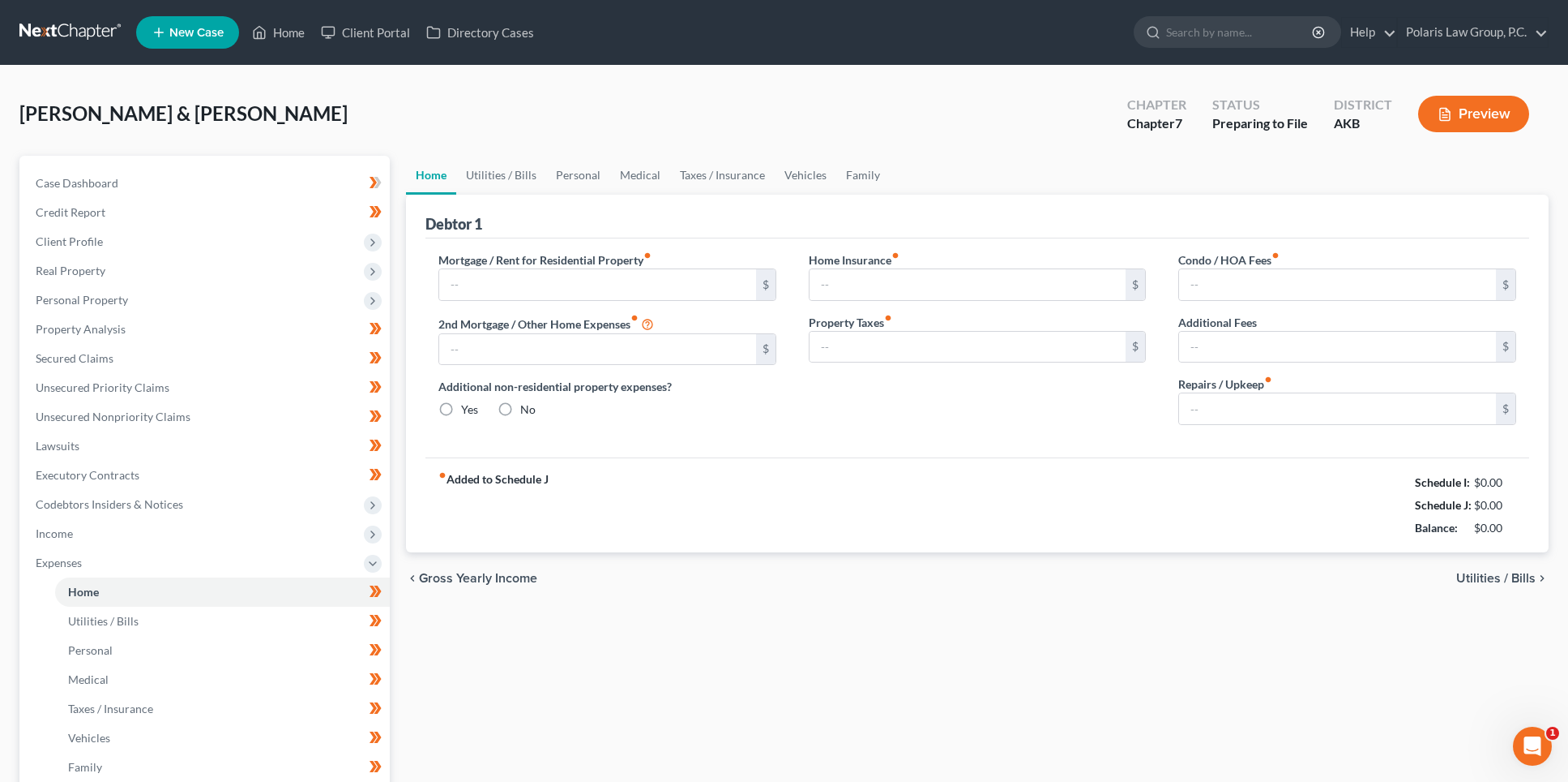
type input "0.00"
click at [784, 535] on div "fiber_manual_record Added to Schedule J Schedule I: $8,448.46 Schedule J: $7,48…" at bounding box center [978, 505] width 1104 height 95
click at [783, 535] on div "fiber_manual_record Added to Schedule J Schedule I: $8,448.46 Schedule J: $7,48…" at bounding box center [978, 505] width 1104 height 95
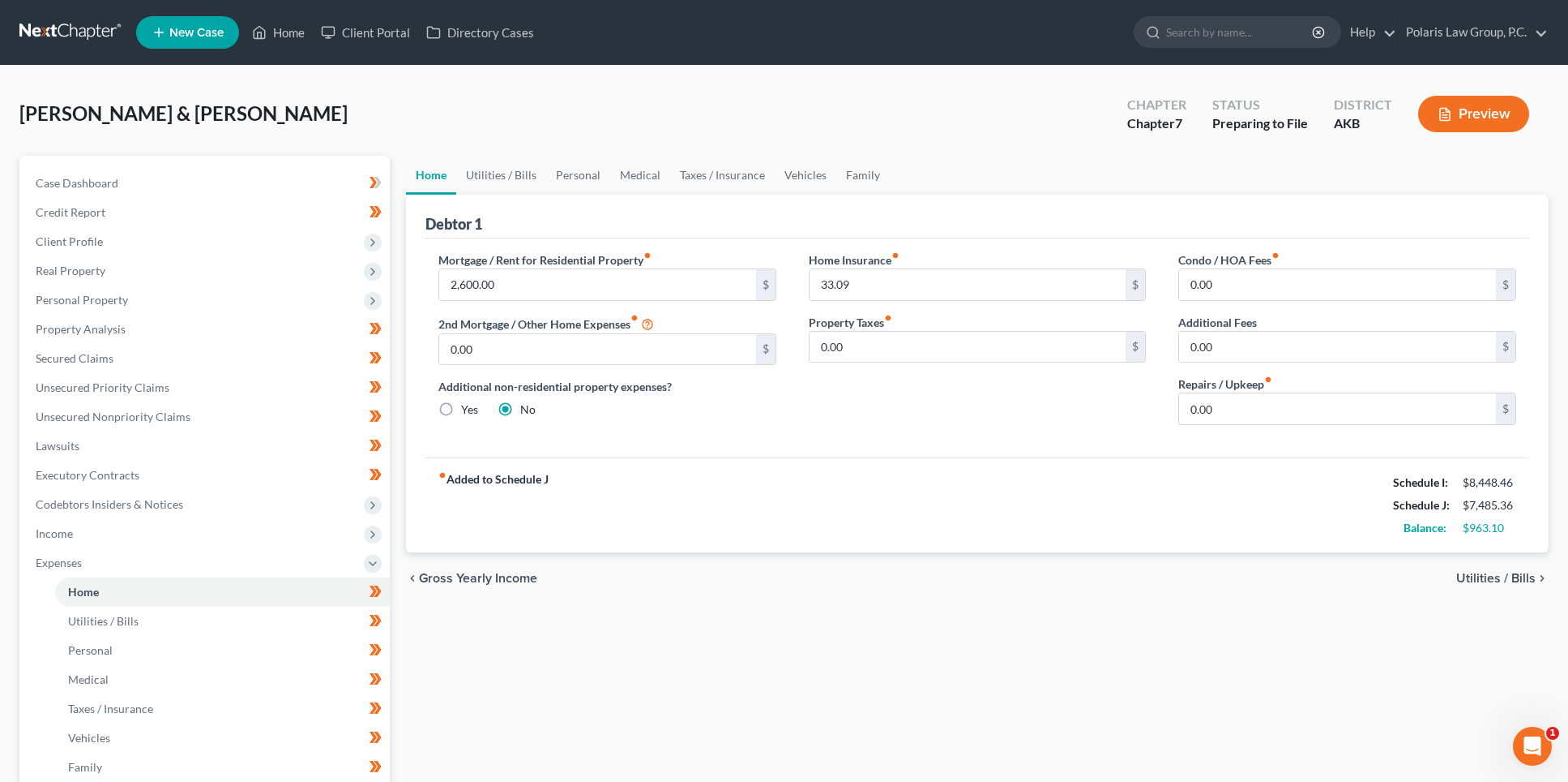
drag, startPoint x: 782, startPoint y: 535, endPoint x: 772, endPoint y: 535, distance: 10.0
click at [778, 535] on div "fiber_manual_record Added to Schedule J Schedule I: $8,448.46 Schedule J: $7,48…" at bounding box center [978, 505] width 1104 height 95
click at [85, 558] on span "Expenses" at bounding box center [207, 563] width 367 height 30
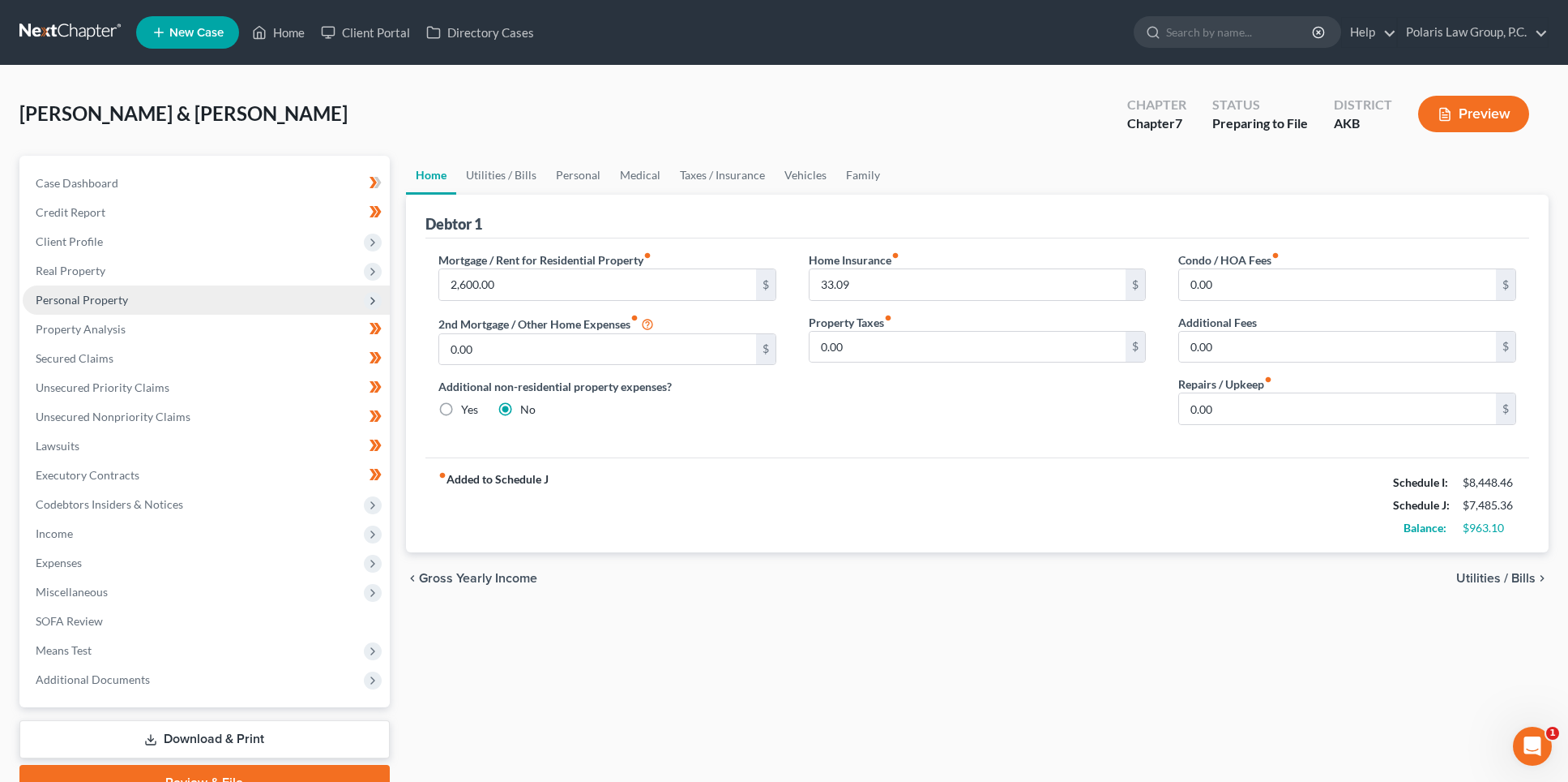
click at [111, 308] on span "Personal Property" at bounding box center [207, 300] width 367 height 30
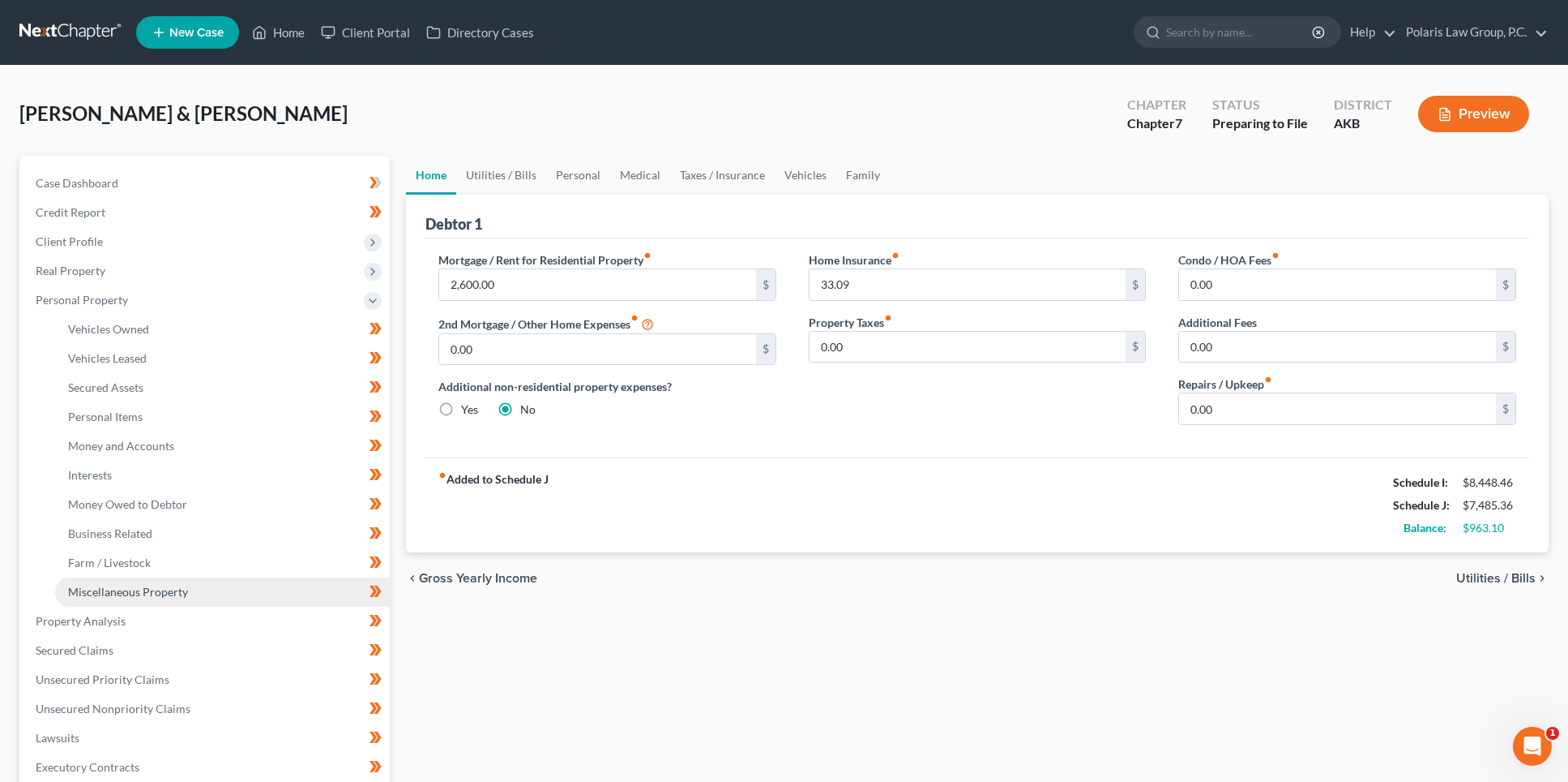
click at [158, 583] on link "Miscellaneous Property" at bounding box center [222, 592] width 335 height 30
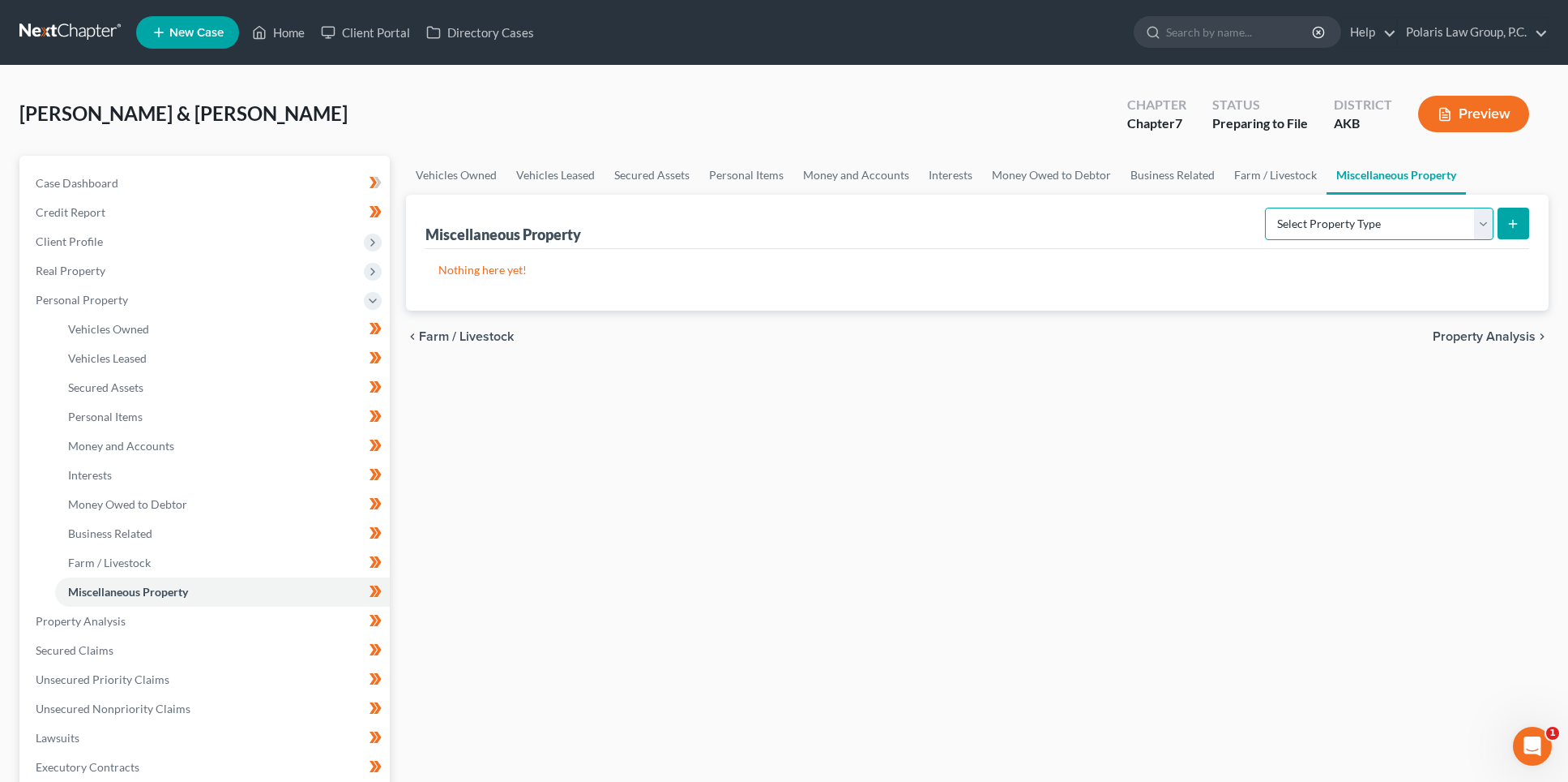
click at [1462, 218] on select "Select Property Type Assigned for Creditor Benefit Within 1 Year Holding for An…" at bounding box center [1379, 224] width 229 height 33
drag, startPoint x: 1291, startPoint y: 186, endPoint x: 1244, endPoint y: 190, distance: 47.2
click at [1291, 186] on link "Farm / Livestock" at bounding box center [1275, 175] width 103 height 39
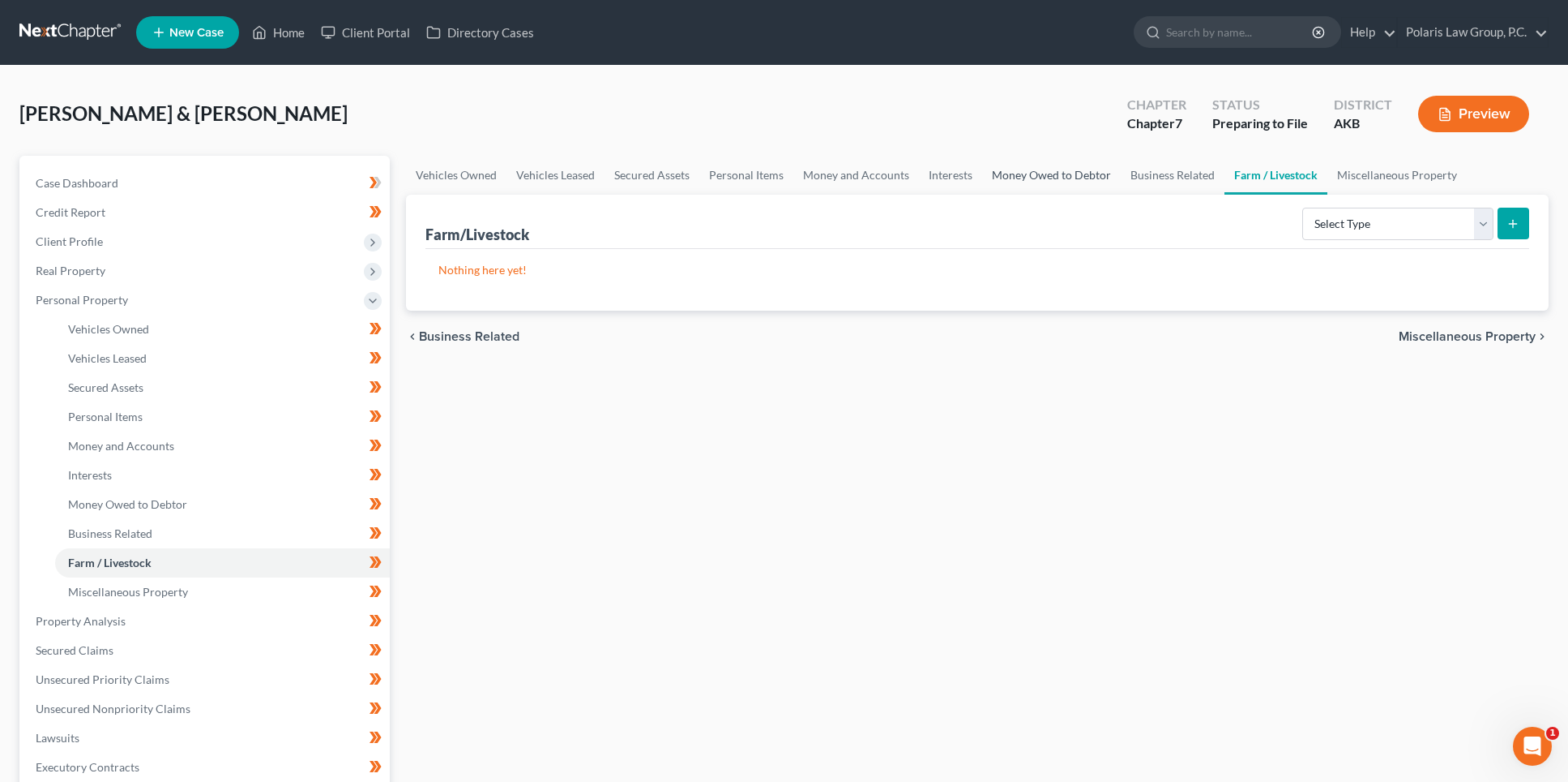
click at [1073, 176] on link "Money Owed to Debtor" at bounding box center [1051, 175] width 139 height 39
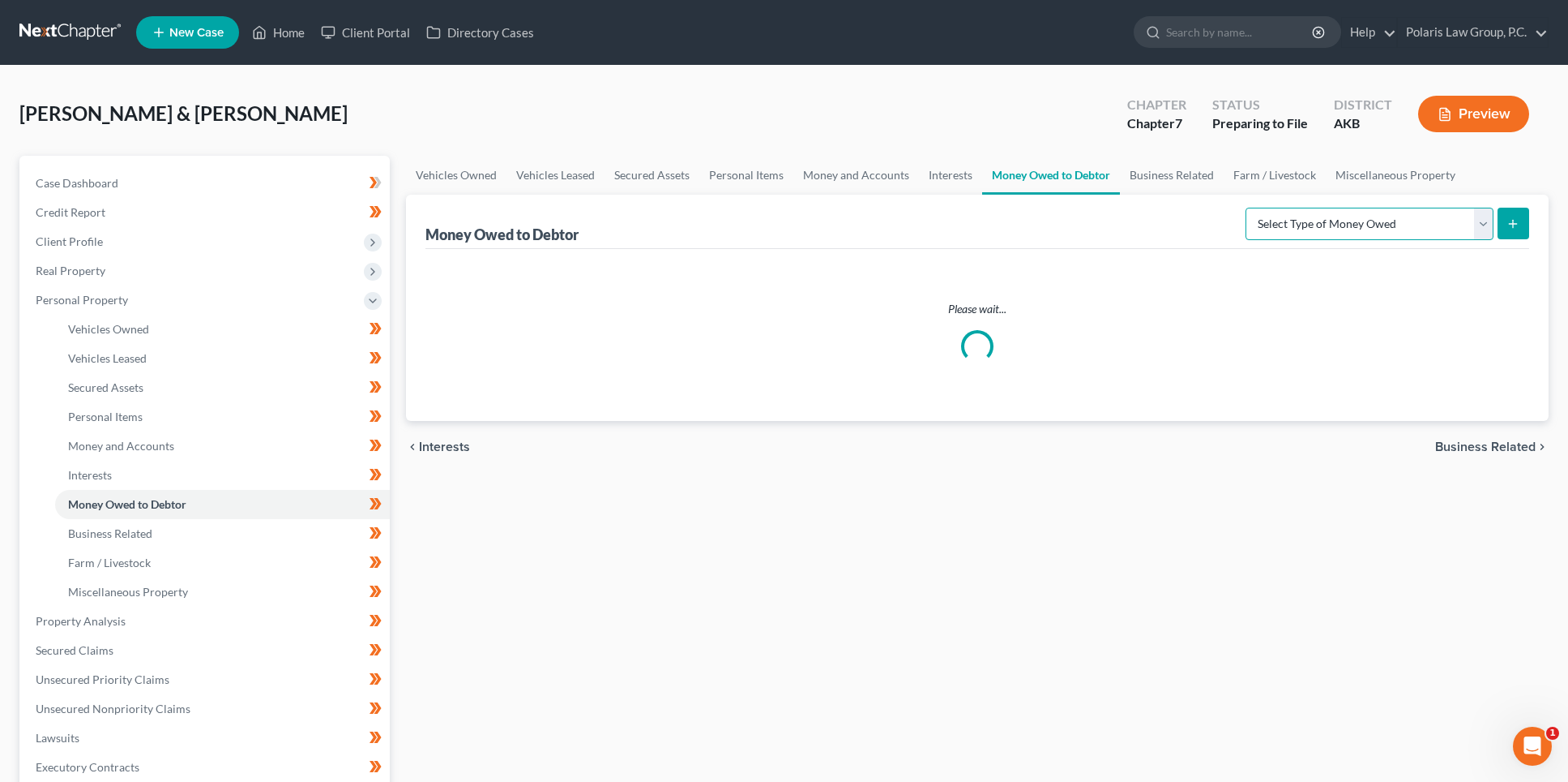
click at [1446, 228] on select "Select Type of Money Owed Accounts Receivable Alimony Child Support Claims Agai…" at bounding box center [1370, 224] width 248 height 33
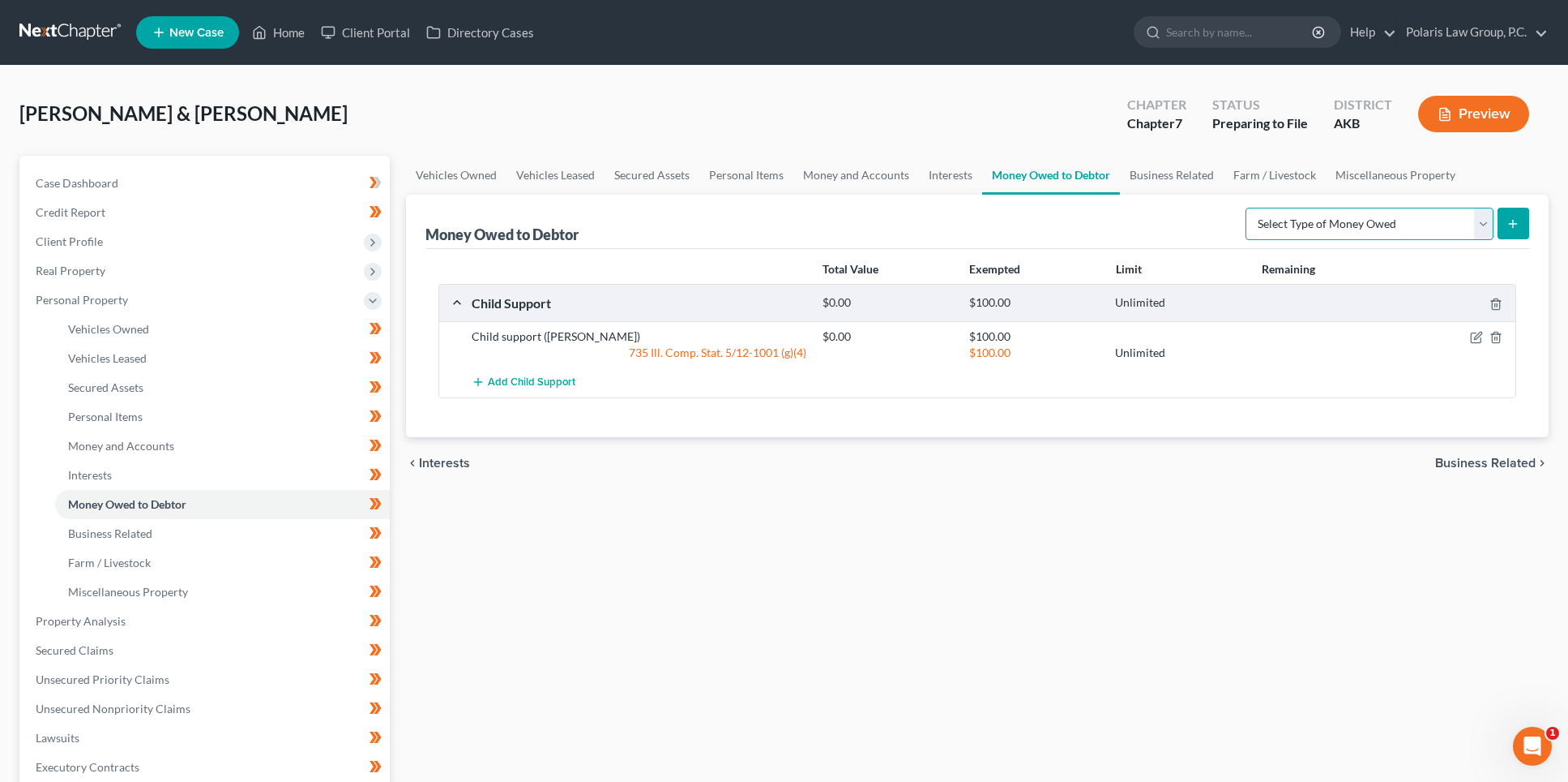
select select "child_support"
click at [1248, 208] on select "Select Type of Money Owed Accounts Receivable Alimony Child Support Claims Agai…" at bounding box center [1370, 224] width 248 height 33
click at [1475, 337] on icon "button" at bounding box center [1477, 337] width 13 height 13
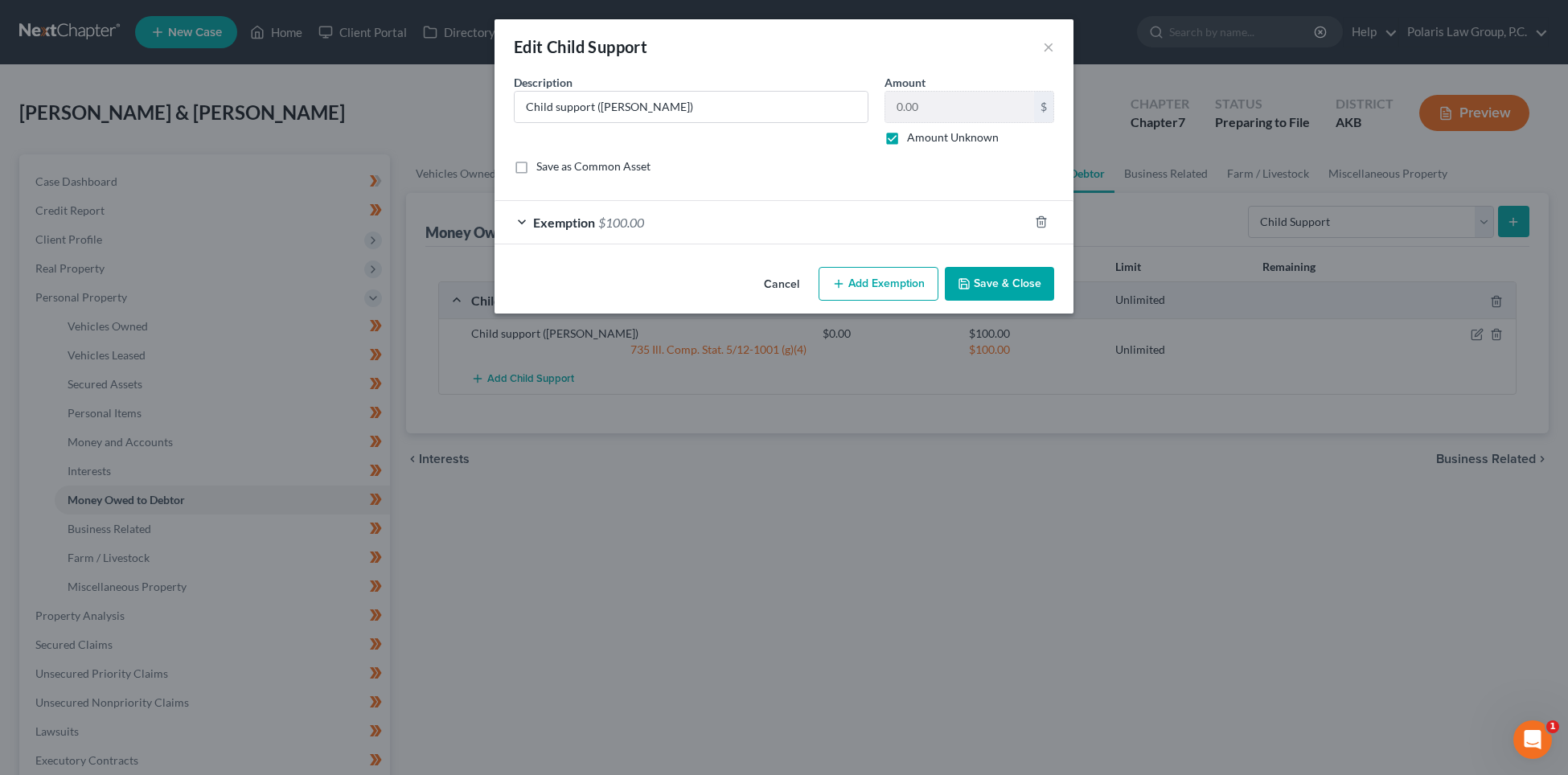
click at [771, 280] on button "Cancel" at bounding box center [781, 285] width 61 height 33
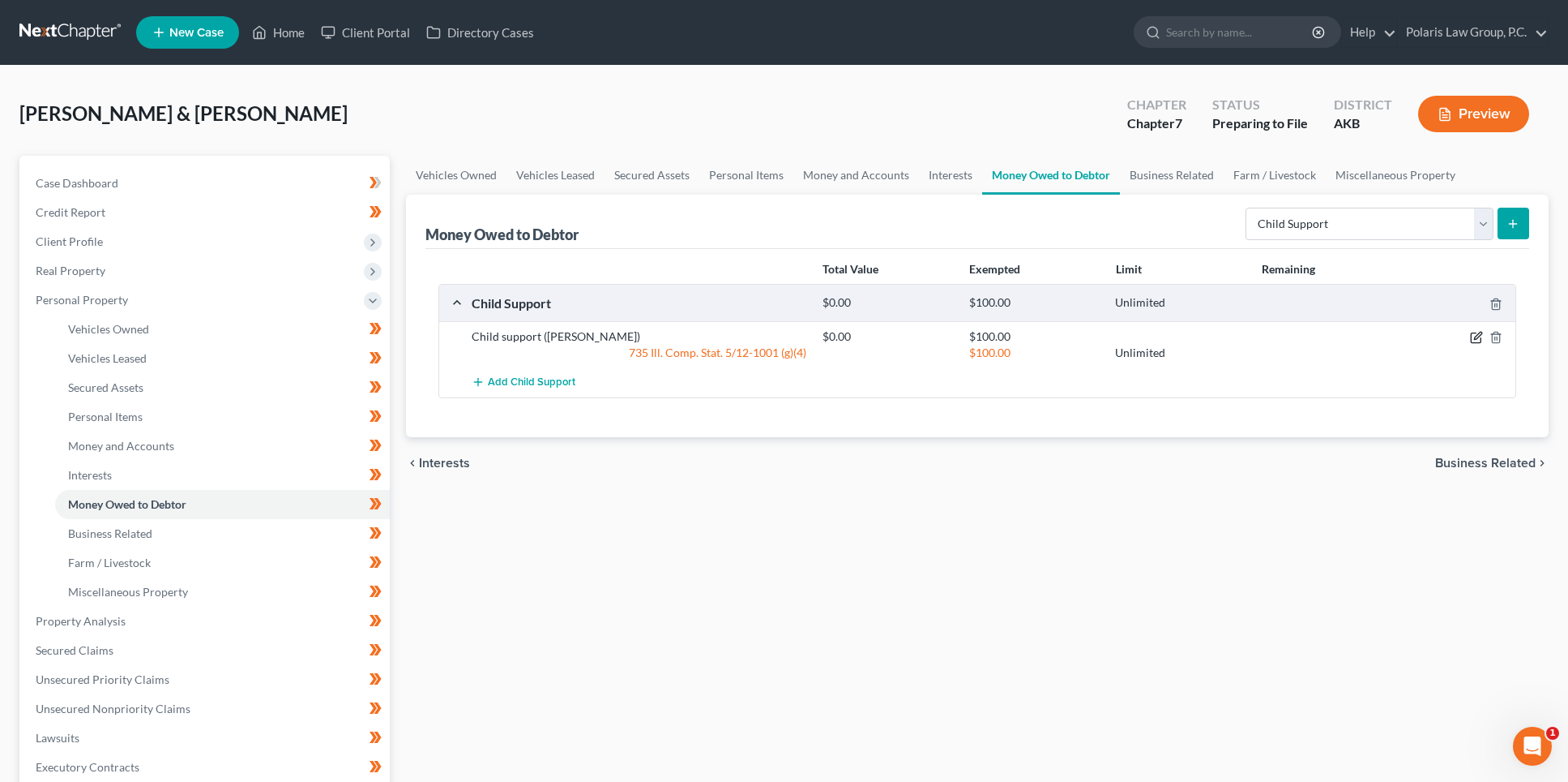
click at [1476, 336] on icon "button" at bounding box center [1478, 336] width 7 height 7
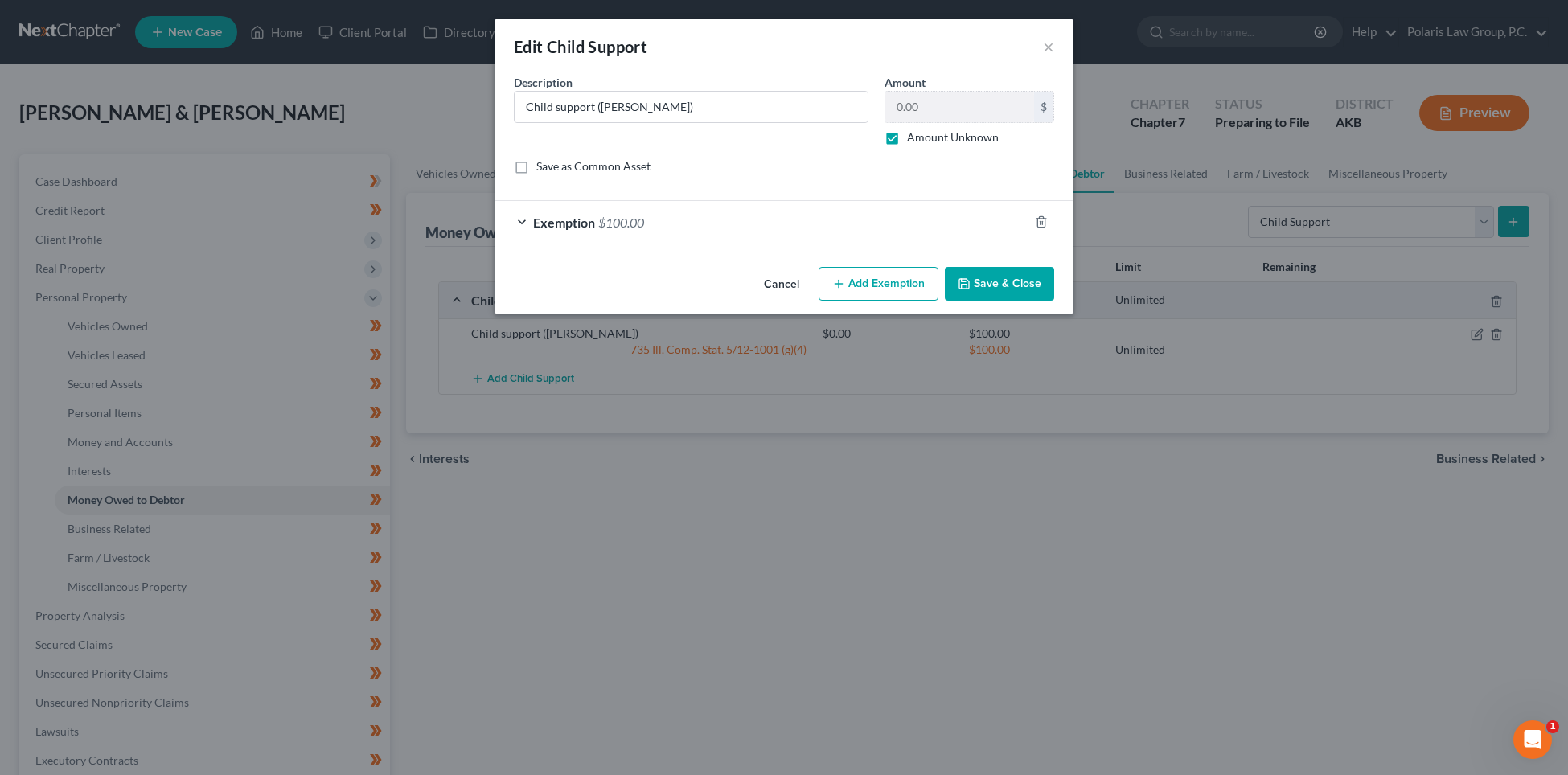
drag, startPoint x: 1006, startPoint y: 276, endPoint x: 1005, endPoint y: 286, distance: 10.0
click at [1006, 276] on button "Save & Close" at bounding box center [999, 284] width 109 height 34
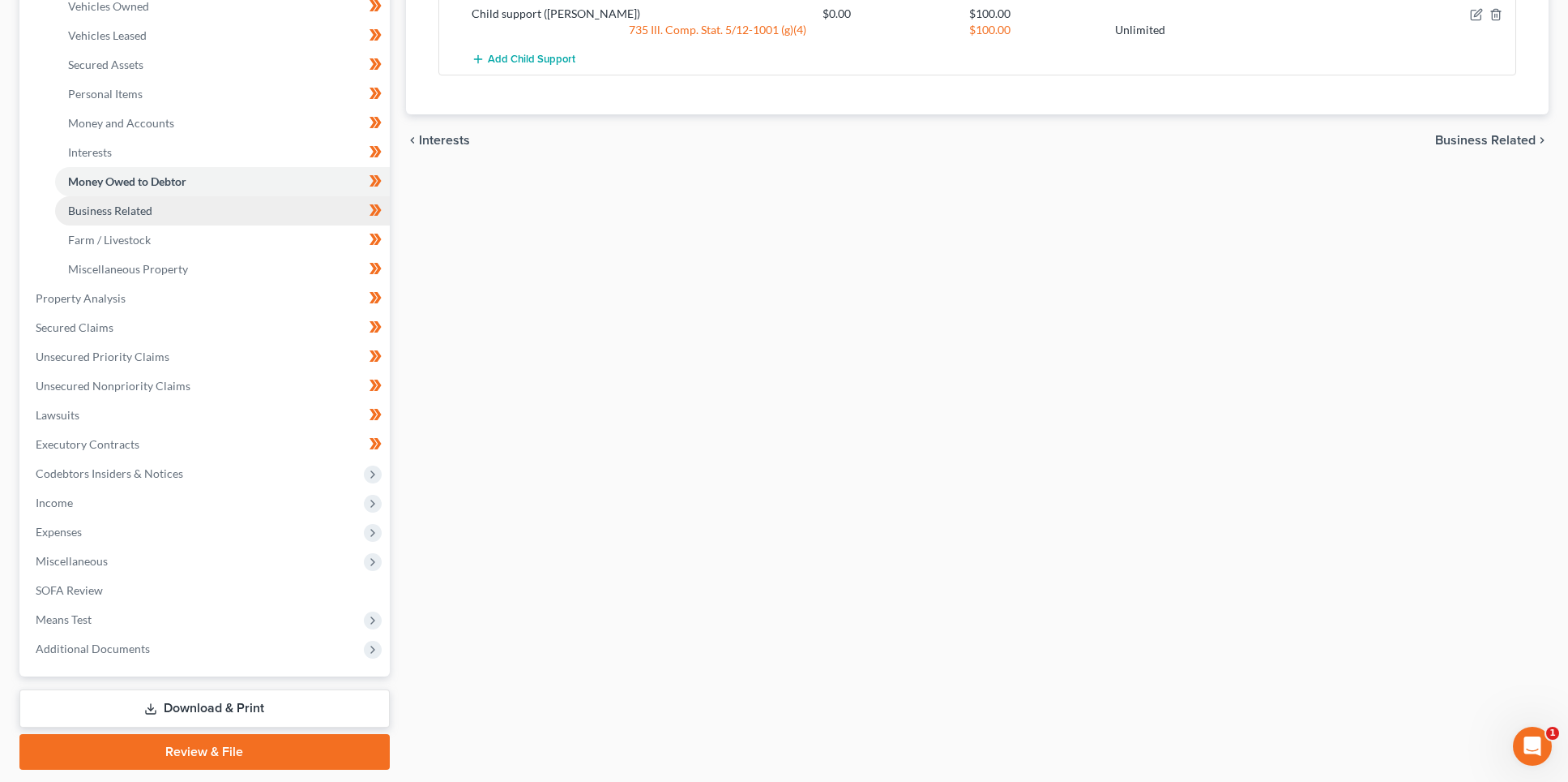
scroll to position [324, 0]
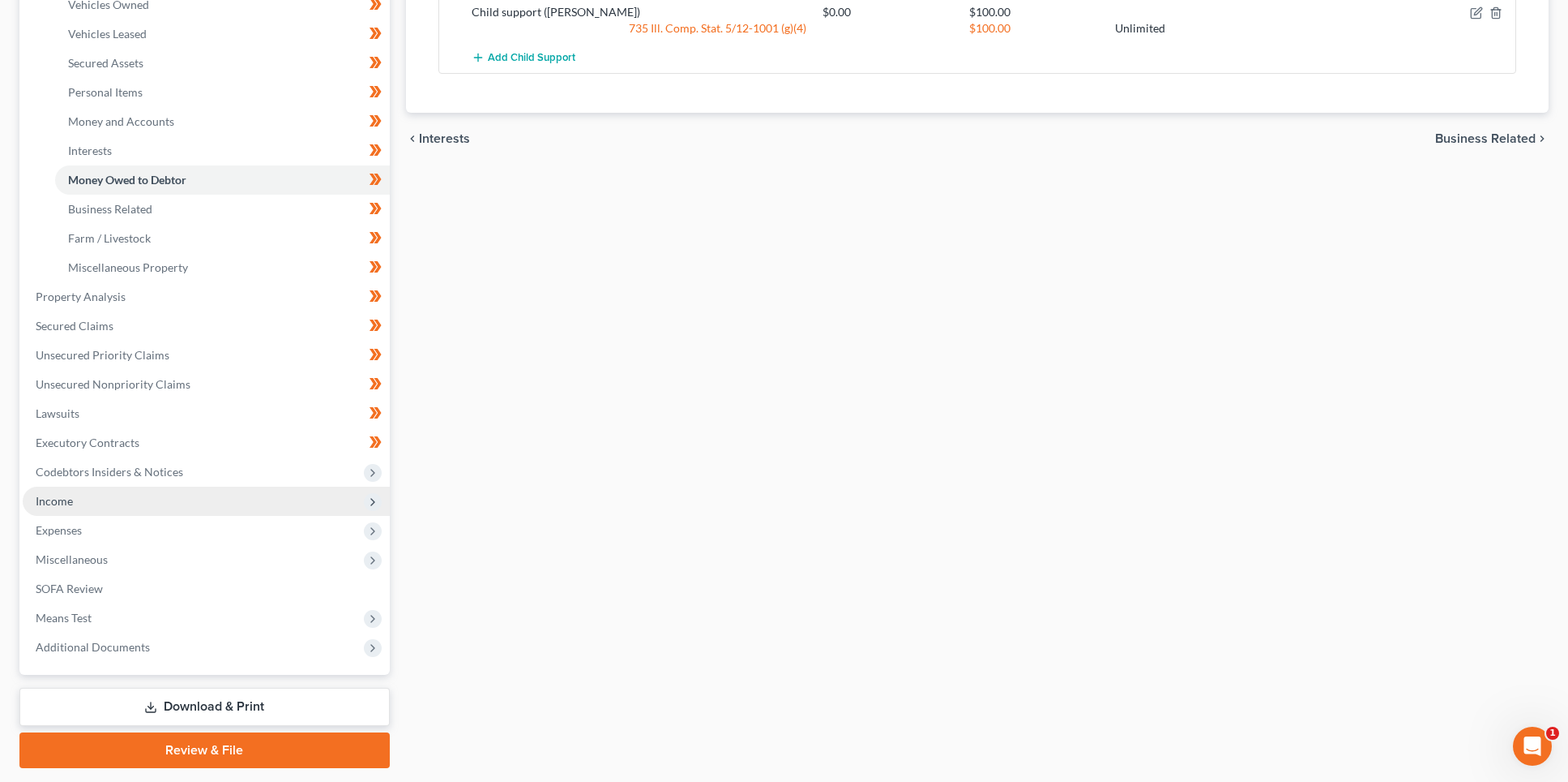
click at [220, 506] on span "Income" at bounding box center [207, 501] width 367 height 30
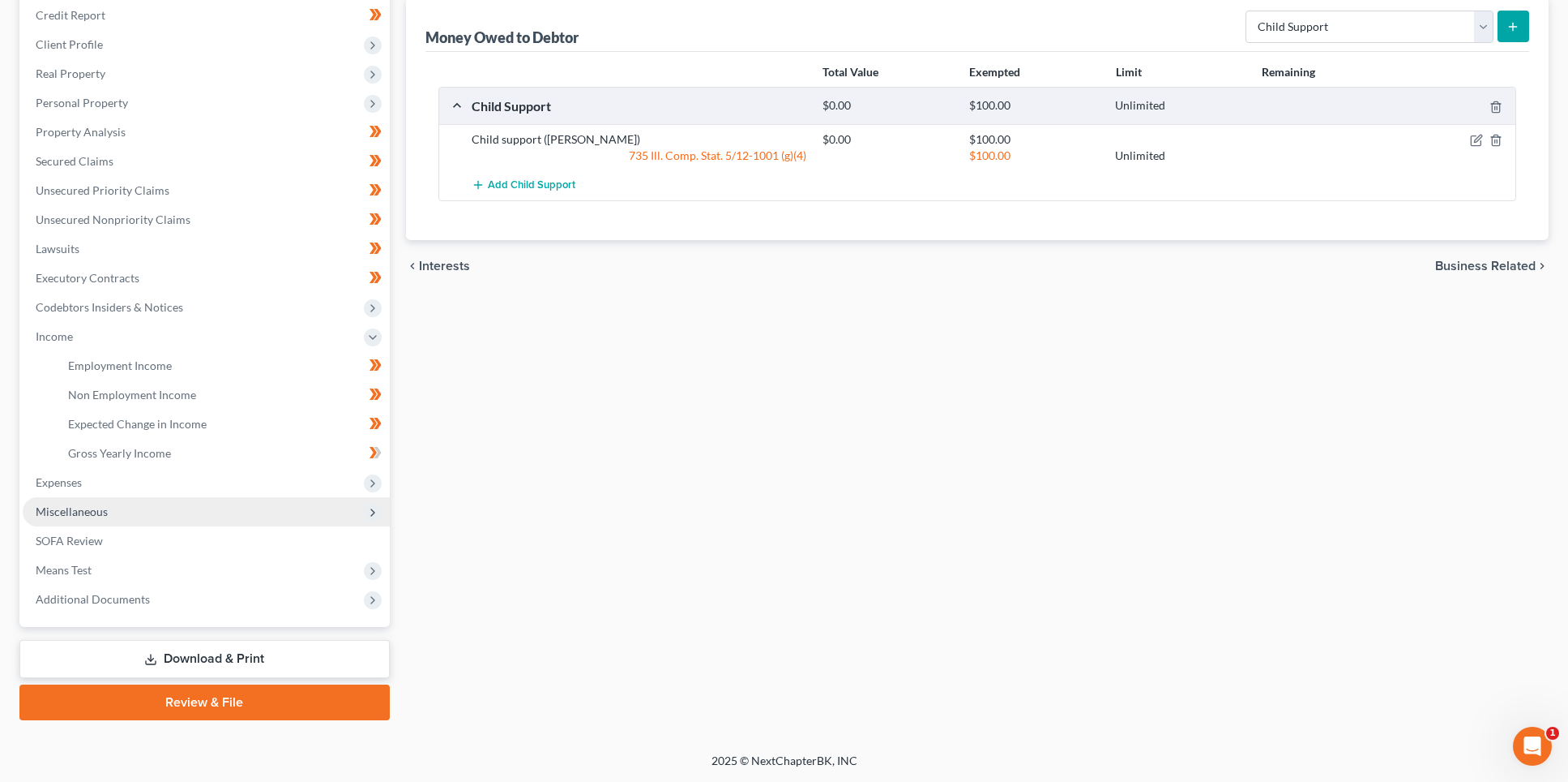
scroll to position [197, 0]
click at [345, 455] on link "Gross Yearly Income" at bounding box center [222, 454] width 335 height 30
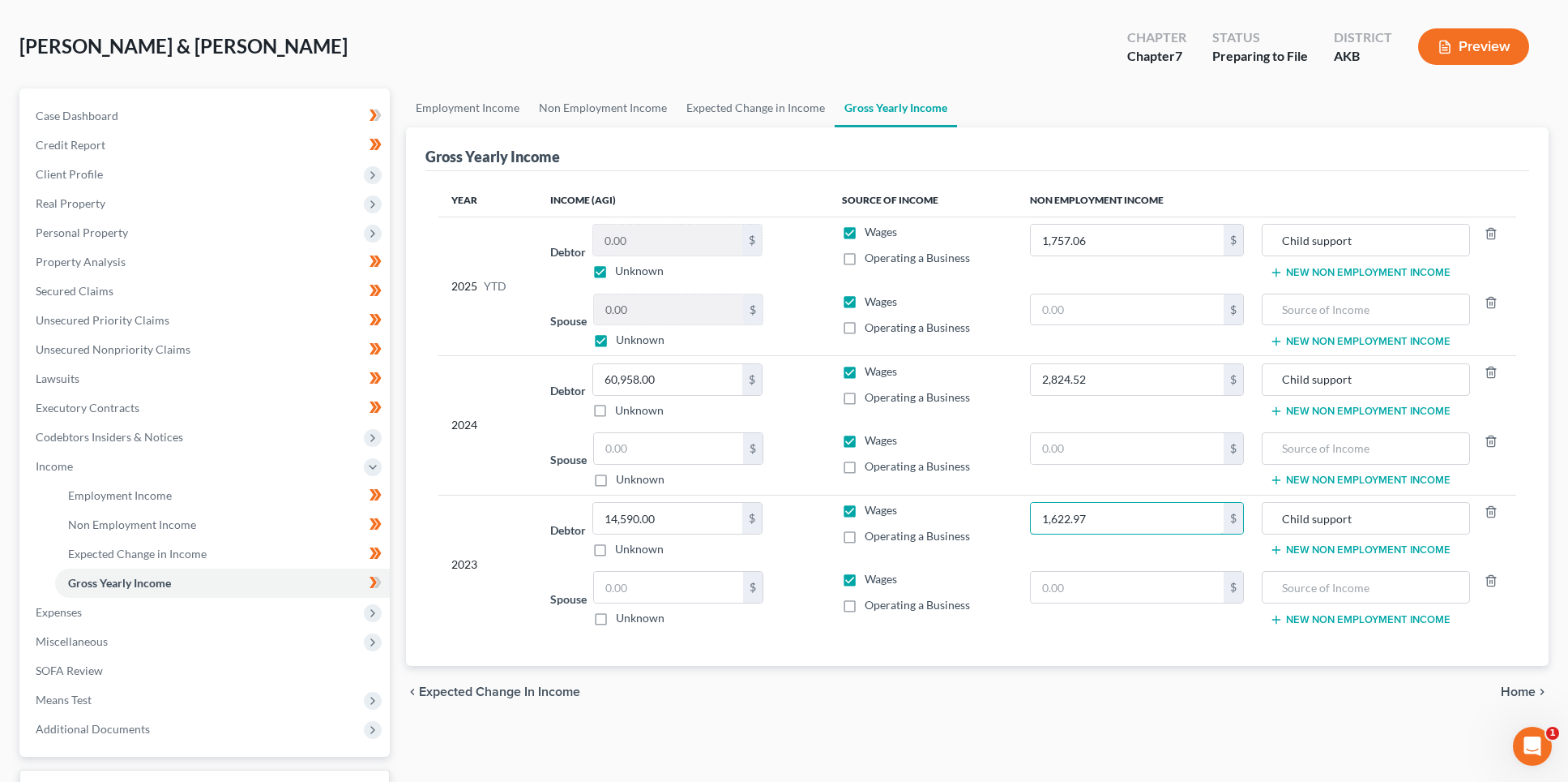
scroll to position [197, 0]
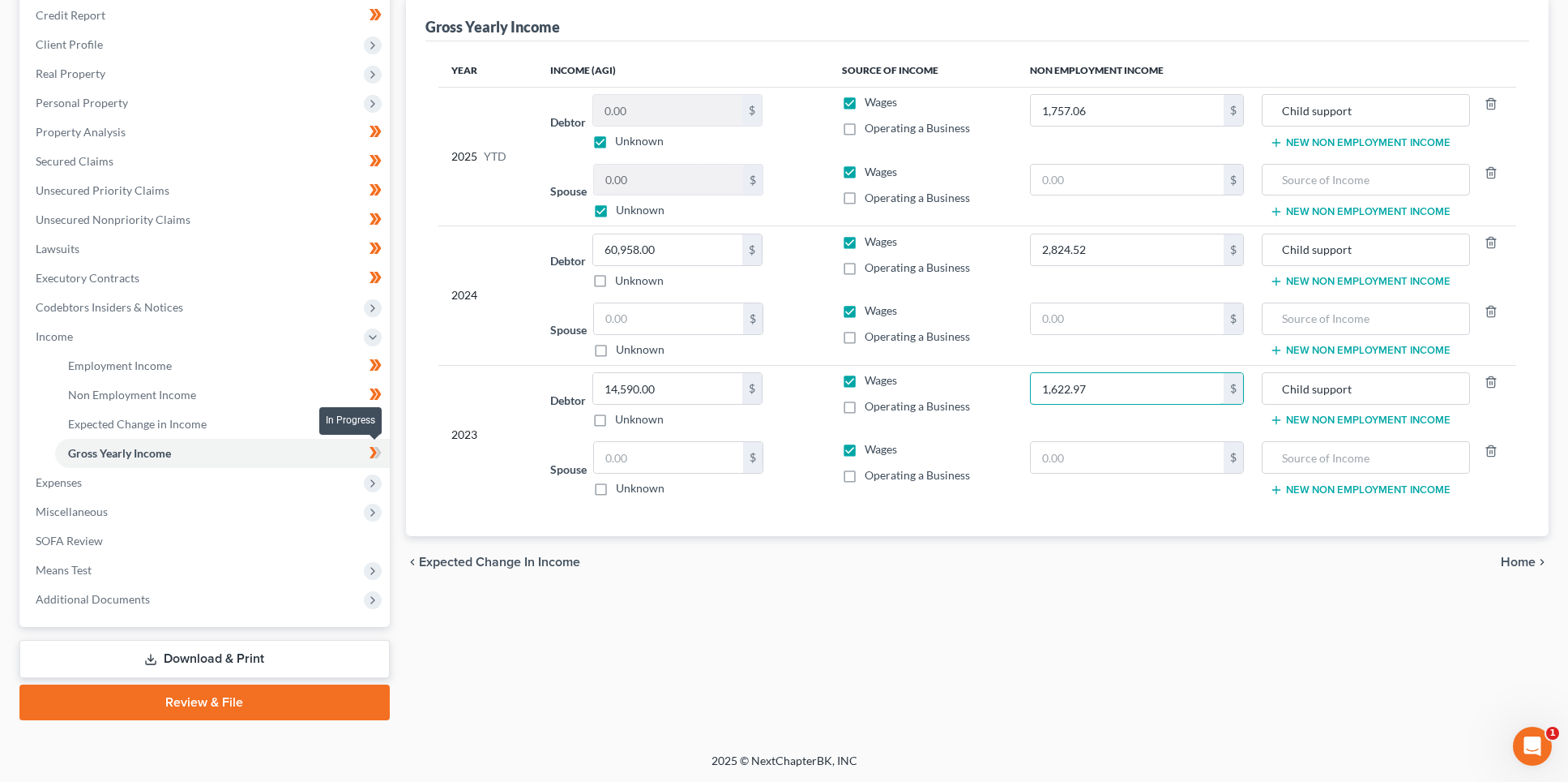
type input "1,622.97"
click at [377, 452] on icon at bounding box center [376, 453] width 12 height 21
drag, startPoint x: 764, startPoint y: 577, endPoint x: 713, endPoint y: 574, distance: 51.1
click at [764, 577] on div "chevron_left Expected Change in Income Home chevron_right" at bounding box center [978, 561] width 1143 height 52
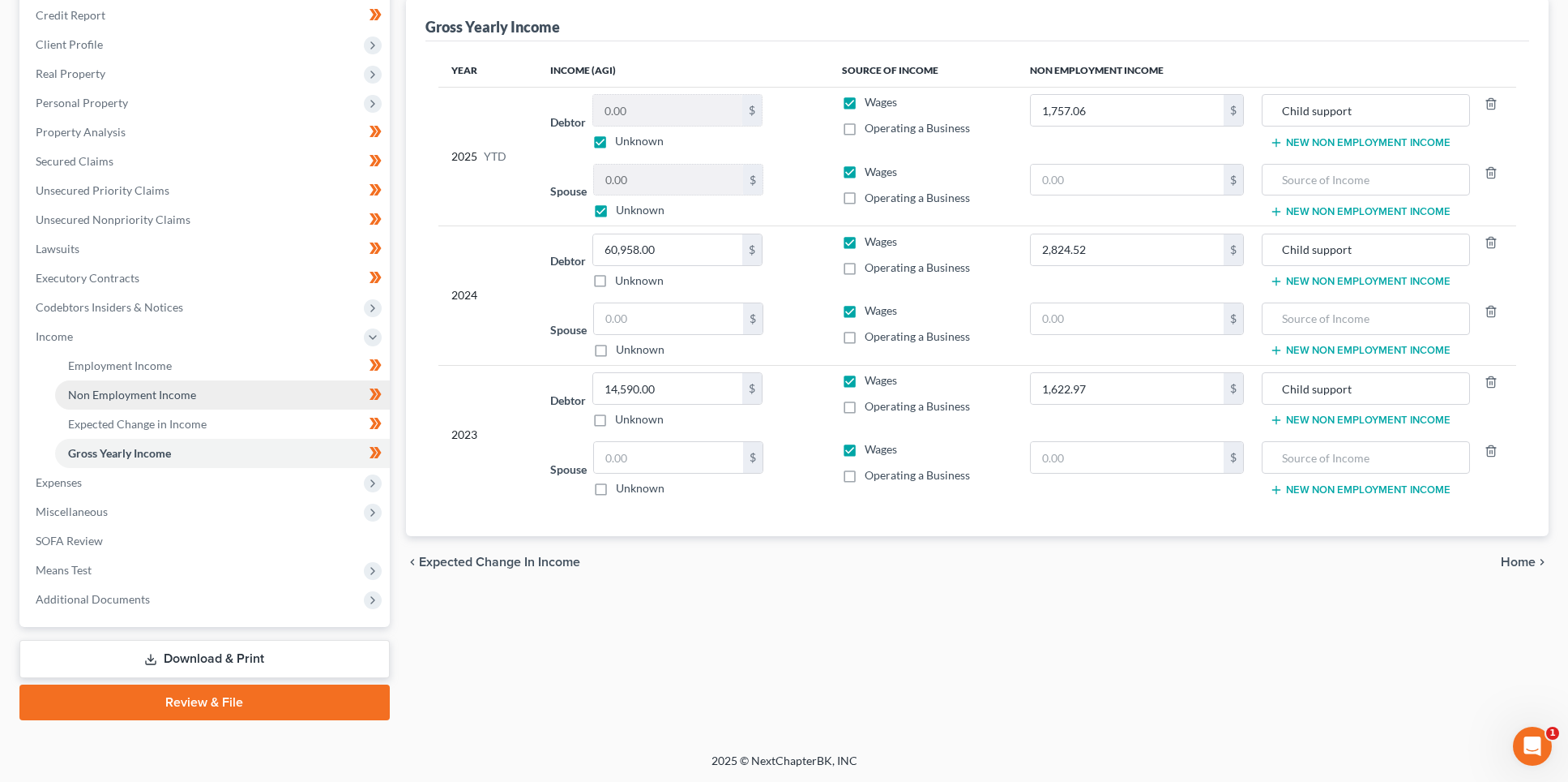
click at [138, 402] on link "Non Employment Income" at bounding box center [222, 396] width 335 height 30
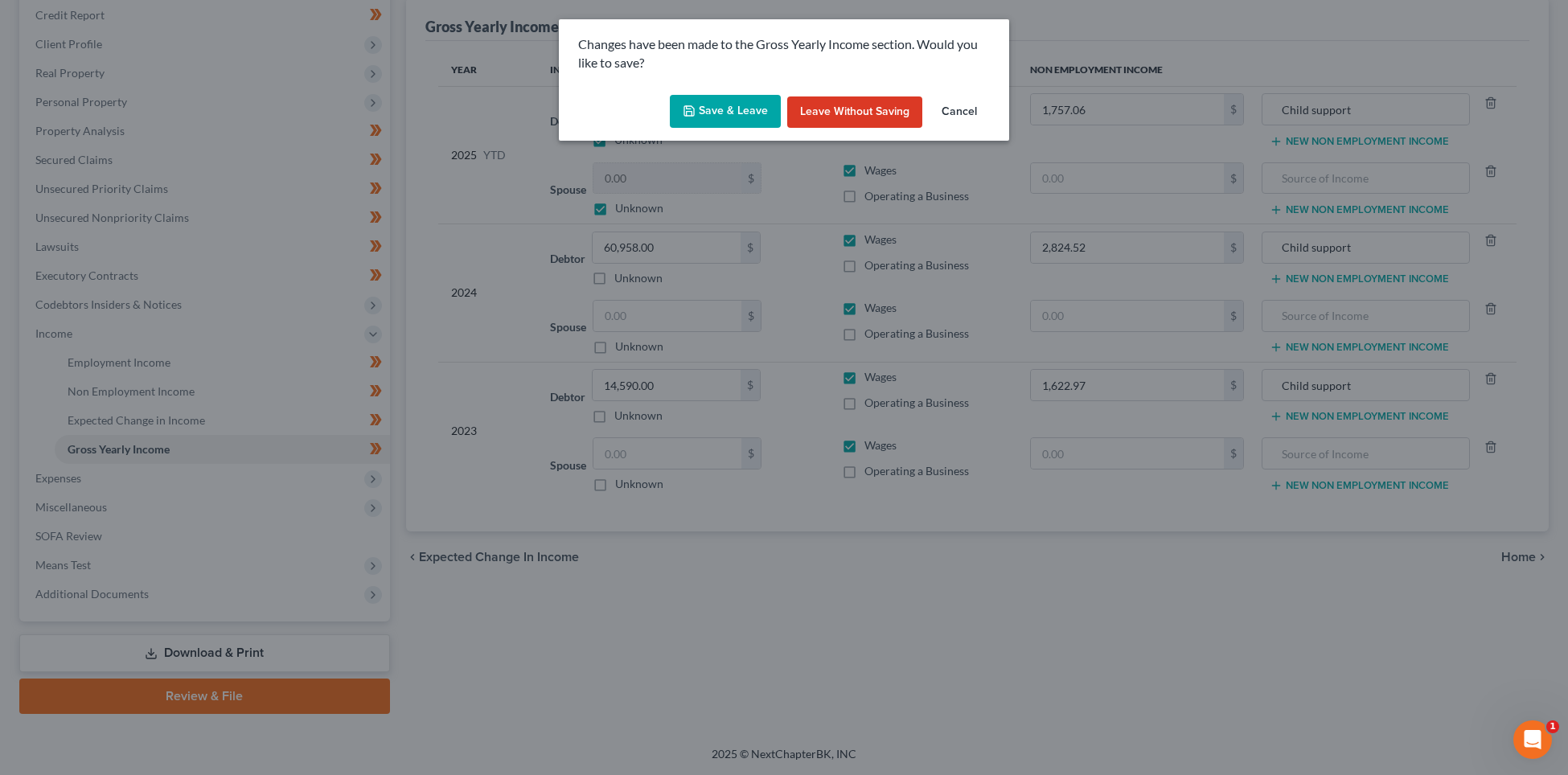
click at [727, 103] on button "Save & Leave" at bounding box center [725, 112] width 111 height 34
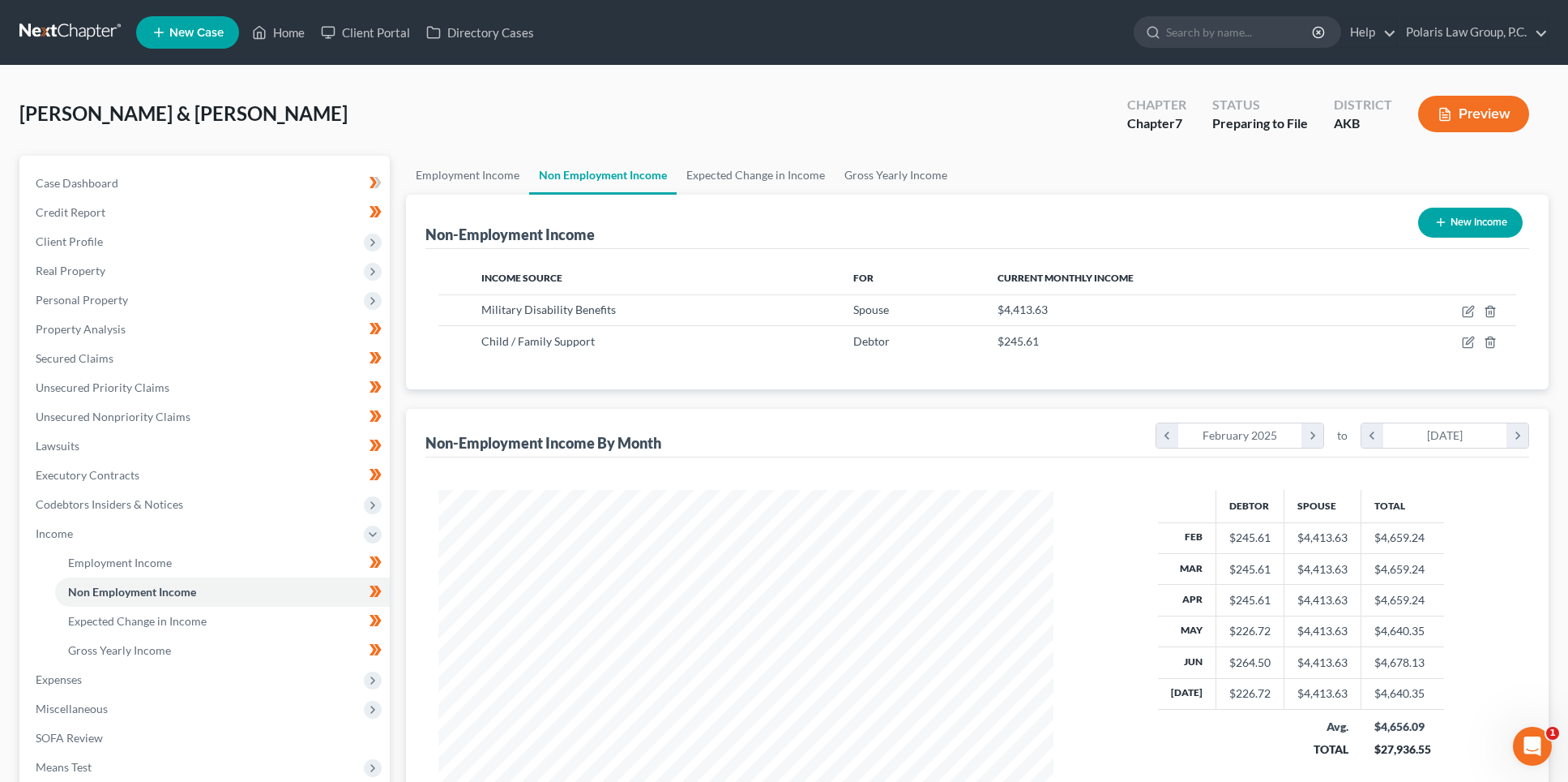
scroll to position [308, 649]
click at [766, 395] on div "Non-Employment Income New Income Income Source For Current Monthly Income Milit…" at bounding box center [978, 515] width 1143 height 642
click at [147, 304] on span "Personal Property" at bounding box center [207, 300] width 367 height 30
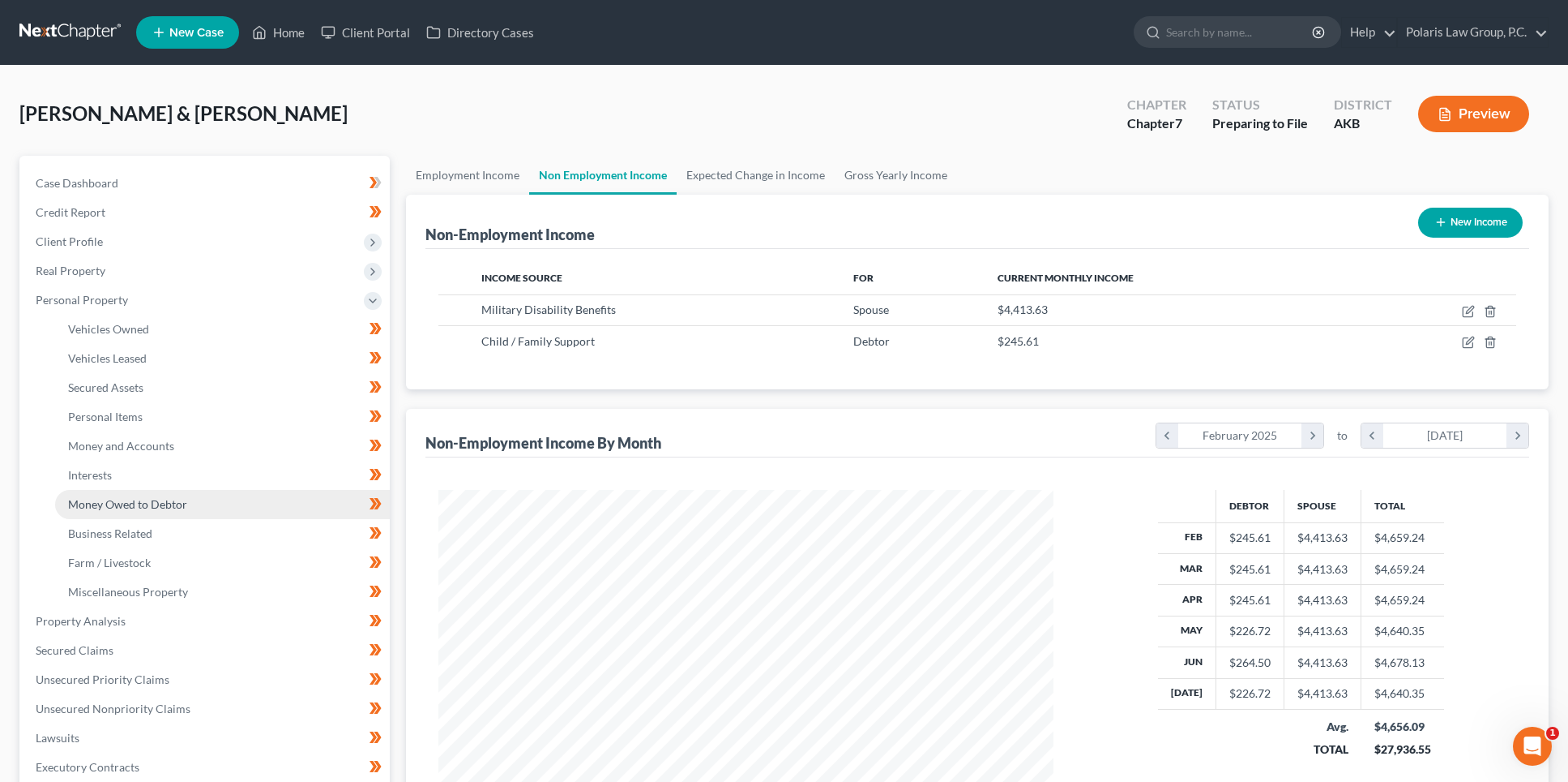
click at [146, 509] on span "Money Owed to Debtor" at bounding box center [127, 504] width 119 height 14
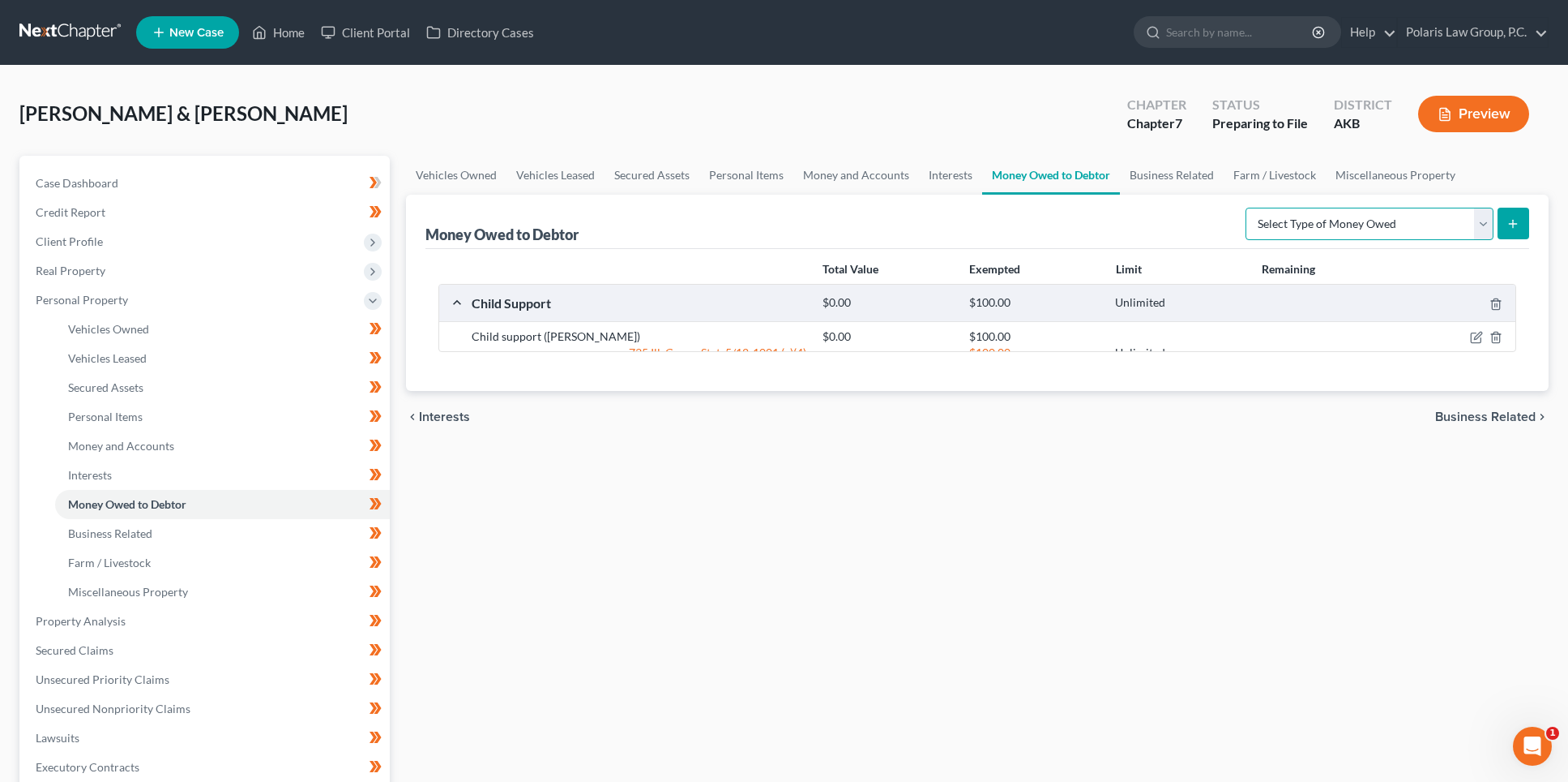
click at [1476, 223] on select "Select Type of Money Owed Accounts Receivable Alimony Child Support Claims Agai…" at bounding box center [1370, 224] width 248 height 33
select select "disability_benefits"
click at [1248, 208] on select "Select Type of Money Owed Accounts Receivable Alimony Child Support Claims Agai…" at bounding box center [1370, 224] width 248 height 33
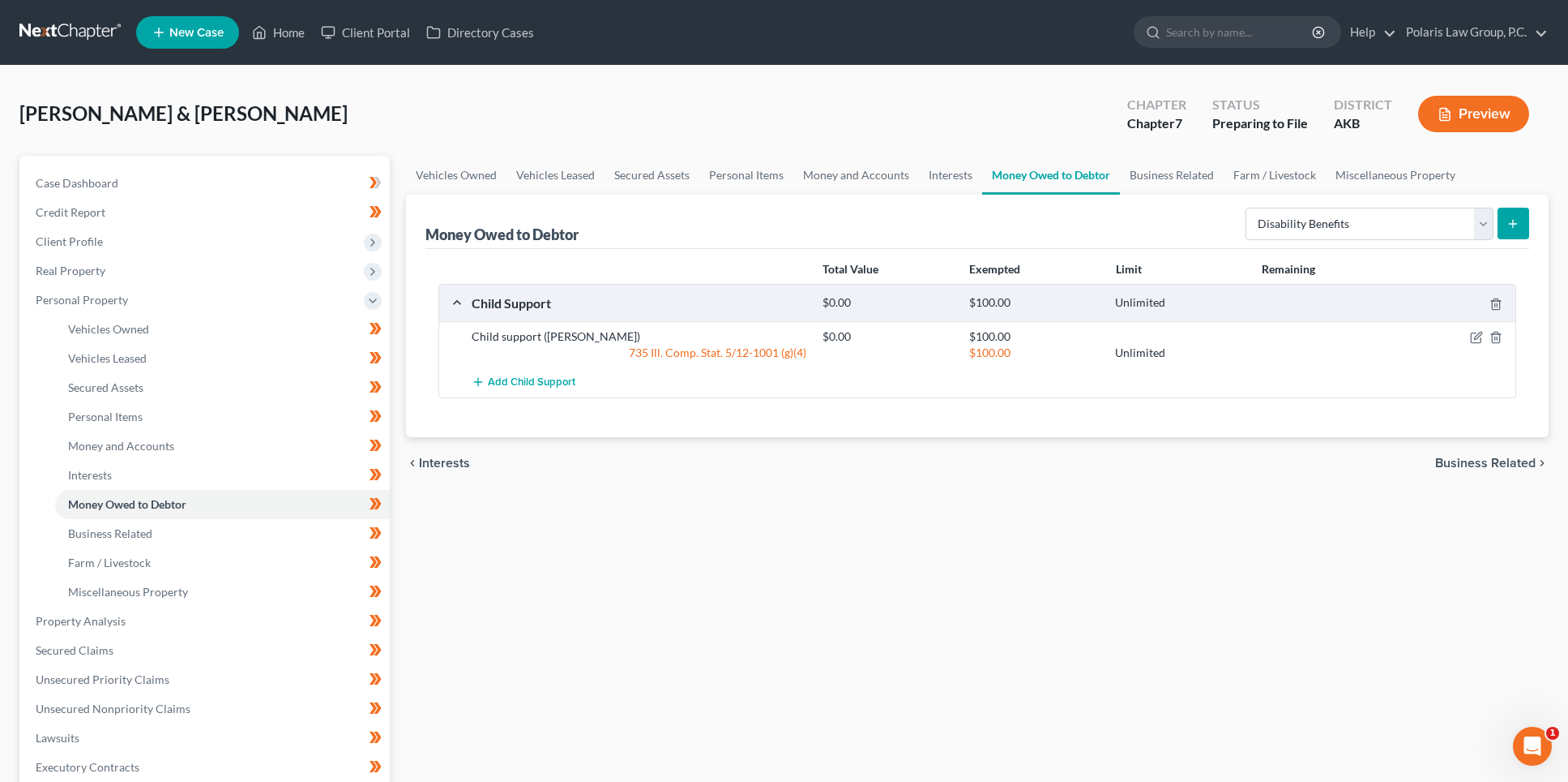
click at [1506, 227] on button "submit" at bounding box center [1513, 223] width 32 height 32
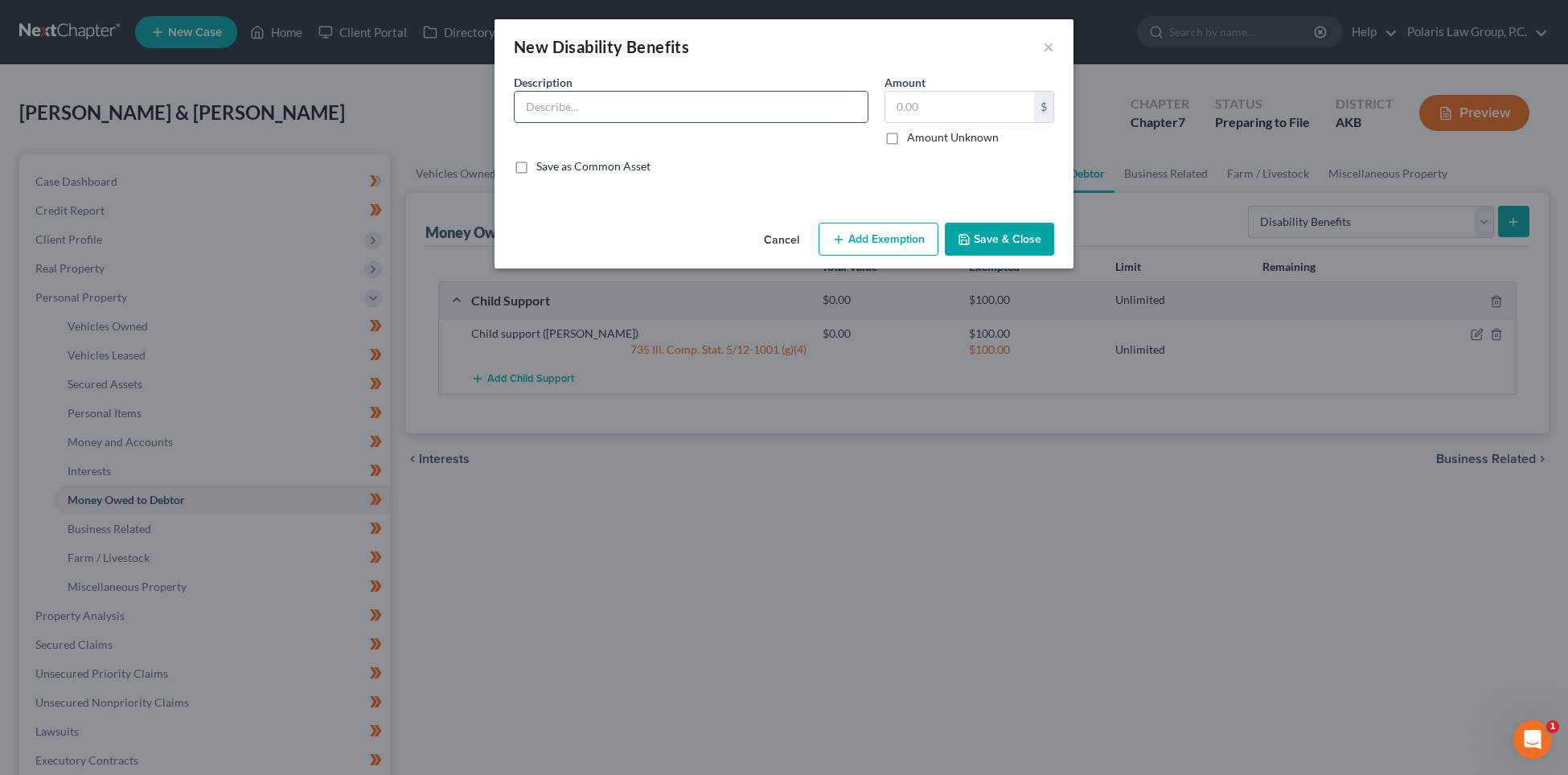
click at [633, 111] on input "text" at bounding box center [692, 107] width 353 height 31
click at [717, 103] on input "text" at bounding box center [692, 107] width 353 height 31
type input "Military Service-Connected Disability"
click at [913, 113] on input "text" at bounding box center [959, 107] width 149 height 31
type input "4,413.63"
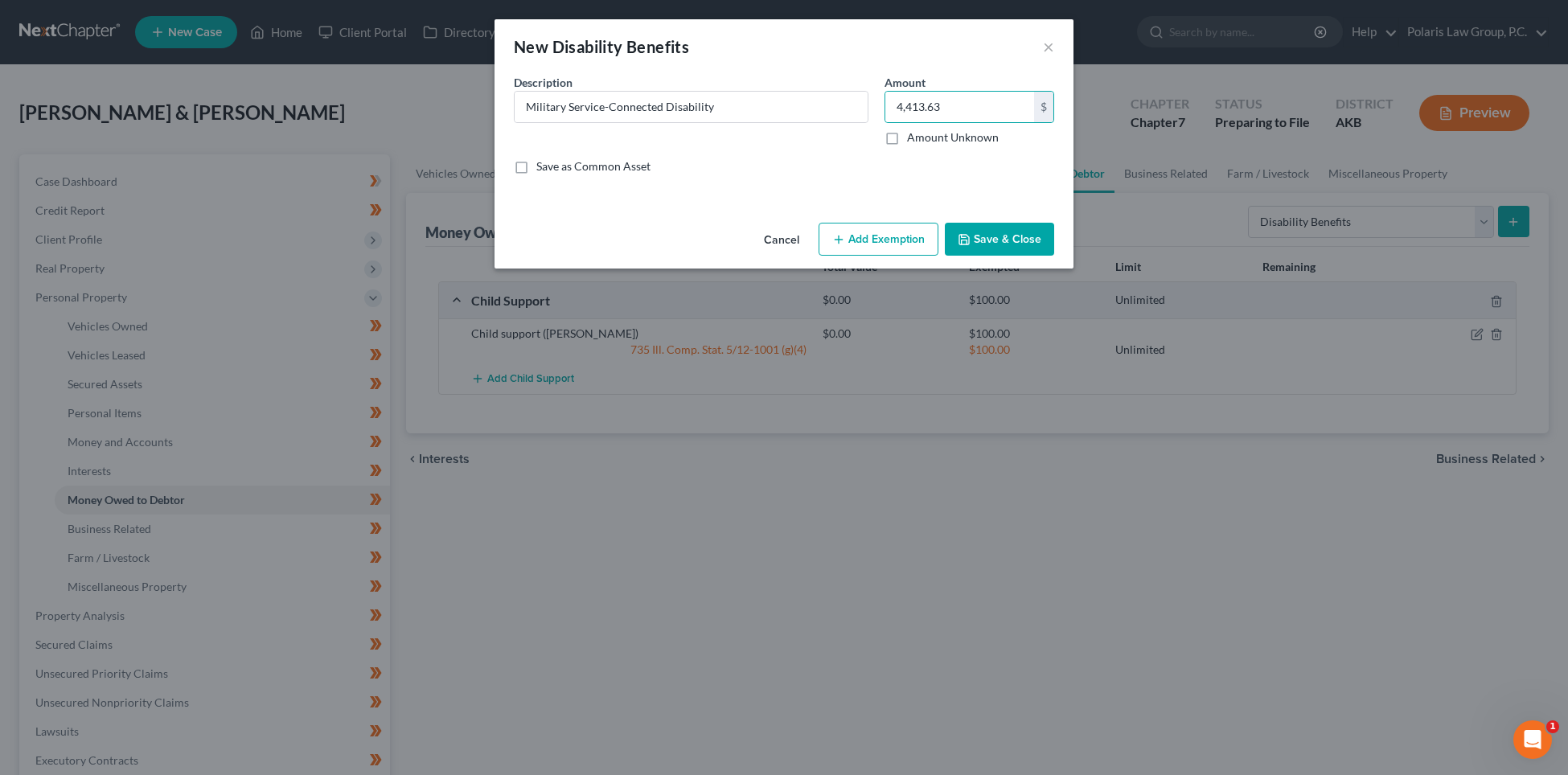
click at [623, 168] on label "Save as Common Asset" at bounding box center [593, 167] width 114 height 16
click at [553, 168] on input "Save as Common Asset" at bounding box center [548, 163] width 11 height 11
checkbox input "true"
click at [860, 239] on button "Add Exemption" at bounding box center [878, 240] width 120 height 34
select select "2"
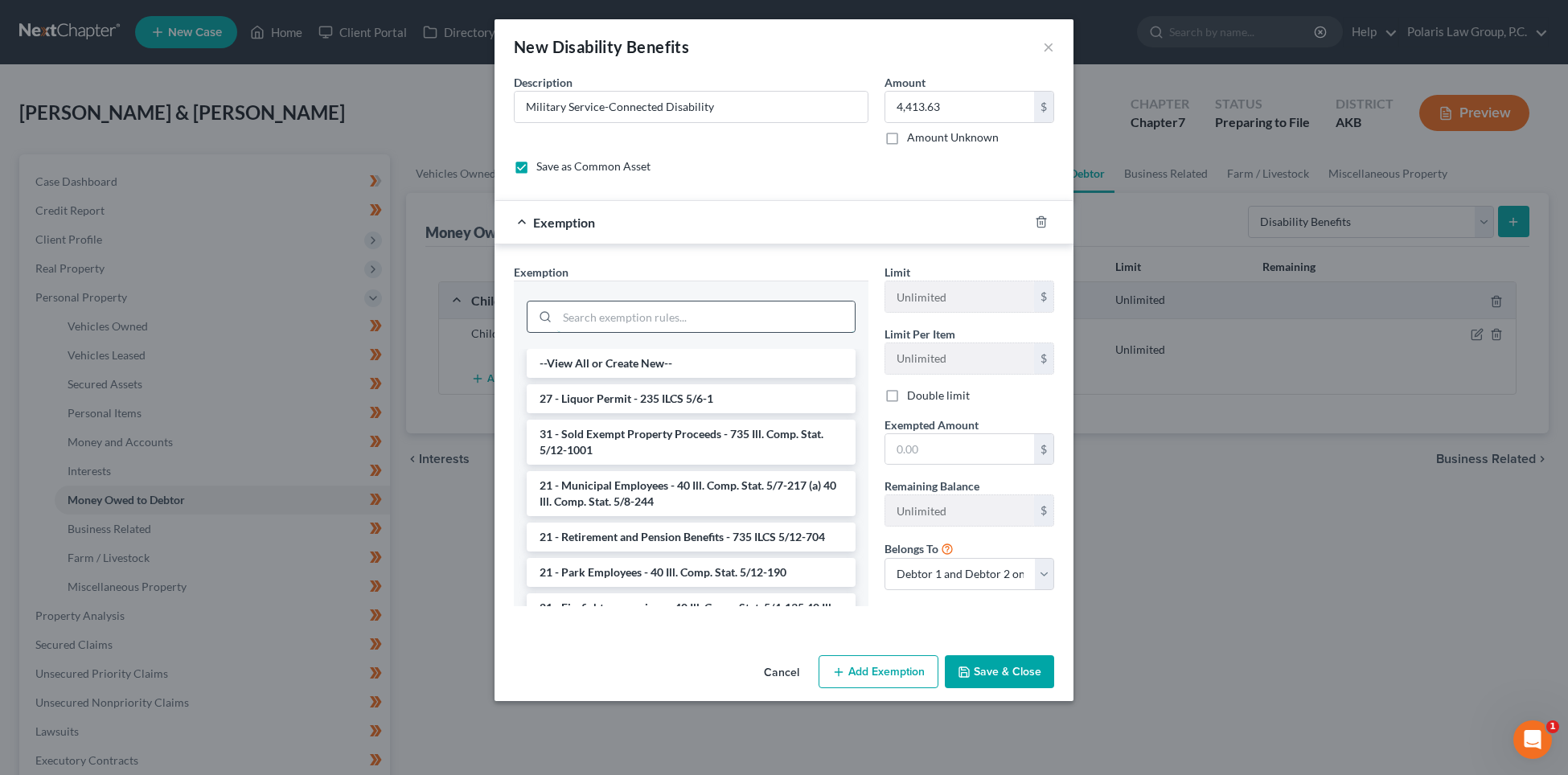
click at [778, 310] on input "search" at bounding box center [706, 317] width 298 height 31
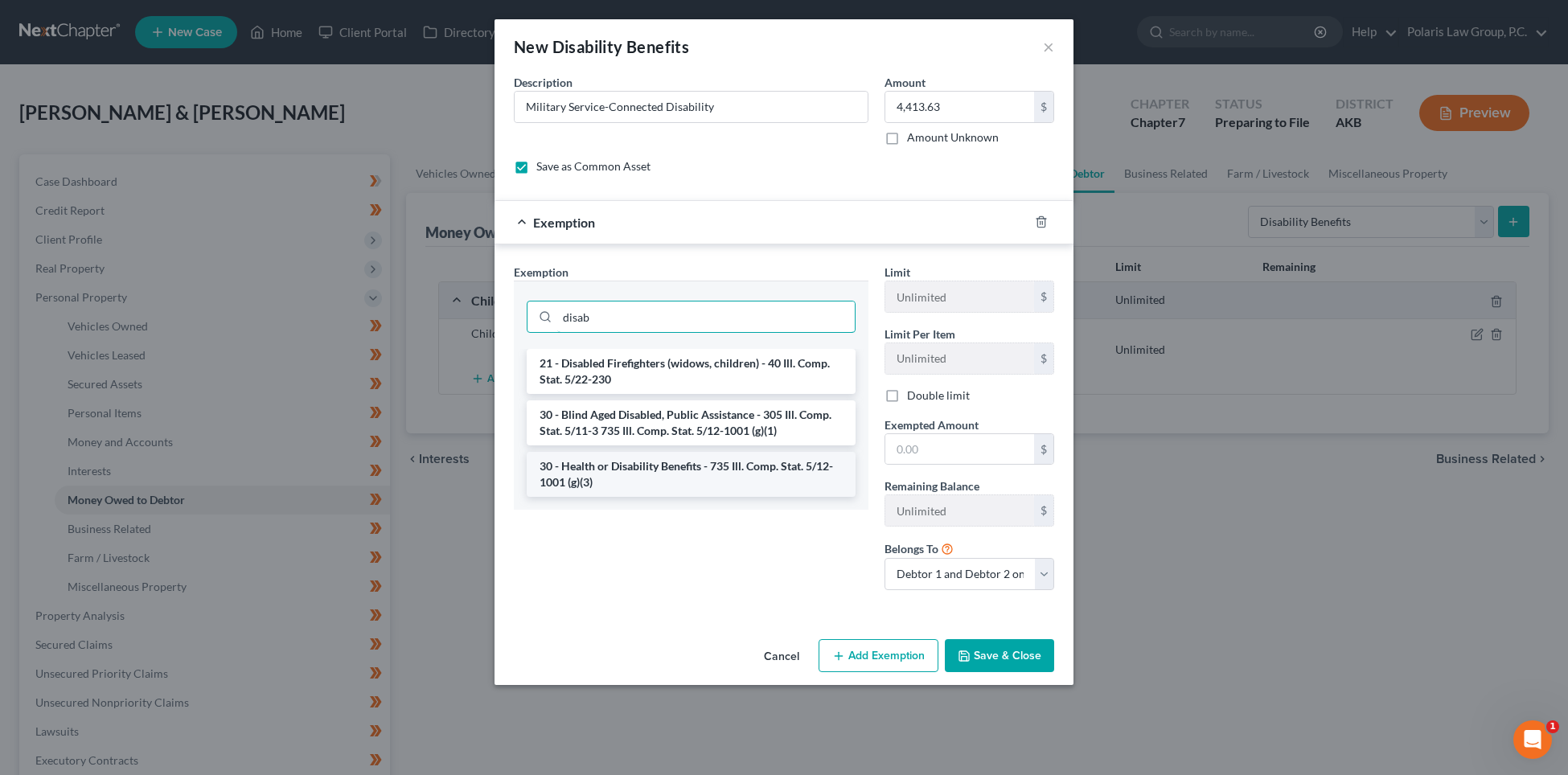
type input "disab"
click at [710, 475] on li "30 - Health or Disability Benefits - 735 Ill. Comp. Stat. 5/12-1001 (g)(3)" at bounding box center [691, 473] width 329 height 45
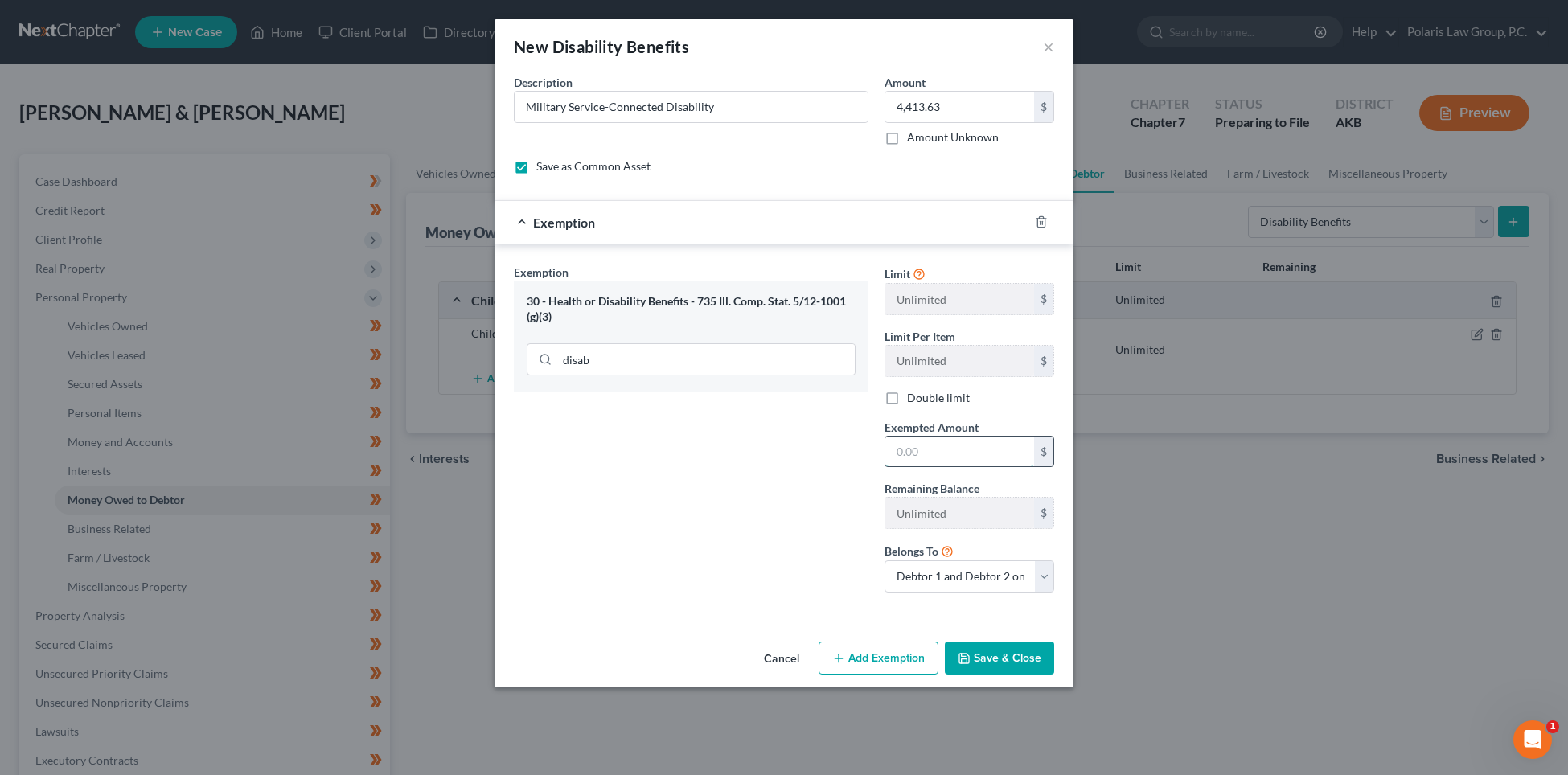
click at [941, 464] on input "text" at bounding box center [959, 452] width 149 height 31
type input "4,413.63"
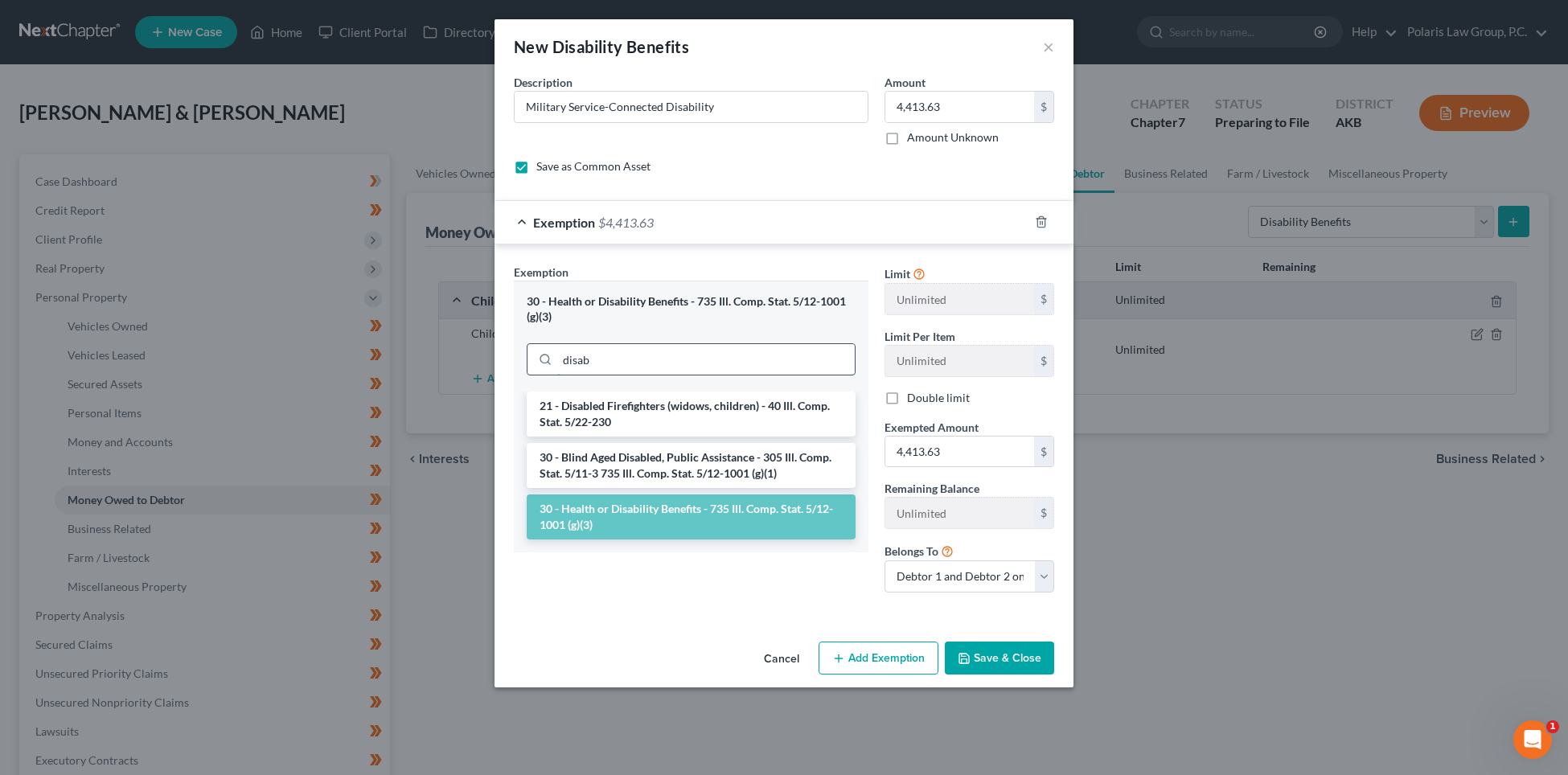
drag, startPoint x: 607, startPoint y: 353, endPoint x: 560, endPoint y: 355, distance: 47.0
click at [560, 355] on input "disab" at bounding box center [706, 359] width 298 height 31
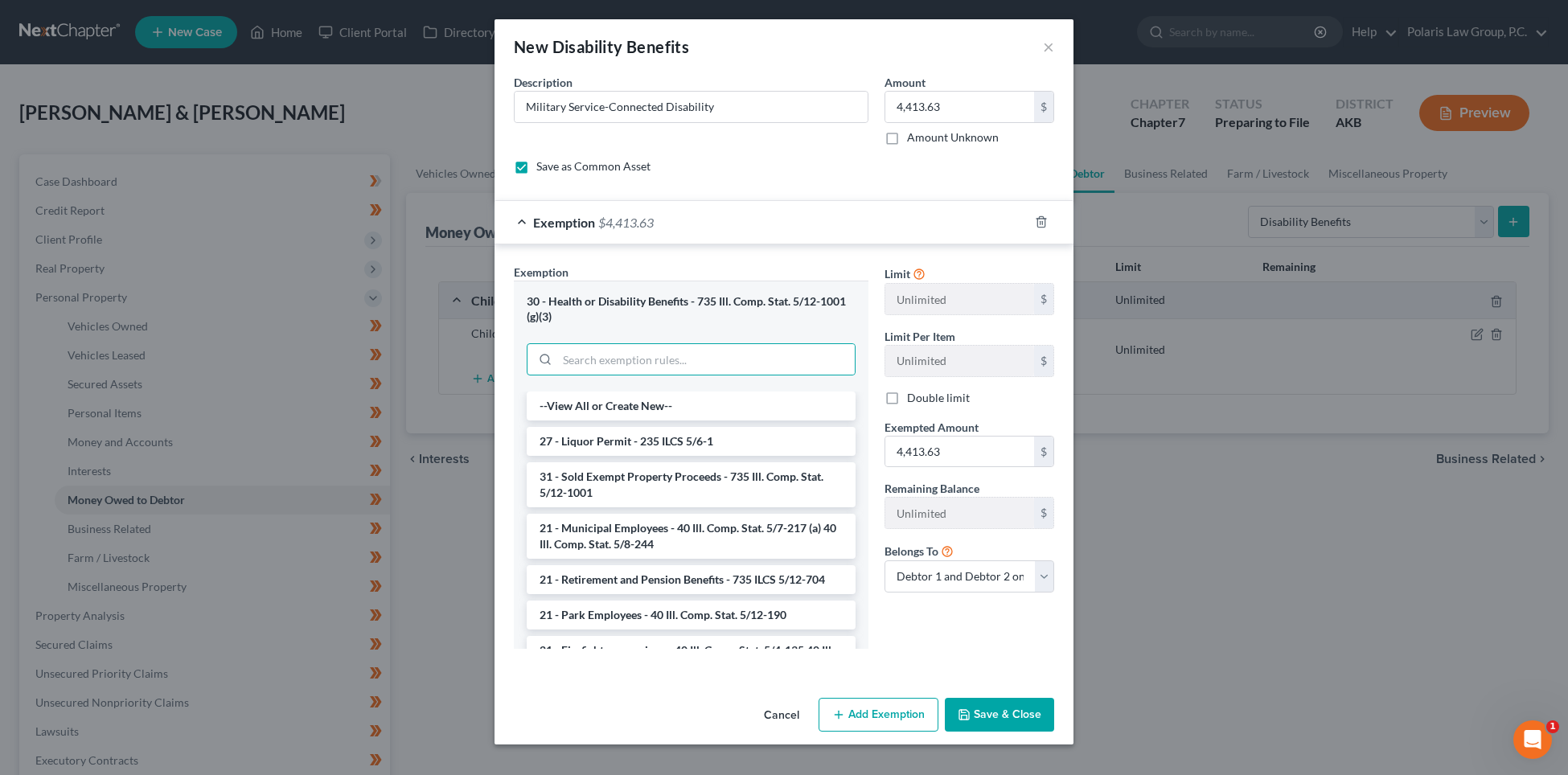
click at [876, 292] on div "Exemption Set must be selected for CA. Exemption * 30 - Health or Disability Be…" at bounding box center [692, 462] width 371 height 398
click at [985, 564] on select "Debtor 1 only Debtor 2 only Debtor 1 and Debtor 2 only" at bounding box center [969, 577] width 170 height 33
select select "1"
click at [884, 560] on select "Debtor 1 only Debtor 2 only Debtor 1 and Debtor 2 only" at bounding box center [969, 577] width 170 height 33
click at [969, 621] on div "Limit Unlimited $ Limit Per Item Unlimited $ Double limit Exempted Amount * 4,4…" at bounding box center [969, 462] width 186 height 398
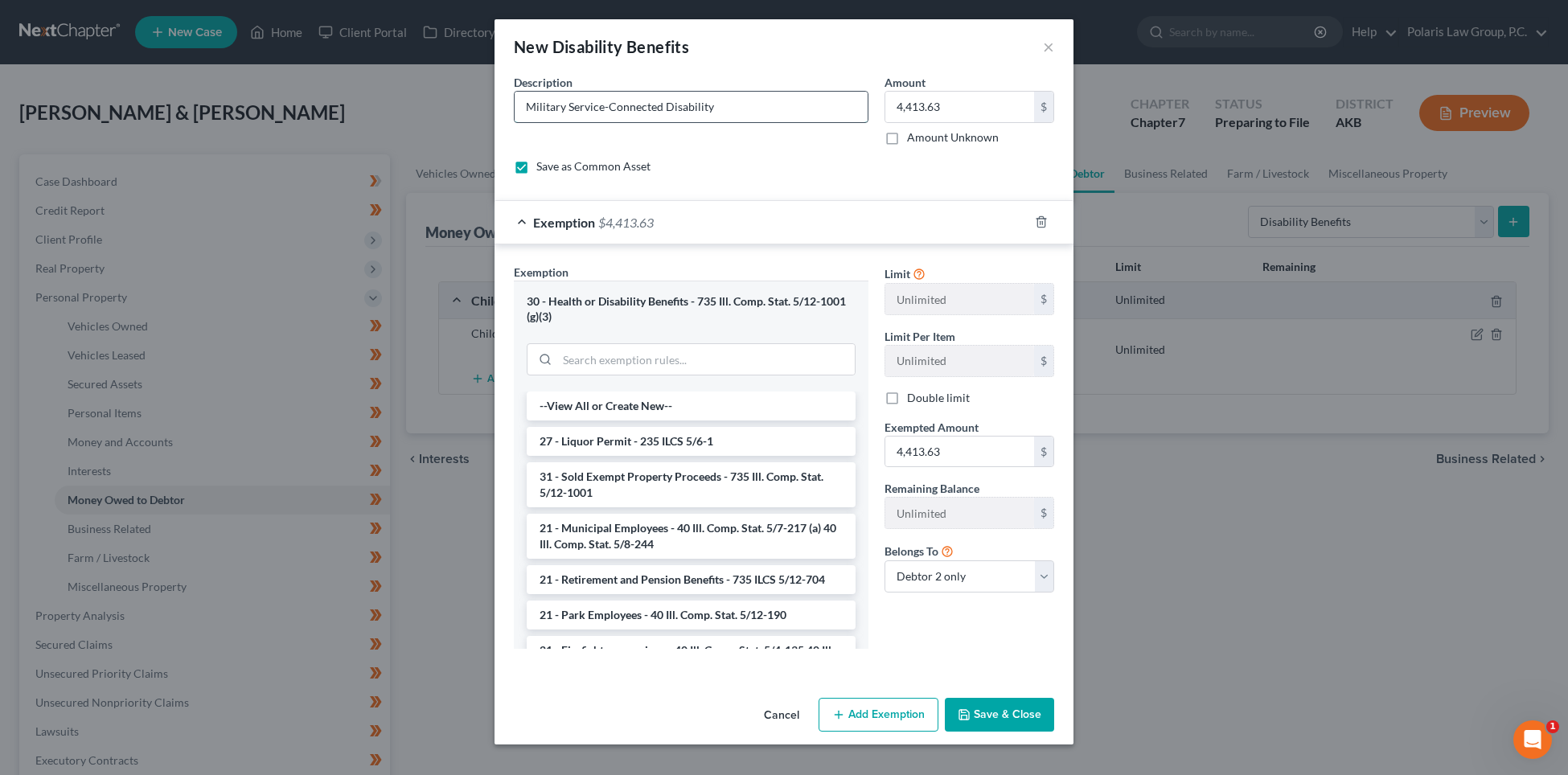
click at [753, 108] on input "Military Service-Connected Disability" at bounding box center [692, 107] width 353 height 31
type input "Military Service-Connected Disability (Monthly to Michael Baylor)"
click at [990, 717] on button "Save & Close" at bounding box center [999, 715] width 109 height 34
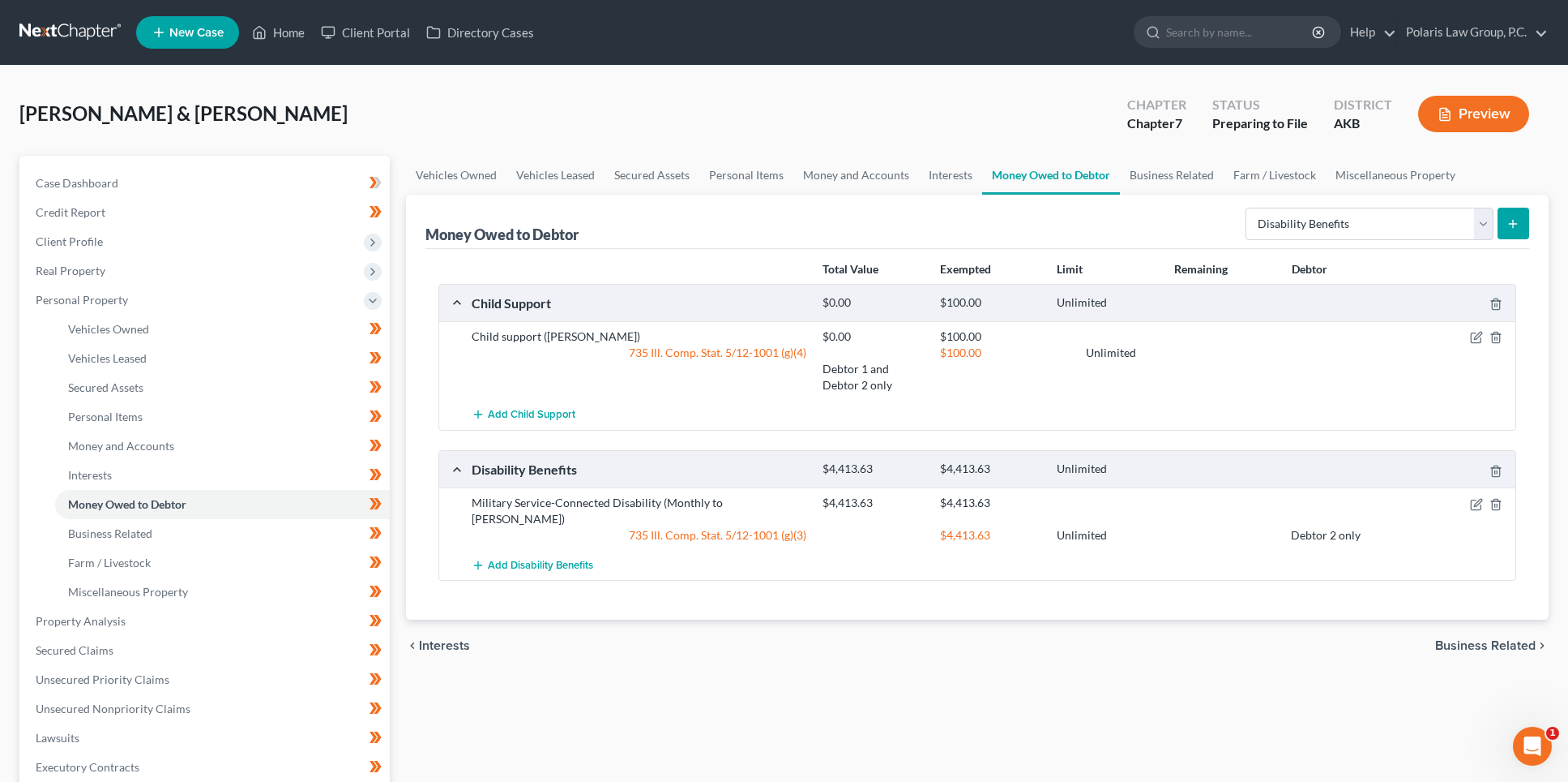
click at [868, 679] on div "Vehicles Owned Vehicles Leased Secured Assets Personal Items Money and Accounts…" at bounding box center [977, 624] width 1159 height 936
click at [864, 679] on div "Vehicles Owned Vehicles Leased Secured Assets Personal Items Money and Accounts…" at bounding box center [977, 624] width 1159 height 936
click at [863, 679] on div "Vehicles Owned Vehicles Leased Secured Assets Personal Items Money and Accounts…" at bounding box center [977, 624] width 1159 height 936
drag, startPoint x: 665, startPoint y: 130, endPoint x: 642, endPoint y: 136, distance: 23.8
click at [665, 130] on div "[PERSON_NAME] & [PERSON_NAME] Upgraded Chapter Chapter 7 Status Preparing to Fi…" at bounding box center [784, 121] width 1529 height 71
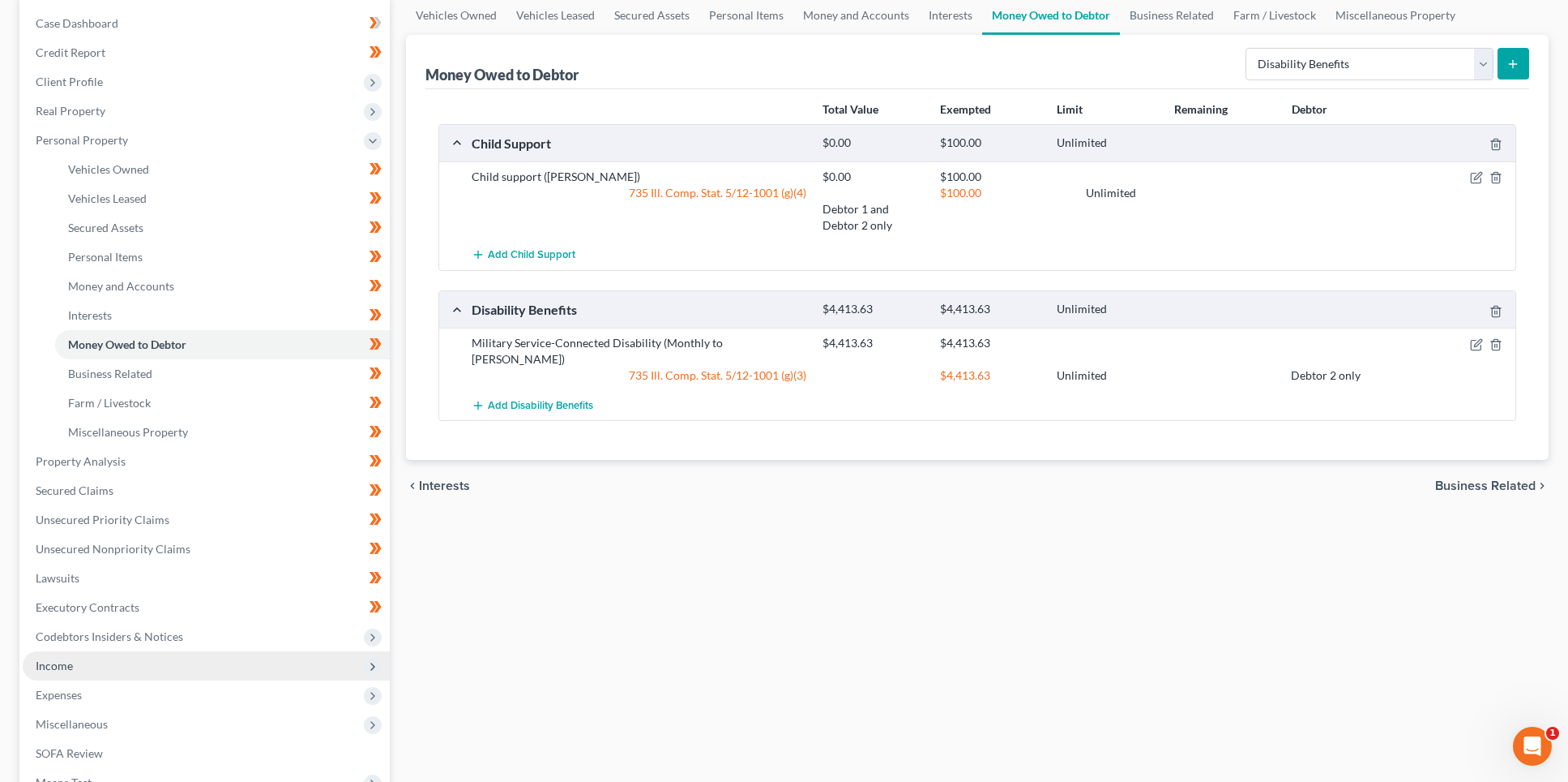
scroll to position [162, 0]
click at [75, 651] on span "Income" at bounding box center [207, 664] width 367 height 30
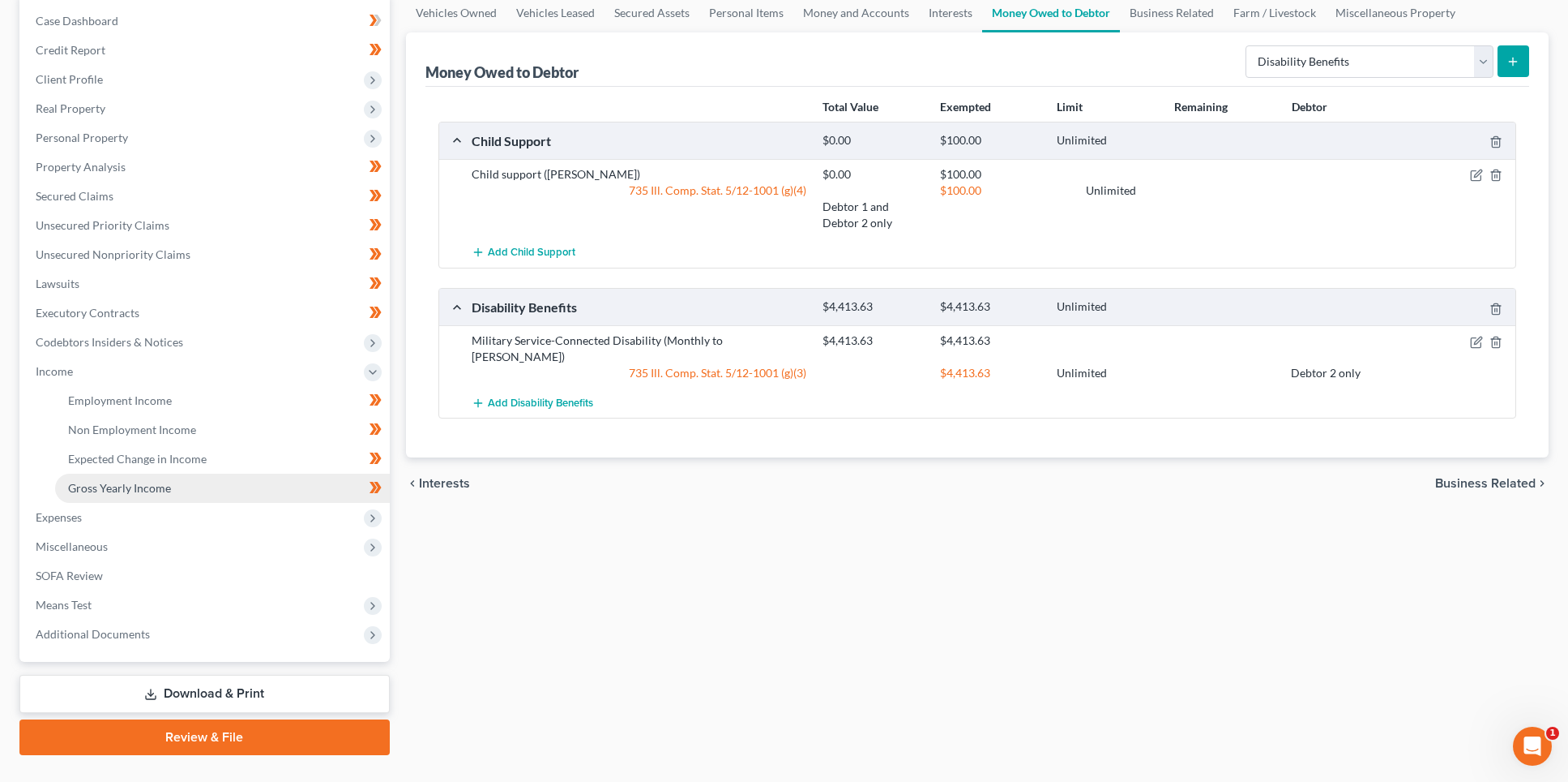
click at [165, 497] on link "Gross Yearly Income" at bounding box center [222, 488] width 335 height 30
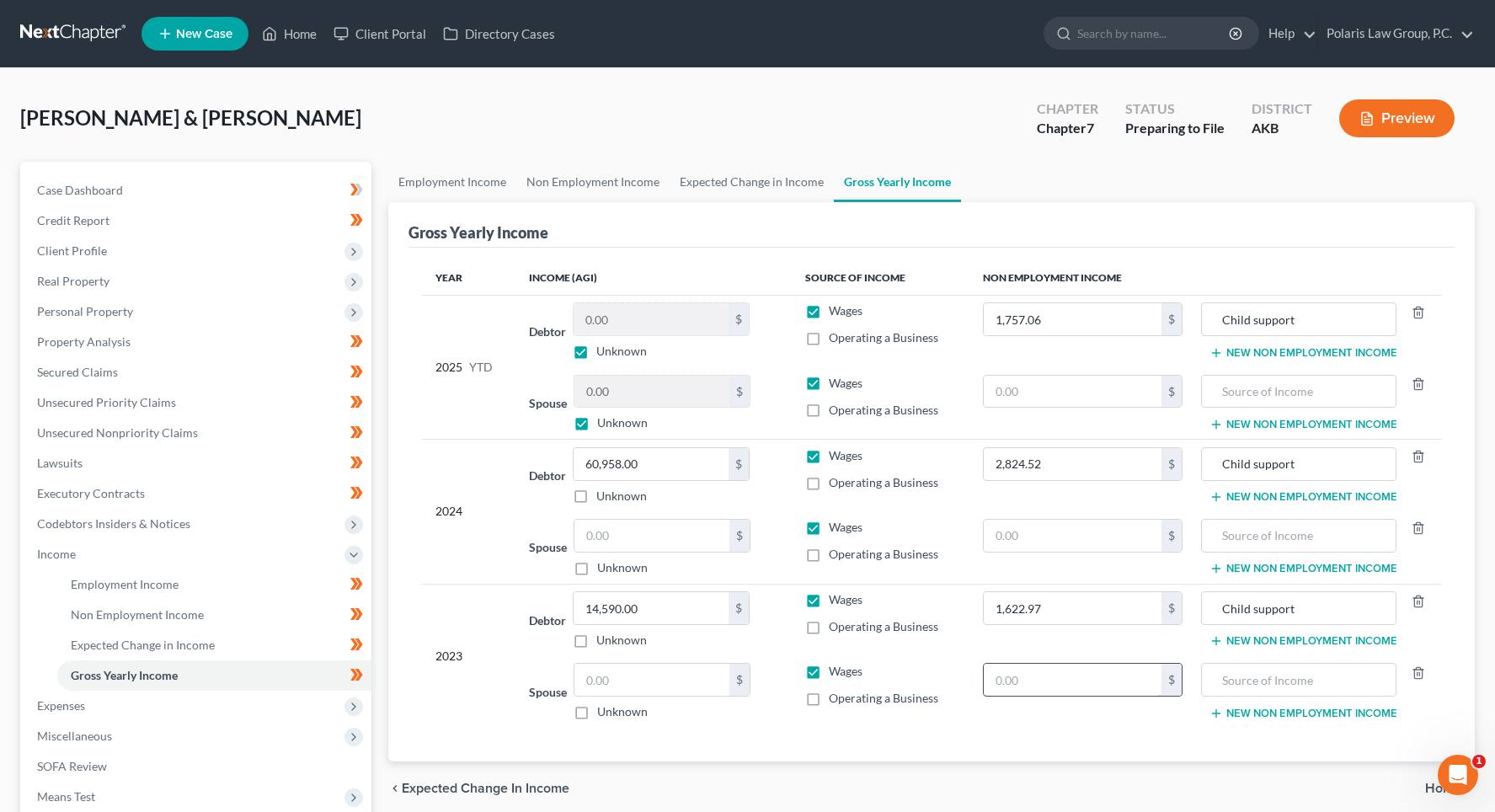
click at [1017, 675] on input "text" at bounding box center [1072, 680] width 178 height 32
type input "0.00"
click at [1268, 684] on input "text" at bounding box center [1299, 680] width 178 height 32
type input "Military Service-Connected Disability"
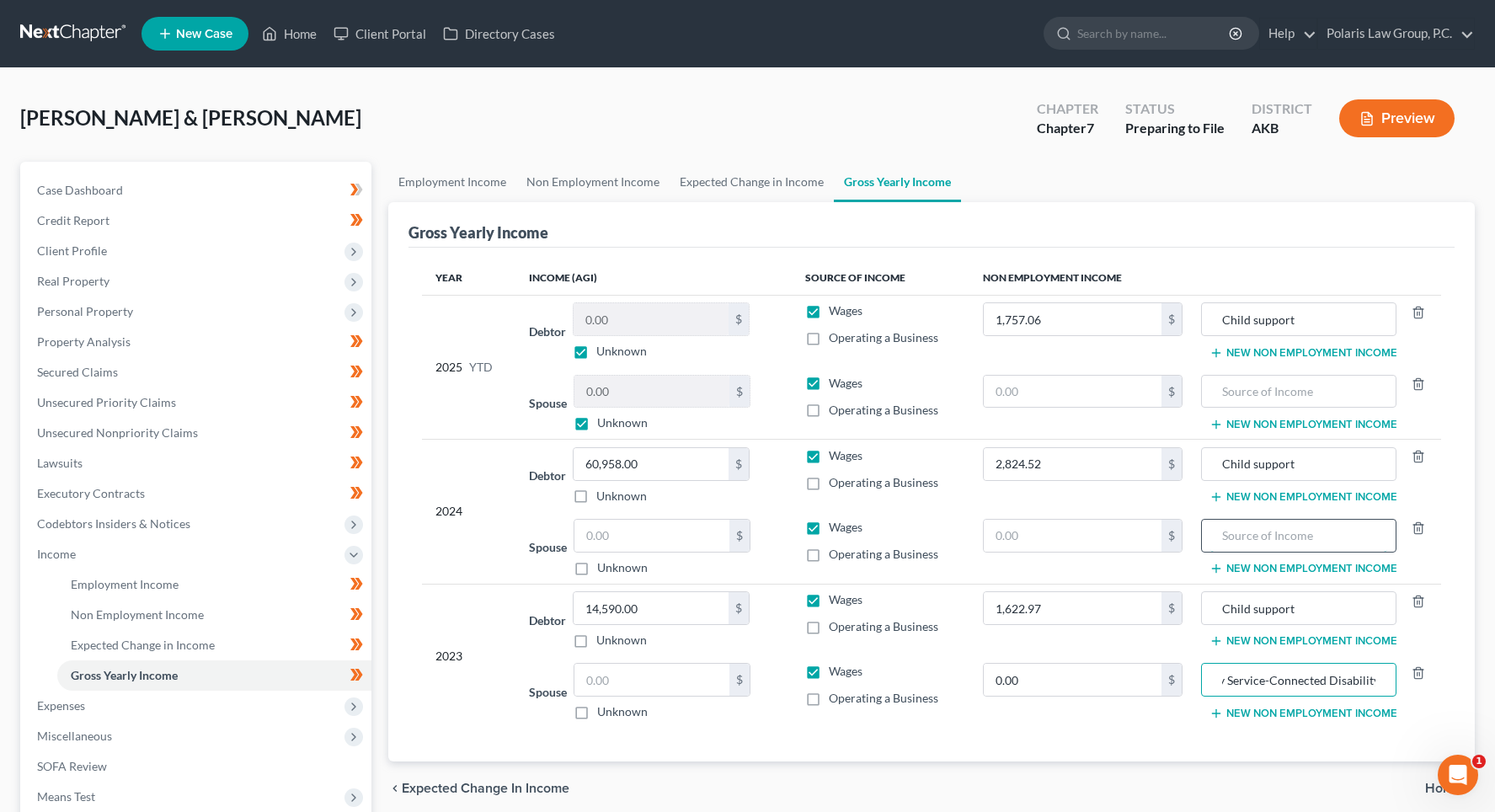
click at [1261, 540] on input "text" at bounding box center [1299, 536] width 178 height 32
paste input "Military Service-Connected Disability"
type input "Military Service-Connected Disability"
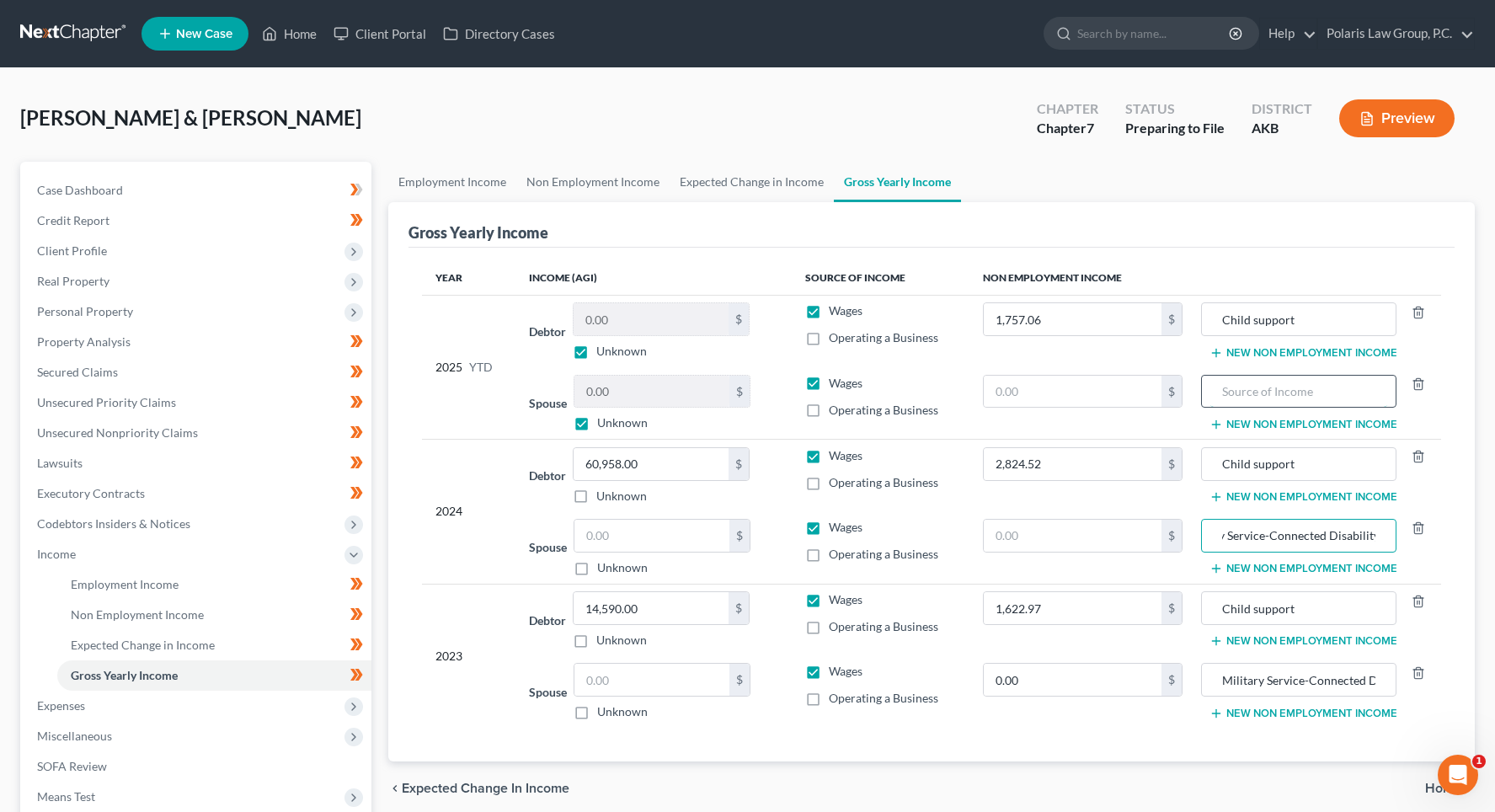
click at [1275, 394] on input "text" at bounding box center [1299, 392] width 178 height 32
paste input "Military Service-Connected Disability"
type input "Military Service-Connected Disability"
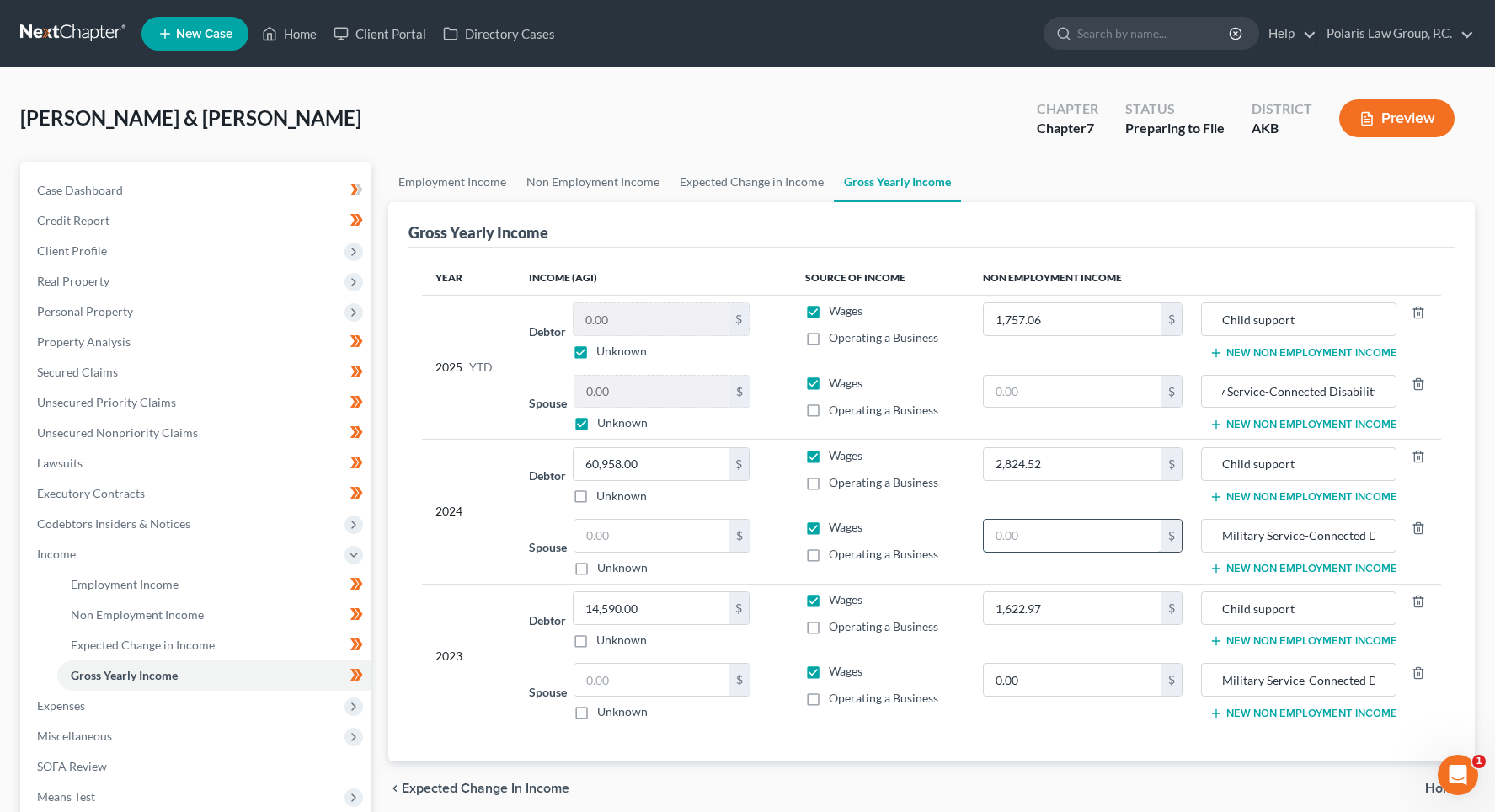
click at [1094, 540] on input "text" at bounding box center [1072, 536] width 178 height 32
type input "0.00"
click at [1065, 396] on input "text" at bounding box center [1072, 392] width 178 height 32
type input "35,309.04"
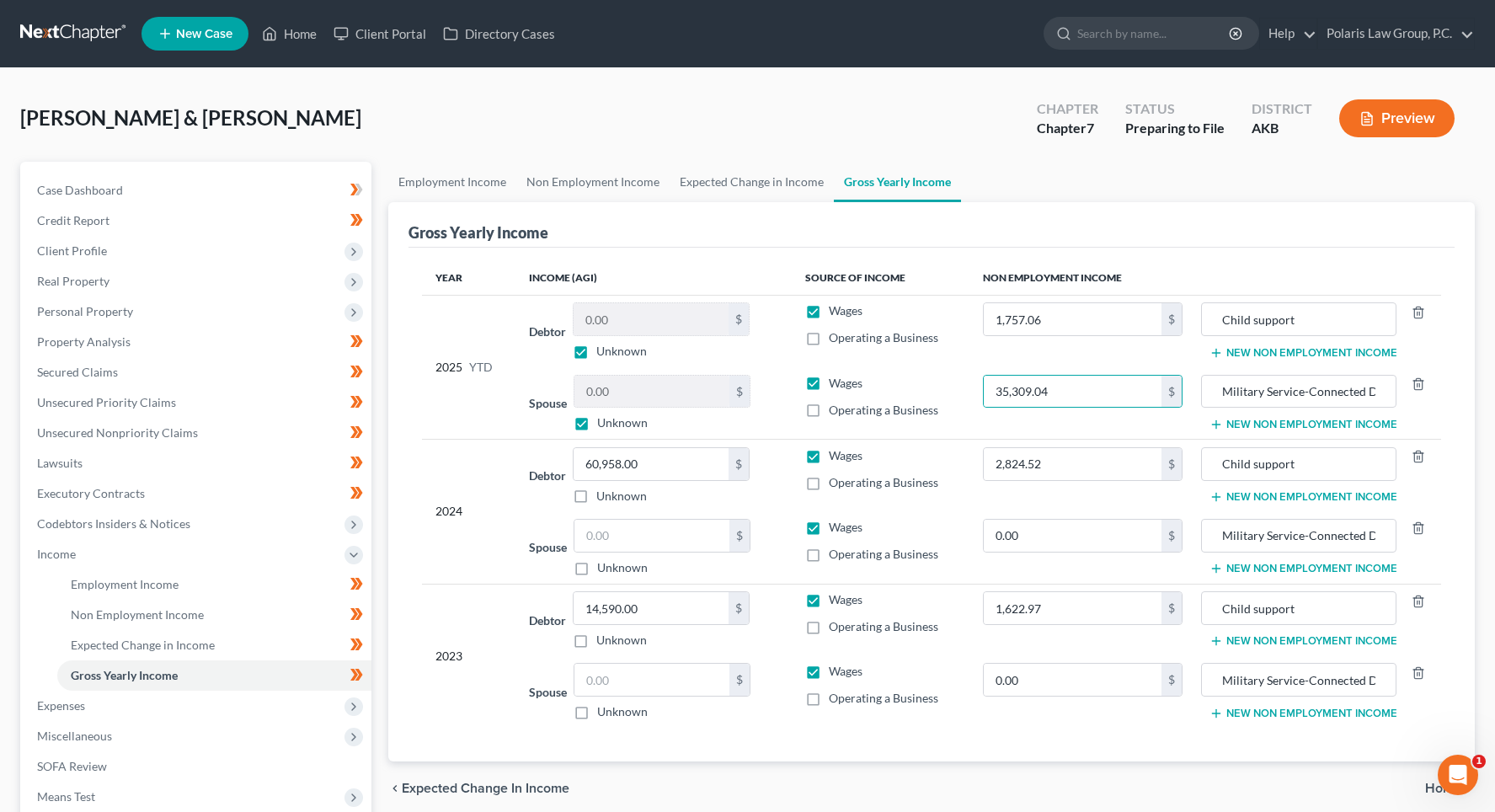
click at [1134, 226] on div "Gross Yearly Income" at bounding box center [931, 224] width 1046 height 45
click at [966, 241] on div "Gross Yearly Income" at bounding box center [931, 224] width 1046 height 45
click at [965, 236] on div "Gross Yearly Income" at bounding box center [931, 224] width 1046 height 45
click at [963, 231] on div "Gross Yearly Income" at bounding box center [931, 224] width 1046 height 45
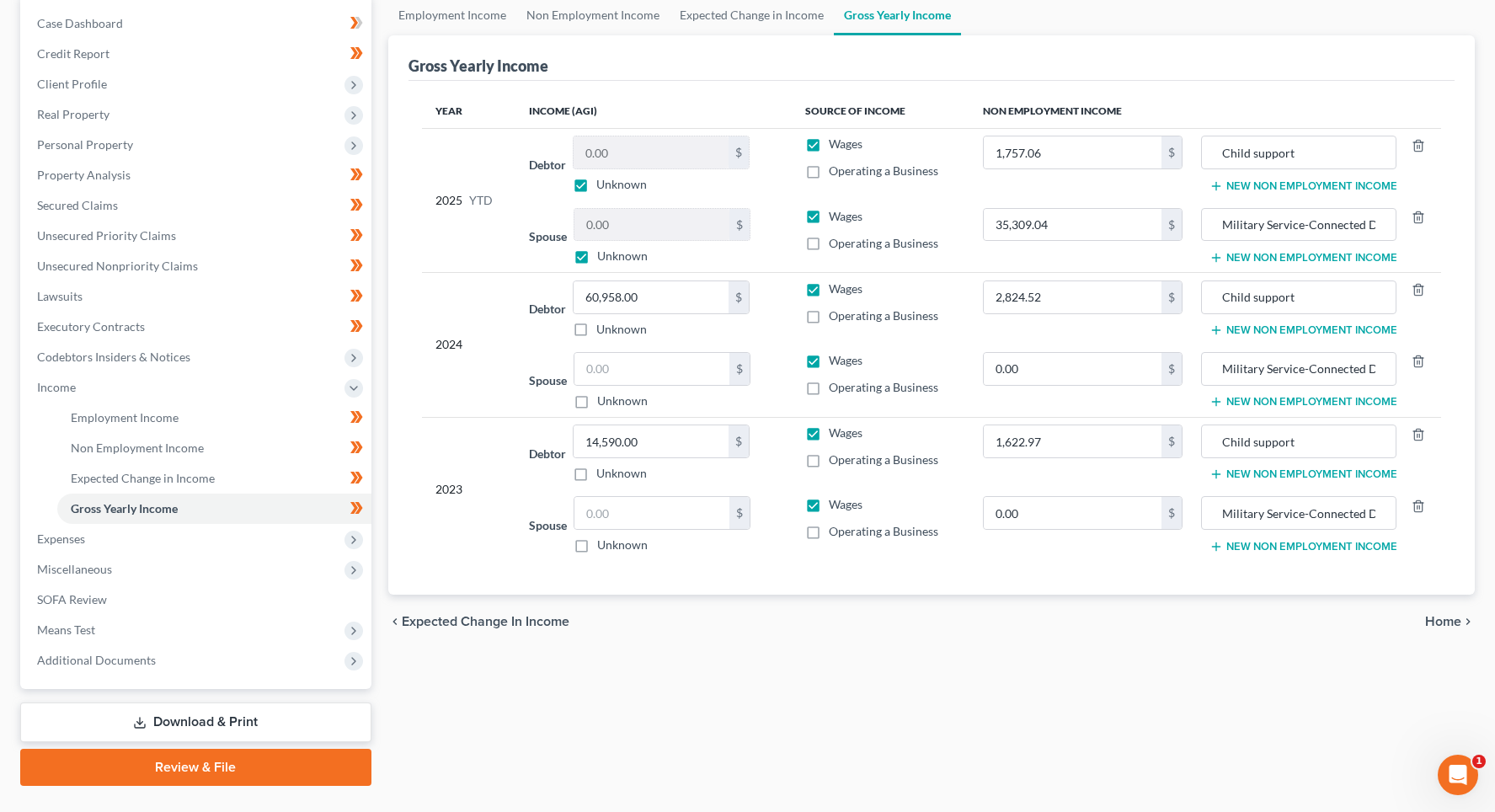
scroll to position [169, 0]
click at [934, 622] on div "chevron_left Expected Change in Income Home chevron_right" at bounding box center [932, 619] width 1087 height 54
click at [933, 622] on div "chevron_left Expected Change in Income Home chevron_right" at bounding box center [932, 619] width 1087 height 54
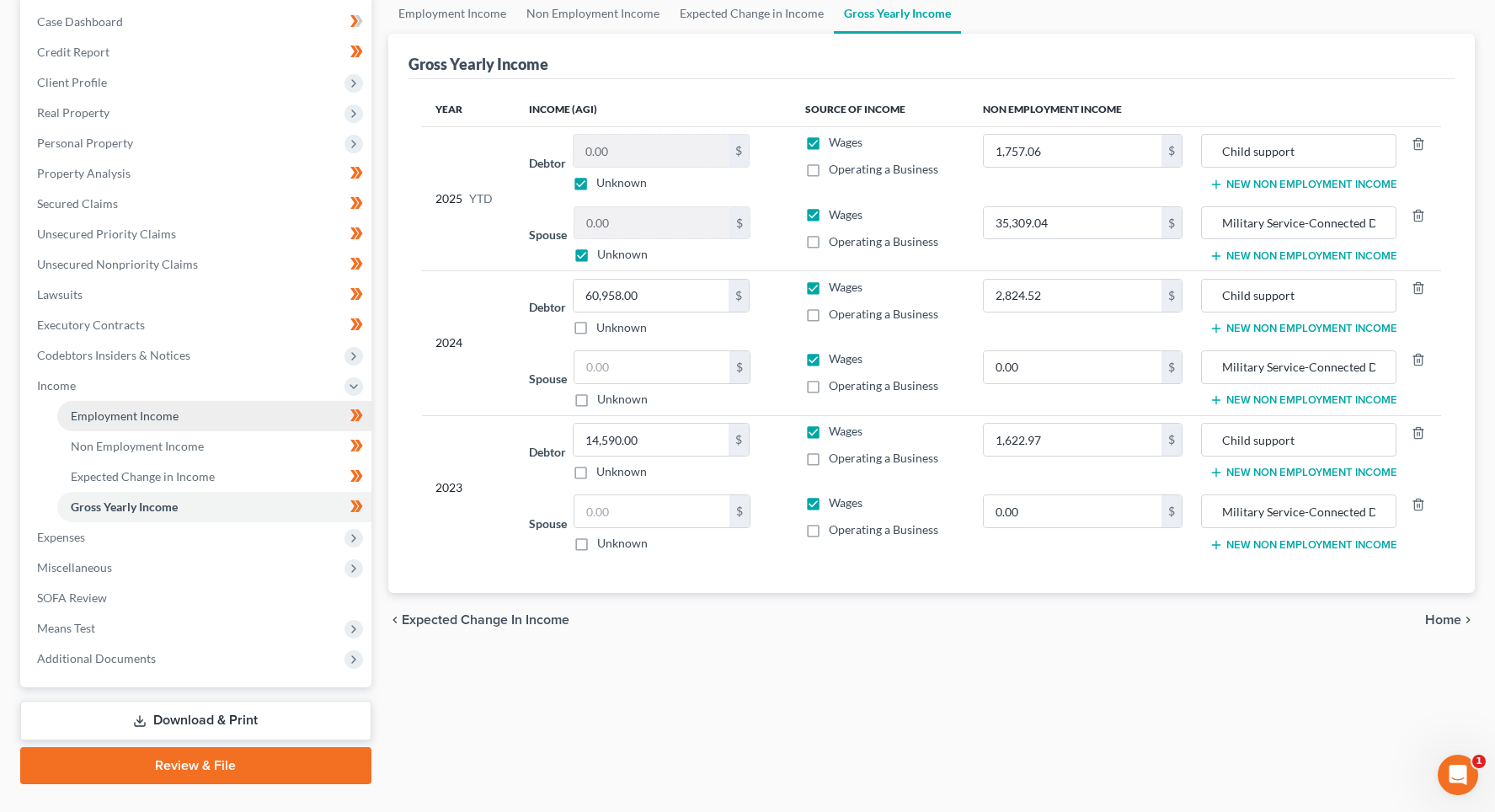
click at [159, 420] on span "Employment Income" at bounding box center [124, 415] width 108 height 14
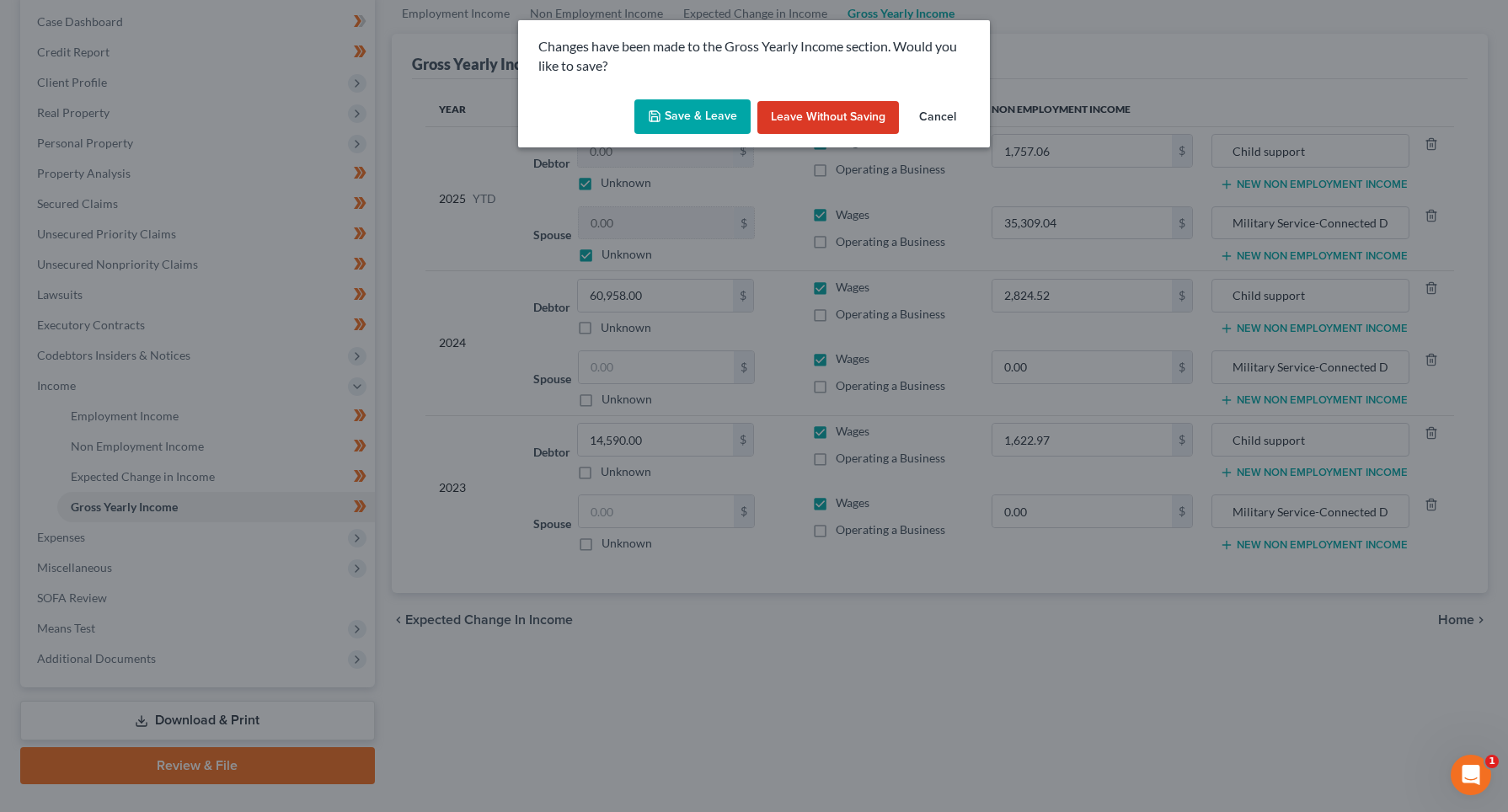
click at [708, 116] on button "Save & Leave" at bounding box center [692, 118] width 116 height 36
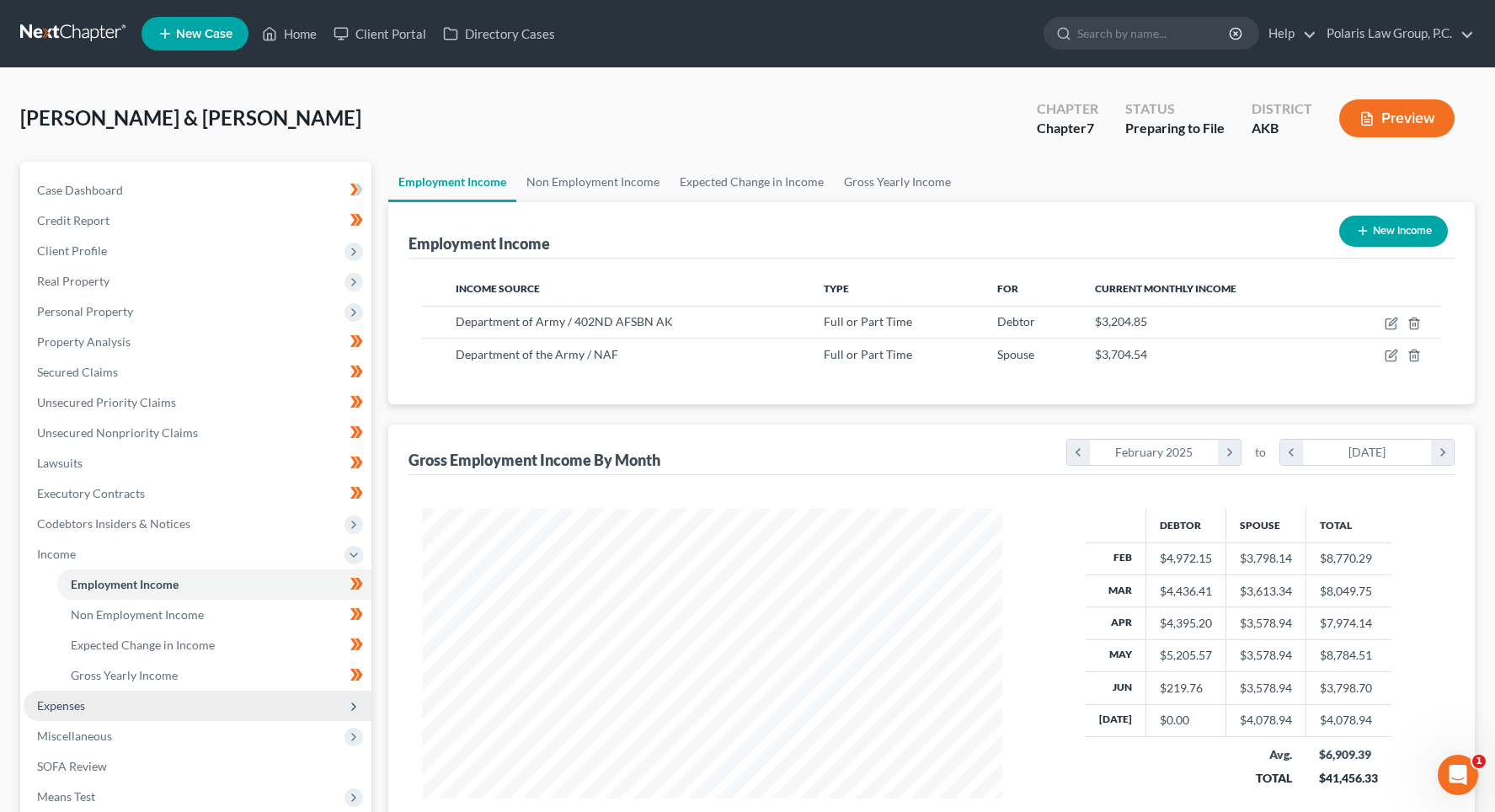
scroll to position [302, 615]
click at [72, 705] on span "Expenses" at bounding box center [61, 705] width 48 height 14
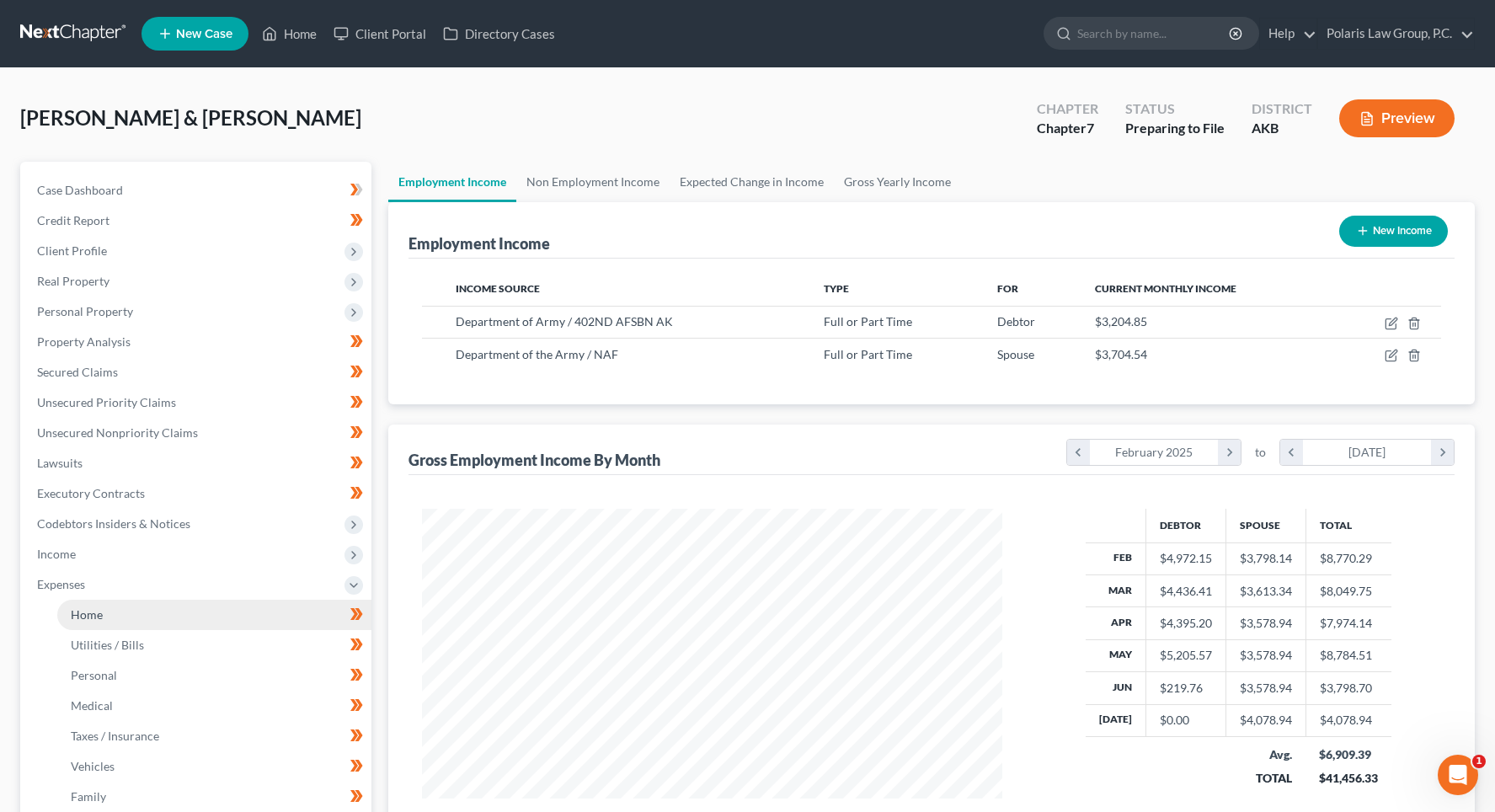
click at [95, 620] on span "Home" at bounding box center [87, 614] width 32 height 14
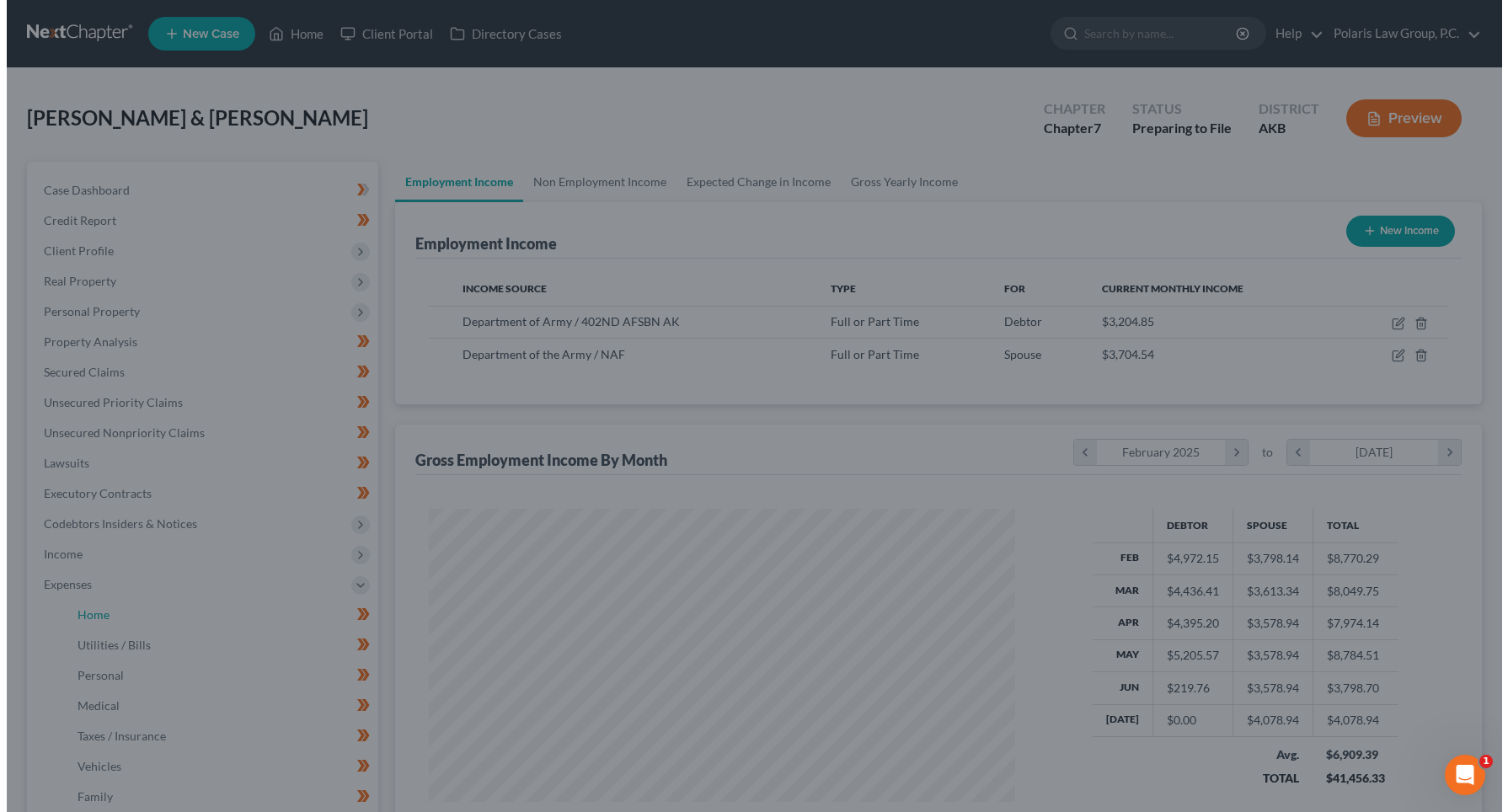
scroll to position [302, 620]
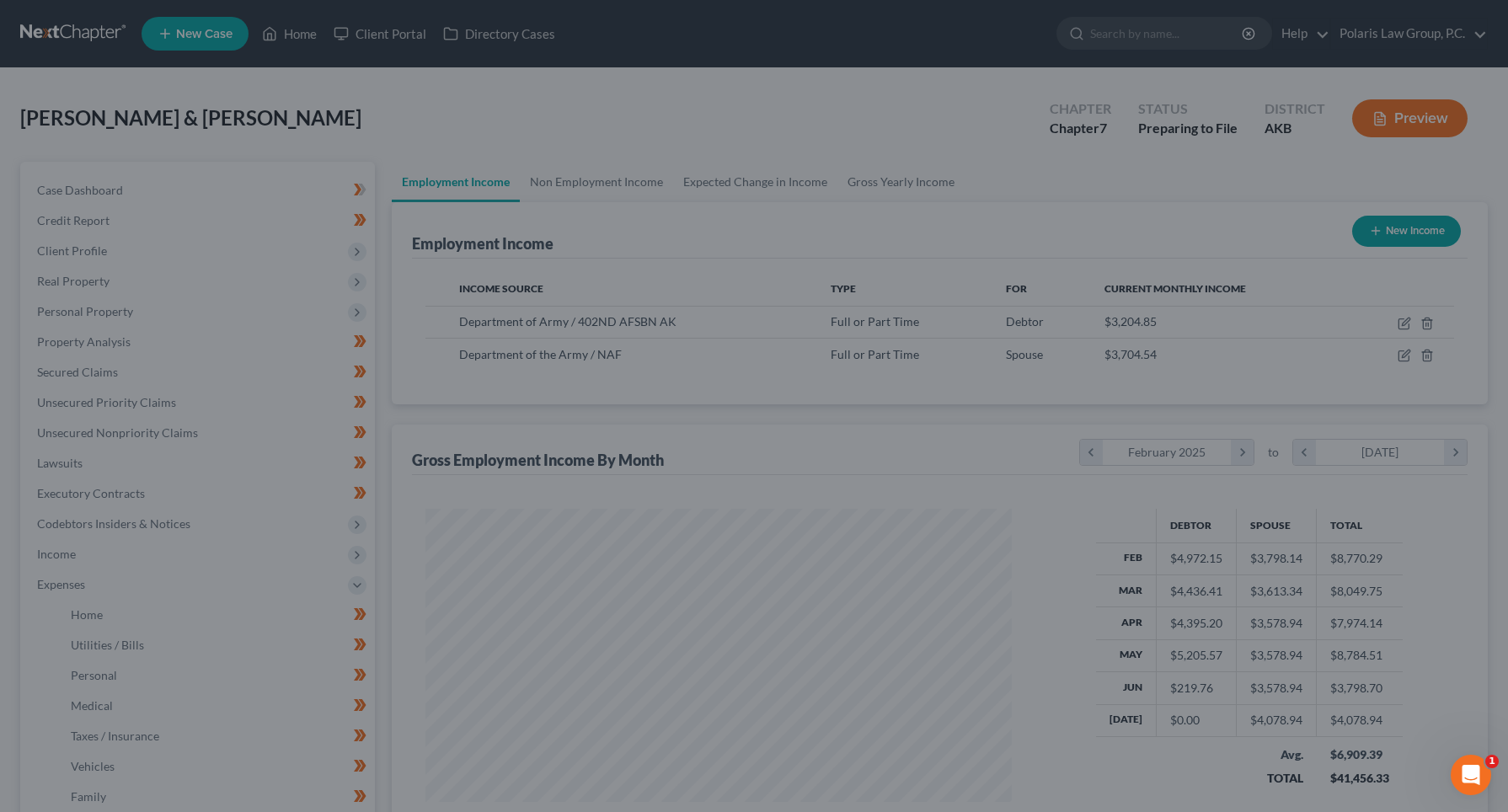
click at [638, 143] on div at bounding box center [754, 406] width 1508 height 812
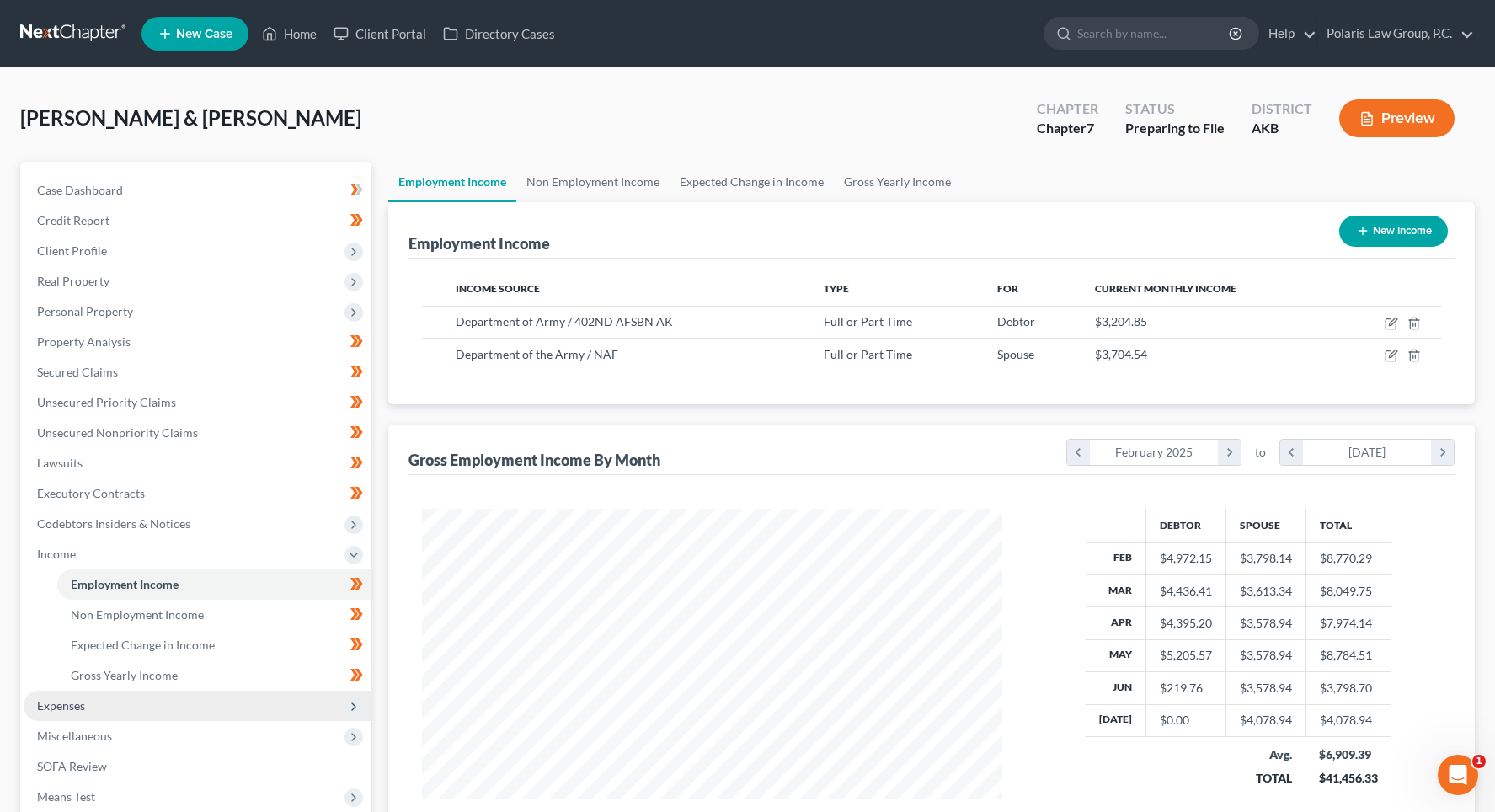
click at [147, 698] on span "Expenses" at bounding box center [198, 705] width 348 height 31
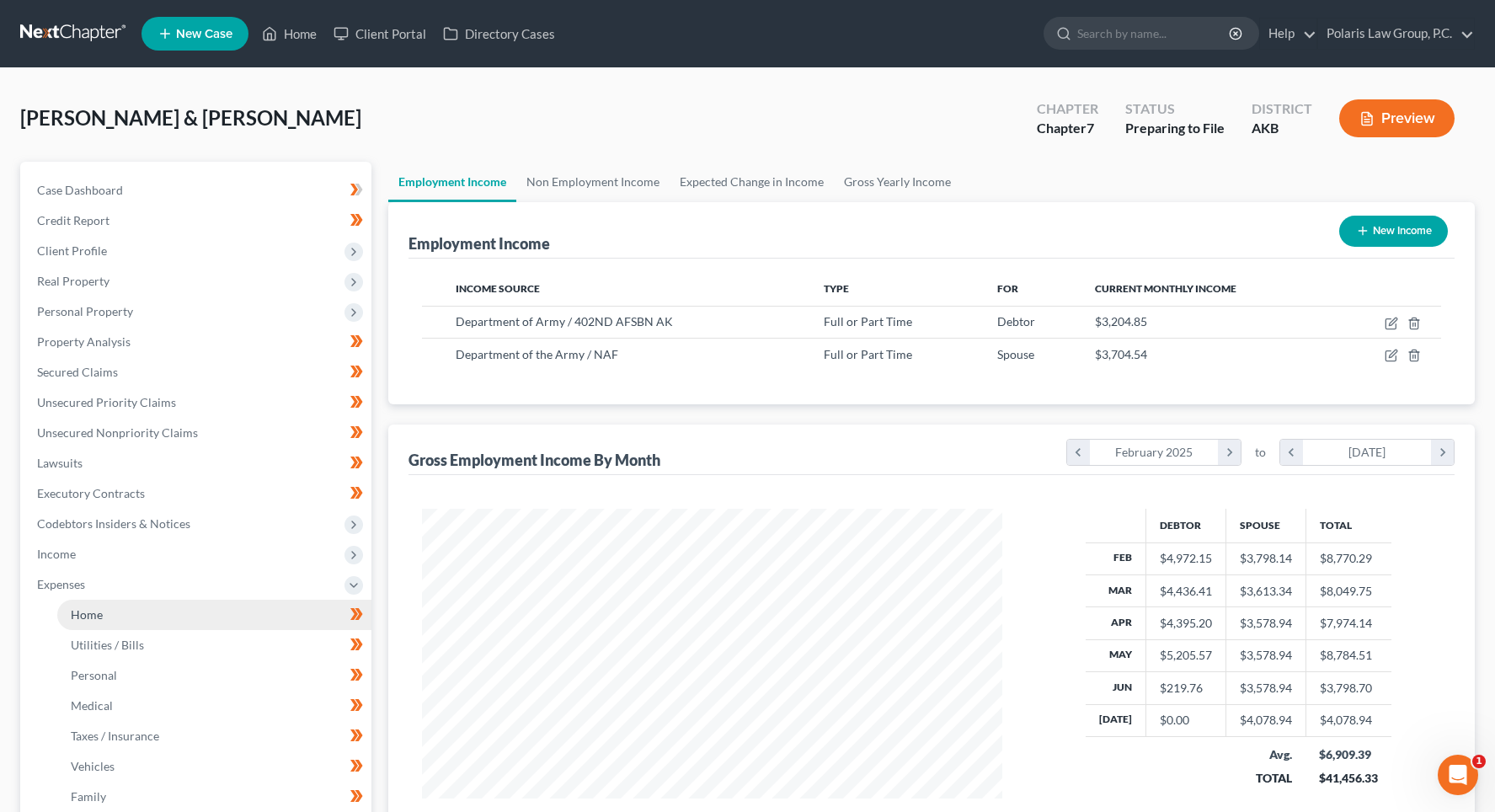
click at [136, 613] on link "Home" at bounding box center [214, 615] width 315 height 31
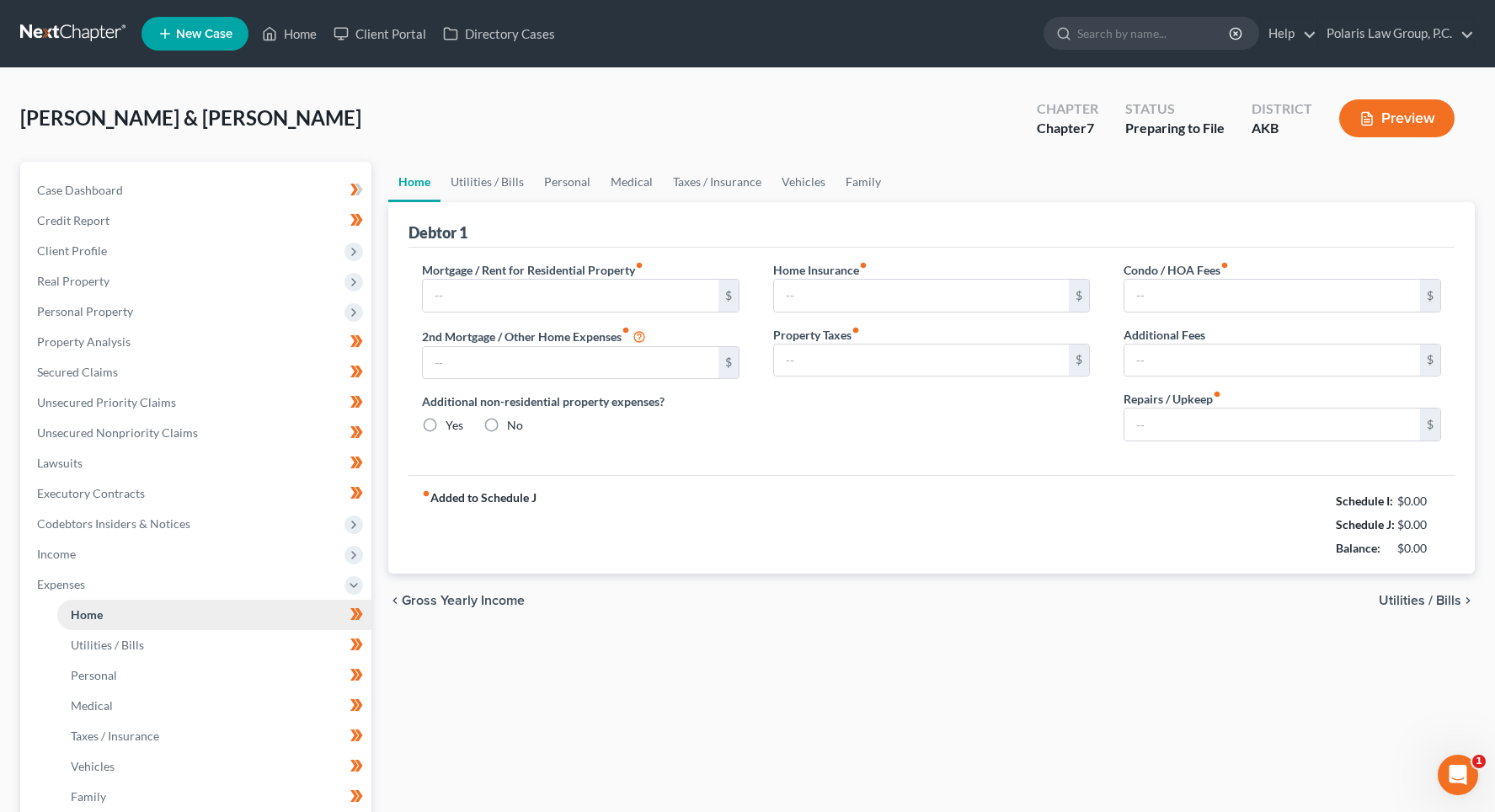
type input "2,600.00"
type input "0.00"
radio input "true"
type input "33.09"
type input "0.00"
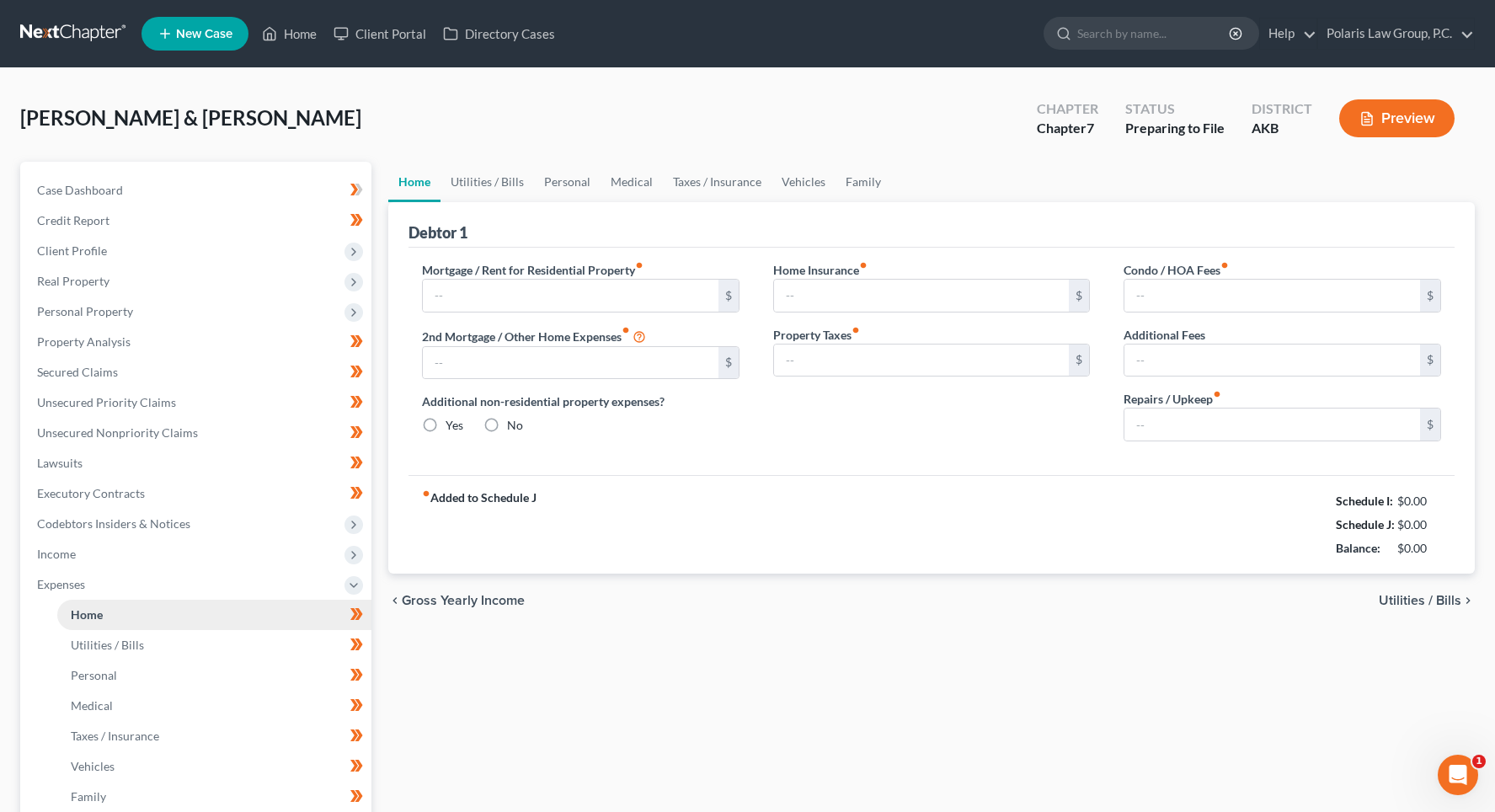
type input "0.00"
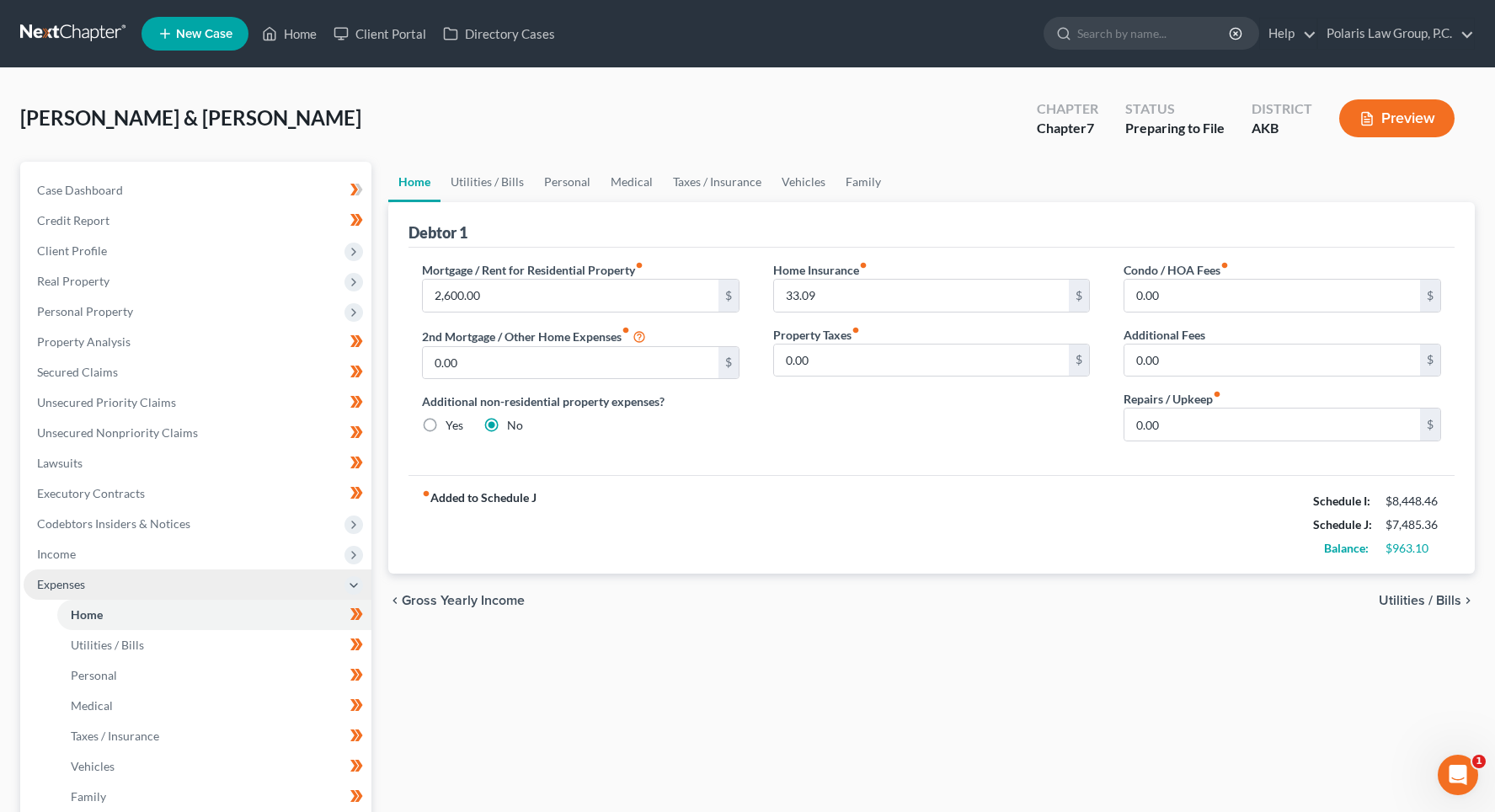
click at [175, 583] on span "Expenses" at bounding box center [198, 585] width 348 height 31
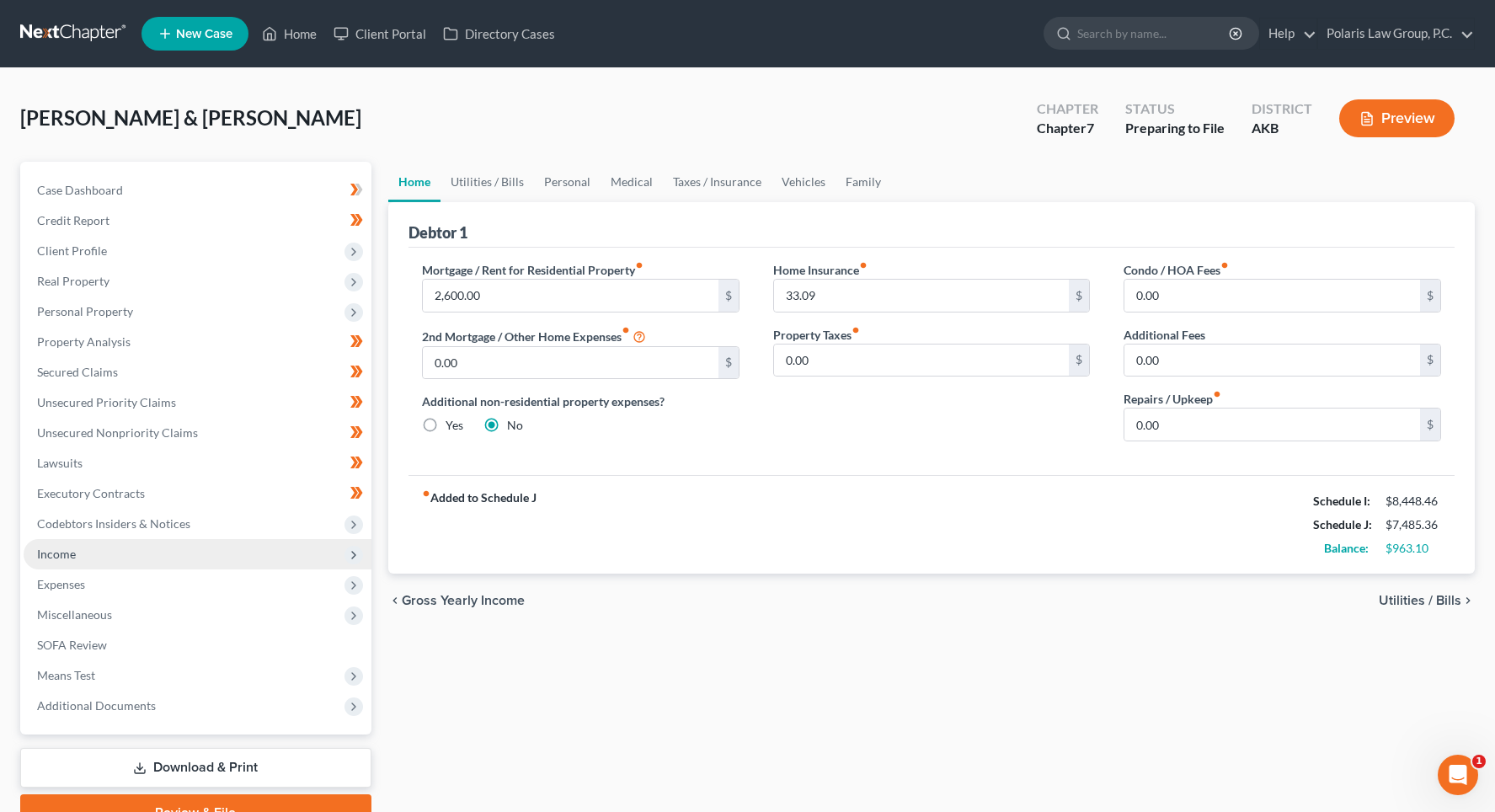
click at [180, 550] on span "Income" at bounding box center [198, 555] width 348 height 31
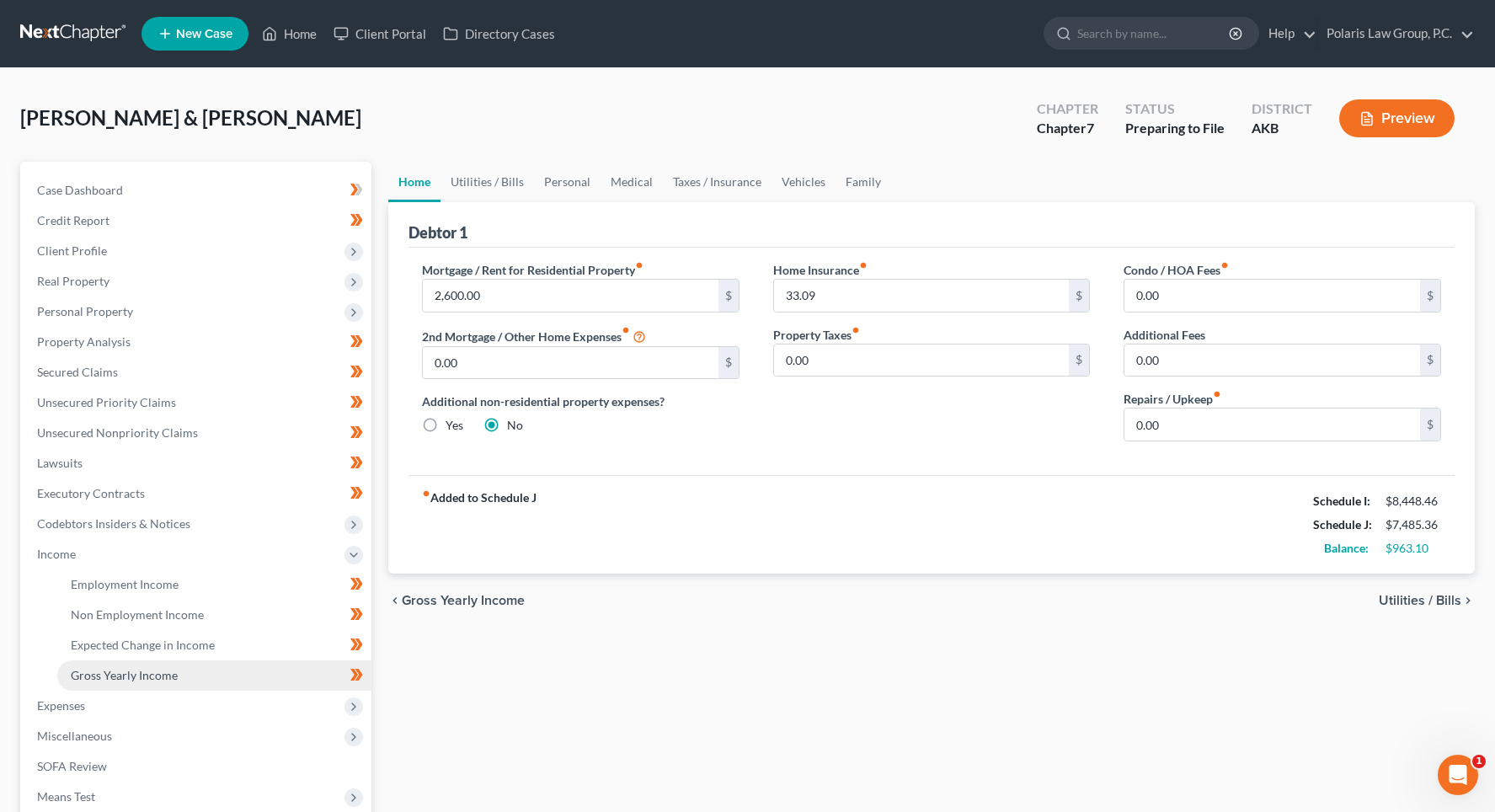
click at [193, 672] on link "Gross Yearly Income" at bounding box center [214, 676] width 315 height 31
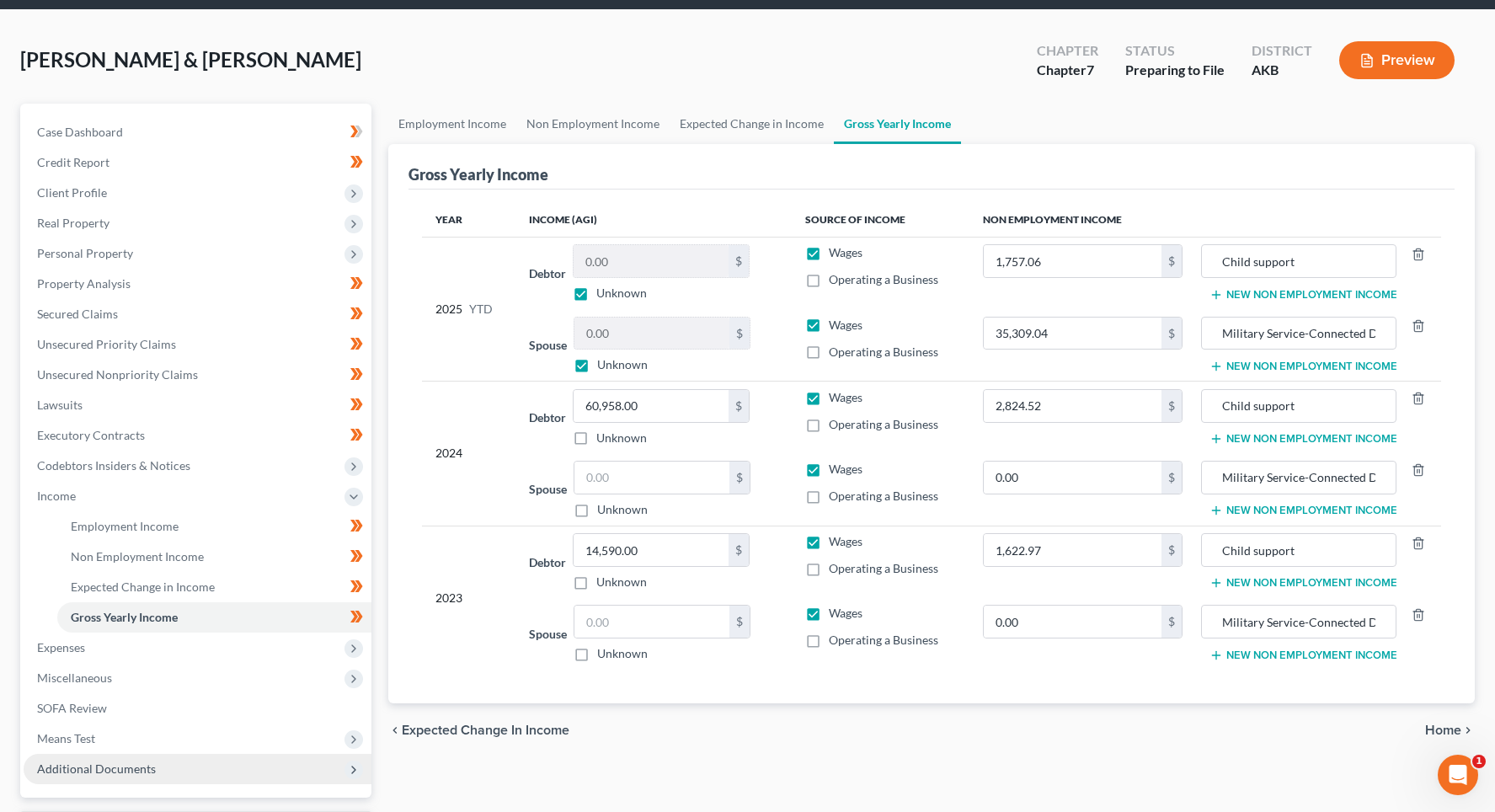
scroll to position [204, 0]
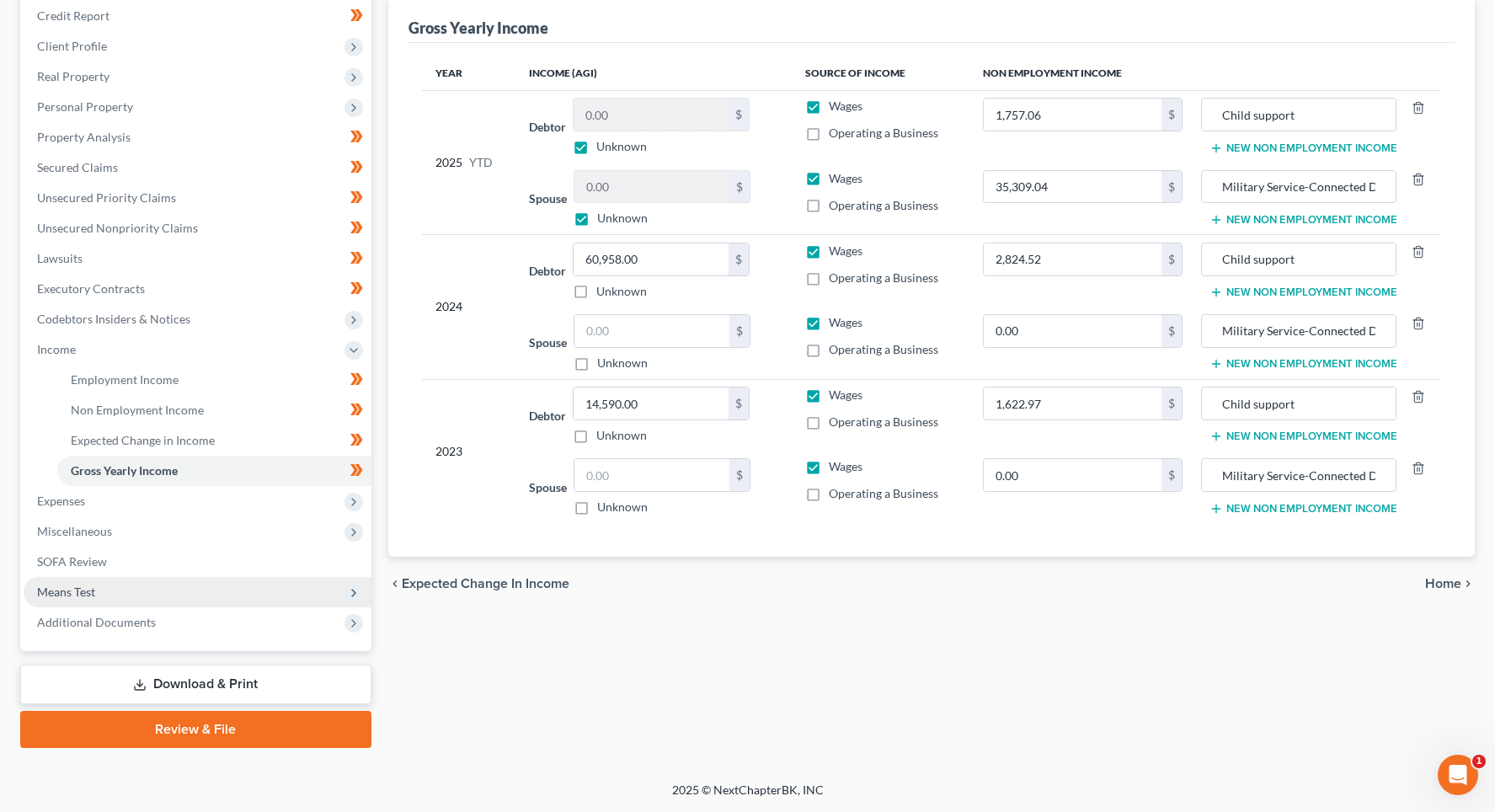
click at [132, 592] on span "Means Test" at bounding box center [198, 592] width 348 height 31
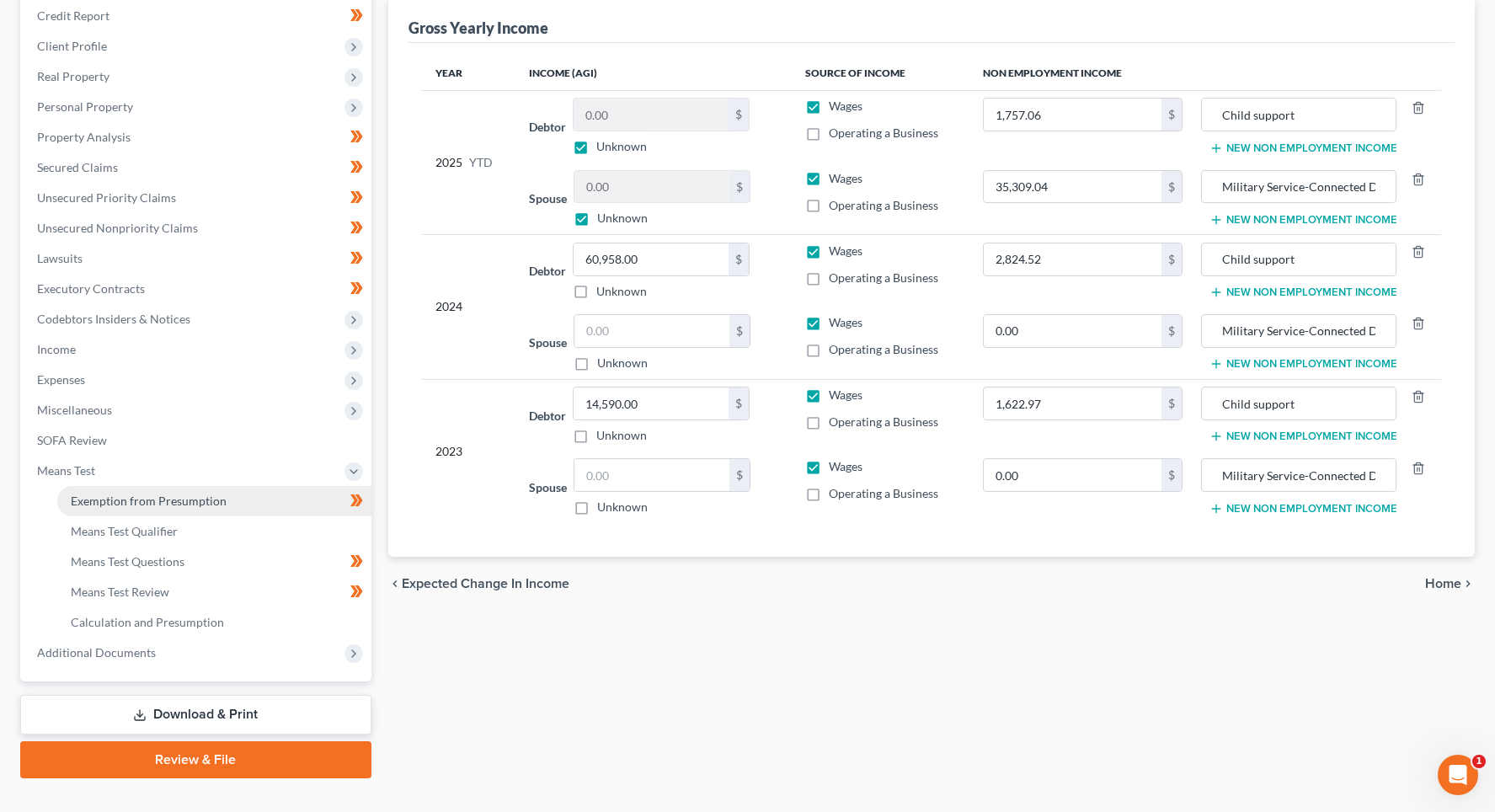
click at [201, 502] on span "Exemption from Presumption" at bounding box center [148, 500] width 156 height 14
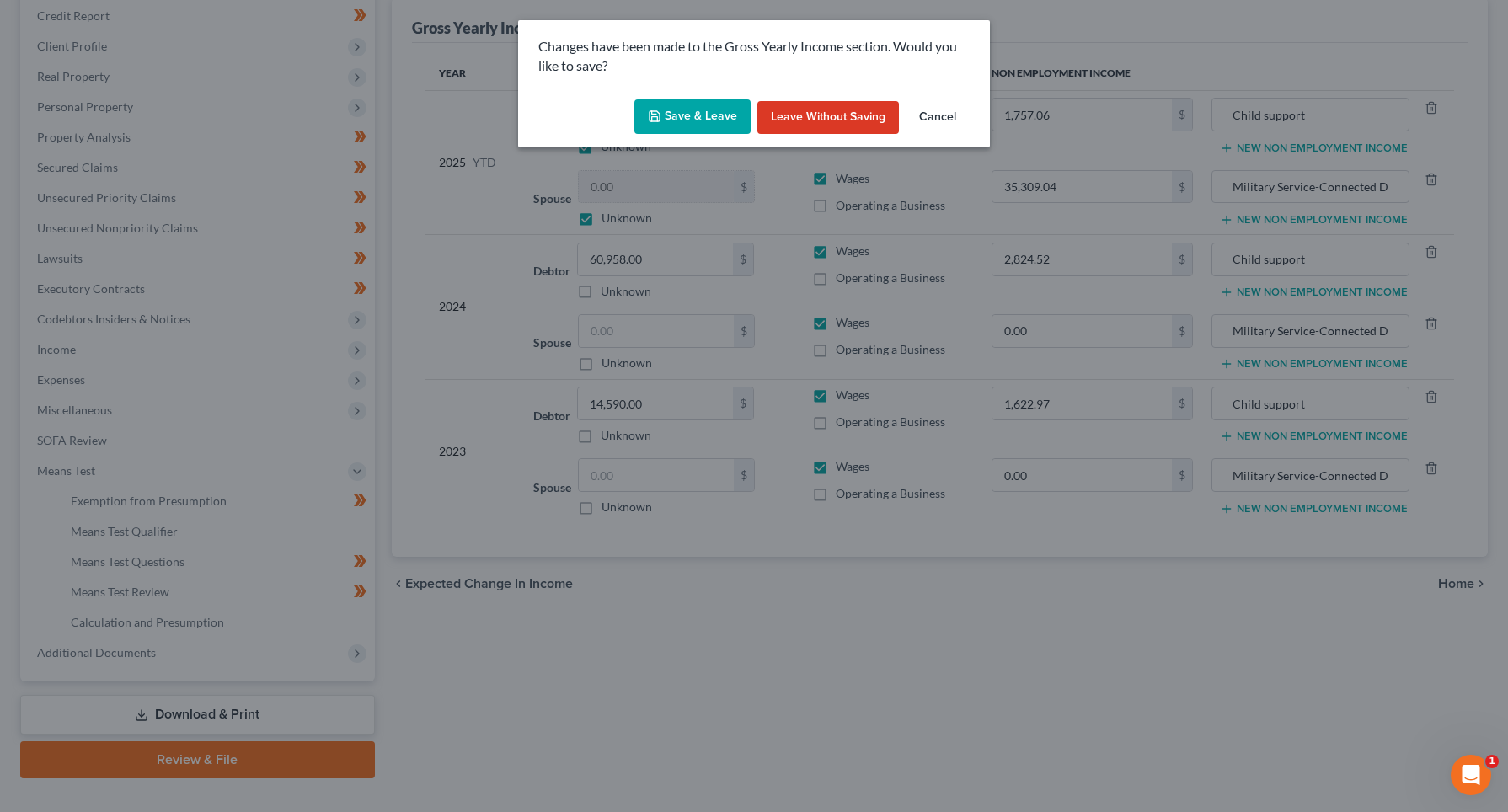
click at [702, 108] on button "Save & Leave" at bounding box center [692, 118] width 116 height 36
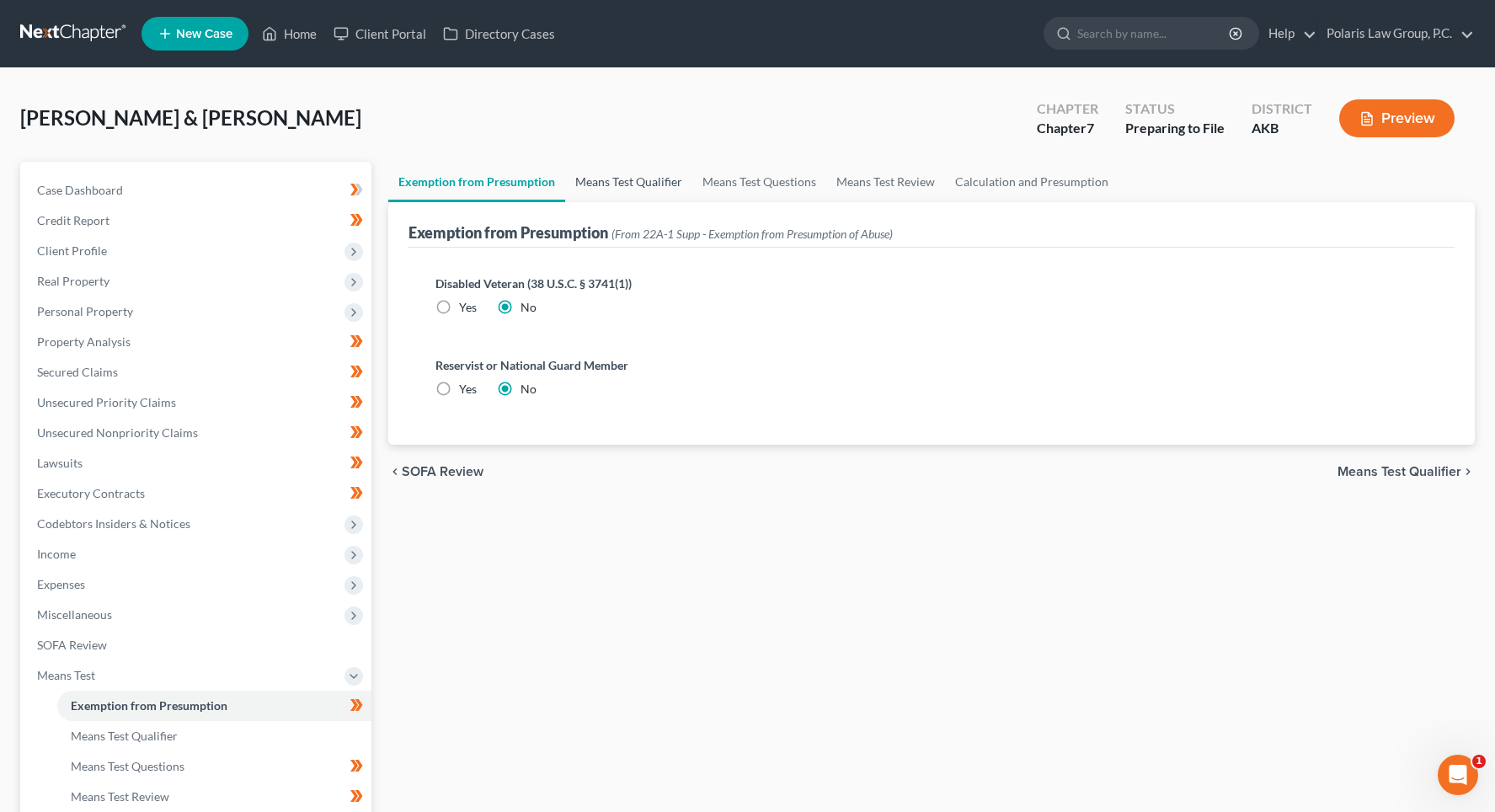
click at [644, 199] on link "Means Test Qualifier" at bounding box center [628, 181] width 127 height 40
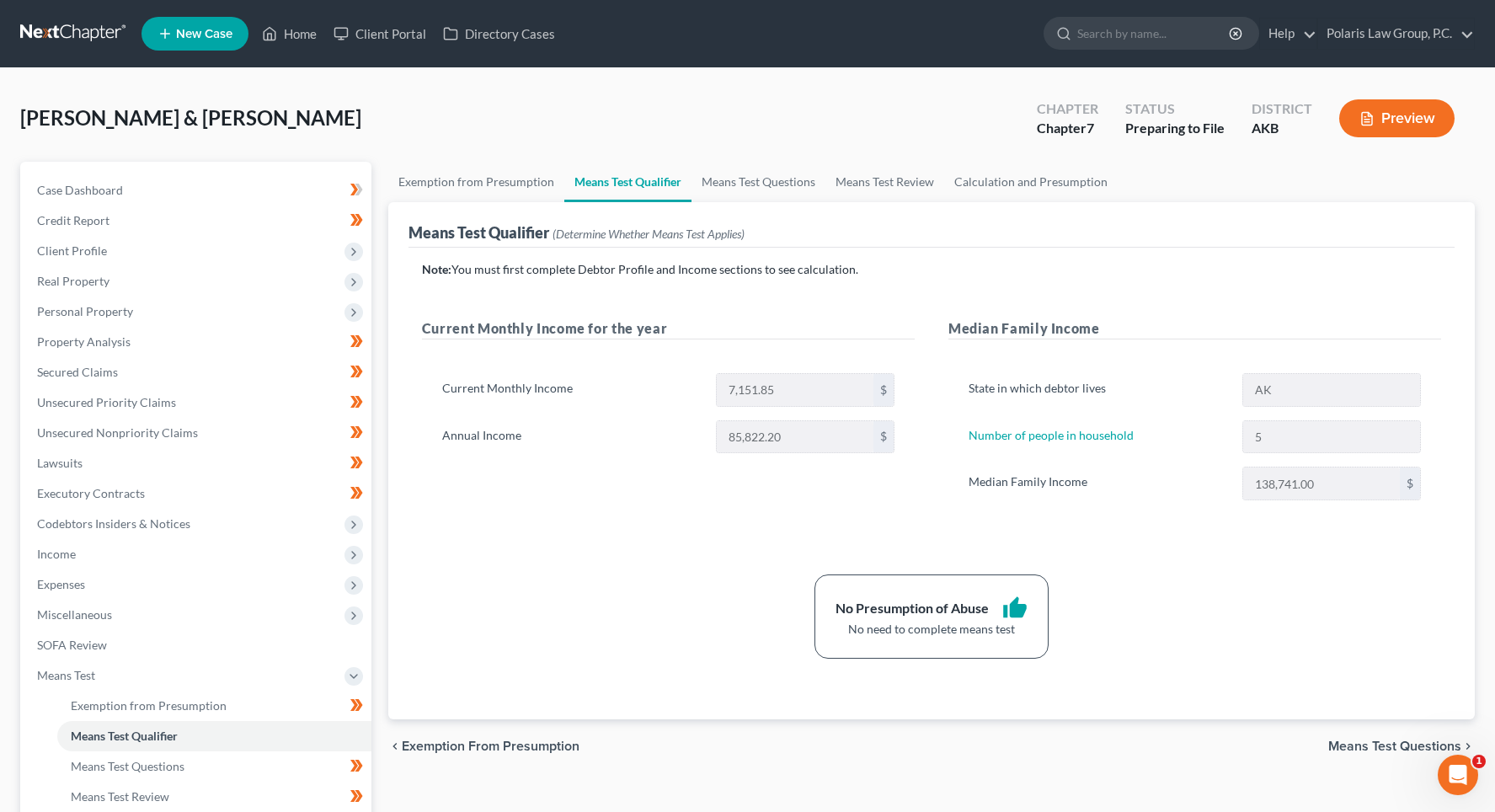
drag, startPoint x: 638, startPoint y: 521, endPoint x: 625, endPoint y: 521, distance: 13.0
drag, startPoint x: 625, startPoint y: 521, endPoint x: 609, endPoint y: 516, distance: 16.8
click at [612, 517] on div "Current Monthly Income for the year Current Monthly Income 7,151.85 $ Annual In…" at bounding box center [668, 426] width 527 height 216
click at [605, 515] on div "Current Monthly Income for the year Current Monthly Income 7,151.85 $ Annual In…" at bounding box center [668, 426] width 527 height 216
click at [599, 510] on div "Current Monthly Income for the year Current Monthly Income 7,151.85 $ Annual In…" at bounding box center [668, 426] width 527 height 216
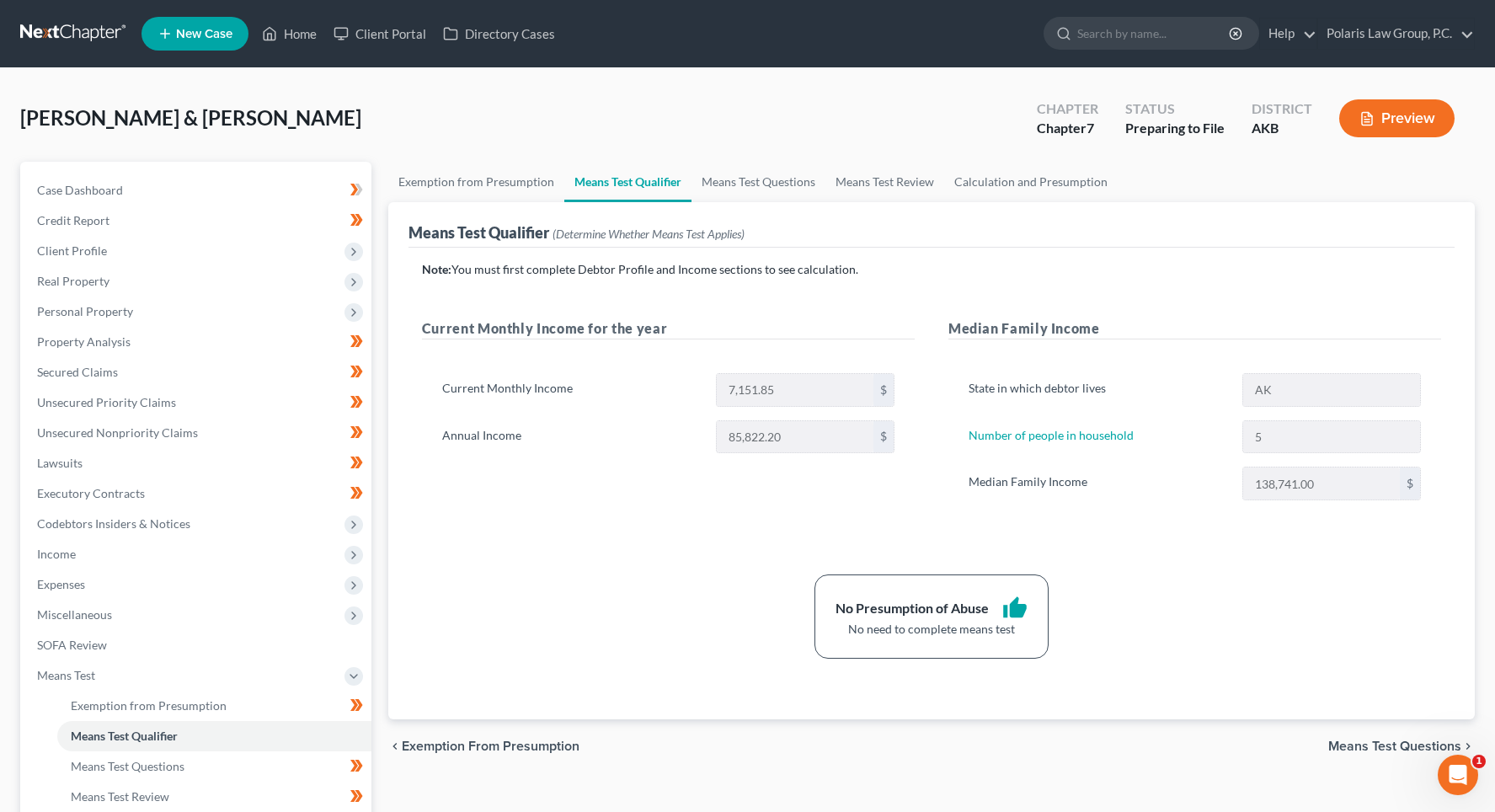
drag, startPoint x: 597, startPoint y: 510, endPoint x: 588, endPoint y: 506, distance: 9.8
click at [593, 507] on div "Current Monthly Income for the year Current Monthly Income 7,151.85 $ Annual In…" at bounding box center [668, 426] width 527 height 216
drag, startPoint x: 588, startPoint y: 506, endPoint x: 576, endPoint y: 499, distance: 13.9
click at [580, 501] on div "Current Monthly Income for the year Current Monthly Income 7,151.85 $ Annual In…" at bounding box center [668, 426] width 527 height 216
click at [113, 671] on span "Means Test" at bounding box center [198, 676] width 348 height 31
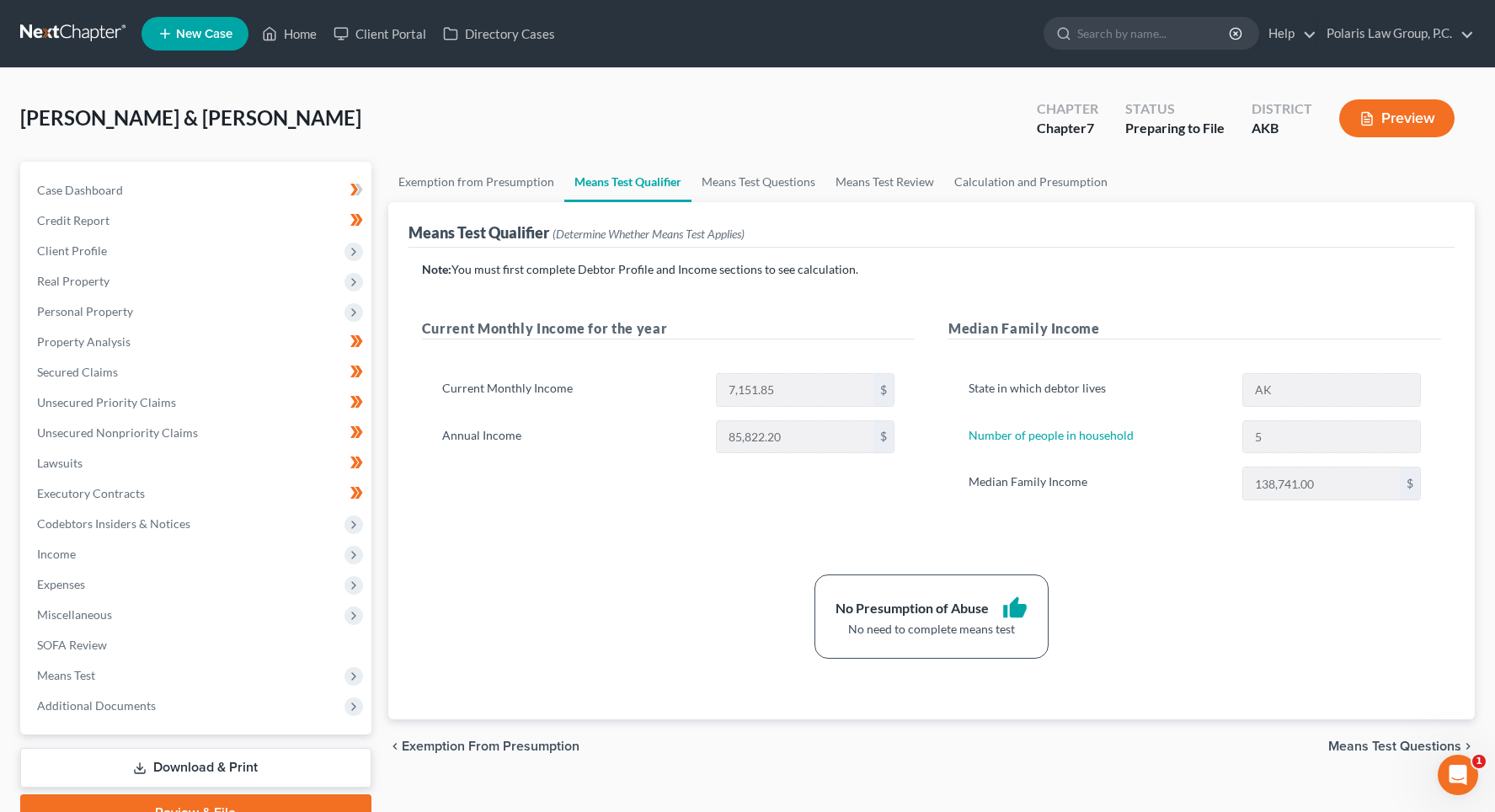
click at [225, 764] on link "Download & Print" at bounding box center [196, 768] width 351 height 39
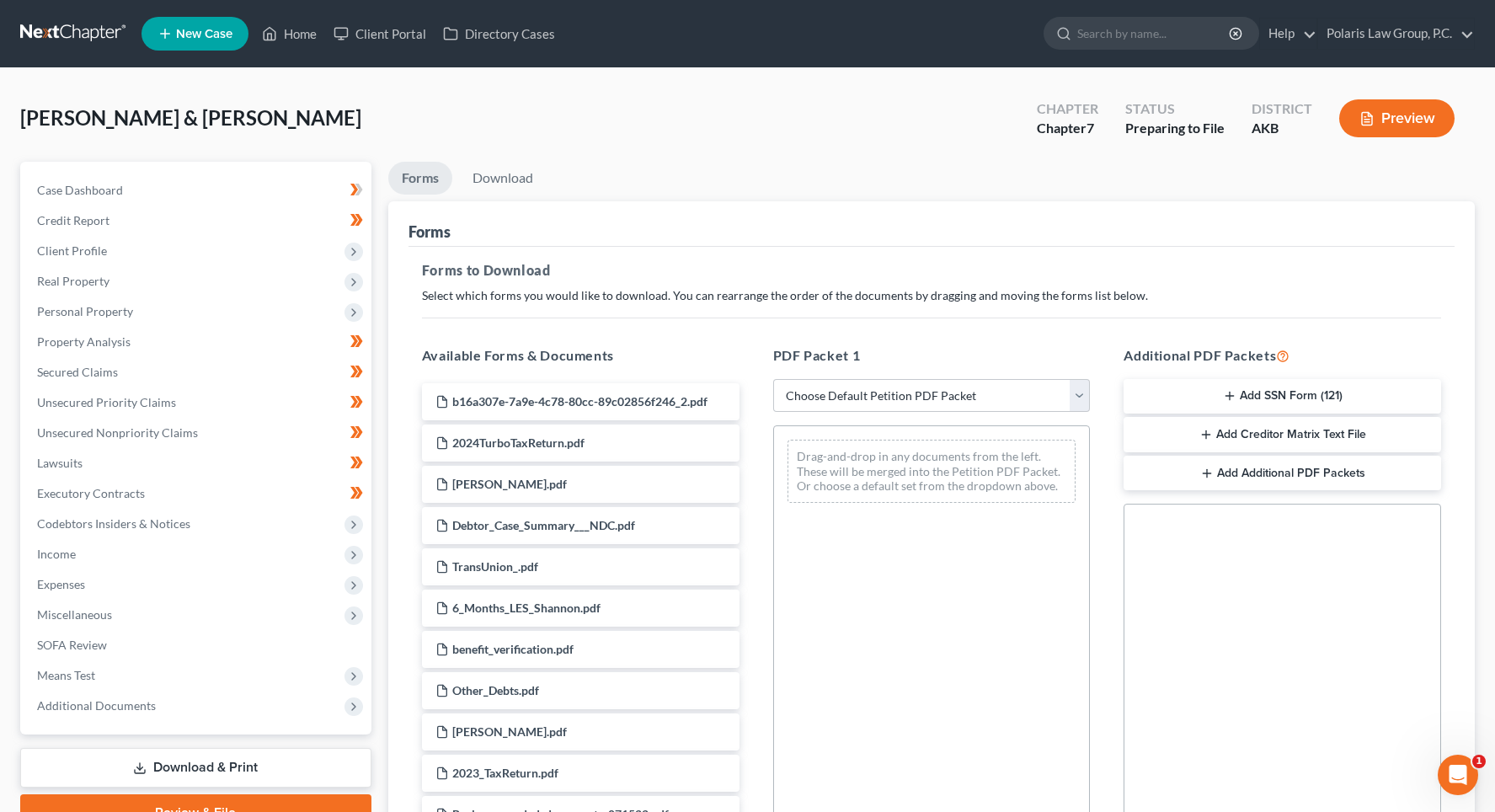
drag, startPoint x: 825, startPoint y: 158, endPoint x: 824, endPoint y: 180, distance: 22.0
click at [825, 158] on div "[PERSON_NAME] & [PERSON_NAME] Upgraded Chapter Chapter 7 Status Preparing to Fi…" at bounding box center [748, 125] width 1455 height 73
click at [977, 382] on select "Choose Default Petition PDF Packet Complete Bankruptcy Petition (all forms and …" at bounding box center [932, 396] width 318 height 34
select select "0"
click at [773, 379] on select "Choose Default Petition PDF Packet Complete Bankruptcy Petition (all forms and …" at bounding box center [932, 396] width 318 height 34
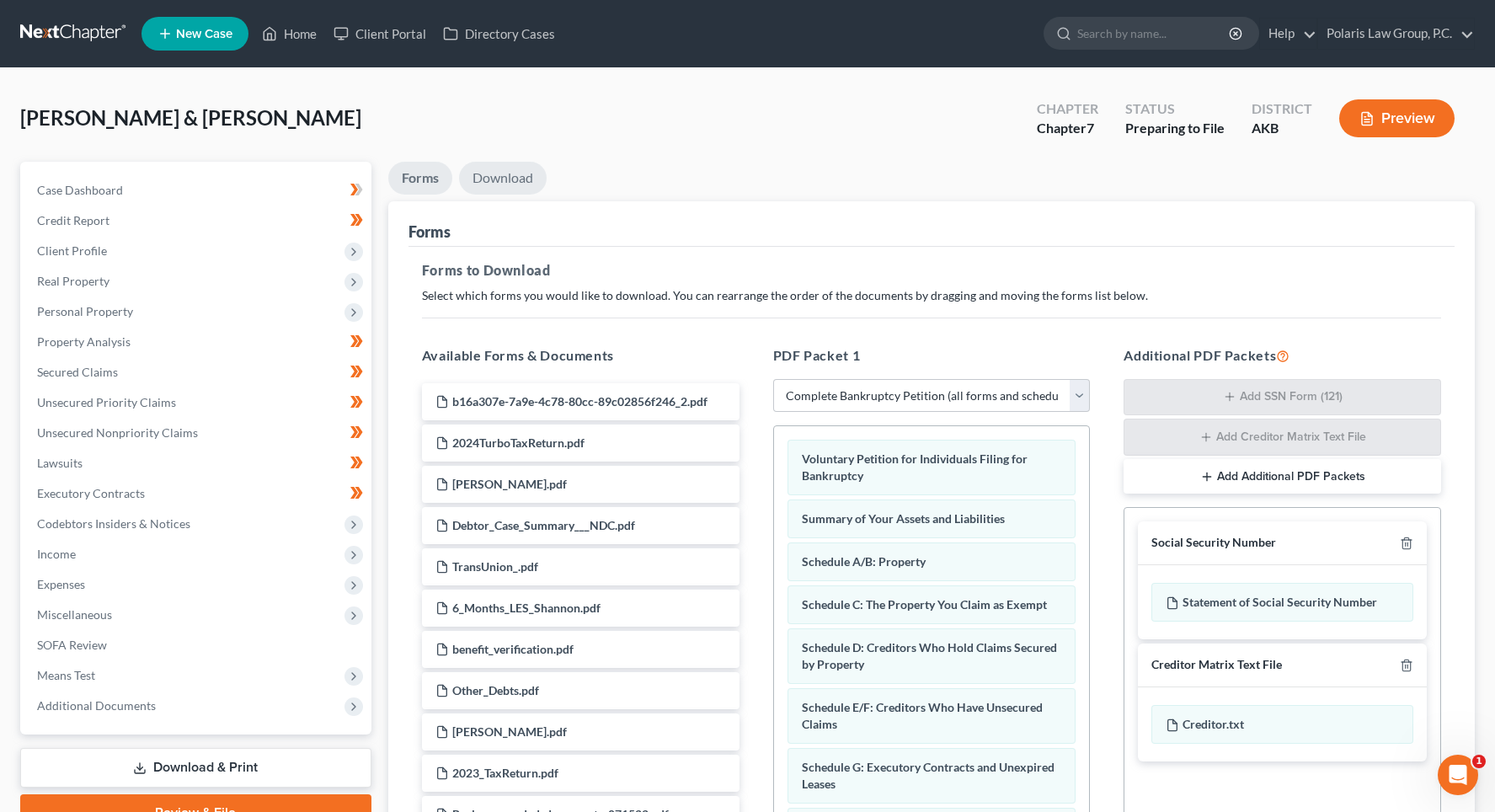
click at [511, 172] on link "Download" at bounding box center [503, 178] width 88 height 33
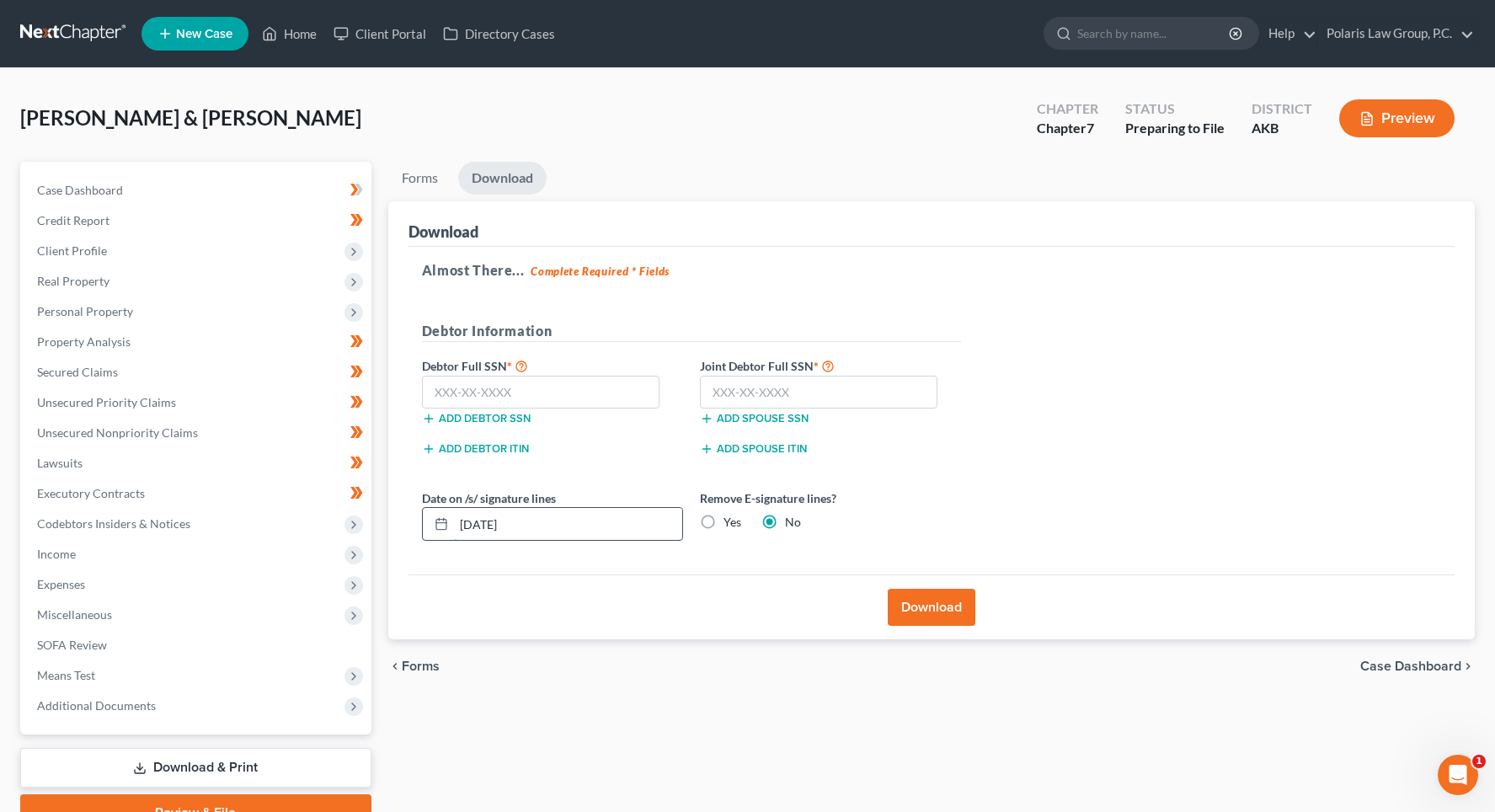
click at [489, 526] on input "[DATE]" at bounding box center [569, 524] width 228 height 32
type input "[DATE]"
click at [574, 386] on input "text" at bounding box center [541, 393] width 239 height 34
click at [574, 383] on input "text" at bounding box center [541, 393] width 239 height 34
type input "347-76-6852"
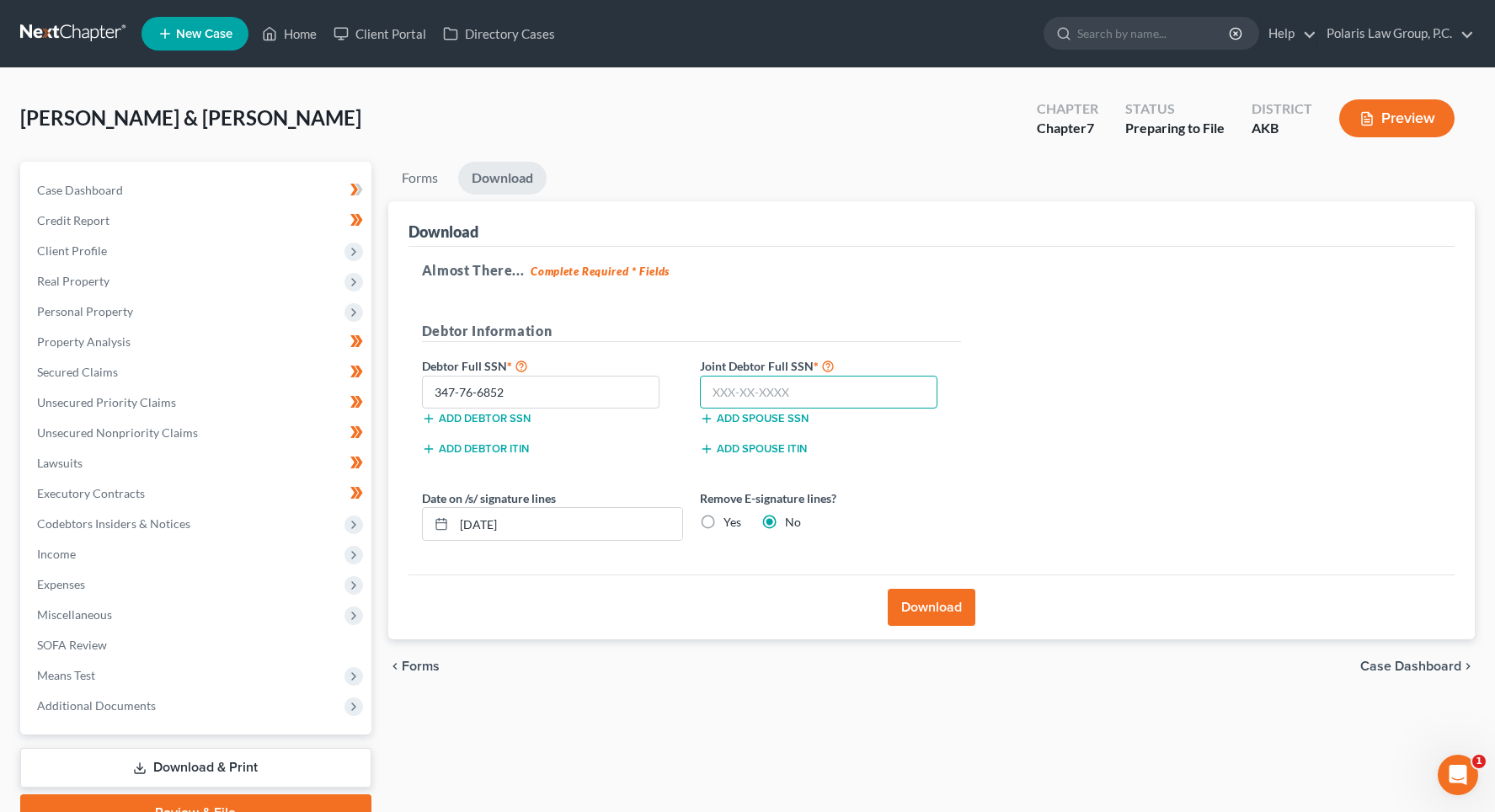
click at [799, 390] on input "text" at bounding box center [819, 393] width 239 height 34
type input "3"
type input "337-64-7699"
click at [952, 602] on button "Download" at bounding box center [932, 607] width 88 height 37
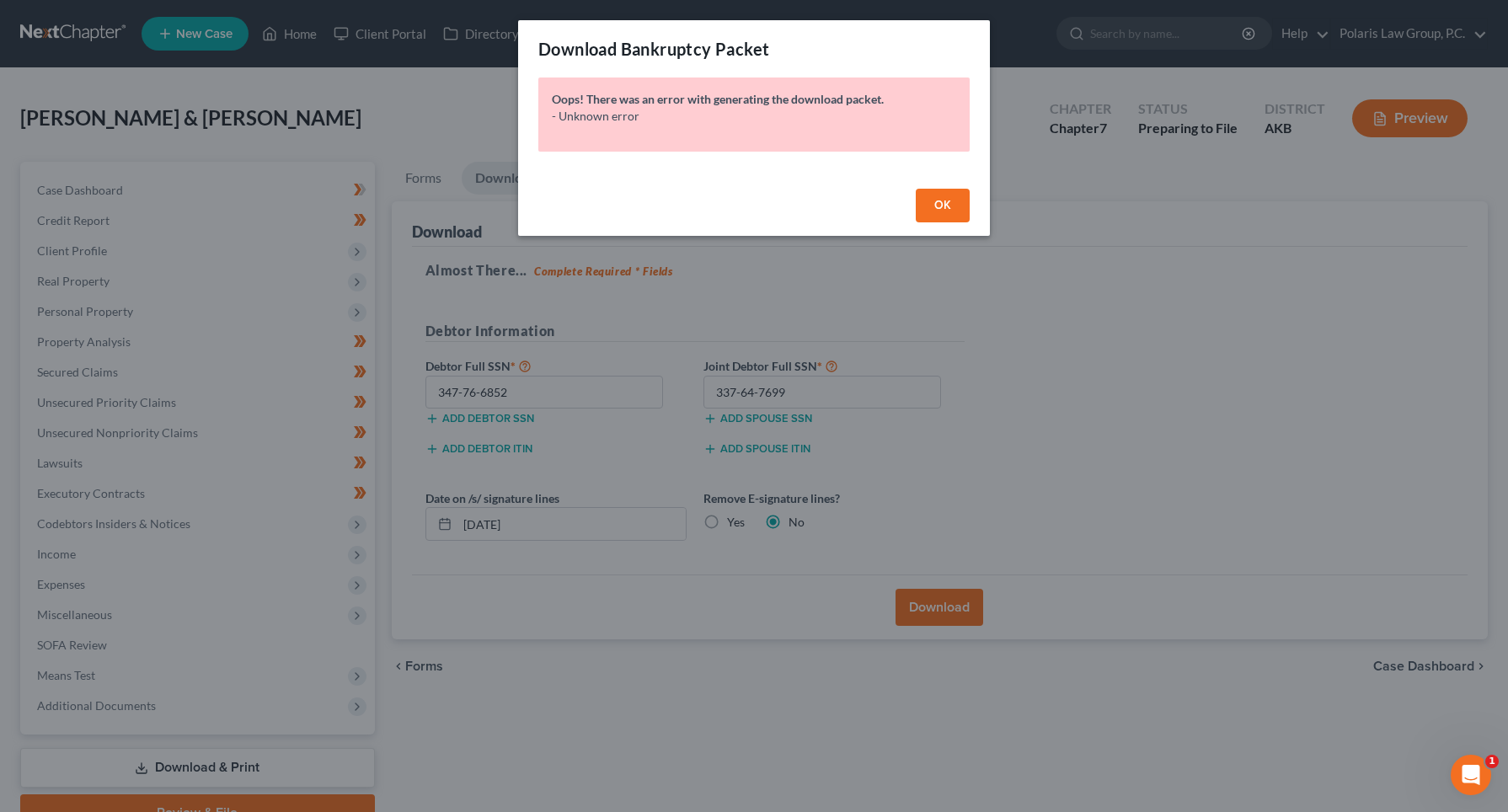
drag, startPoint x: 931, startPoint y: 148, endPoint x: 936, endPoint y: 177, distance: 29.4
click at [931, 148] on div "Oops! There was an error with generating the download packet. - Unknown error" at bounding box center [754, 114] width 431 height 74
click at [942, 199] on span "OK" at bounding box center [943, 204] width 17 height 14
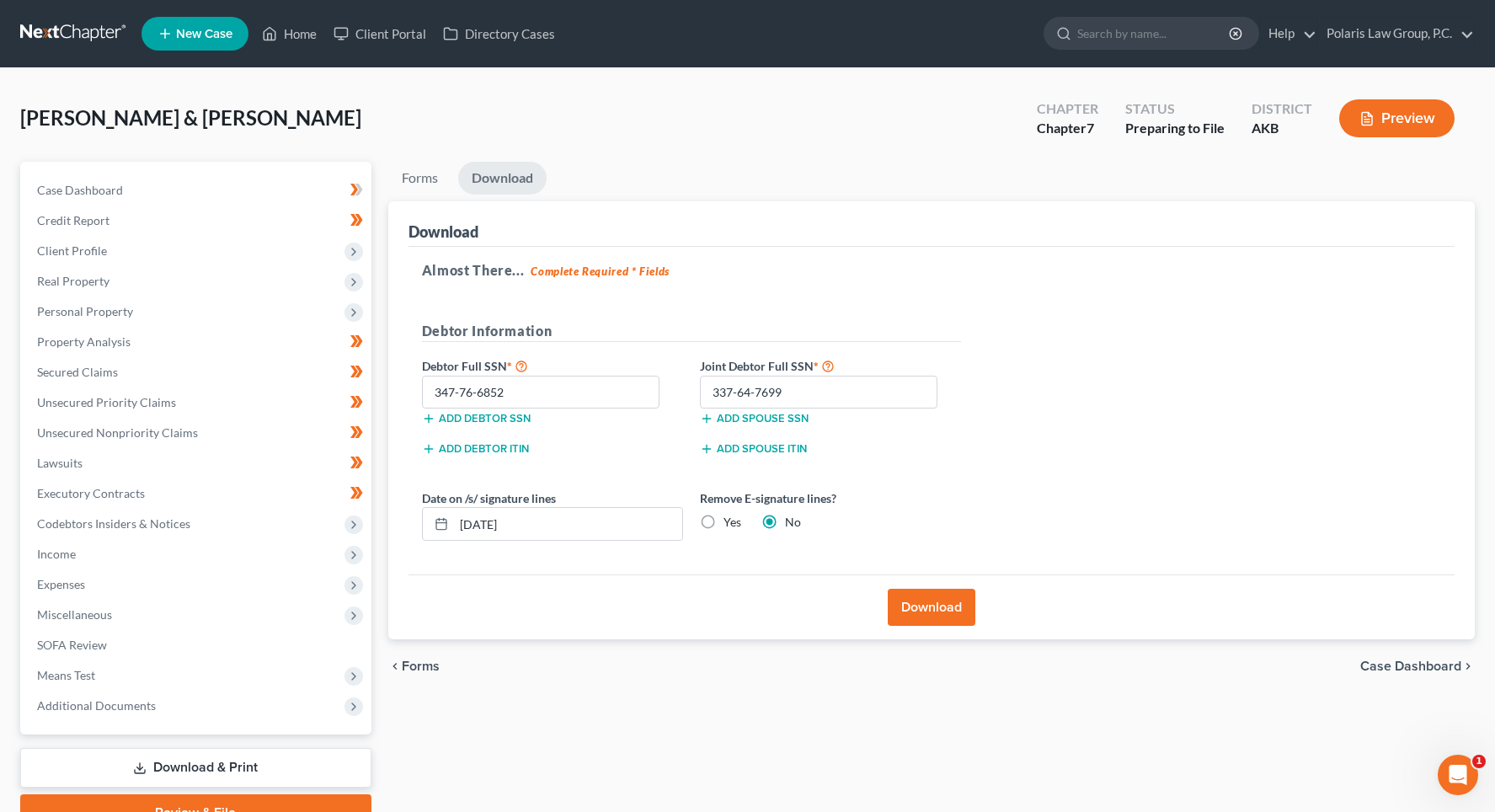
click at [941, 612] on button "Download" at bounding box center [932, 607] width 88 height 37
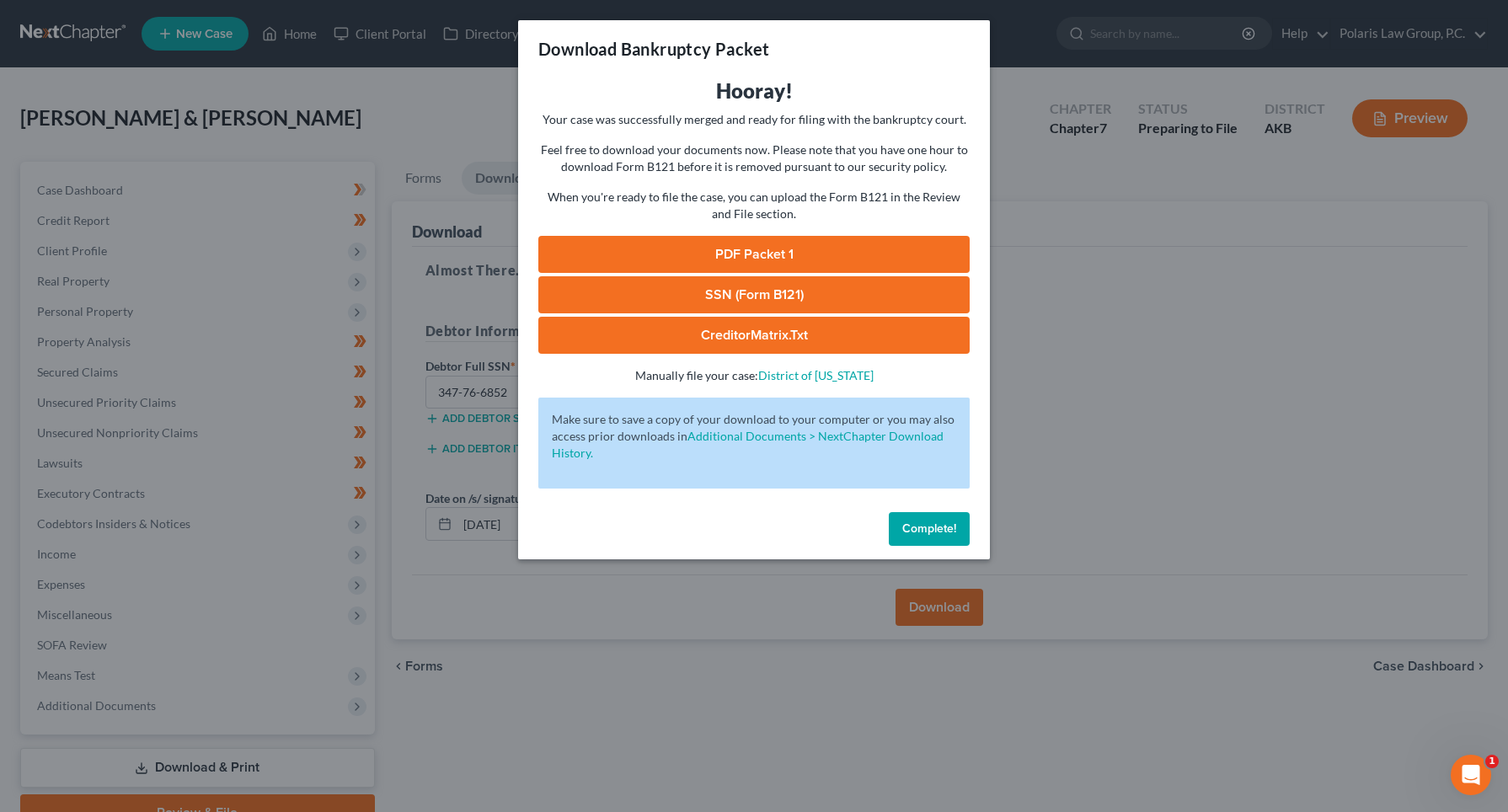
click at [781, 248] on link "PDF Packet 1" at bounding box center [754, 254] width 431 height 37
drag, startPoint x: 933, startPoint y: 536, endPoint x: 914, endPoint y: 524, distance: 22.5
click at [933, 536] on button "Complete!" at bounding box center [929, 529] width 81 height 34
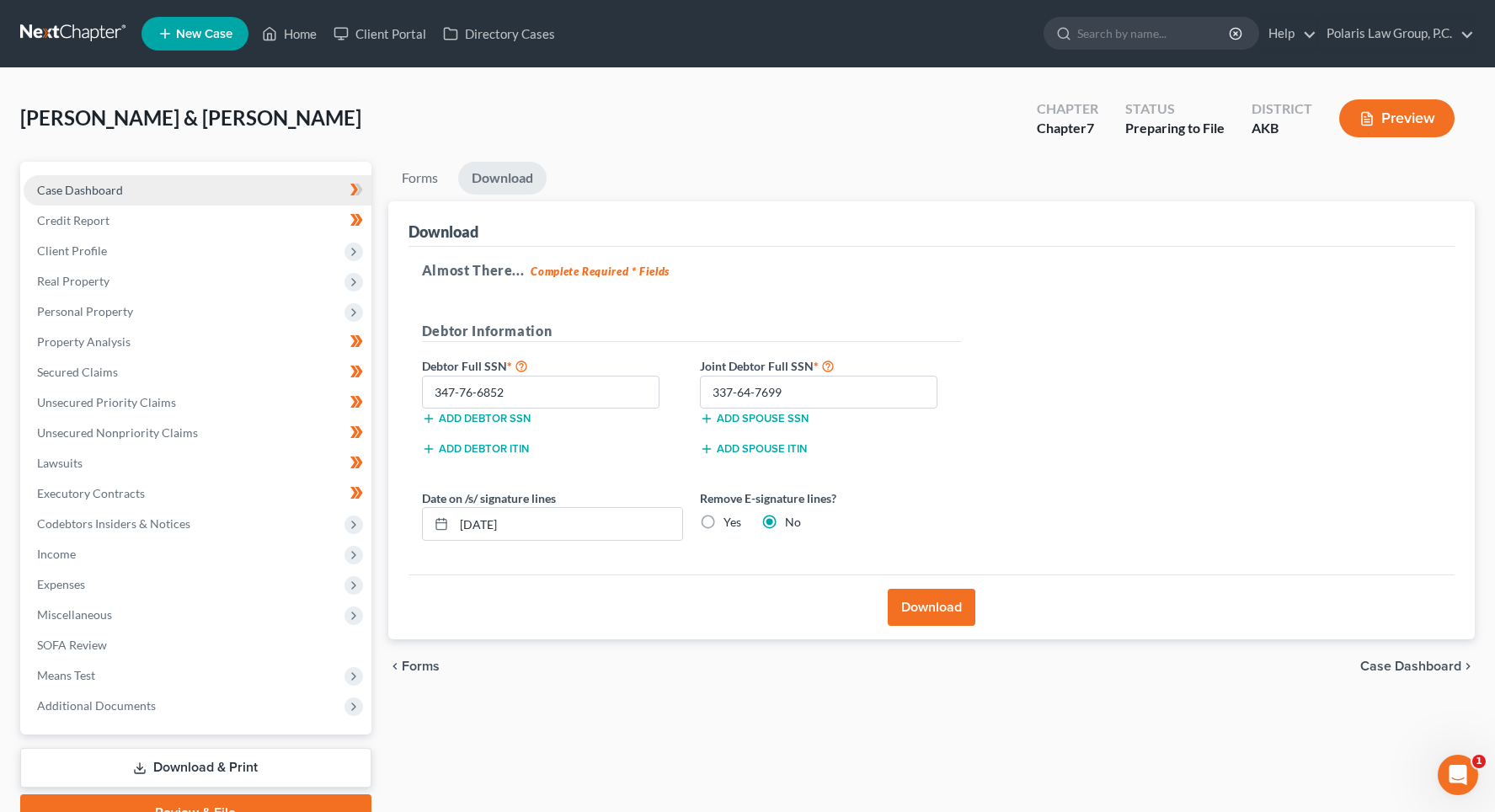
click at [161, 203] on link "Case Dashboard" at bounding box center [198, 191] width 348 height 31
select select "4"
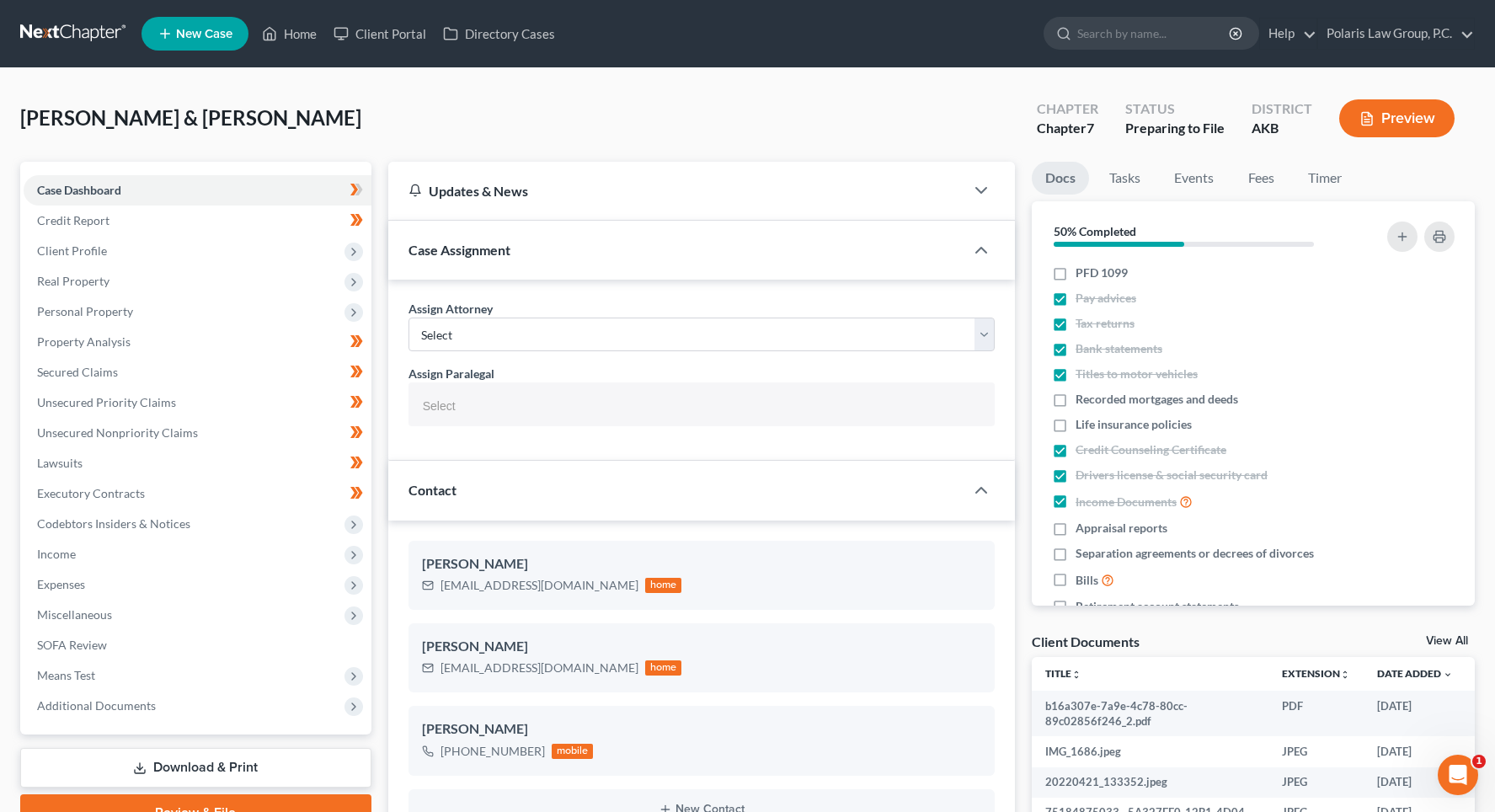
scroll to position [421, 0]
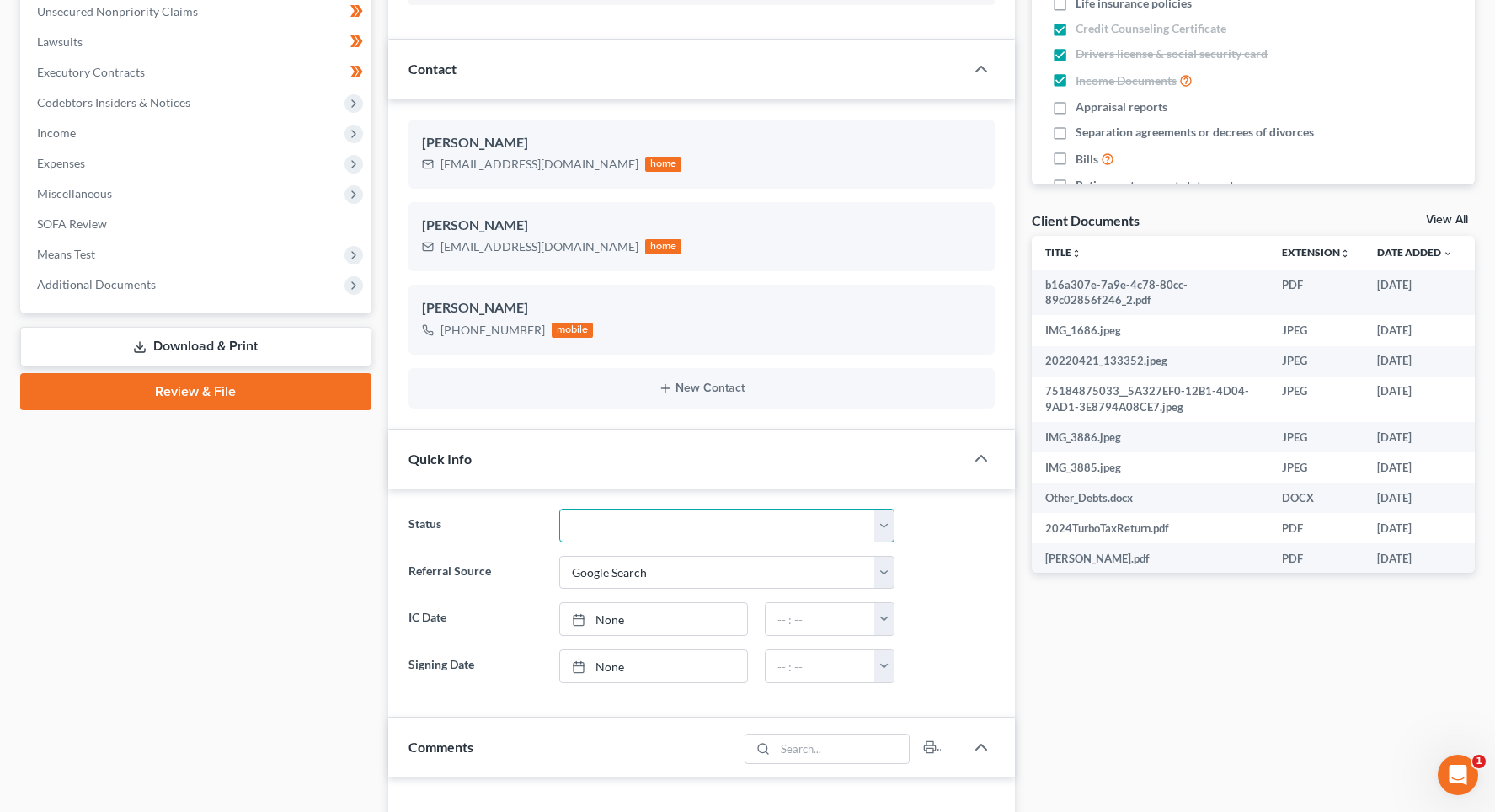
click at [883, 520] on select "Discharged Discharged & Reported Discharge Litigation Dismissal Notice Dismisse…" at bounding box center [726, 526] width 335 height 34
select select "18"
click at [559, 509] on select "Discharged Discharged & Reported Discharge Litigation Dismissal Notice Dismisse…" at bounding box center [726, 526] width 335 height 34
click at [1024, 510] on div "Docs Tasks Events Fees Timer 50% Completed Nothing here yet! PFD 1099 Pay advic…" at bounding box center [1254, 618] width 460 height 1754
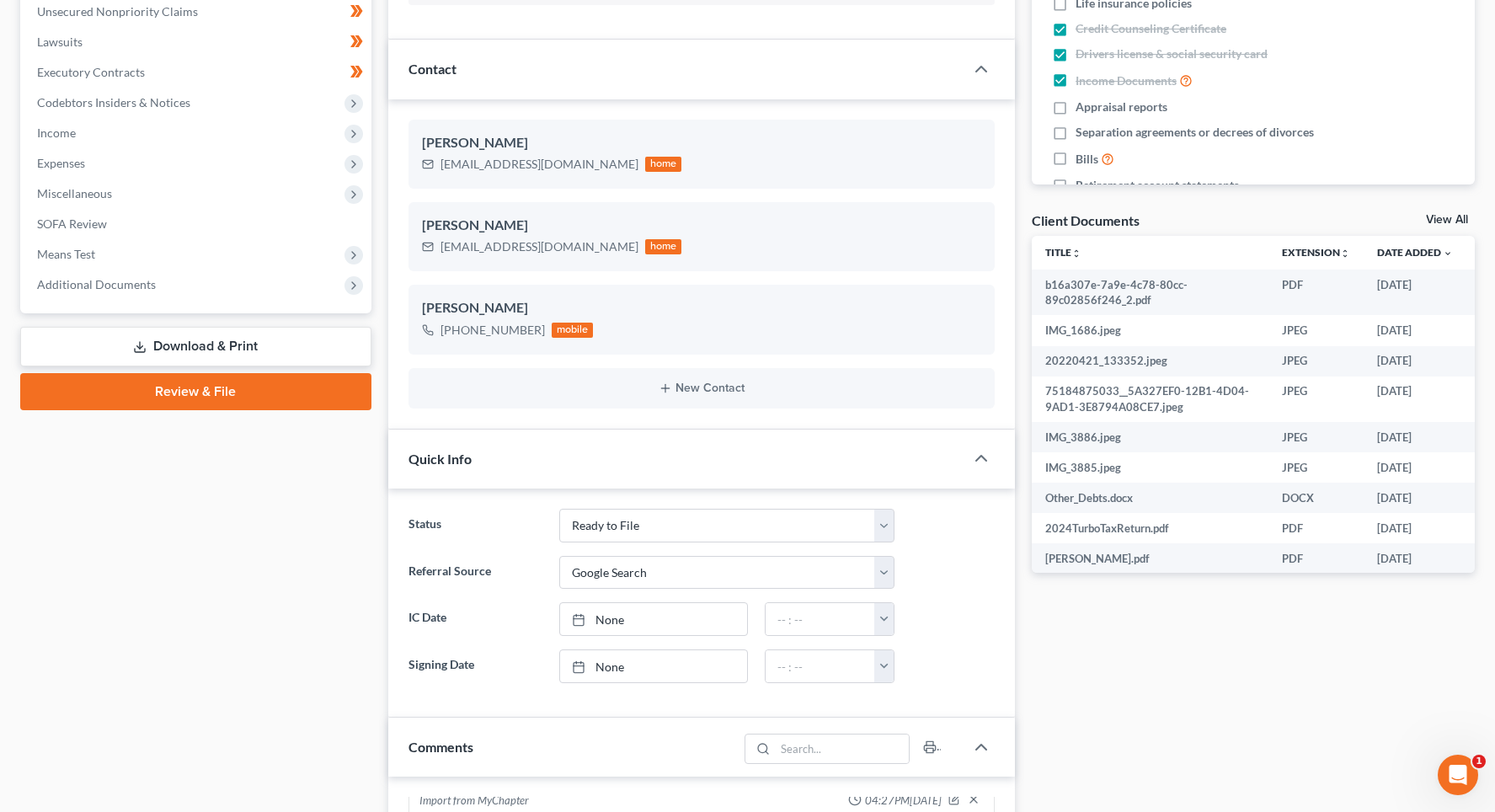
scroll to position [0, 0]
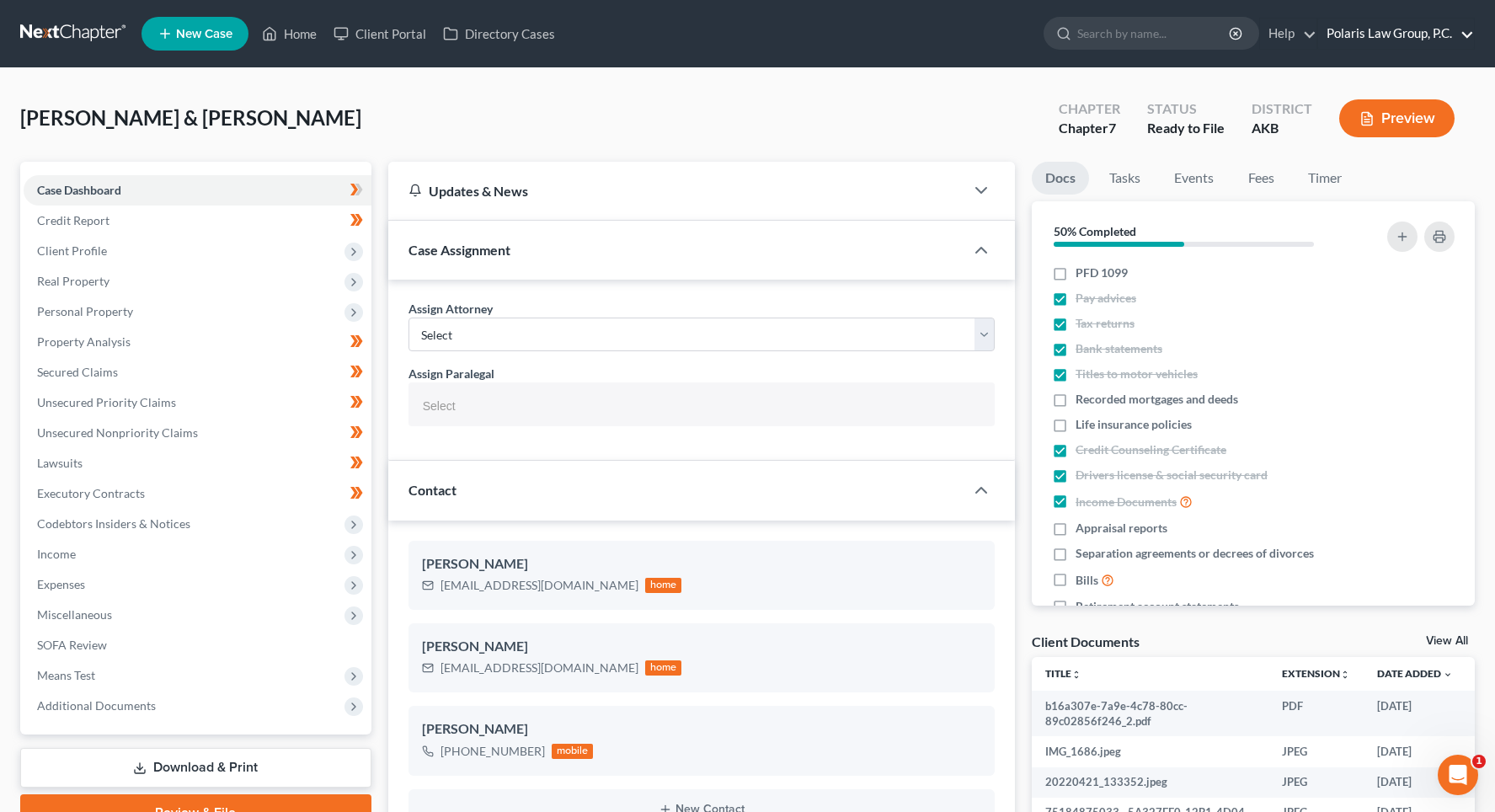
click at [1390, 38] on link "Polaris Law Group, P.C." at bounding box center [1396, 34] width 156 height 31
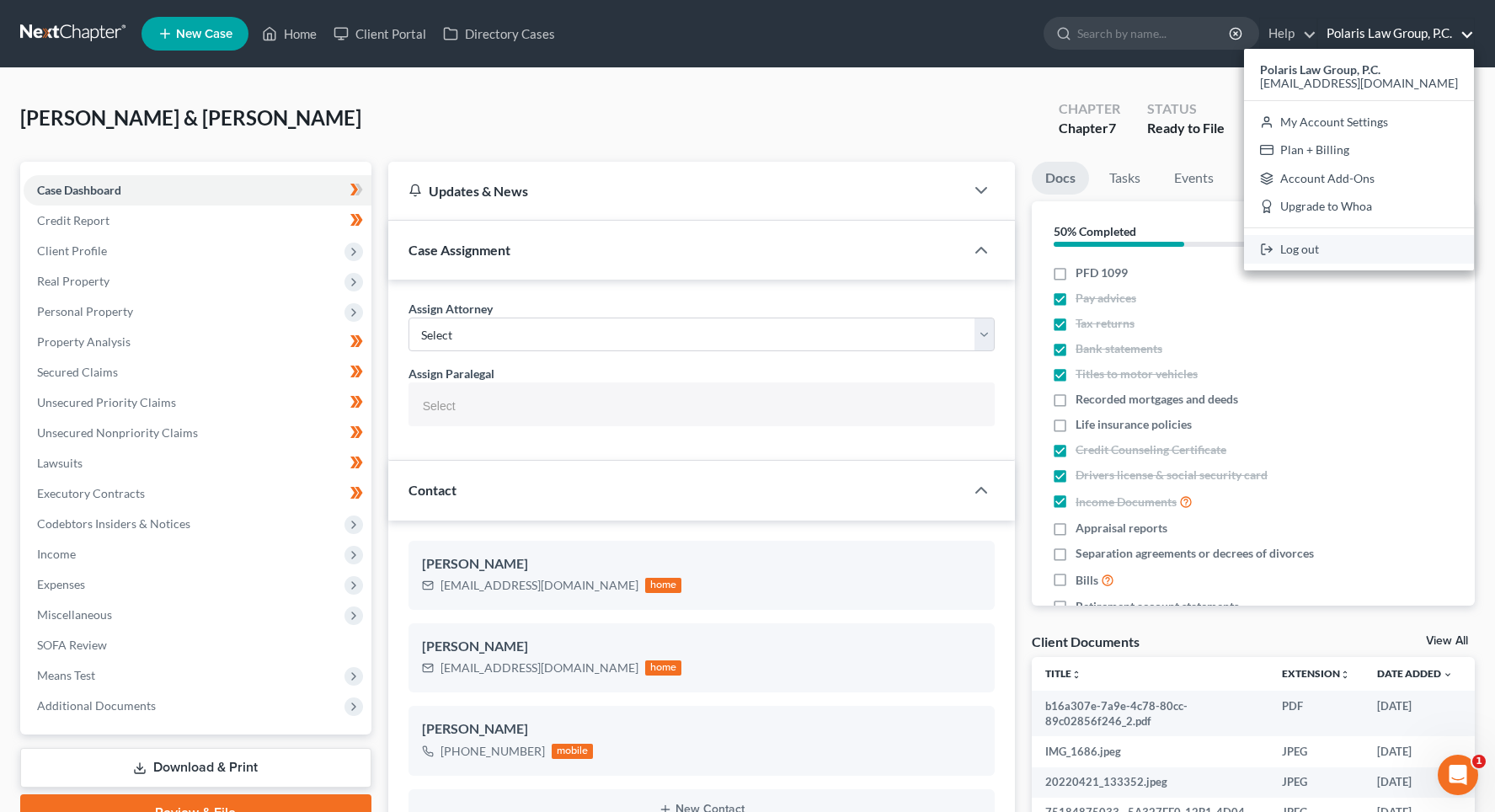
click at [1334, 254] on link "Log out" at bounding box center [1359, 250] width 230 height 29
